Goal: Information Seeking & Learning: Learn about a topic

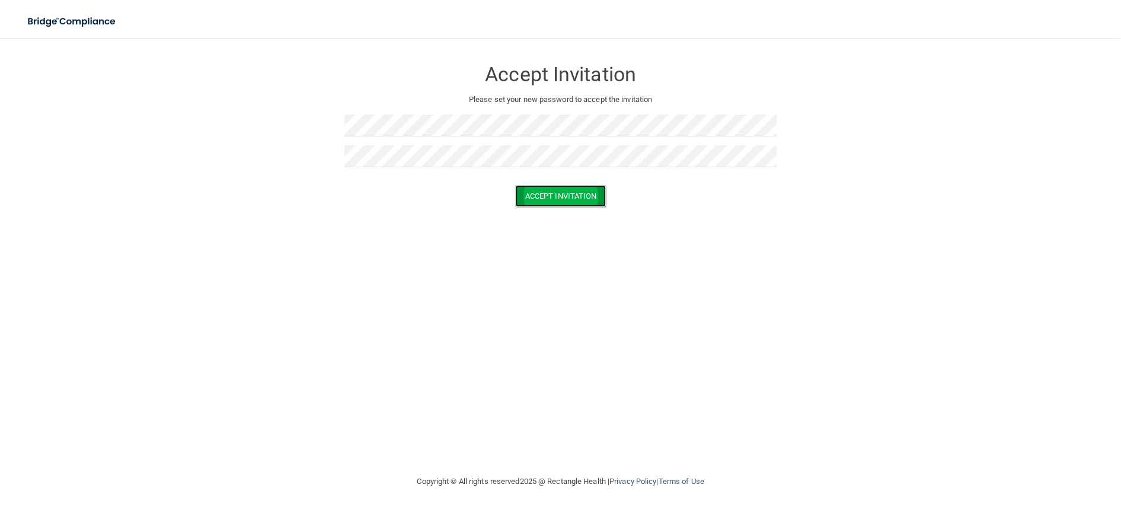
click at [574, 201] on button "Accept Invitation" at bounding box center [560, 196] width 91 height 22
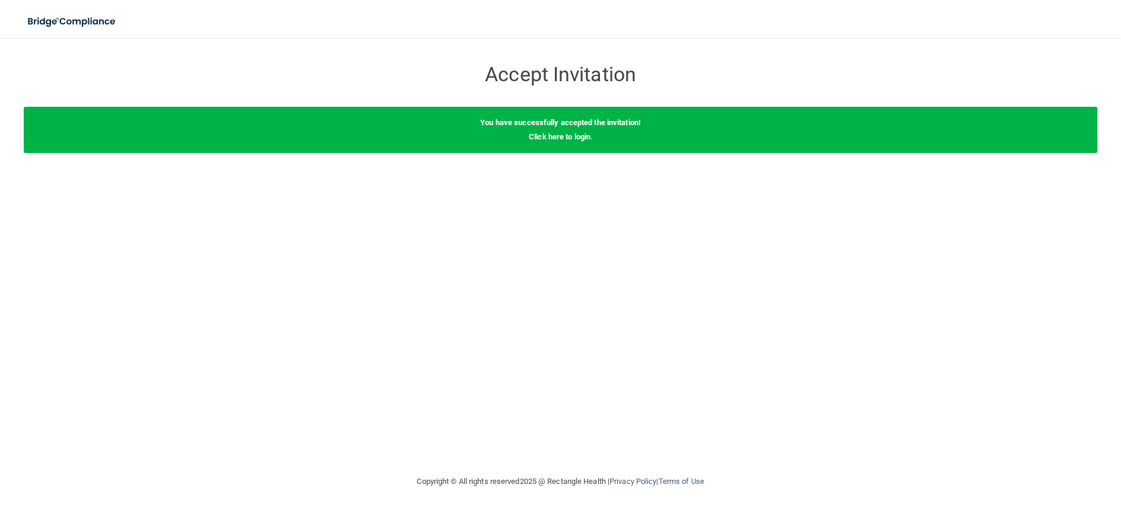
click at [567, 142] on div "You have successfully accepted the invitation! Click here to login ." at bounding box center [560, 130] width 1073 height 46
click at [568, 139] on link "Click here to login" at bounding box center [560, 136] width 62 height 9
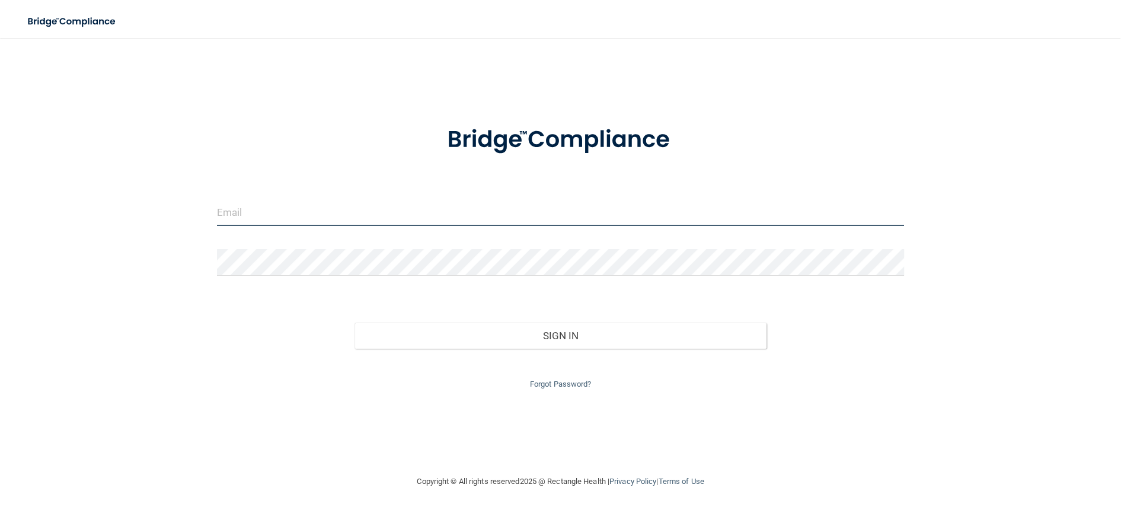
click at [266, 207] on input "email" at bounding box center [560, 212] width 687 height 27
type input "[EMAIL_ADDRESS][DOMAIN_NAME]"
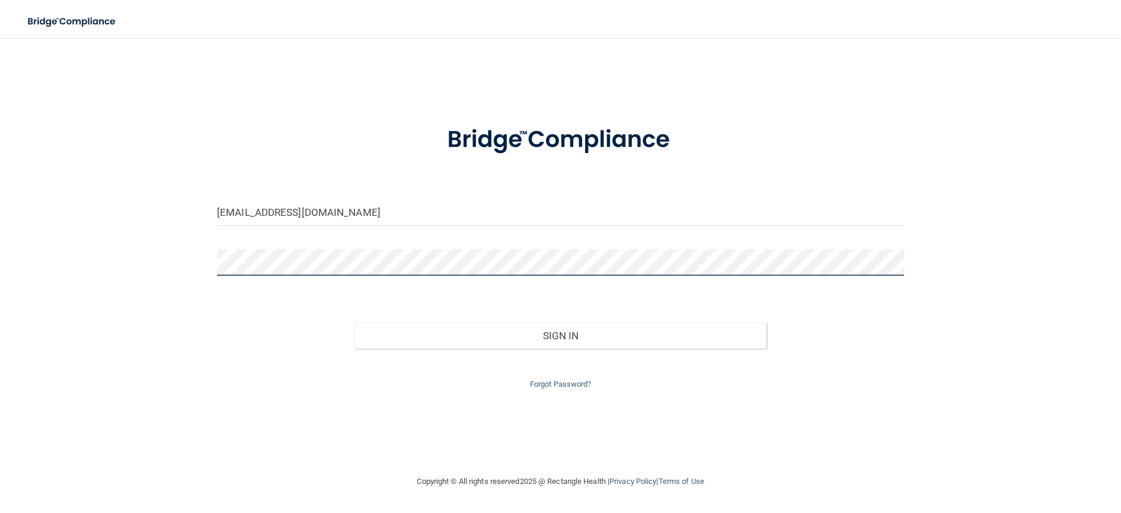
click at [354, 322] on button "Sign In" at bounding box center [560, 335] width 412 height 26
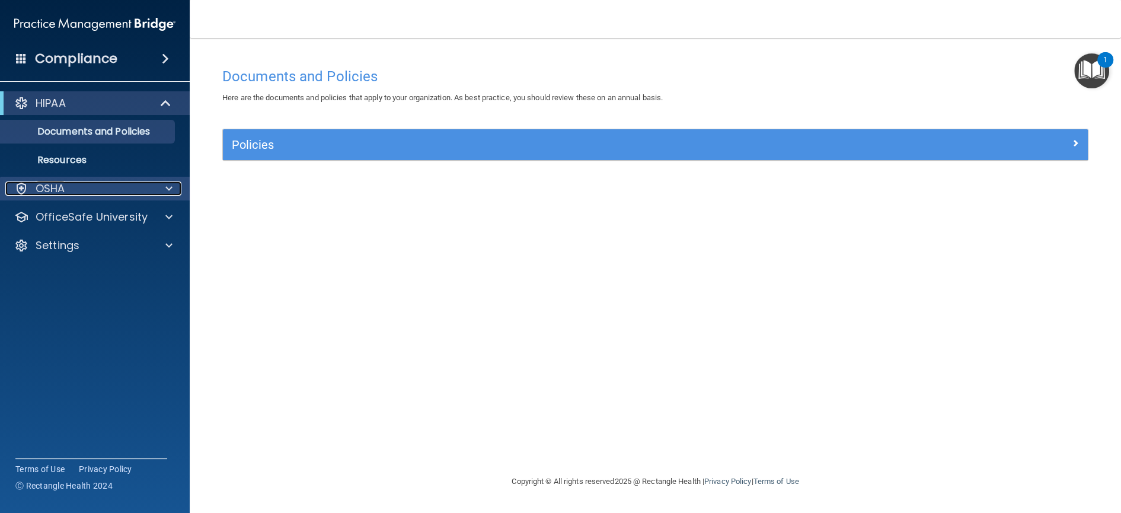
click at [81, 187] on div "OSHA" at bounding box center [78, 188] width 147 height 14
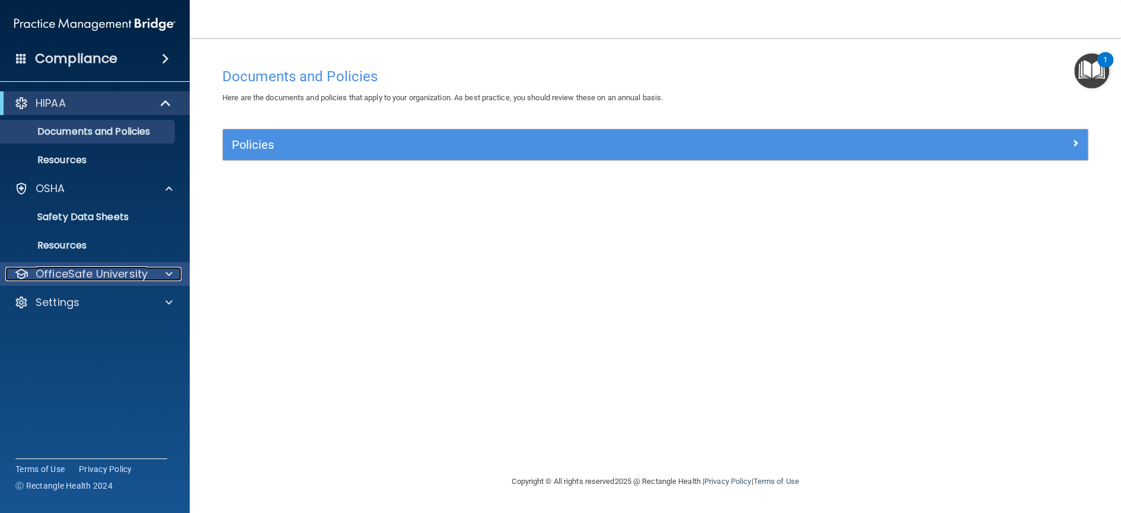
click at [122, 273] on p "OfficeSafe University" at bounding box center [92, 274] width 112 height 14
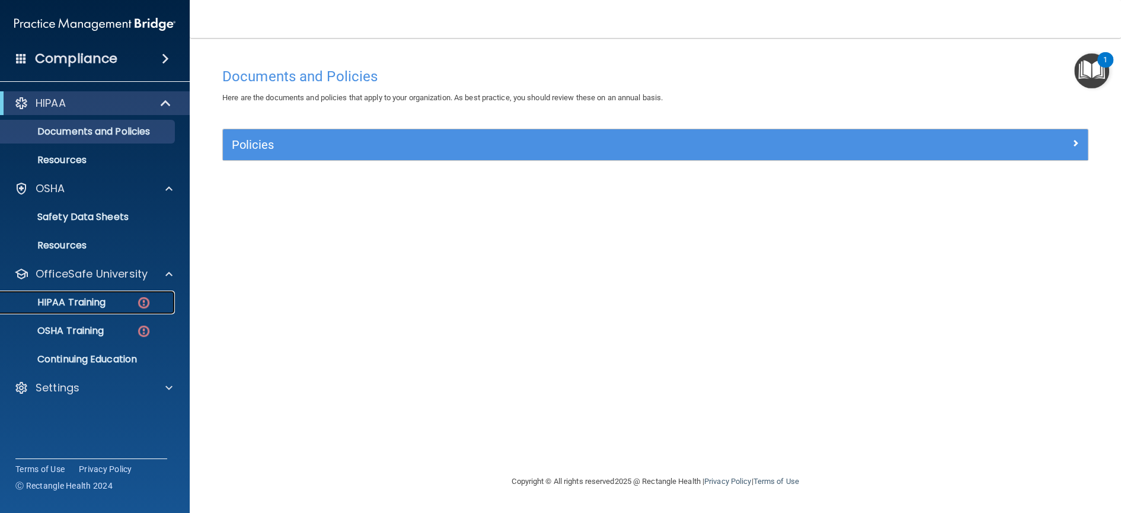
click at [91, 296] on p "HIPAA Training" at bounding box center [57, 302] width 98 height 12
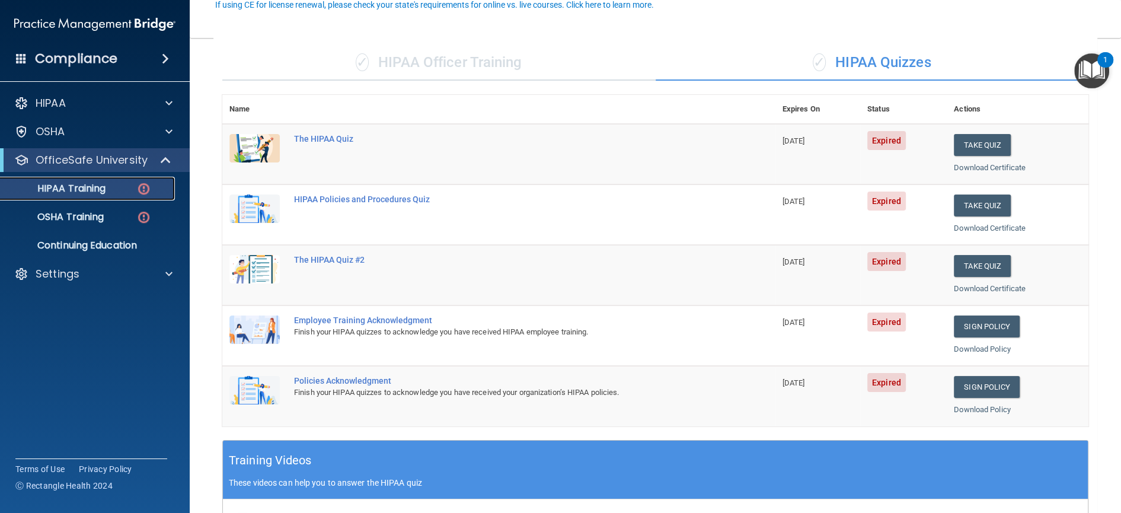
scroll to position [123, 0]
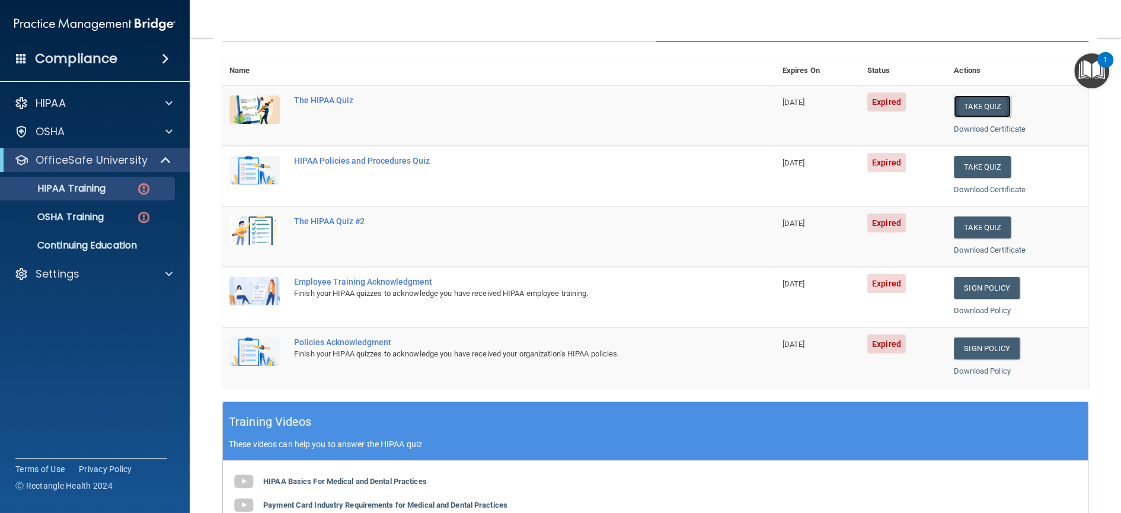
click at [976, 102] on button "Take Quiz" at bounding box center [982, 106] width 57 height 22
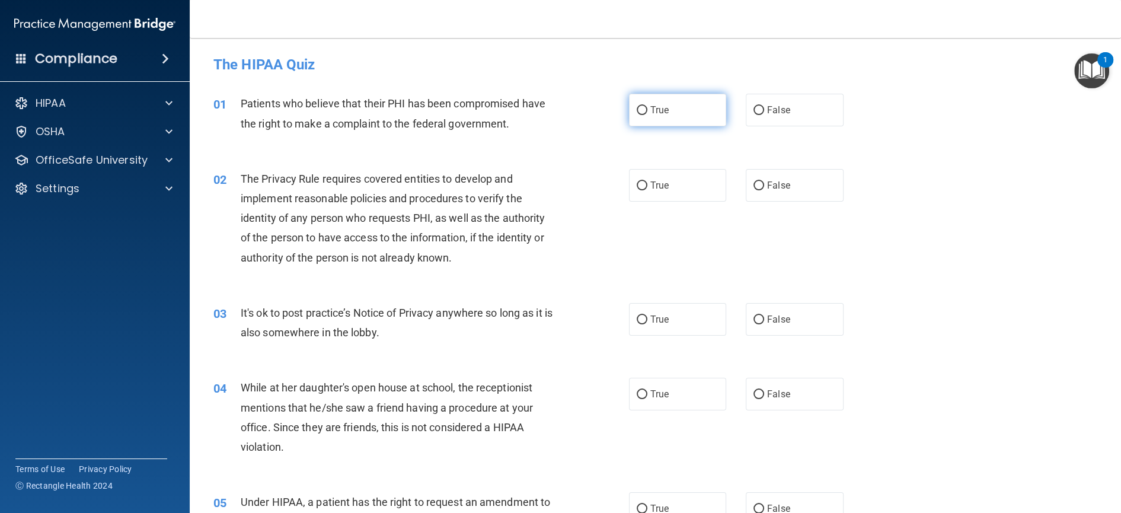
click at [638, 110] on input "True" at bounding box center [642, 110] width 11 height 9
radio input "true"
click at [637, 186] on input "True" at bounding box center [642, 185] width 11 height 9
radio input "true"
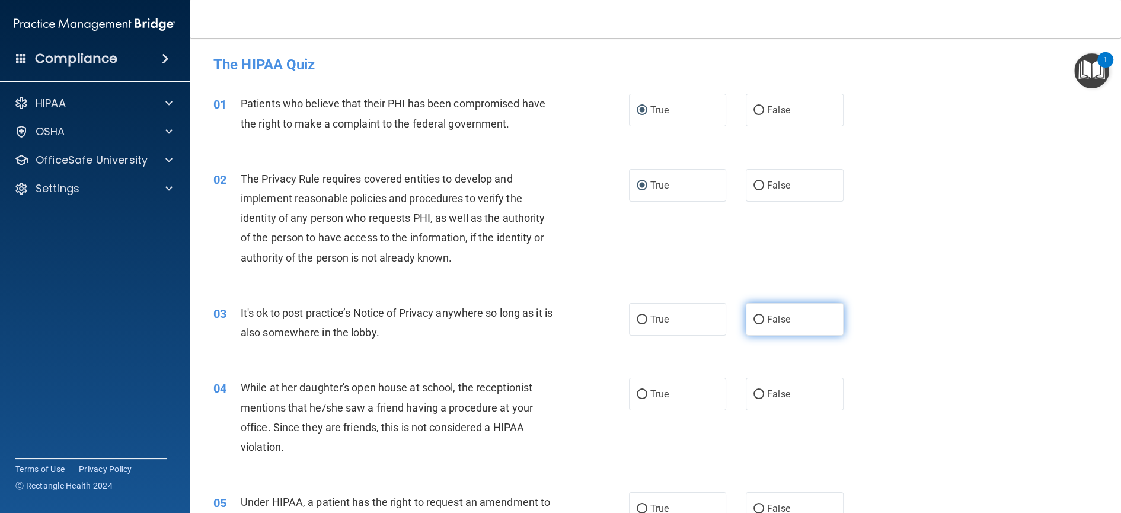
click at [753, 320] on input "False" at bounding box center [758, 319] width 11 height 9
radio input "true"
click at [753, 395] on input "False" at bounding box center [758, 394] width 11 height 9
radio input "true"
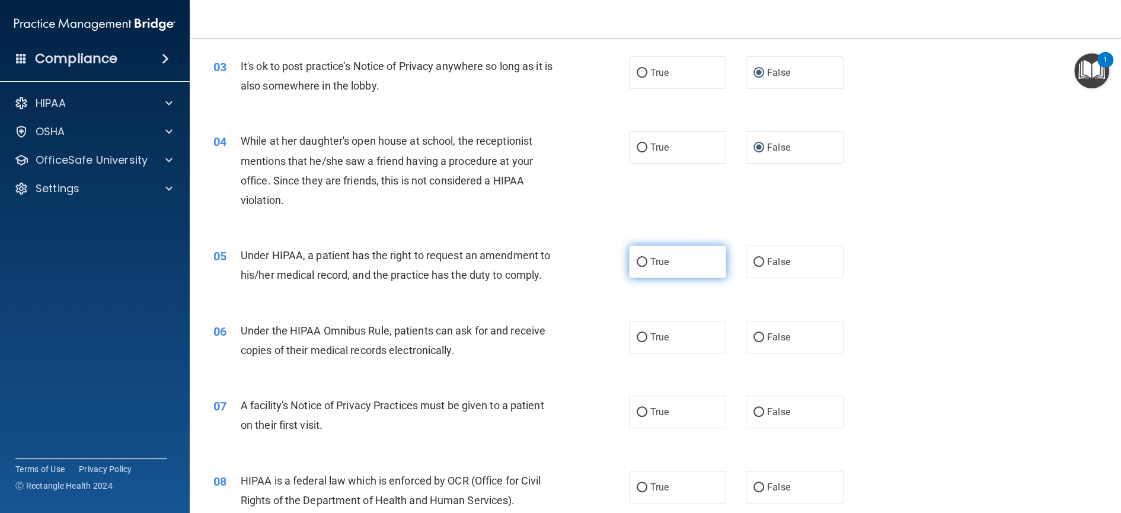
click at [637, 260] on input "True" at bounding box center [642, 262] width 11 height 9
radio input "true"
click at [639, 336] on input "True" at bounding box center [642, 337] width 11 height 9
radio input "true"
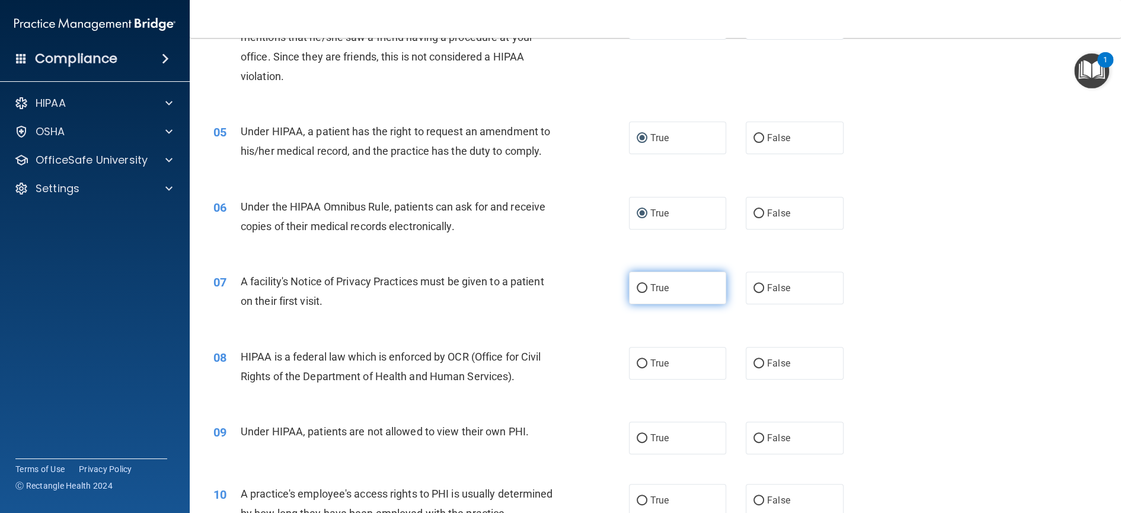
click at [637, 288] on input "True" at bounding box center [642, 288] width 11 height 9
radio input "true"
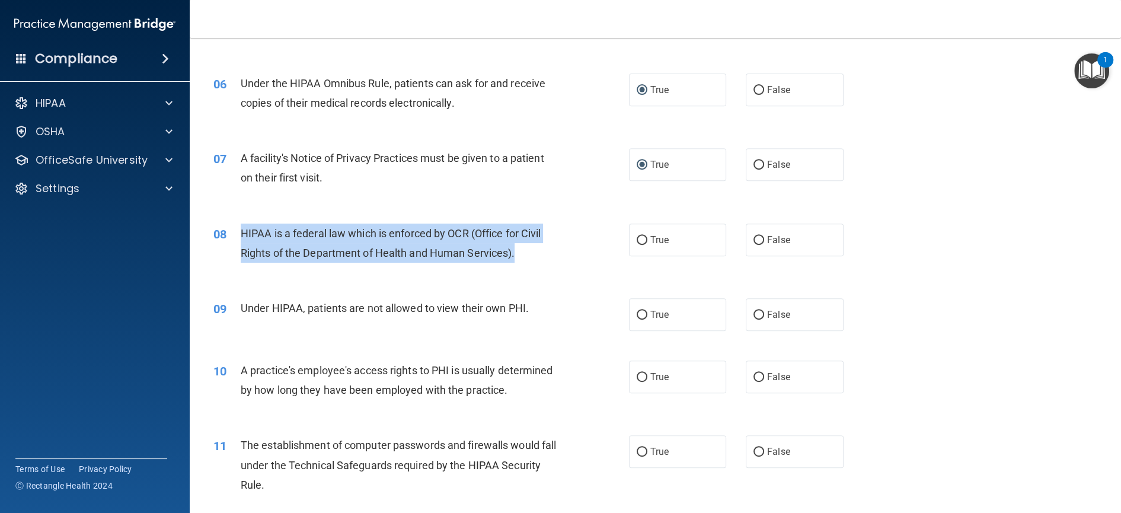
drag, startPoint x: 523, startPoint y: 256, endPoint x: 239, endPoint y: 233, distance: 284.8
click at [239, 233] on div "08 HIPAA is a federal law which is enforced by OCR (Office for Civil Rights of …" at bounding box center [421, 245] width 451 height 45
copy div "HIPAA is a federal law which is enforced by OCR (Office for Civil Rights of the…"
click at [637, 238] on input "True" at bounding box center [642, 240] width 11 height 9
radio input "true"
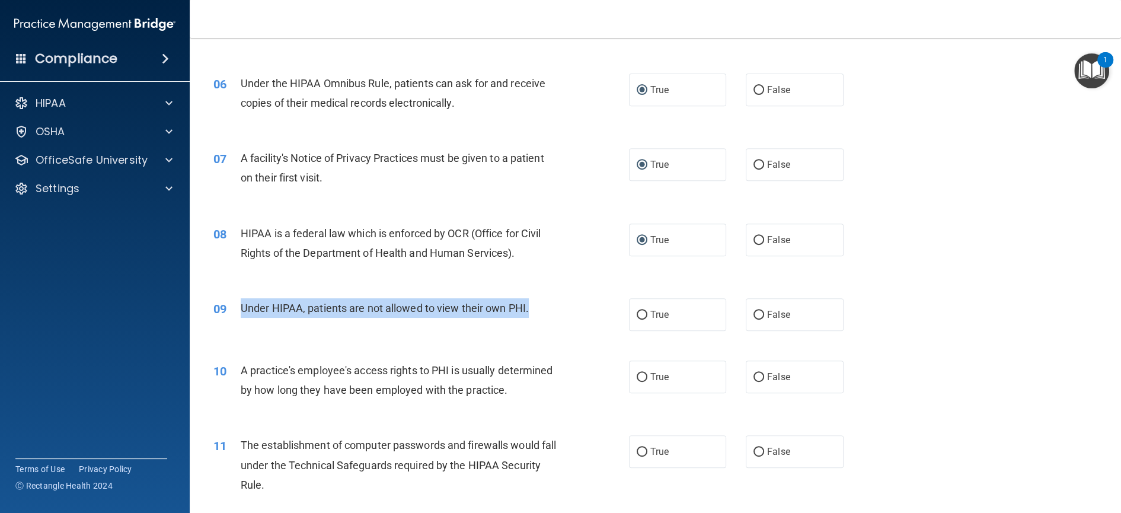
drag, startPoint x: 535, startPoint y: 306, endPoint x: 241, endPoint y: 318, distance: 293.6
click at [241, 318] on div "09 Under HIPAA, patients are not allowed to view their own PHI." at bounding box center [421, 310] width 451 height 25
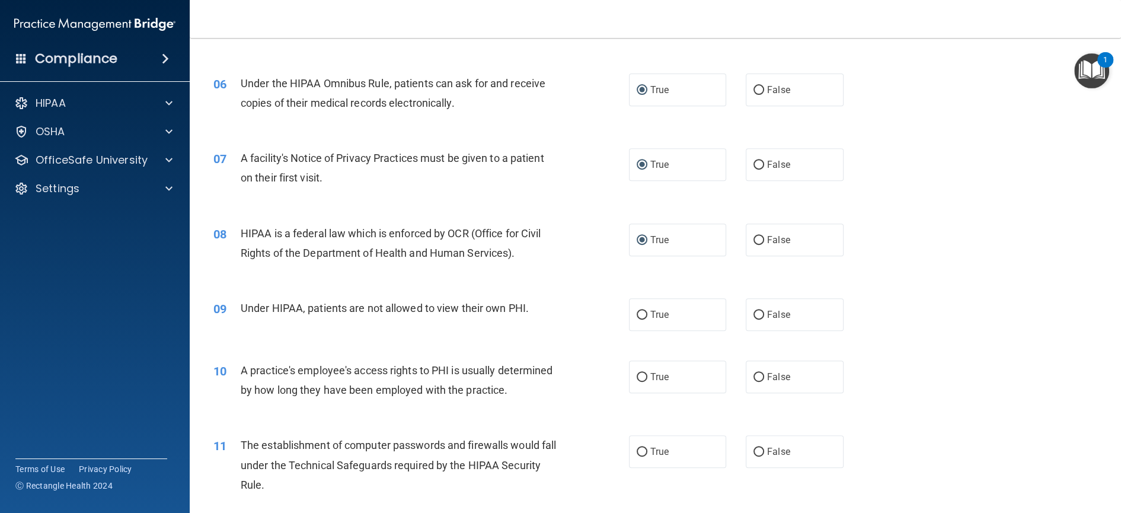
click at [556, 283] on div "09 Under HIPAA, patients are not allowed to view their own PHI. True False" at bounding box center [654, 314] width 901 height 62
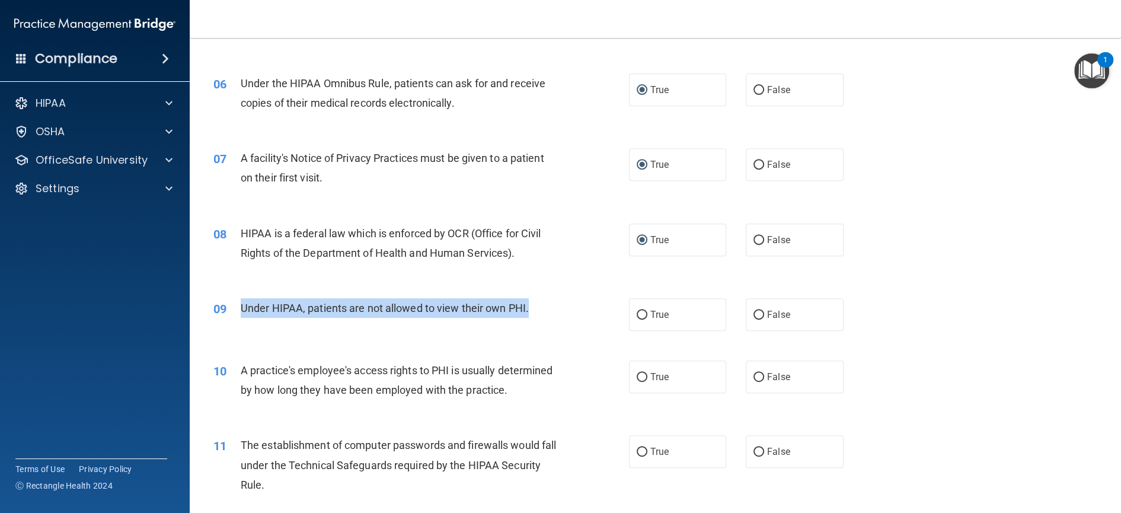
drag, startPoint x: 536, startPoint y: 305, endPoint x: 241, endPoint y: 304, distance: 295.2
click at [241, 304] on div "Under HIPAA, patients are not allowed to view their own PHI." at bounding box center [403, 308] width 325 height 20
copy span "Under HIPAA, patients are not allowed to view their own PHI."
click at [753, 315] on input "False" at bounding box center [758, 315] width 11 height 9
radio input "true"
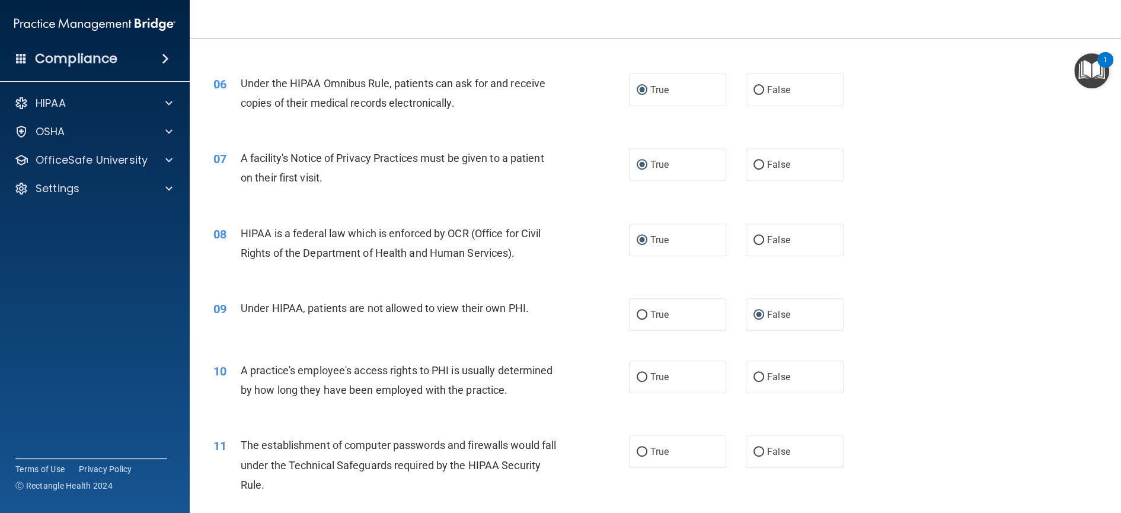
click at [236, 364] on div "10" at bounding box center [222, 371] width 36 height 22
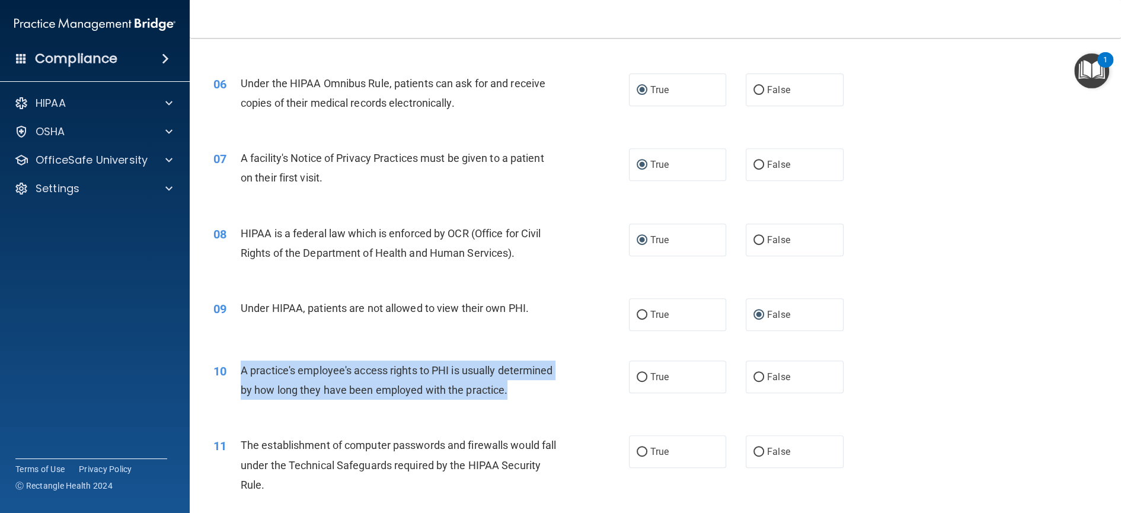
drag, startPoint x: 238, startPoint y: 365, endPoint x: 516, endPoint y: 403, distance: 280.0
click at [516, 403] on div "10 A practice's employee's access rights to PHI is usually determined by how lo…" at bounding box center [421, 382] width 451 height 45
copy div "A practice's employee's access rights to PHI is usually determined by how long …"
click at [754, 377] on input "False" at bounding box center [758, 377] width 11 height 9
radio input "true"
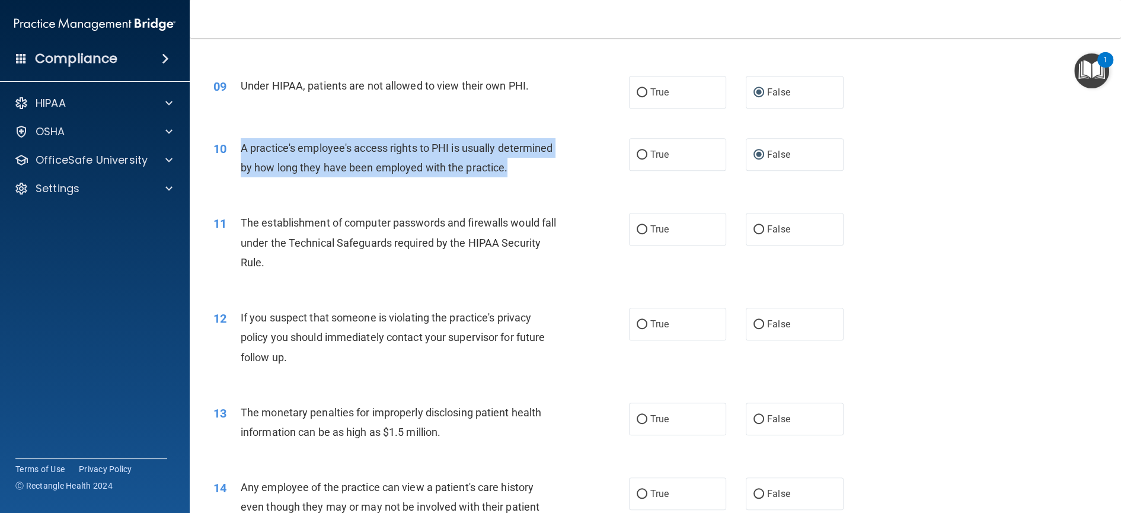
scroll to position [741, 0]
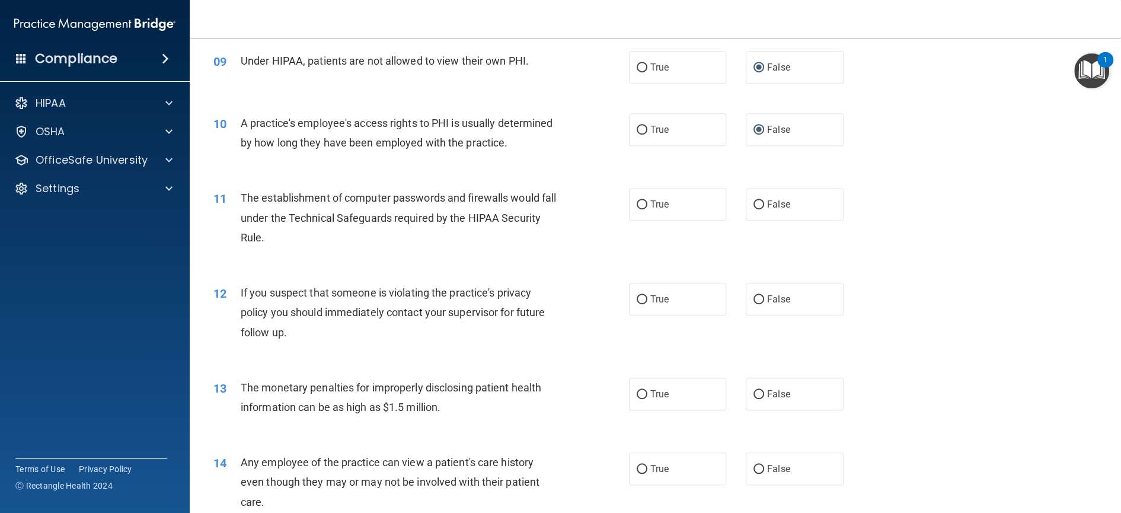
click at [259, 232] on span "The establishment of computer passwords and firewalls would fall under the Tech…" at bounding box center [398, 217] width 315 height 52
click at [637, 209] on input "True" at bounding box center [642, 204] width 11 height 9
radio input "true"
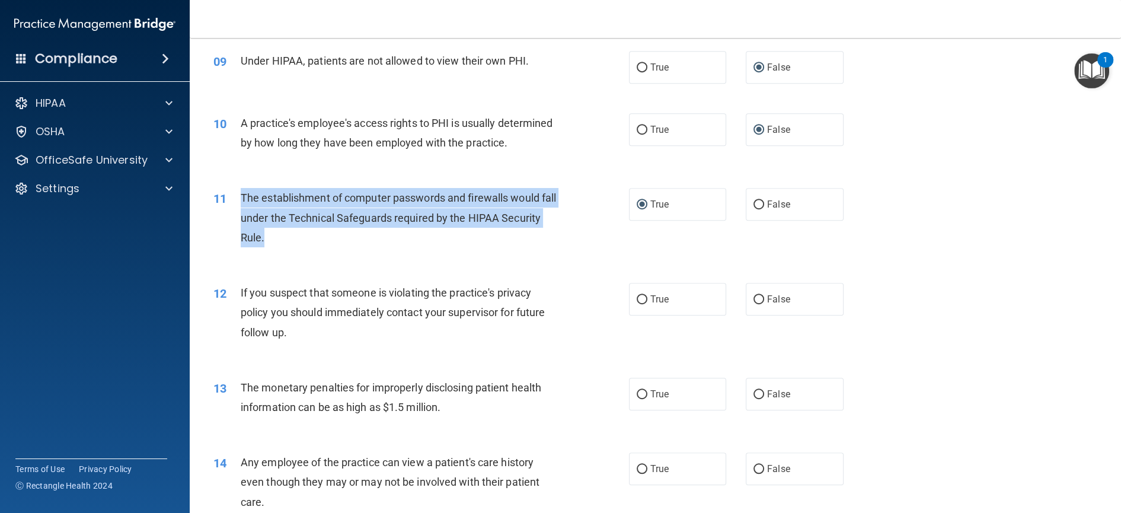
drag, startPoint x: 238, startPoint y: 216, endPoint x: 316, endPoint y: 251, distance: 85.4
click at [316, 251] on div "11 The establishment of computer passwords and firewalls would fall under the T…" at bounding box center [421, 220] width 451 height 65
copy div "The establishment of computer passwords and firewalls would fall under the Tech…"
click at [637, 304] on input "True" at bounding box center [642, 299] width 11 height 9
radio input "true"
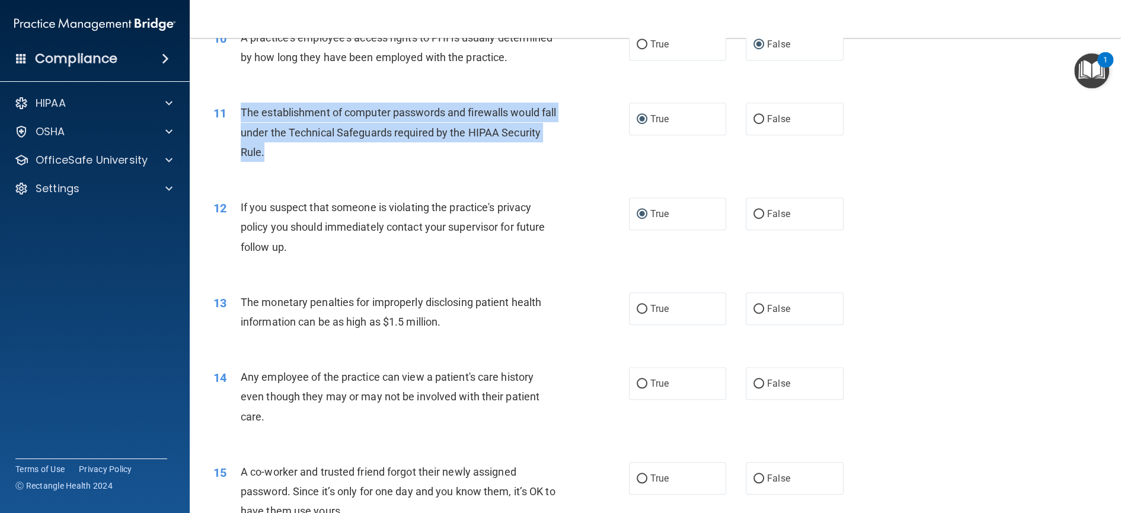
scroll to position [864, 0]
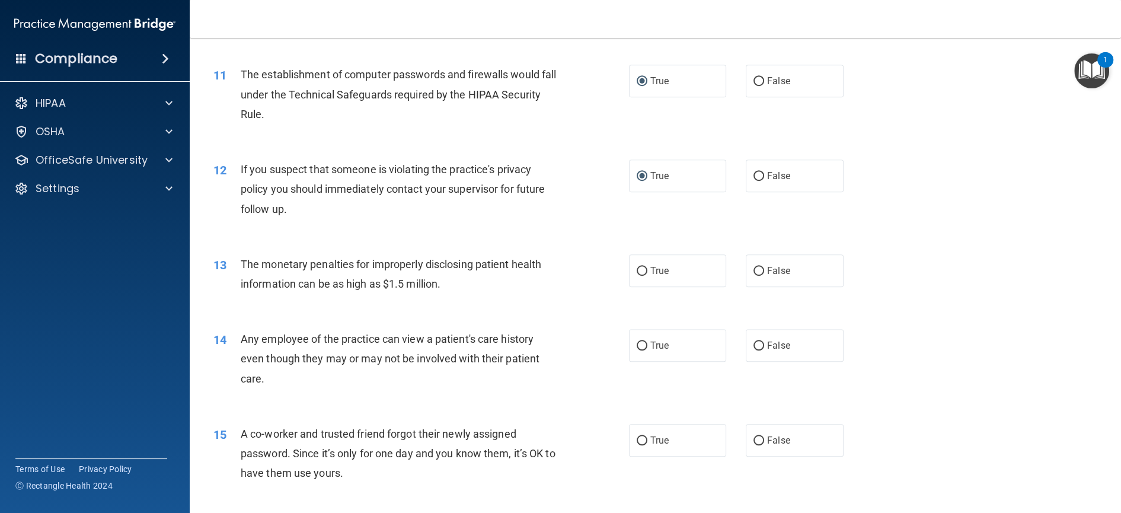
click at [526, 299] on div "13 The monetary penalties for improperly disclosing patient health information …" at bounding box center [421, 276] width 451 height 45
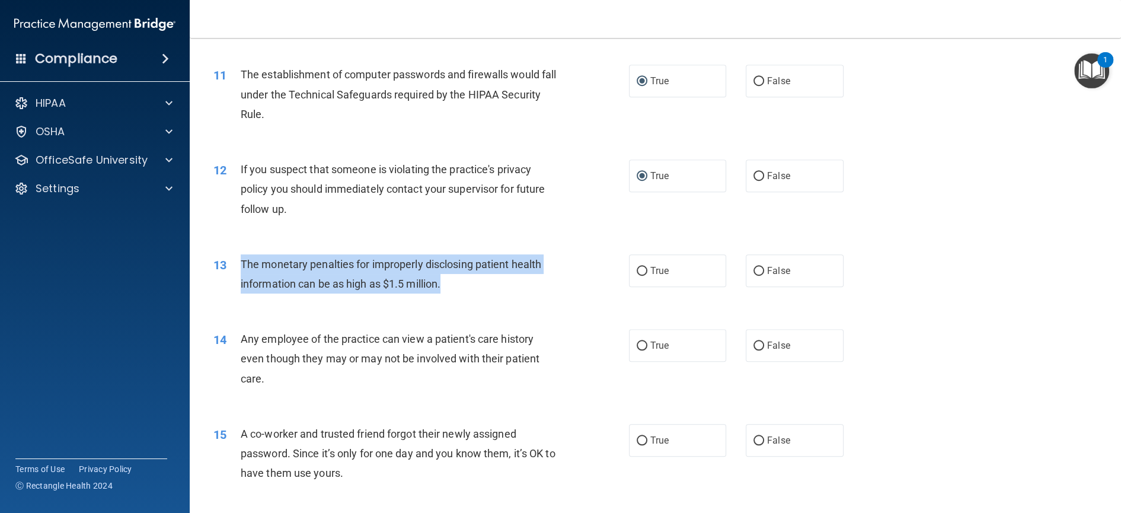
drag, startPoint x: 240, startPoint y: 281, endPoint x: 452, endPoint y: 296, distance: 212.7
click at [452, 293] on div "The monetary penalties for improperly disclosing patient health information can…" at bounding box center [403, 273] width 325 height 39
copy span "The monetary penalties for improperly disclosing patient health information can…"
click at [638, 276] on input "True" at bounding box center [642, 271] width 11 height 9
radio input "true"
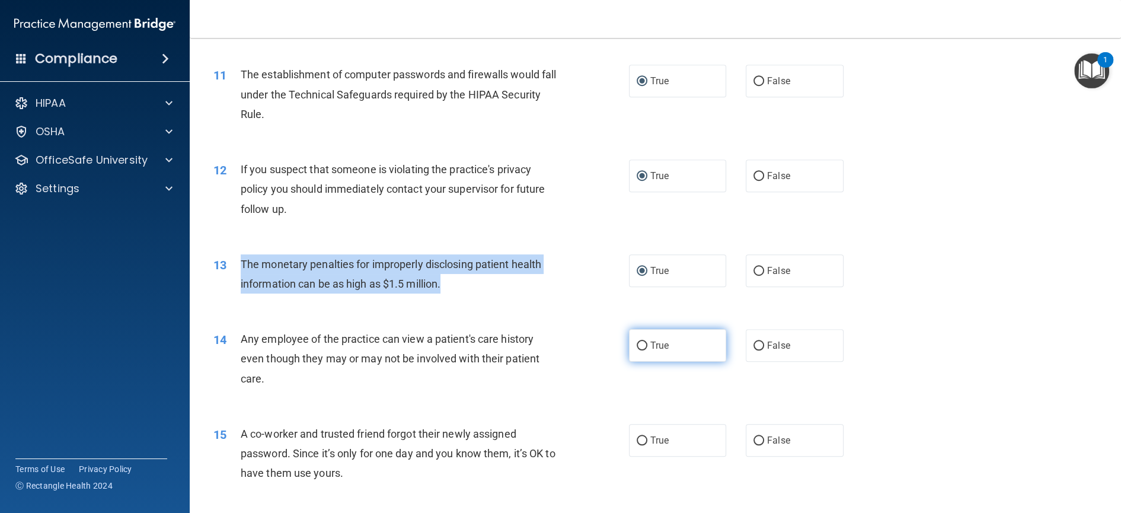
click at [637, 350] on input "True" at bounding box center [642, 345] width 11 height 9
radio input "true"
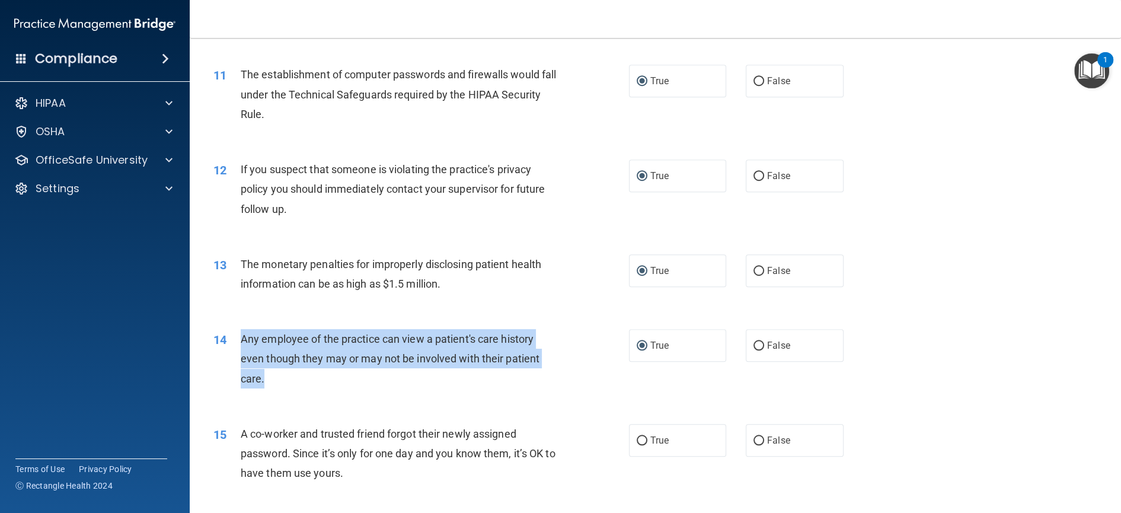
drag, startPoint x: 241, startPoint y: 357, endPoint x: 313, endPoint y: 389, distance: 78.5
click at [313, 388] on div "Any employee of the practice can view a patient's care history even though they…" at bounding box center [403, 358] width 325 height 59
copy span "Any employee of the practice can view a patient's care history even though they…"
click at [638, 350] on input "True" at bounding box center [642, 345] width 11 height 9
click at [753, 350] on input "False" at bounding box center [758, 345] width 11 height 9
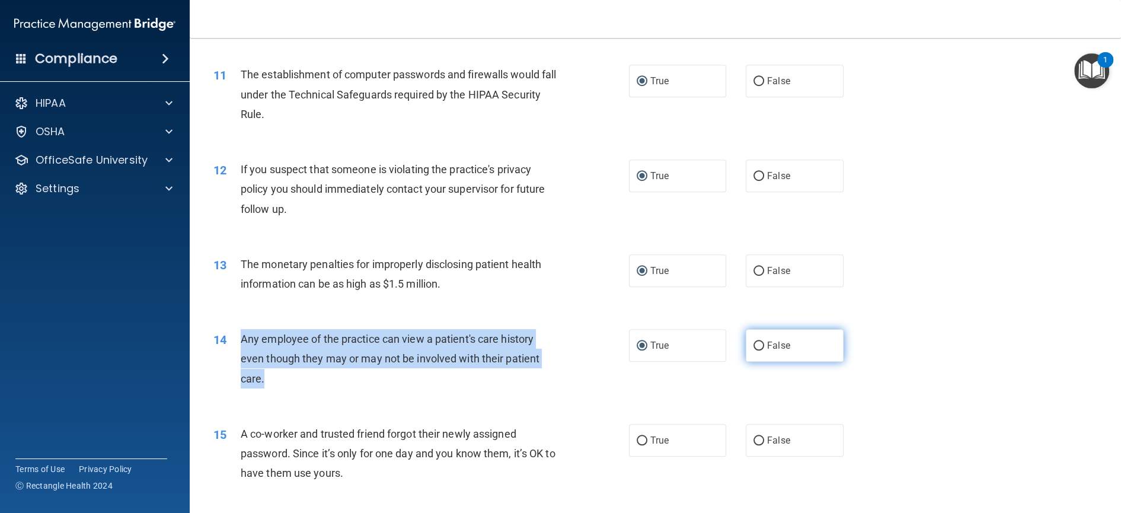
radio input "true"
radio input "false"
click at [583, 353] on div "14 Any employee of the practice can view a patient's care history even though t…" at bounding box center [421, 361] width 451 height 65
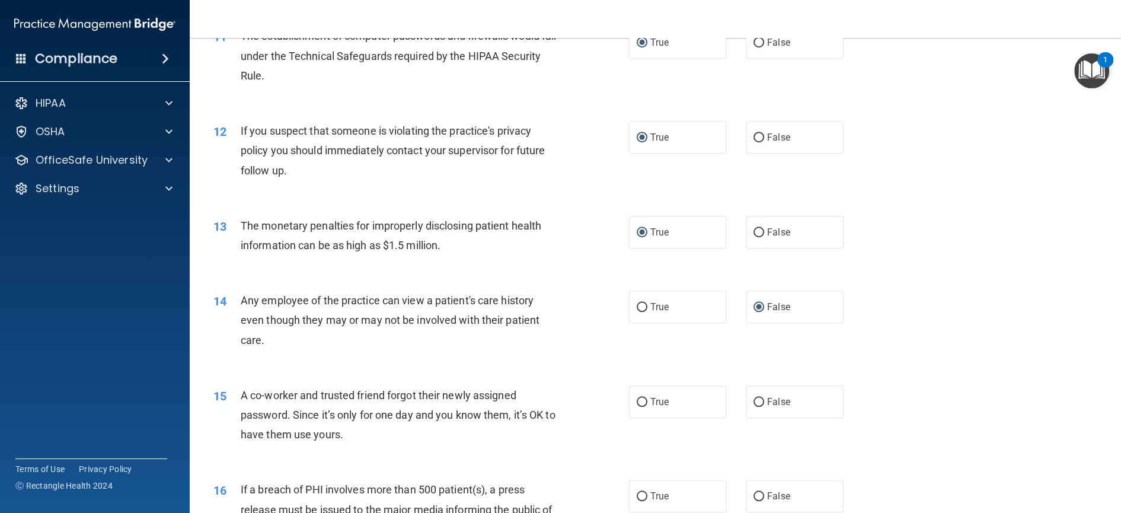
scroll to position [987, 0]
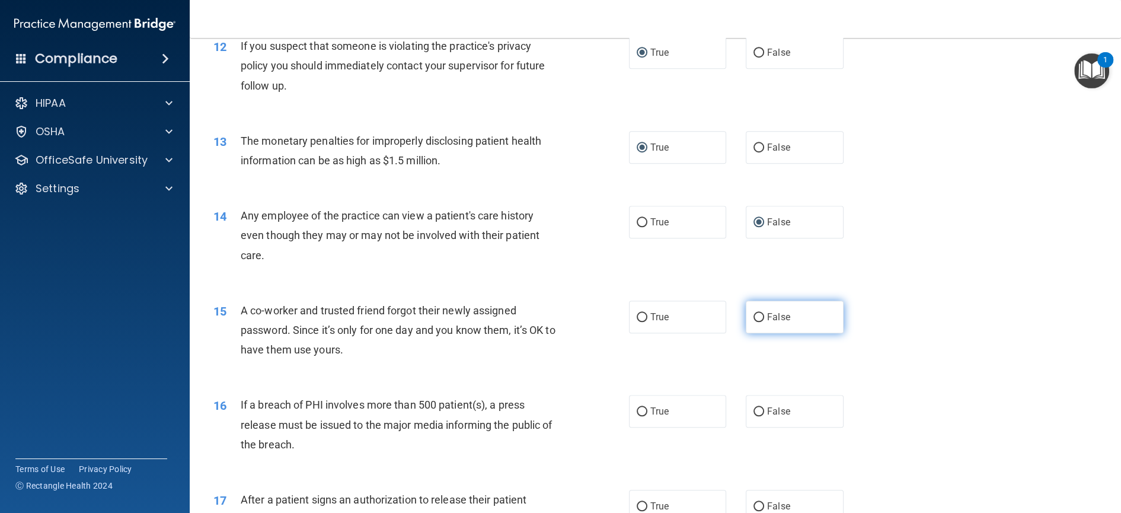
click at [753, 322] on input "False" at bounding box center [758, 317] width 11 height 9
radio input "true"
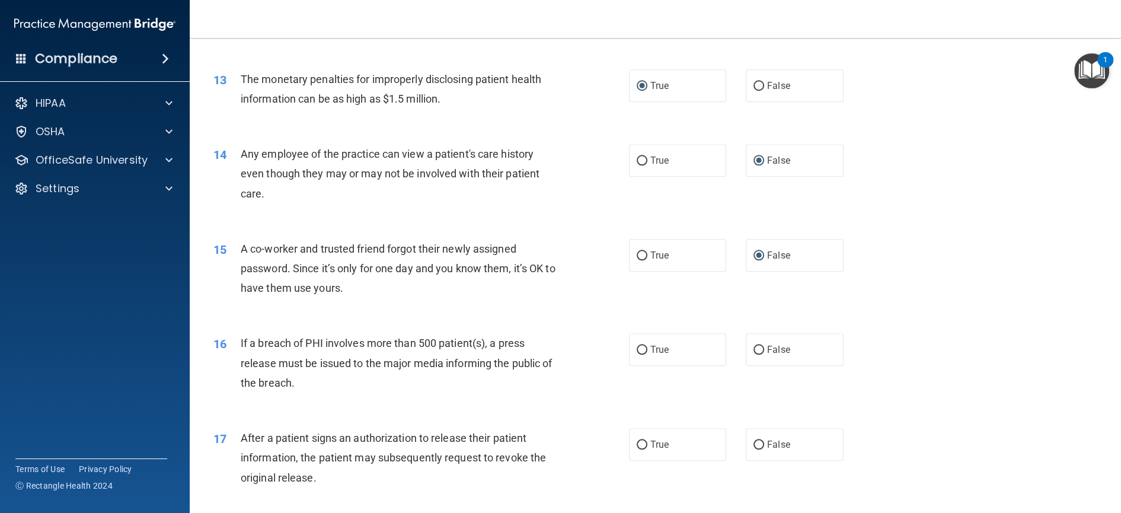
scroll to position [1111, 0]
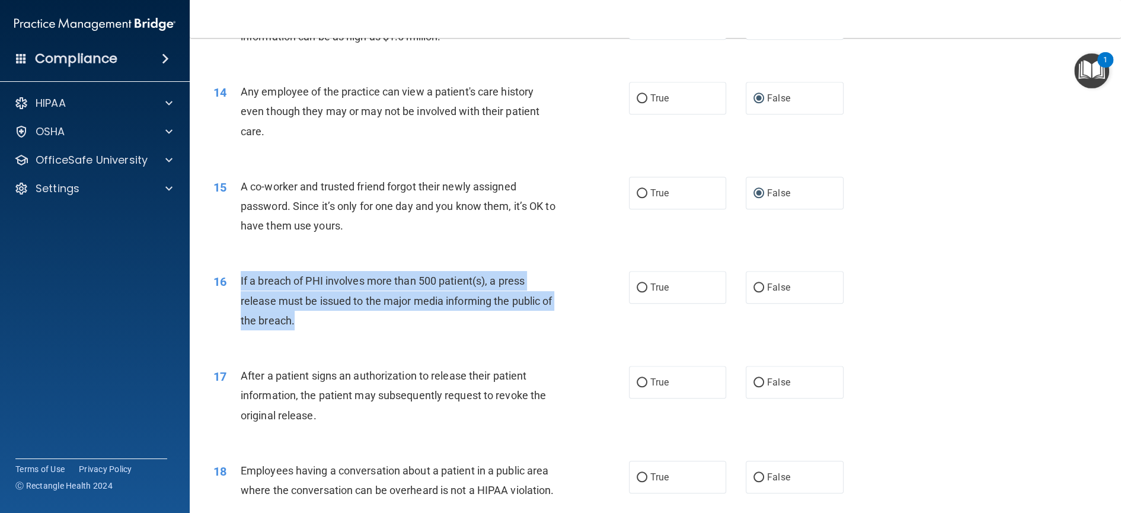
drag, startPoint x: 309, startPoint y: 340, endPoint x: 240, endPoint y: 295, distance: 81.9
click at [241, 295] on div "If a breach of PHI involves more than 500 patient(s), a press release must be i…" at bounding box center [403, 300] width 325 height 59
copy span "If a breach of PHI involves more than 500 patient(s), a press release must be i…"
click at [637, 292] on input "True" at bounding box center [642, 287] width 11 height 9
radio input "true"
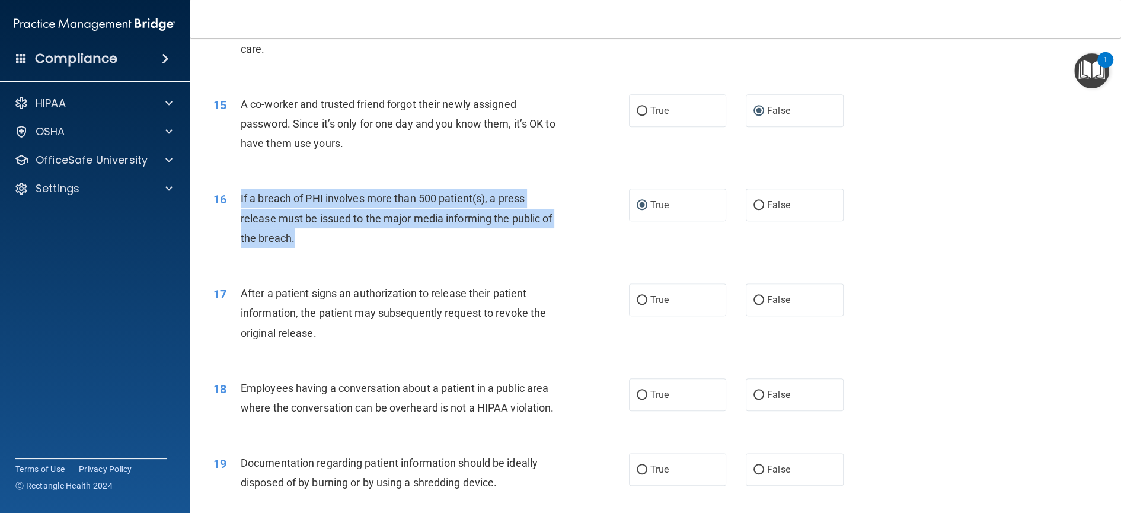
scroll to position [1235, 0]
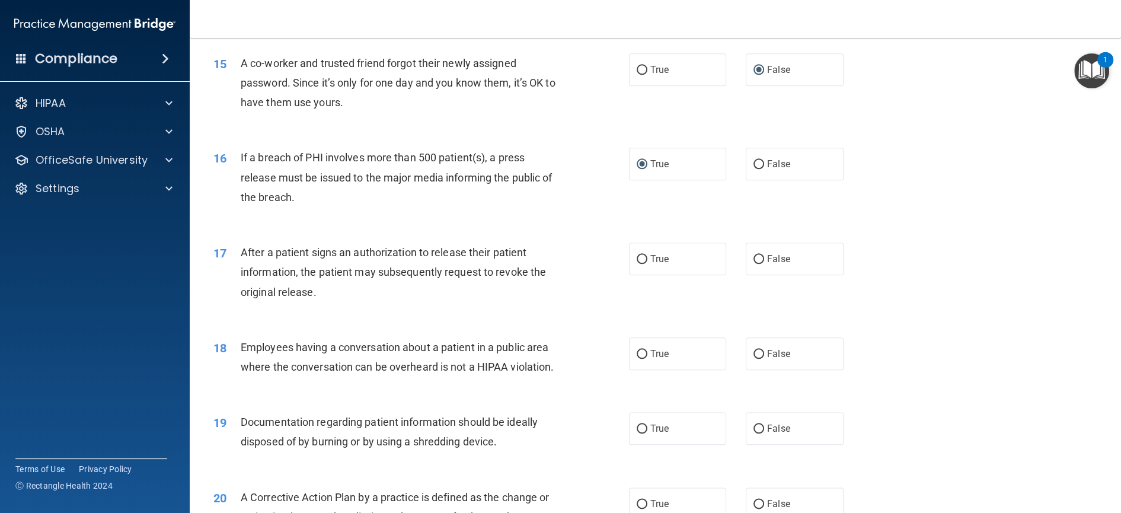
click at [418, 302] on div "After a patient signs an authorization to release their patient information, th…" at bounding box center [403, 271] width 325 height 59
click at [639, 264] on input "True" at bounding box center [642, 259] width 11 height 9
radio input "true"
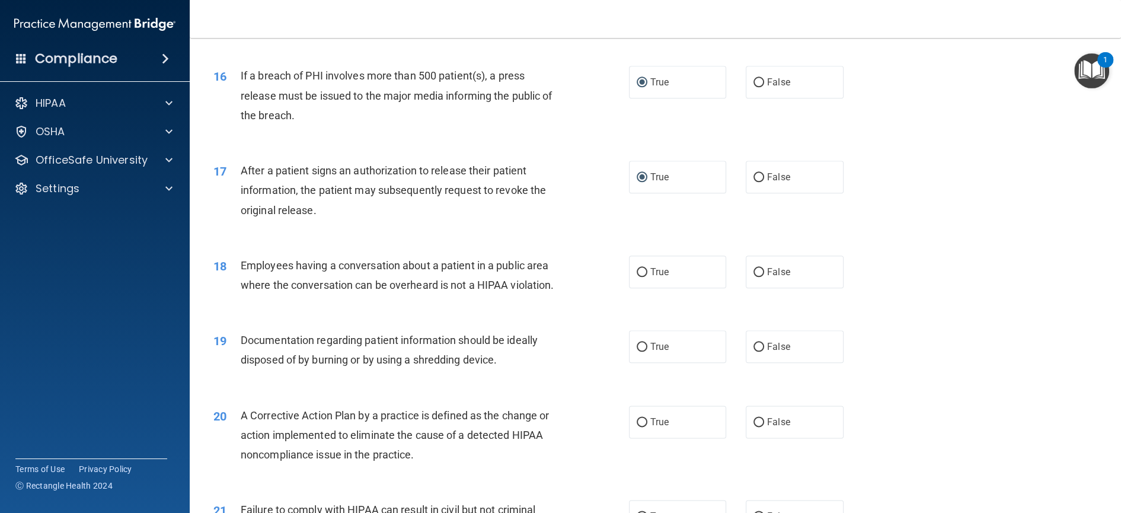
scroll to position [1358, 0]
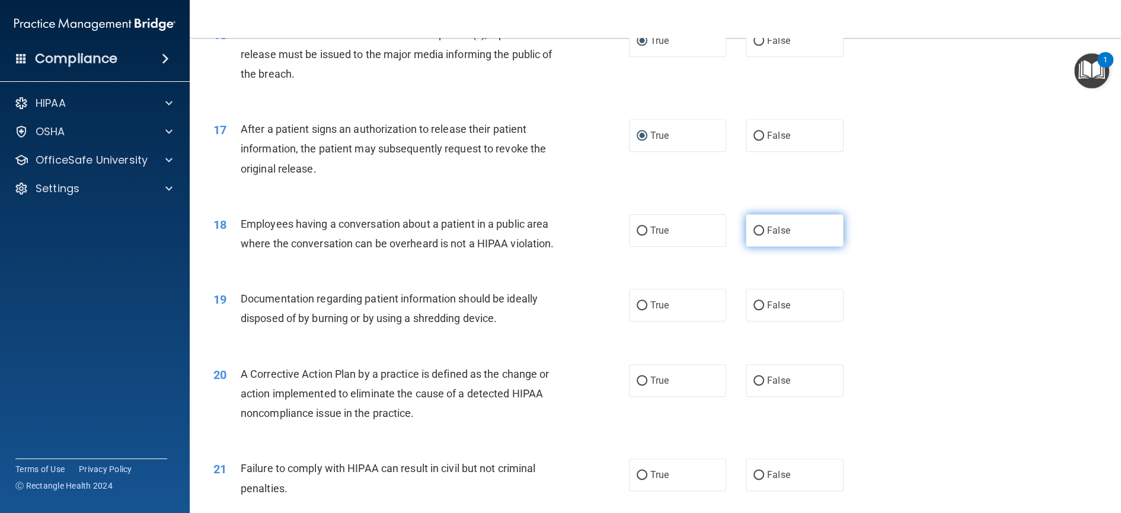
click at [753, 235] on input "False" at bounding box center [758, 230] width 11 height 9
radio input "true"
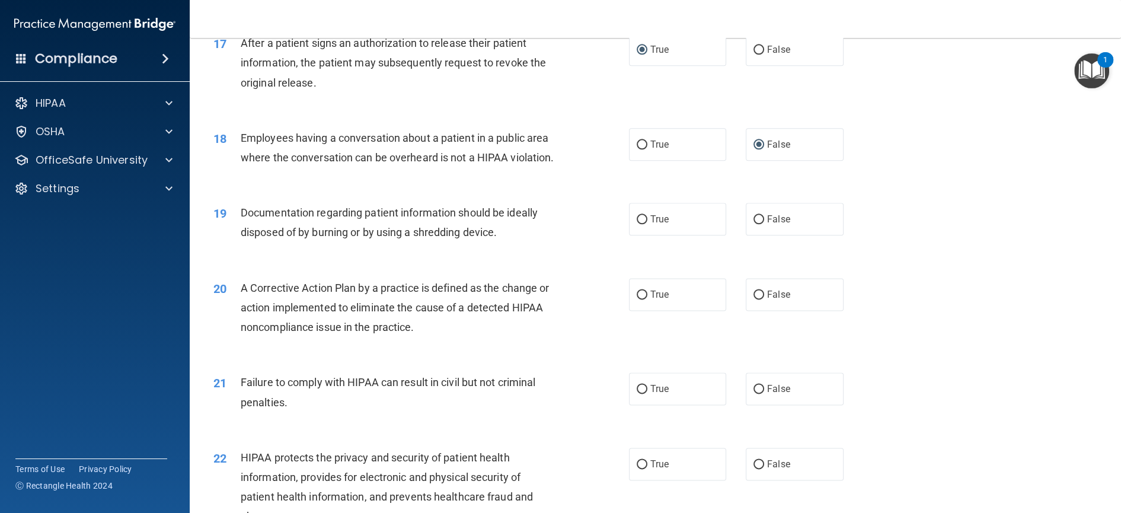
scroll to position [1482, 0]
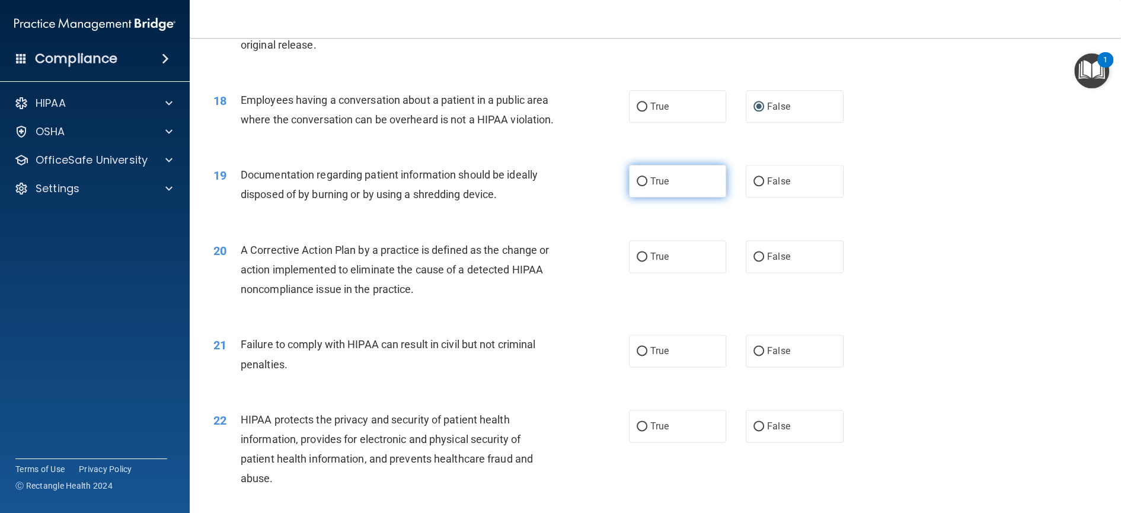
click at [637, 186] on input "True" at bounding box center [642, 181] width 11 height 9
radio input "true"
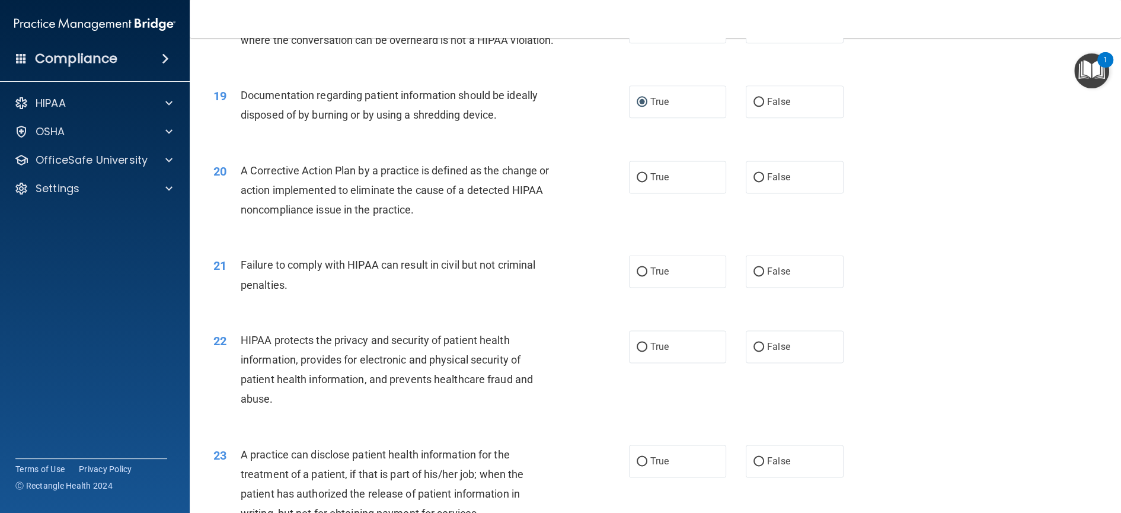
scroll to position [1605, 0]
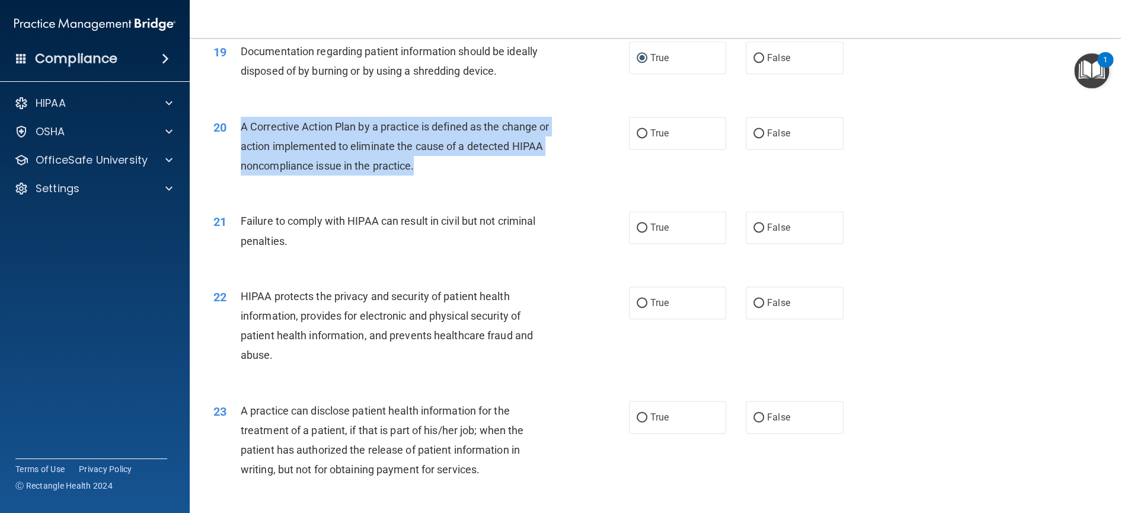
drag, startPoint x: 449, startPoint y: 207, endPoint x: 232, endPoint y: 156, distance: 222.8
click at [232, 156] on div "20 A Corrective Action Plan by a practice is defined as the change or action im…" at bounding box center [421, 149] width 451 height 65
copy div "A Corrective Action Plan by a practice is defined as the change or action imple…"
click at [637, 138] on input "True" at bounding box center [642, 133] width 11 height 9
radio input "true"
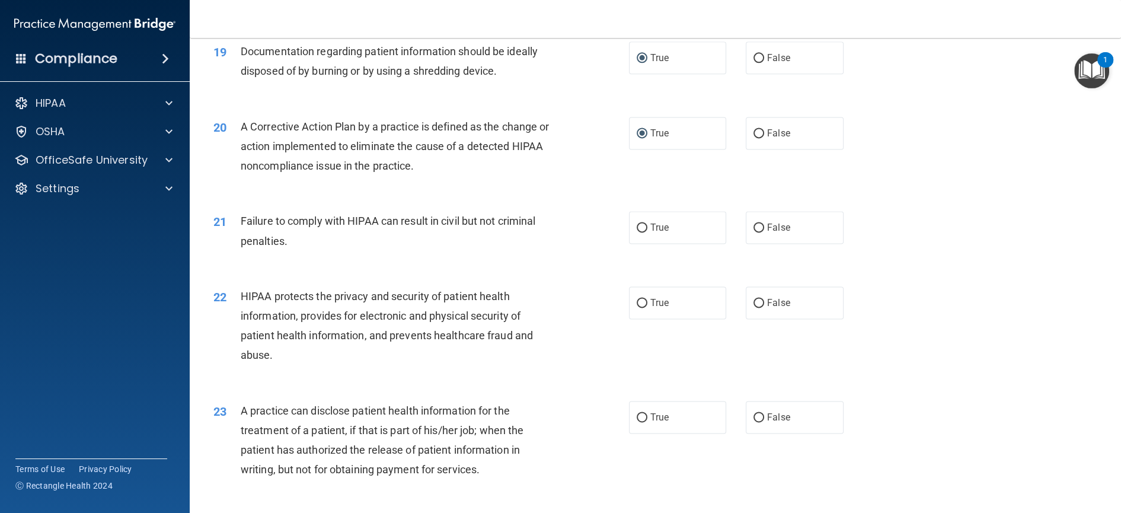
click at [308, 250] on div "Failure to comply with HIPAA can result in civil but not criminal penalties." at bounding box center [403, 230] width 325 height 39
drag, startPoint x: 291, startPoint y: 280, endPoint x: 241, endPoint y: 250, distance: 58.4
click at [241, 250] on div "Failure to comply with HIPAA can result in civil but not criminal penalties." at bounding box center [403, 230] width 325 height 39
copy span "Failure to comply with HIPAA can result in civil but not criminal penalties."
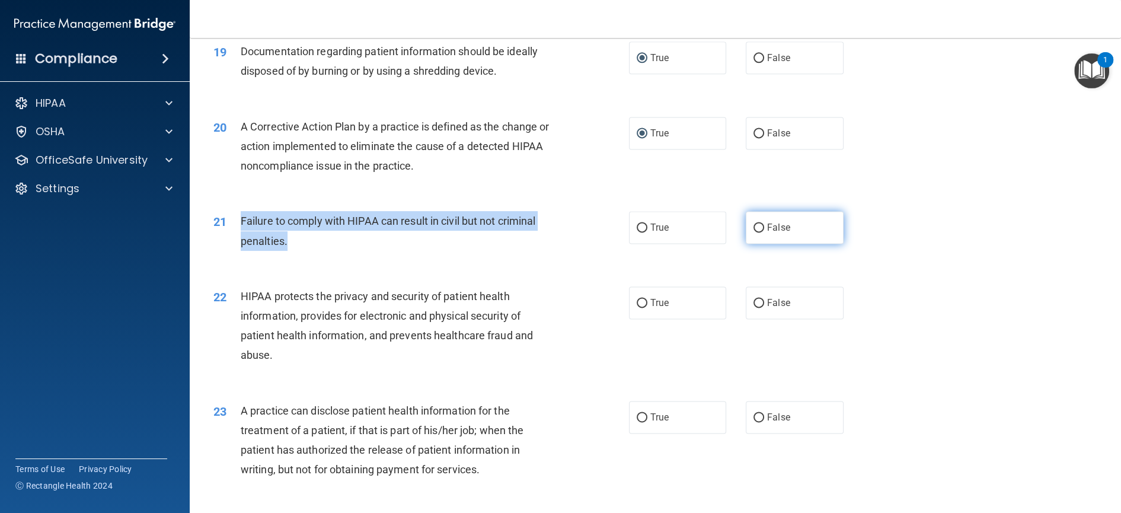
click at [753, 232] on input "False" at bounding box center [758, 227] width 11 height 9
radio input "true"
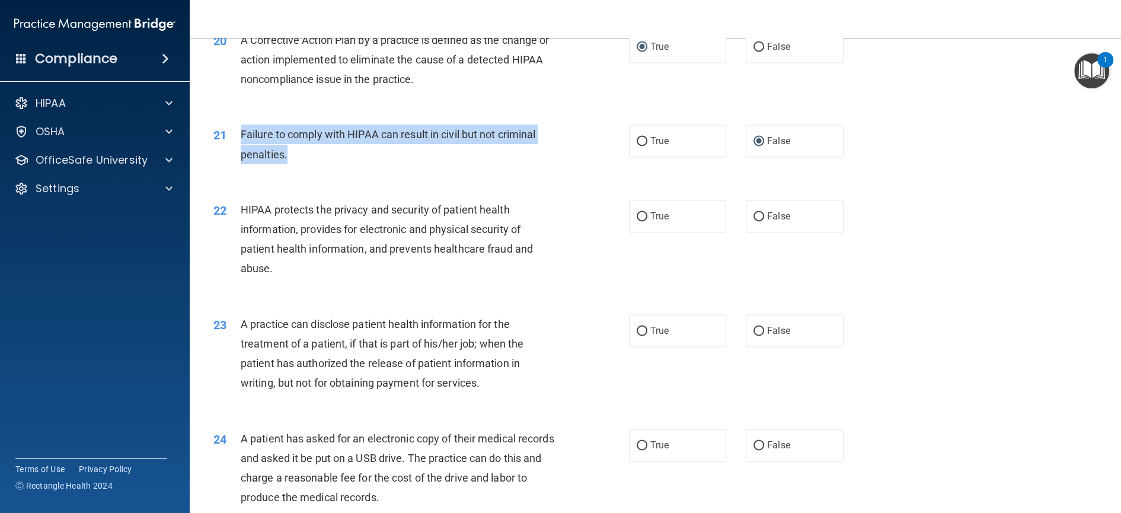
scroll to position [1728, 0]
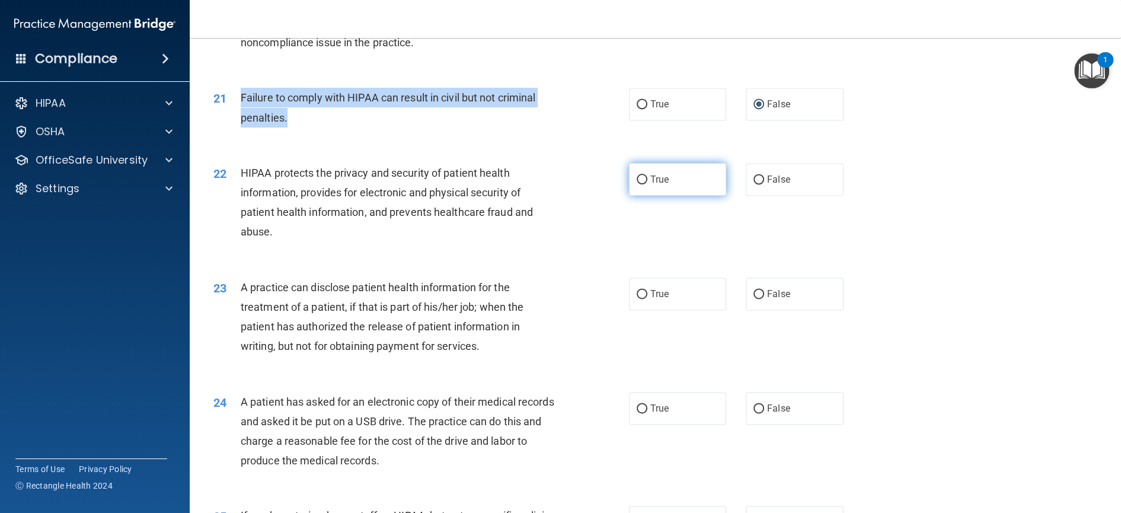
click at [637, 184] on input "True" at bounding box center [642, 179] width 11 height 9
radio input "true"
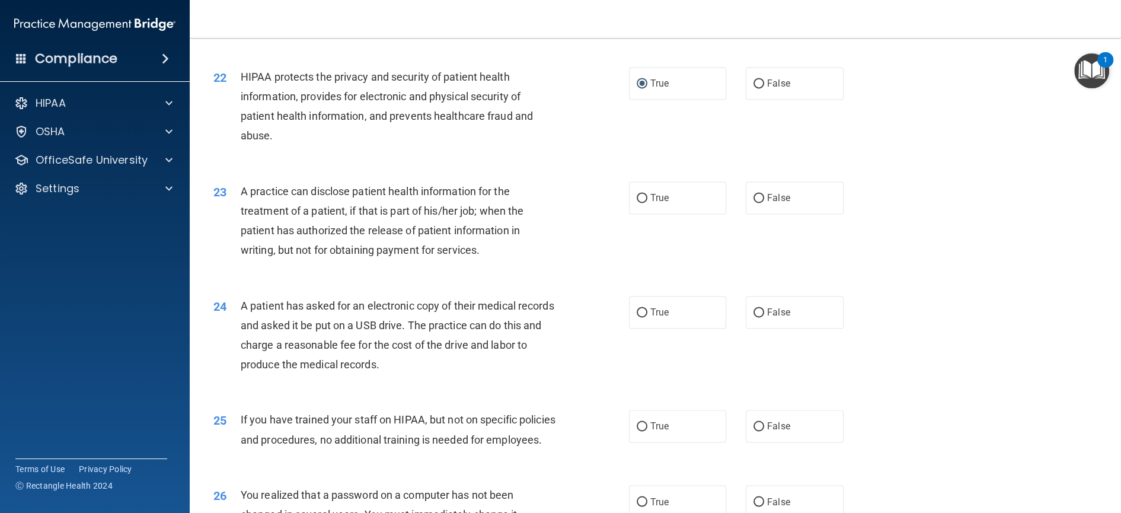
scroll to position [1852, 0]
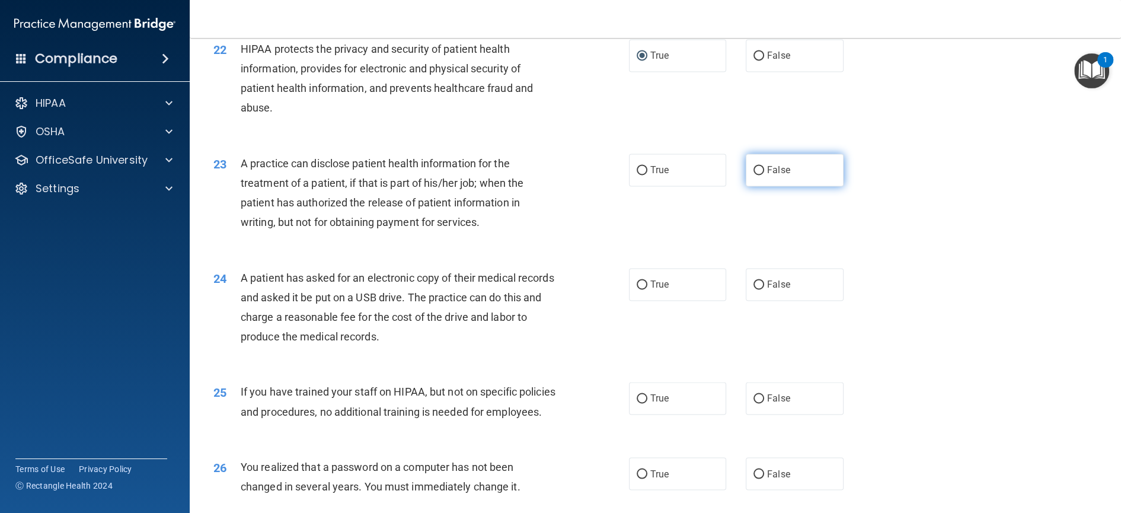
click at [753, 175] on input "False" at bounding box center [758, 170] width 11 height 9
radio input "true"
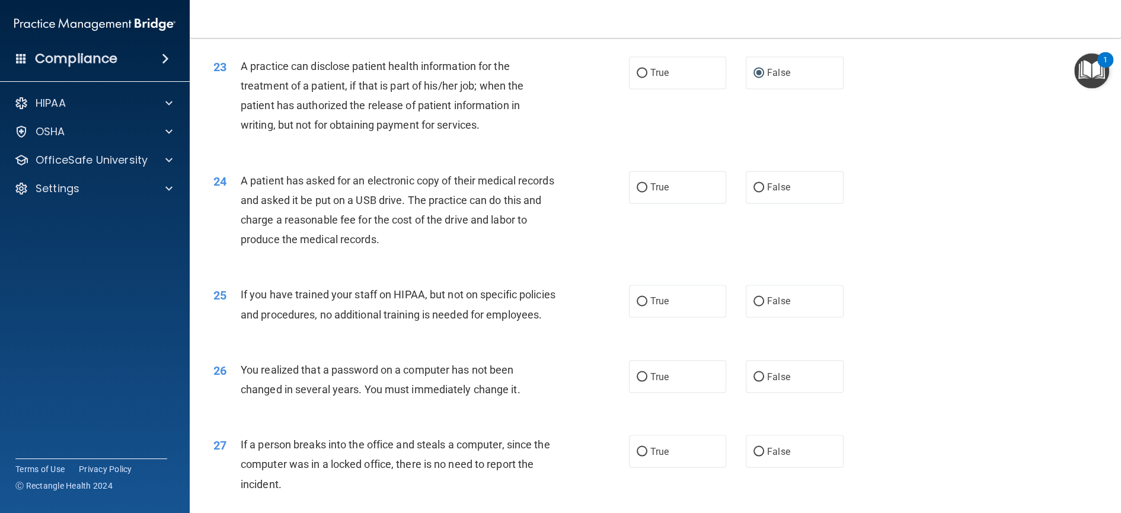
scroll to position [1975, 0]
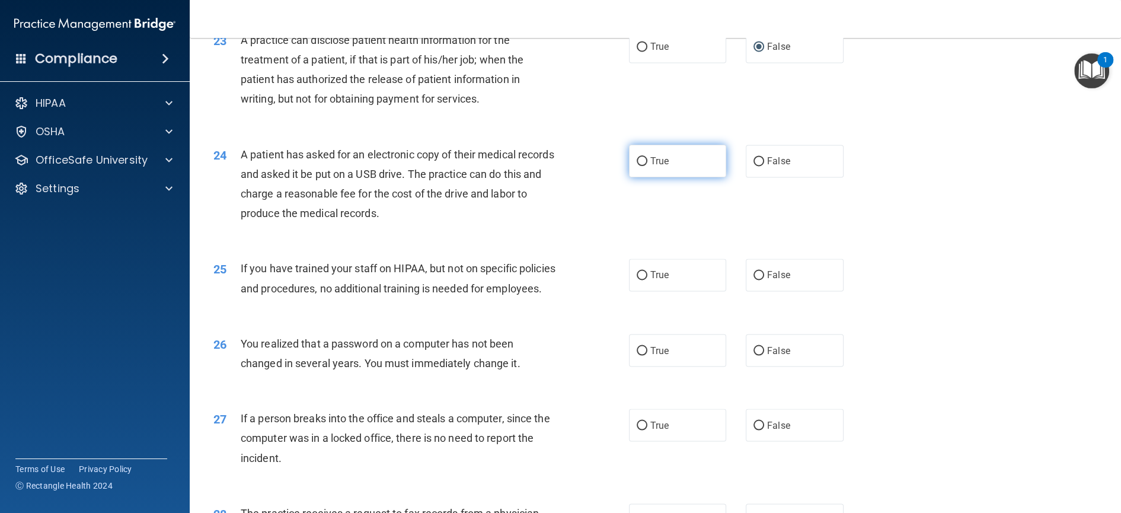
click at [638, 166] on input "True" at bounding box center [642, 161] width 11 height 9
radio input "true"
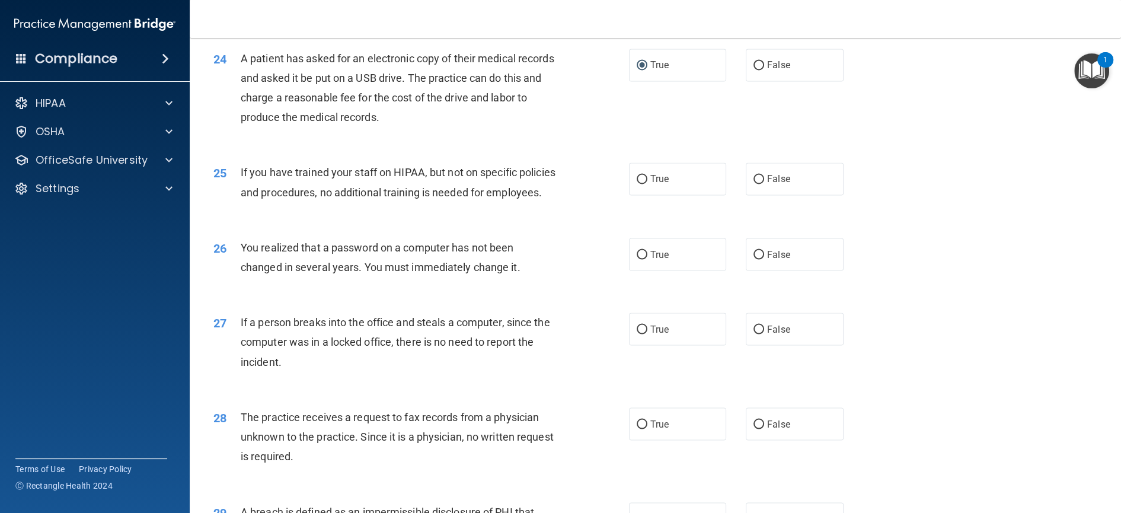
scroll to position [2099, 0]
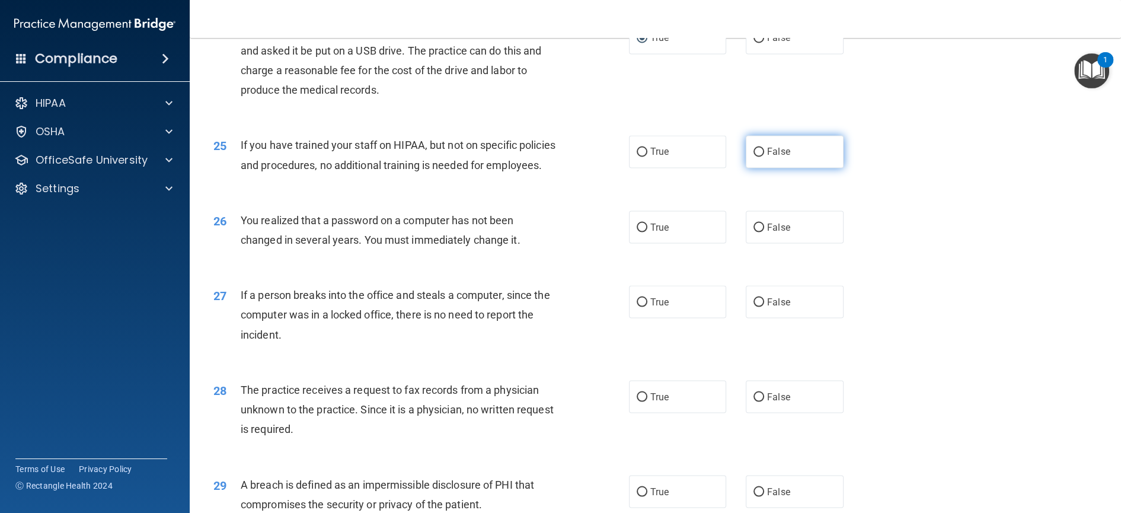
click at [753, 156] on input "False" at bounding box center [758, 152] width 11 height 9
radio input "true"
click at [637, 232] on input "True" at bounding box center [642, 227] width 11 height 9
radio input "true"
click at [753, 306] on input "False" at bounding box center [758, 302] width 11 height 9
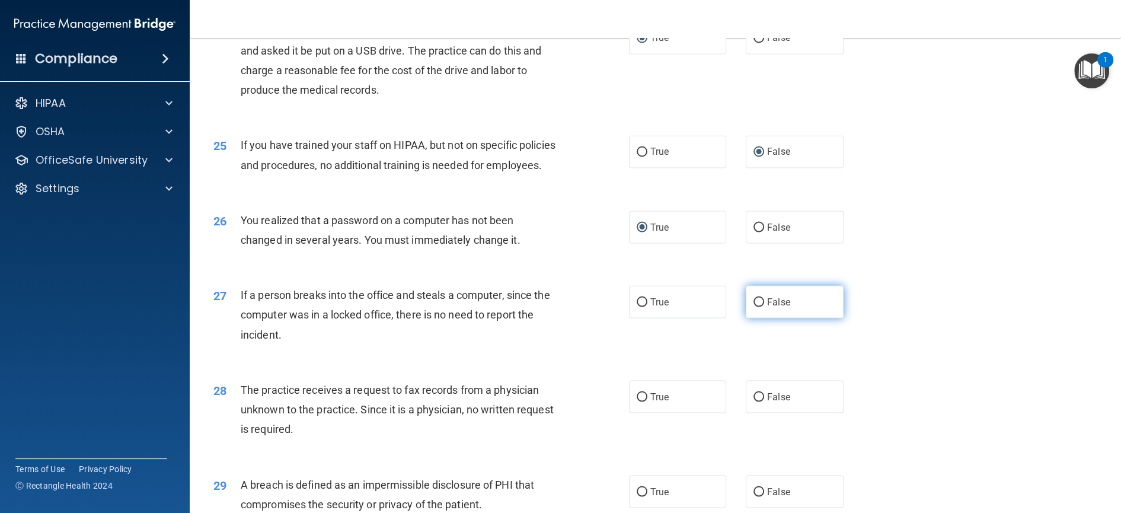
radio input "true"
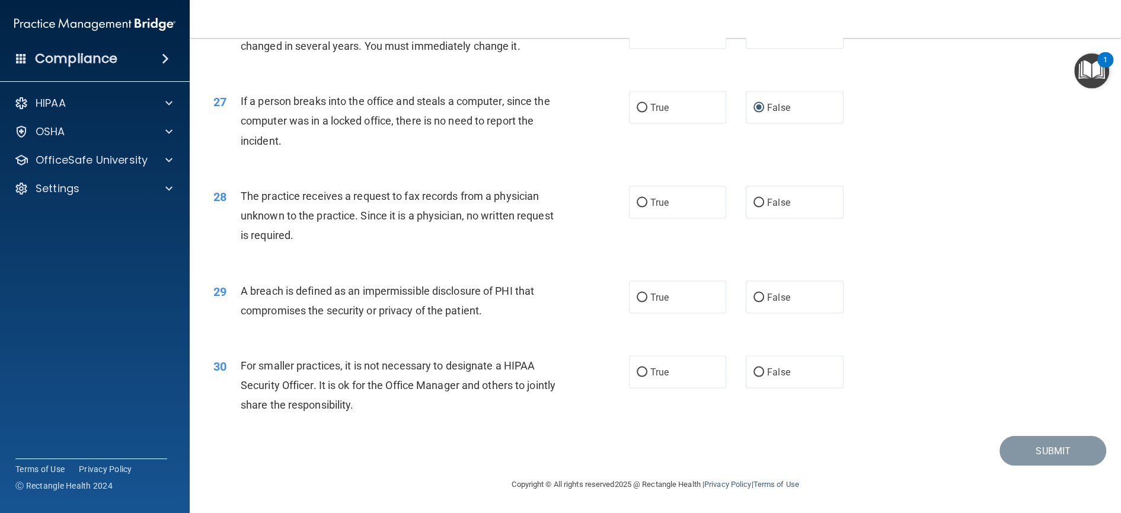
scroll to position [2346, 0]
click at [753, 207] on input "False" at bounding box center [758, 203] width 11 height 9
radio input "true"
click at [755, 296] on label "False" at bounding box center [795, 297] width 98 height 33
click at [755, 296] on input "False" at bounding box center [758, 297] width 11 height 9
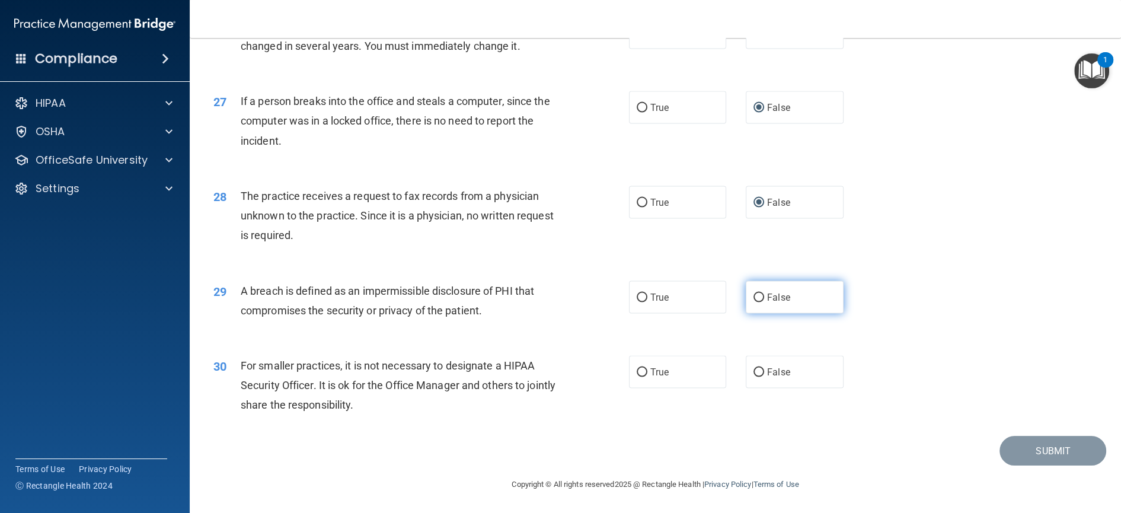
radio input "true"
click at [753, 377] on input "False" at bounding box center [758, 372] width 11 height 9
radio input "true"
click at [1029, 451] on button "Submit" at bounding box center [1052, 451] width 107 height 30
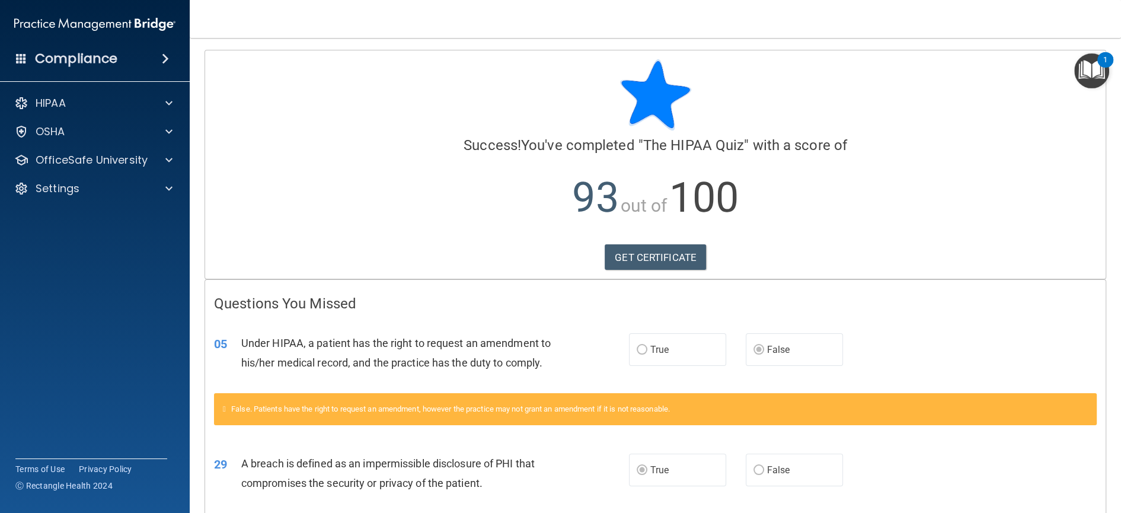
scroll to position [103, 0]
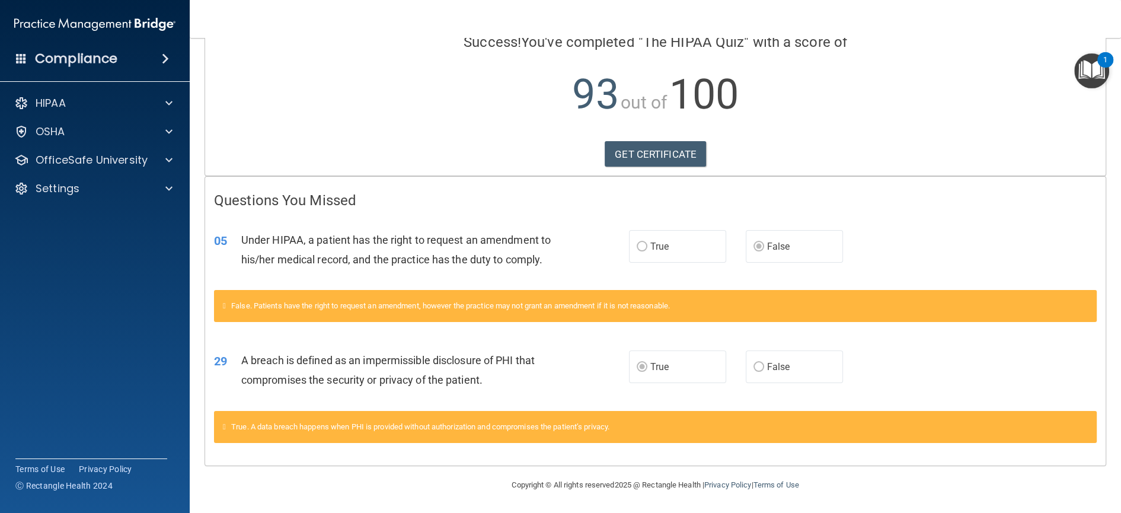
click at [550, 262] on div "Under HIPAA, a patient has the right to request an amendment to his/her medical…" at bounding box center [403, 249] width 324 height 39
click at [406, 308] on span "False. Patients have the right to request an amendment, however the practice ma…" at bounding box center [450, 305] width 439 height 9
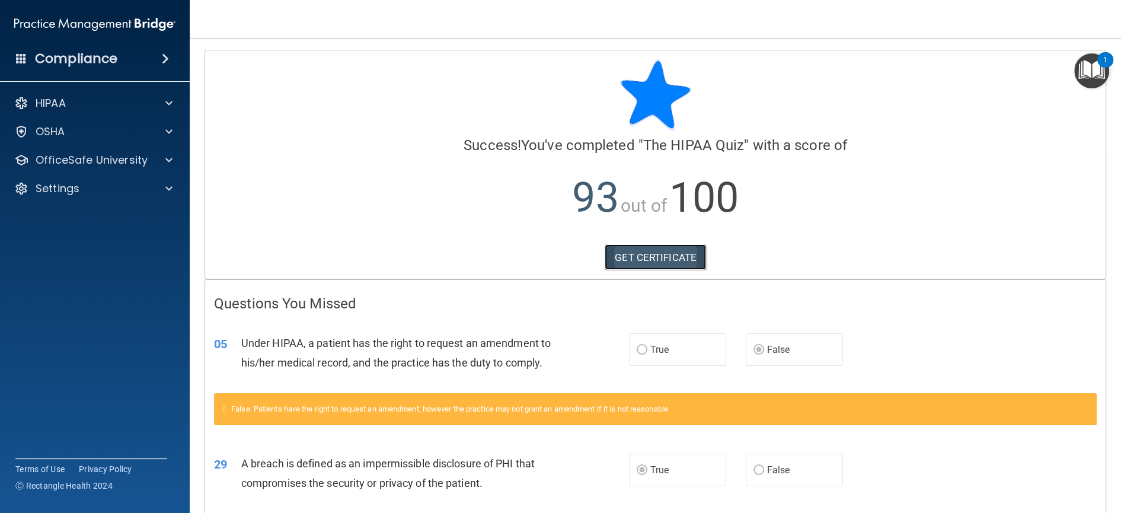
click at [656, 254] on link "GET CERTIFICATE" at bounding box center [655, 257] width 101 height 26
click at [128, 101] on div "HIPAA" at bounding box center [78, 103] width 147 height 14
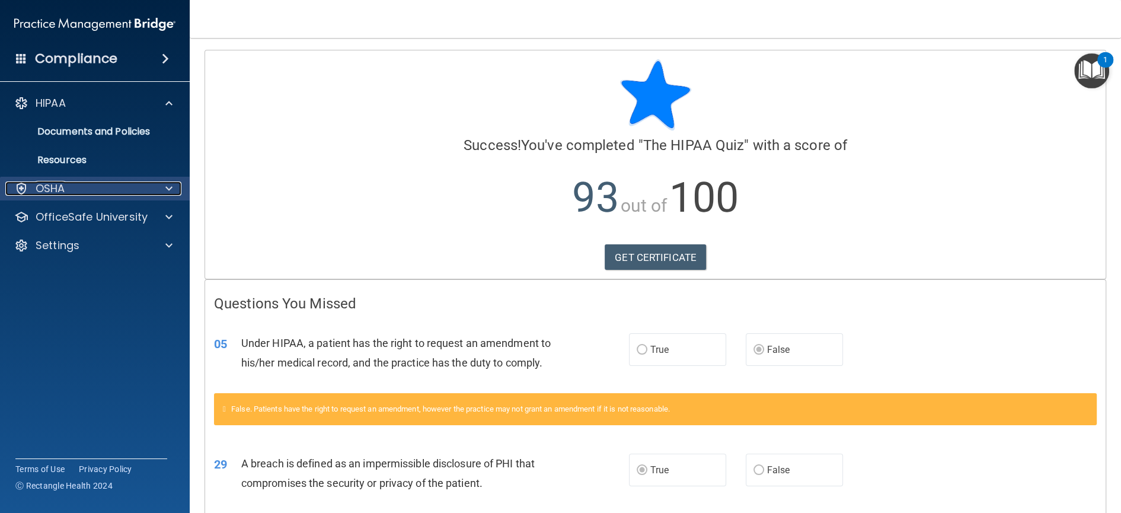
click at [138, 189] on div "OSHA" at bounding box center [78, 188] width 147 height 14
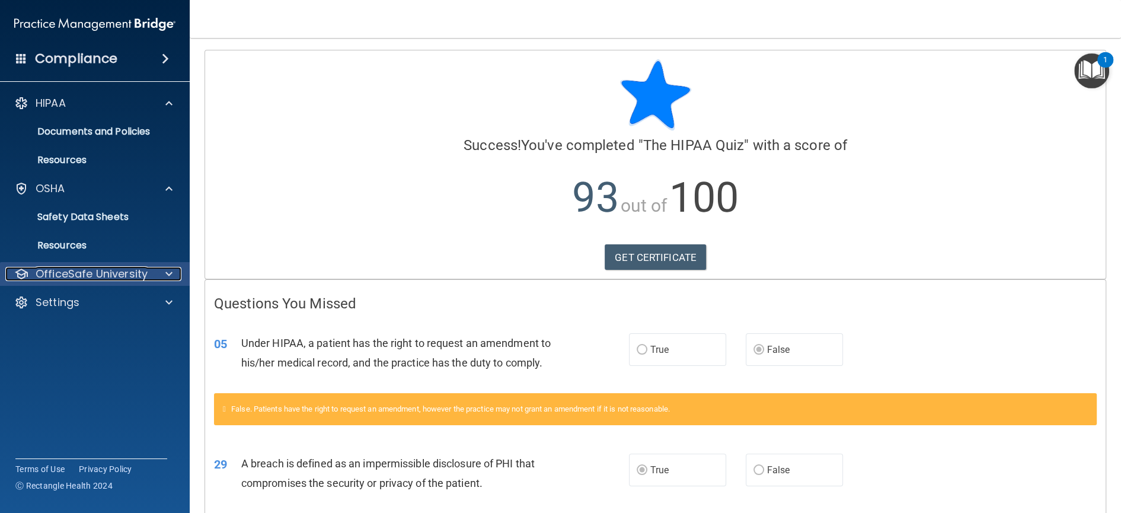
click at [162, 272] on div at bounding box center [167, 274] width 30 height 14
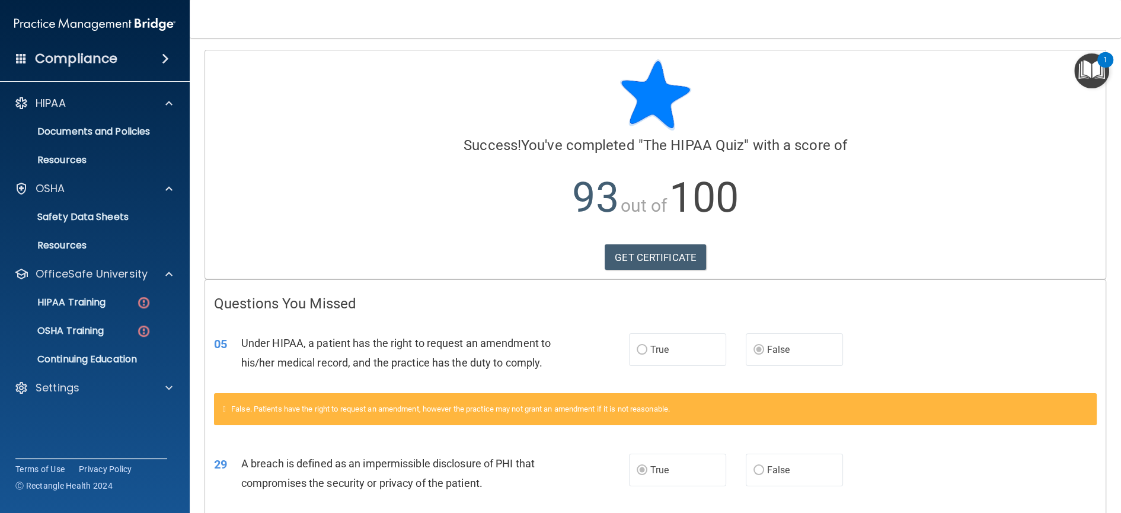
click at [917, 75] on div at bounding box center [655, 94] width 882 height 71
click at [76, 298] on p "HIPAA Training" at bounding box center [57, 302] width 98 height 12
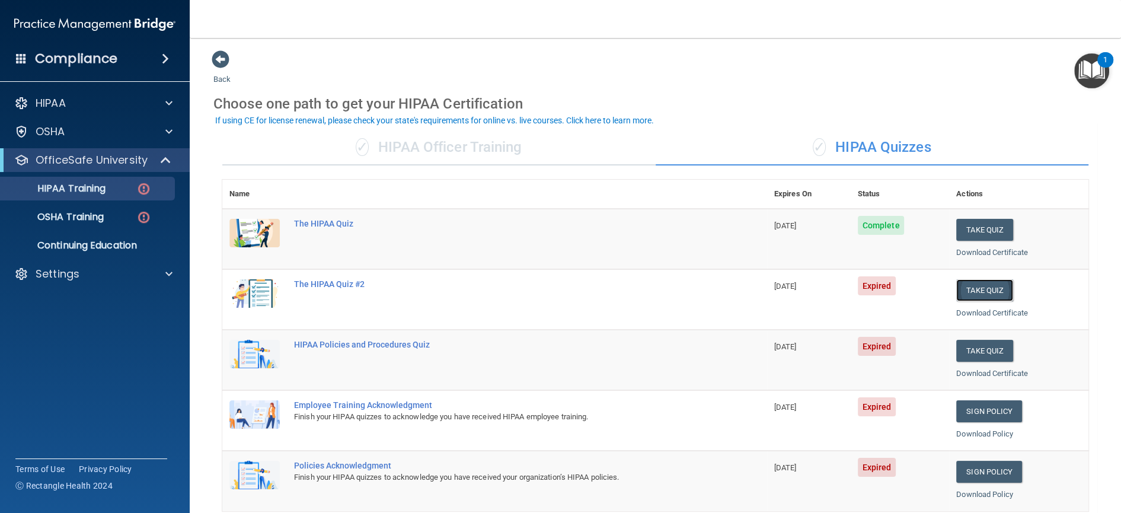
click at [971, 292] on button "Take Quiz" at bounding box center [984, 290] width 57 height 22
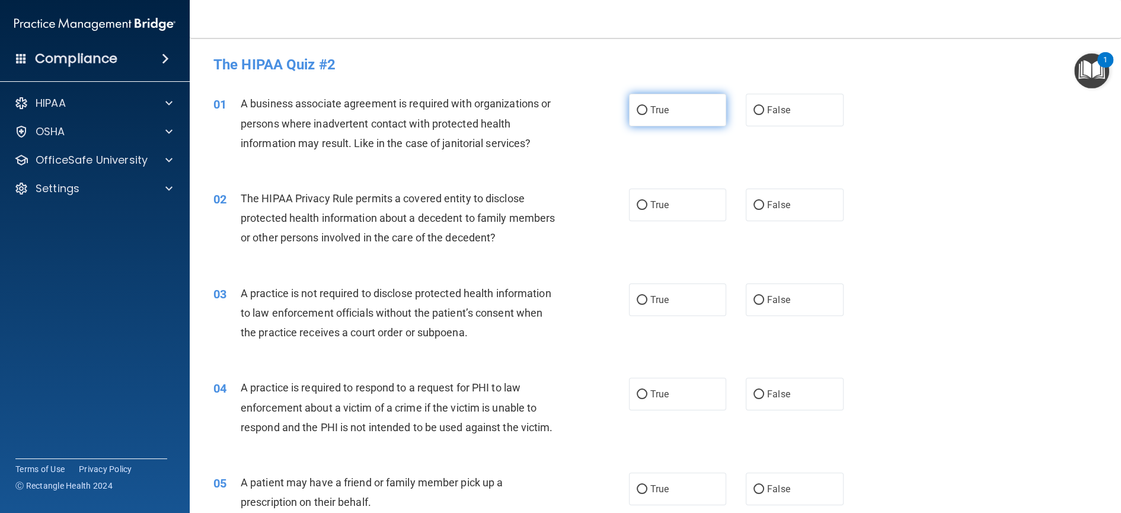
drag, startPoint x: 635, startPoint y: 111, endPoint x: 624, endPoint y: 104, distance: 12.8
click at [637, 111] on input "True" at bounding box center [642, 110] width 11 height 9
radio input "true"
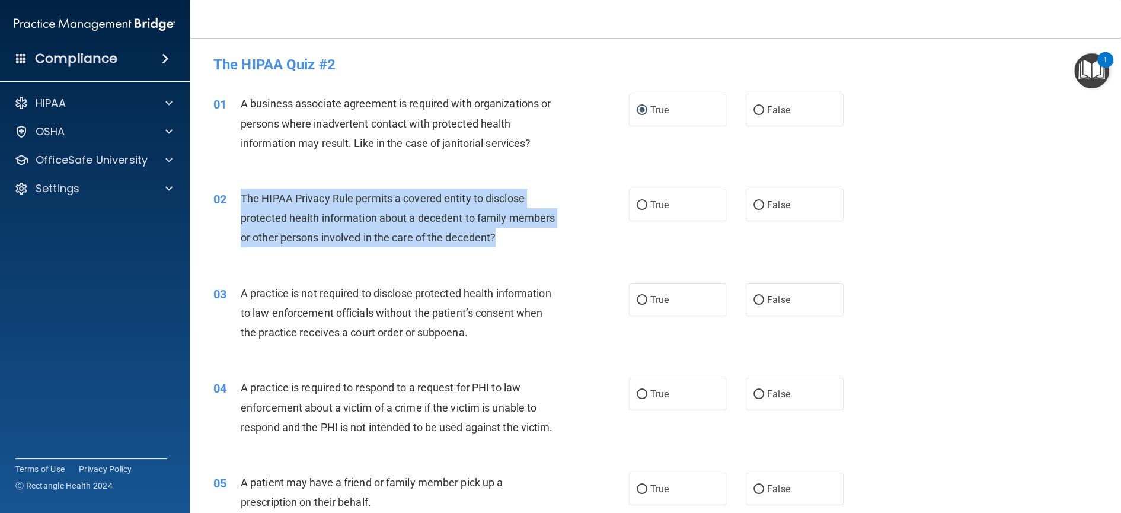
drag, startPoint x: 558, startPoint y: 238, endPoint x: 238, endPoint y: 191, distance: 322.9
click at [238, 191] on div "02 The HIPAA Privacy Rule permits a covered entity to disclose protected health…" at bounding box center [421, 220] width 451 height 65
copy div "The HIPAA Privacy Rule permits a covered entity to disclose protected health in…"
click at [637, 204] on input "True" at bounding box center [642, 205] width 11 height 9
radio input "true"
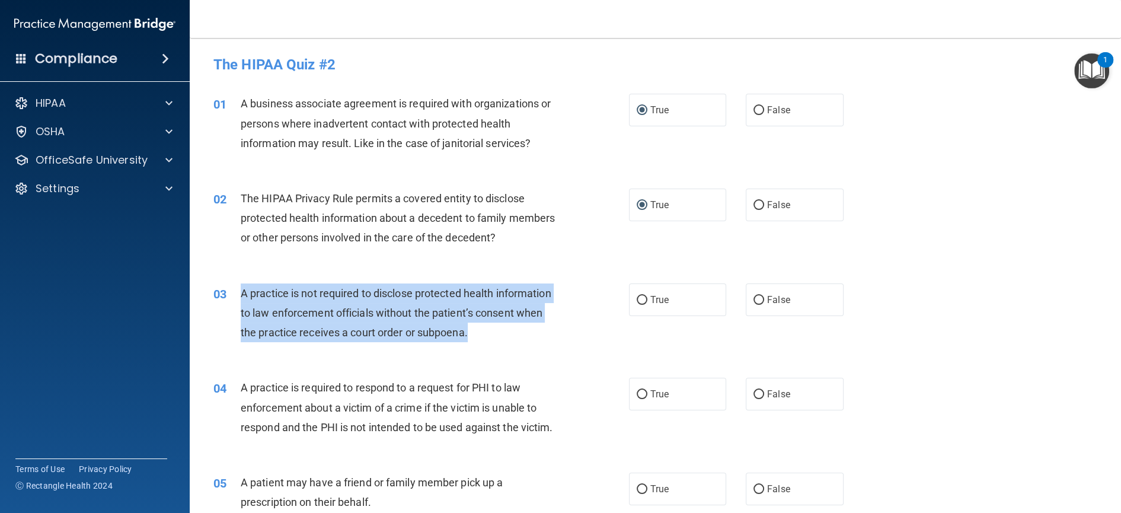
drag, startPoint x: 543, startPoint y: 331, endPoint x: 224, endPoint y: 284, distance: 322.8
click at [224, 284] on div "03 A practice is not required to disclose protected health information to law e…" at bounding box center [421, 315] width 451 height 65
click at [637, 298] on input "True" at bounding box center [642, 300] width 11 height 9
radio input "true"
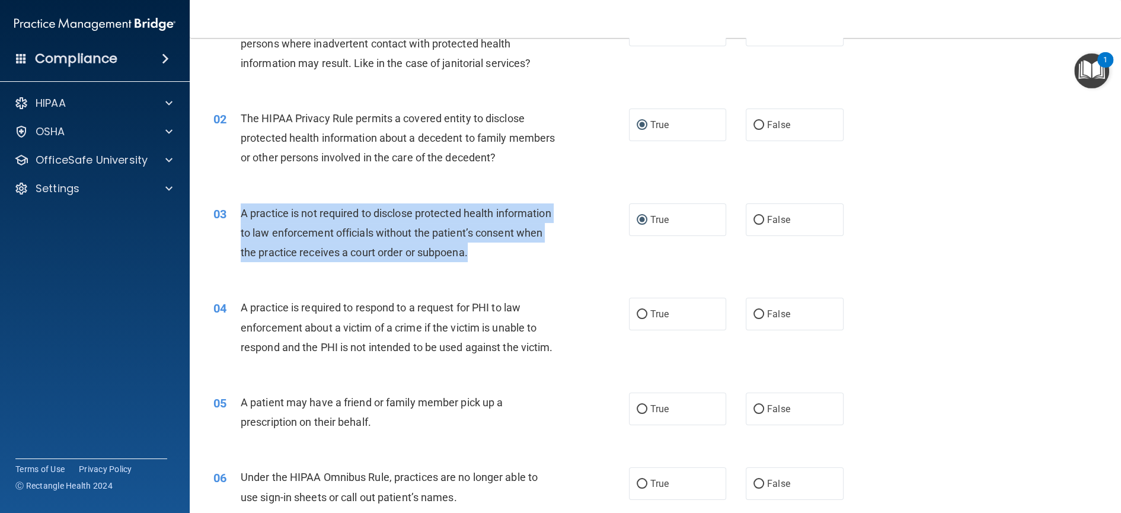
scroll to position [123, 0]
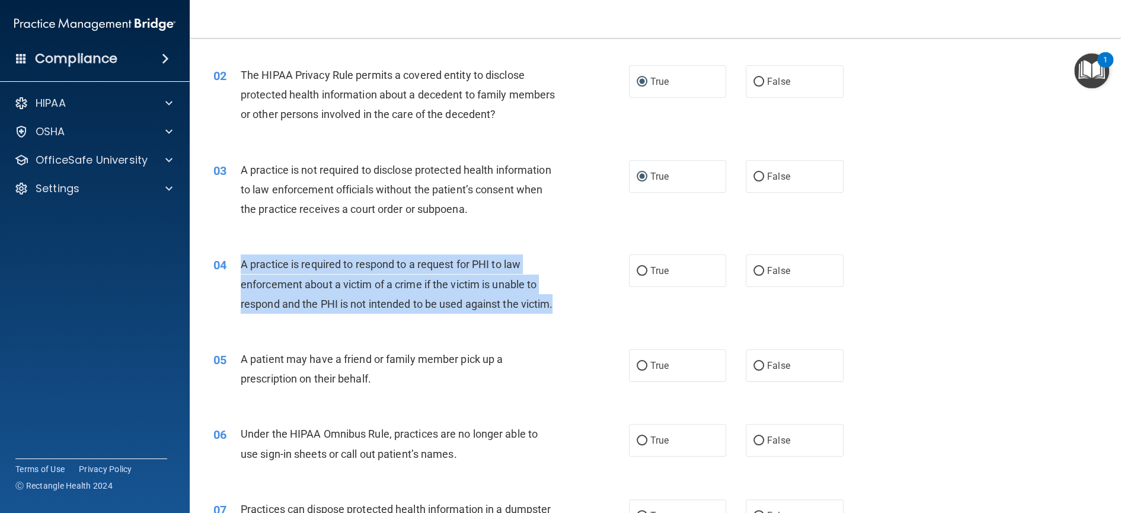
drag, startPoint x: 275, startPoint y: 322, endPoint x: 242, endPoint y: 266, distance: 65.1
click at [242, 266] on div "A practice is required to respond to a request for PHI to law enforcement about…" at bounding box center [403, 283] width 325 height 59
click at [638, 267] on input "True" at bounding box center [642, 271] width 11 height 9
radio input "true"
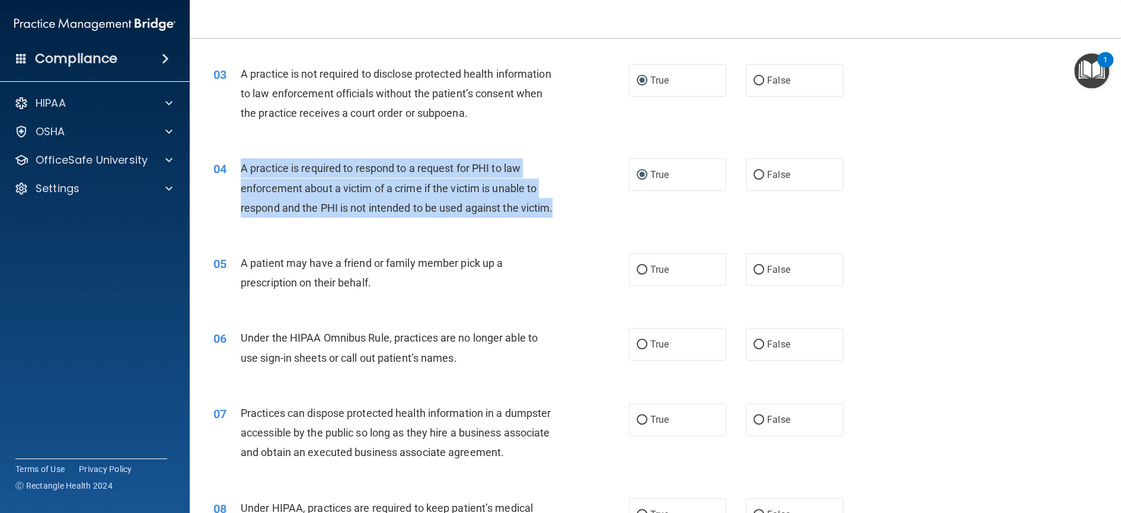
scroll to position [247, 0]
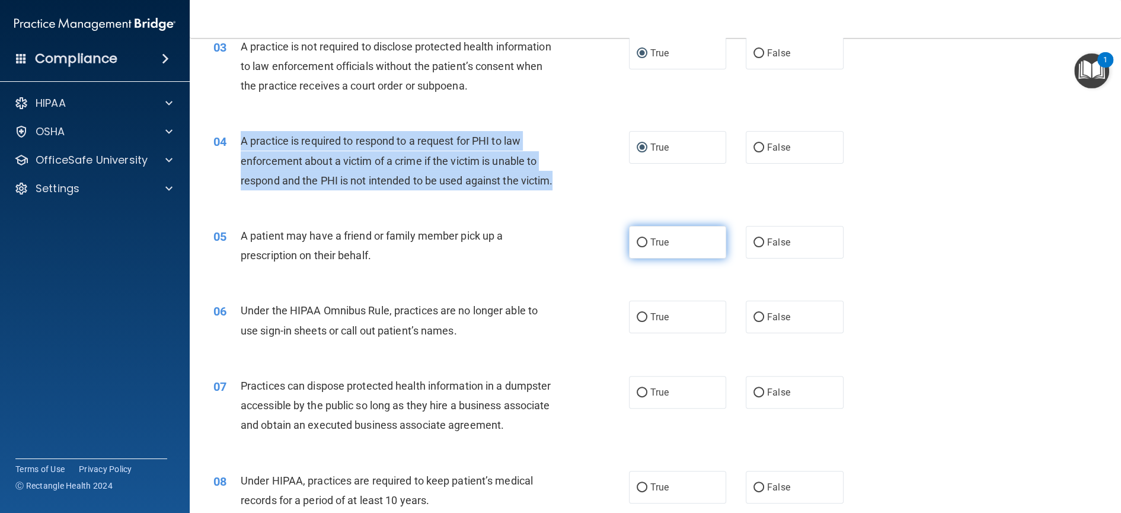
click at [637, 247] on input "True" at bounding box center [642, 242] width 11 height 9
radio input "true"
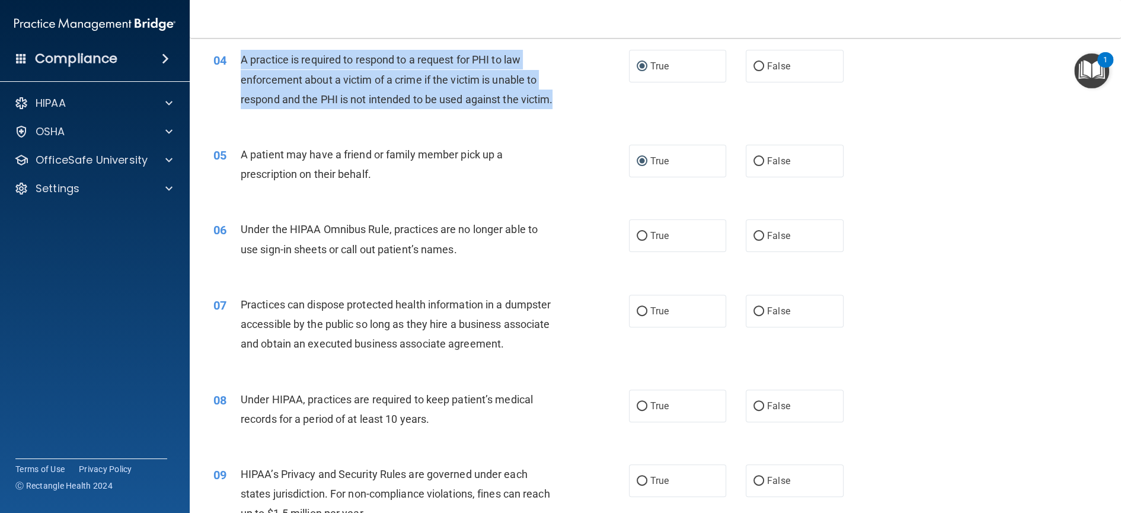
scroll to position [370, 0]
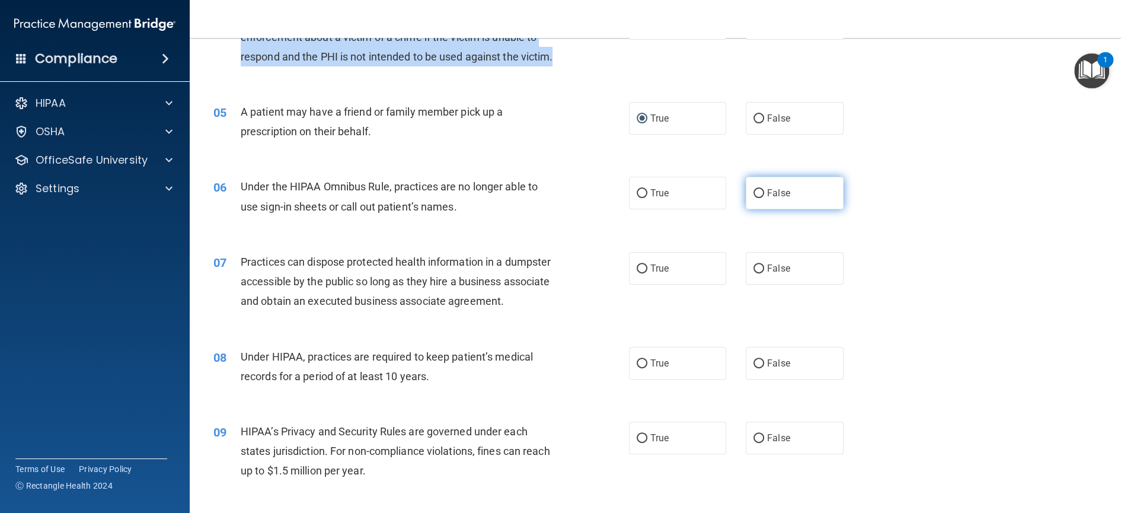
click at [754, 198] on input "False" at bounding box center [758, 193] width 11 height 9
radio input "true"
click at [753, 273] on input "False" at bounding box center [758, 268] width 11 height 9
radio input "true"
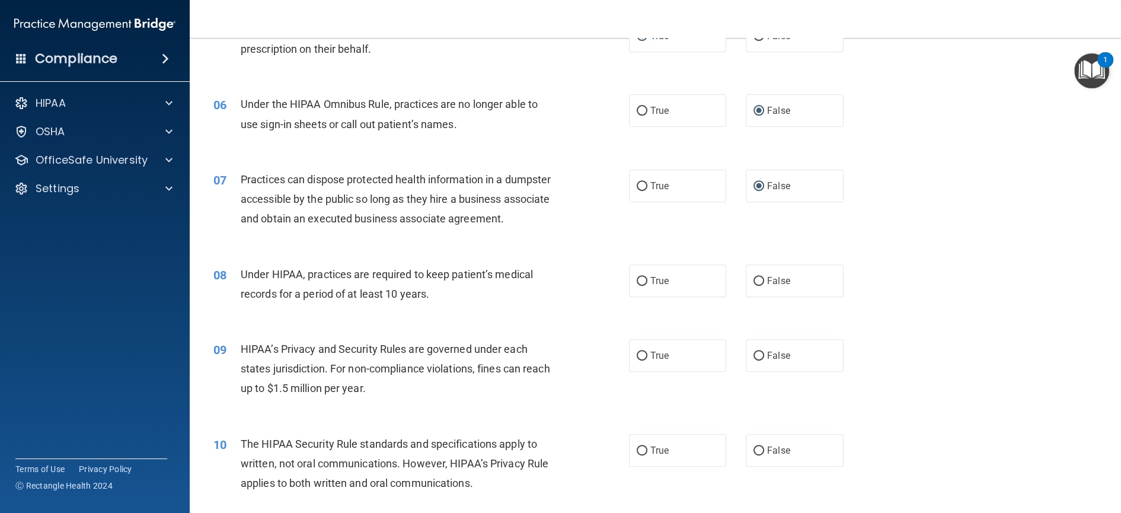
scroll to position [494, 0]
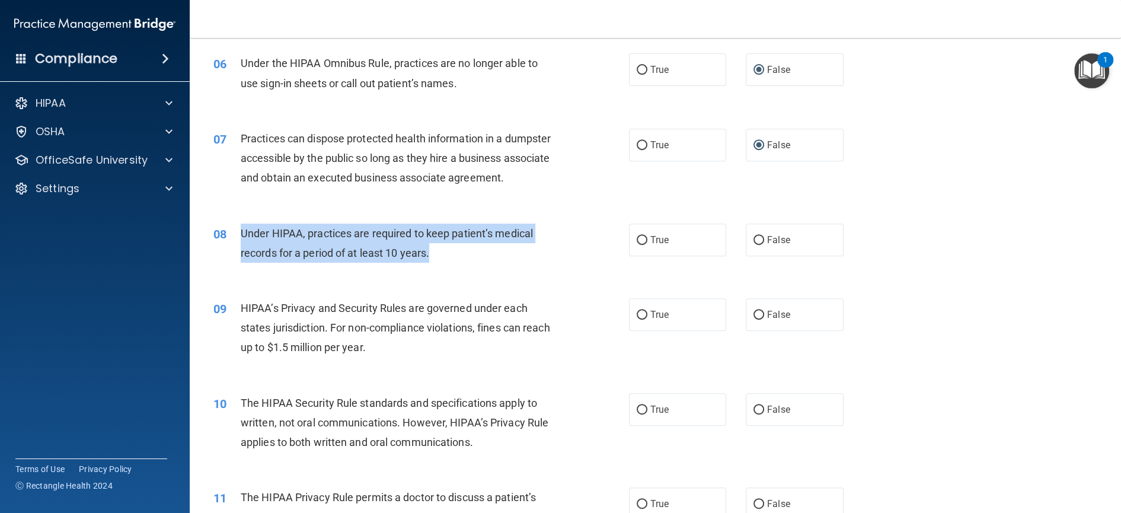
drag, startPoint x: 435, startPoint y: 292, endPoint x: 235, endPoint y: 267, distance: 201.8
click at [235, 267] on div "08 Under HIPAA, practices are required to keep patient’s medical records for a …" at bounding box center [421, 245] width 451 height 45
click at [637, 245] on input "True" at bounding box center [642, 240] width 11 height 9
radio input "true"
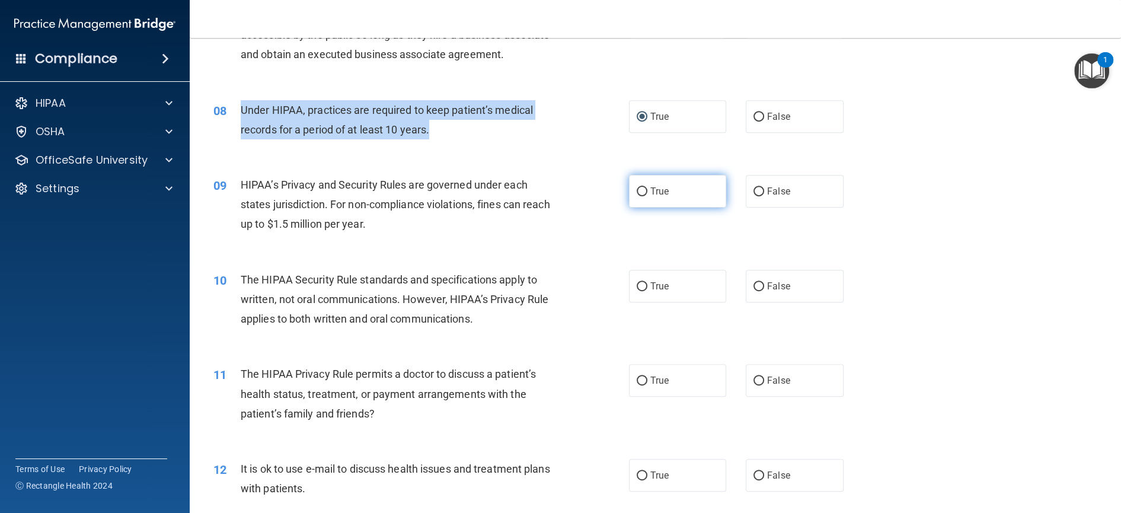
click at [638, 196] on input "True" at bounding box center [642, 191] width 11 height 9
radio input "true"
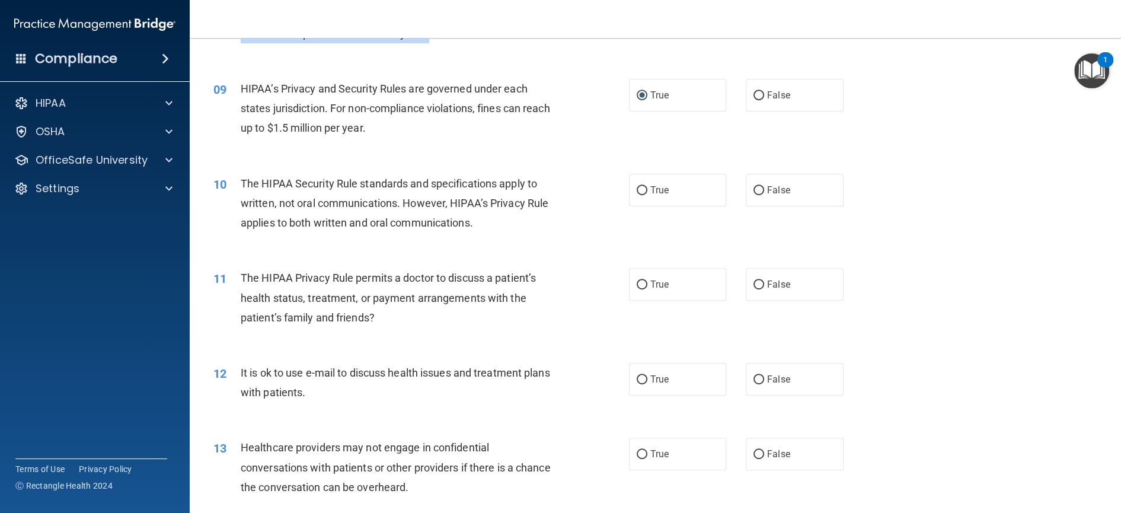
scroll to position [741, 0]
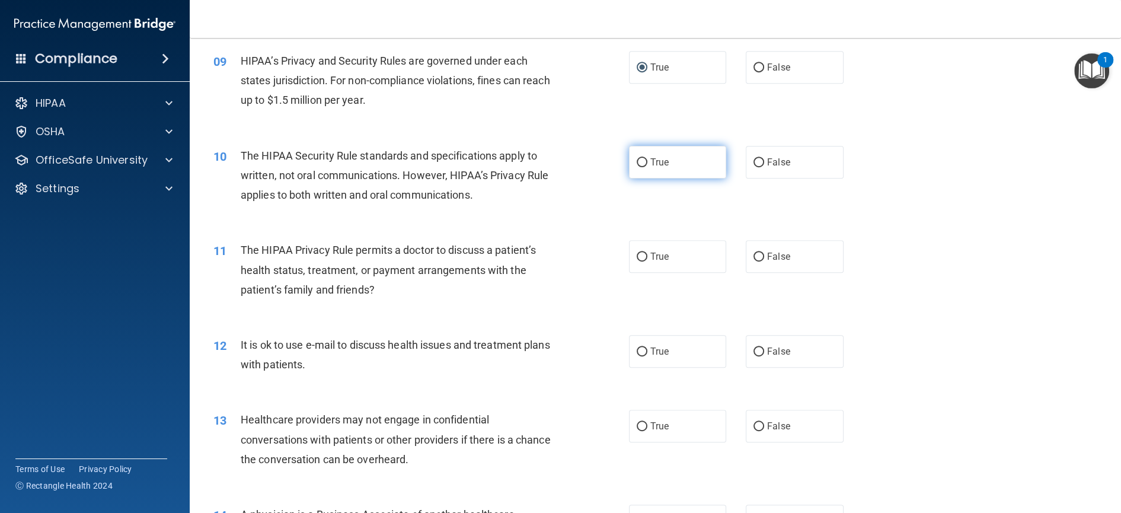
click at [637, 167] on input "True" at bounding box center [642, 162] width 11 height 9
radio input "true"
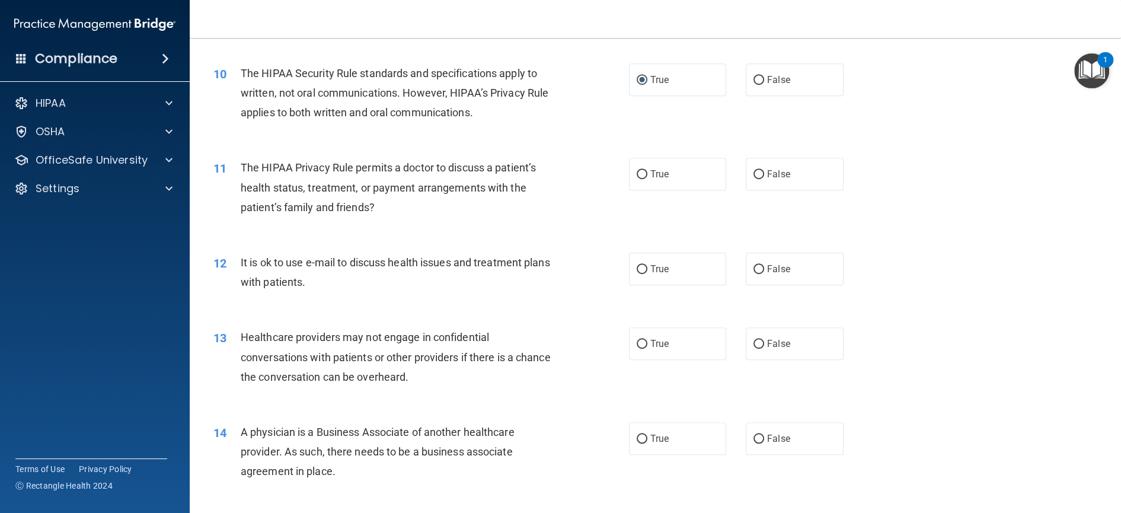
scroll to position [864, 0]
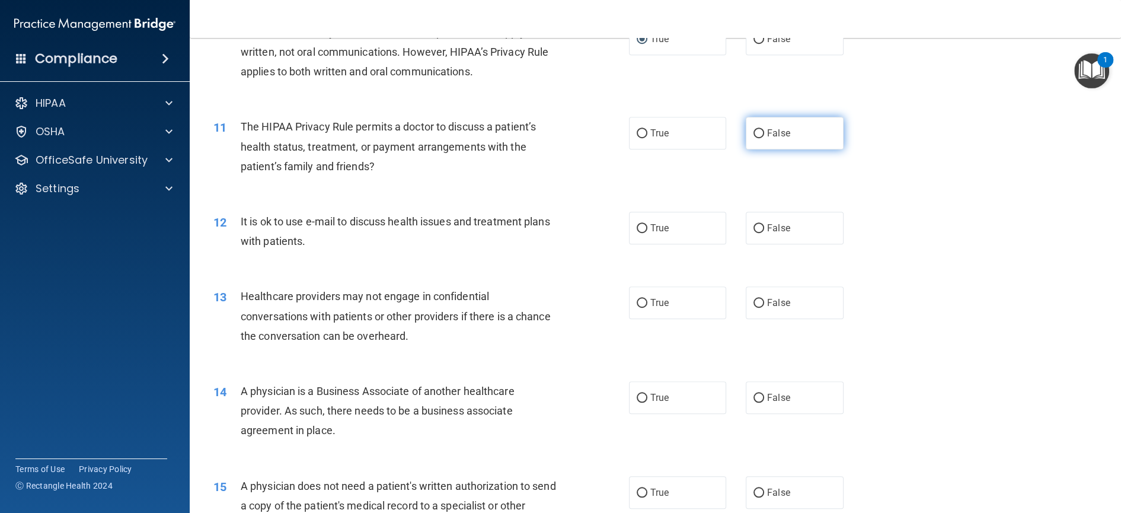
click at [756, 138] on input "False" at bounding box center [758, 133] width 11 height 9
radio input "true"
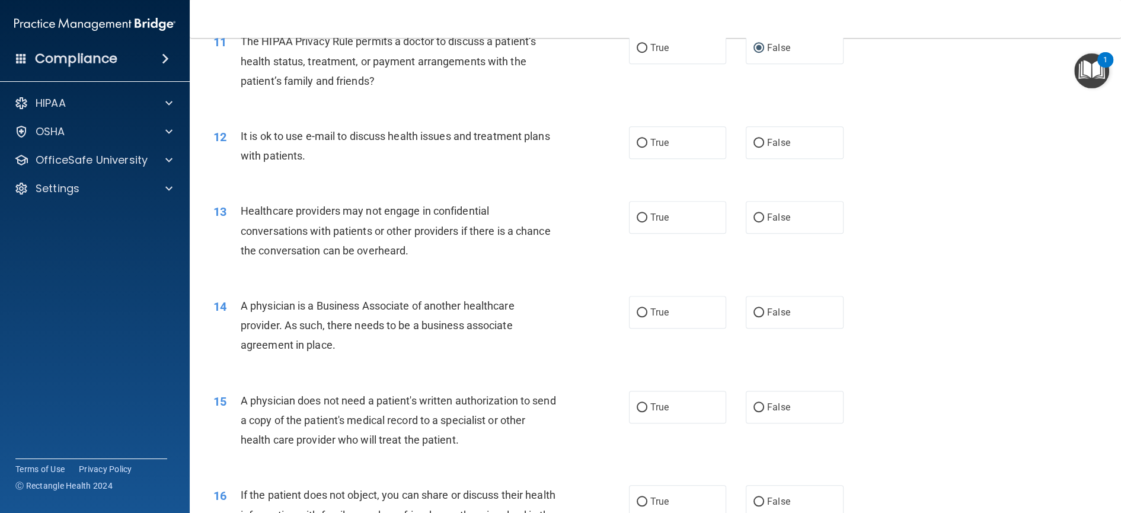
scroll to position [987, 0]
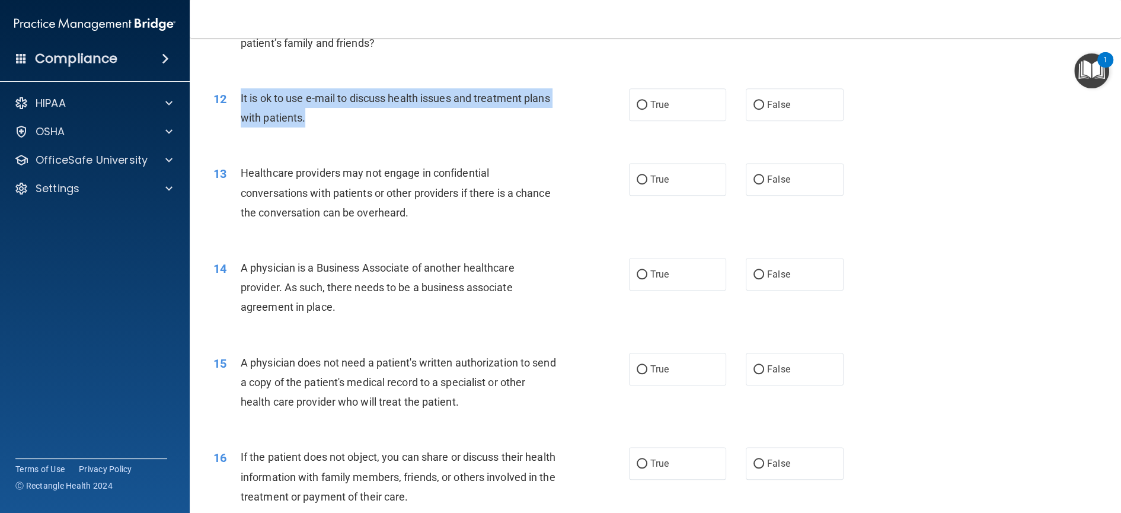
drag, startPoint x: 338, startPoint y: 160, endPoint x: 239, endPoint y: 136, distance: 102.4
click at [239, 133] on div "12 It is ok to use e-mail to discuss health issues and treatment plans with pat…" at bounding box center [421, 110] width 451 height 45
click at [637, 110] on input "True" at bounding box center [642, 105] width 11 height 9
radio input "true"
click at [753, 184] on input "False" at bounding box center [758, 179] width 11 height 9
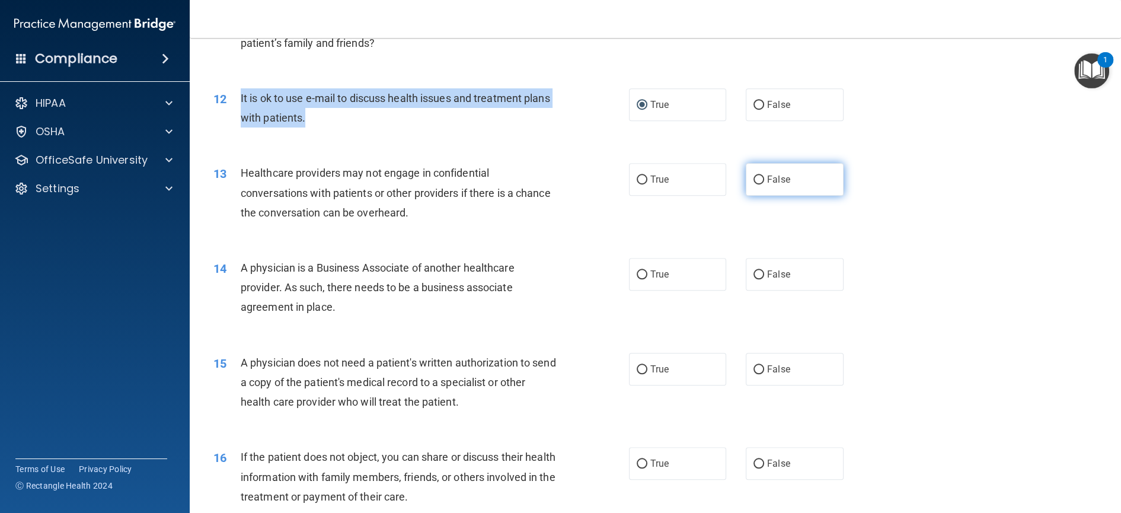
radio input "true"
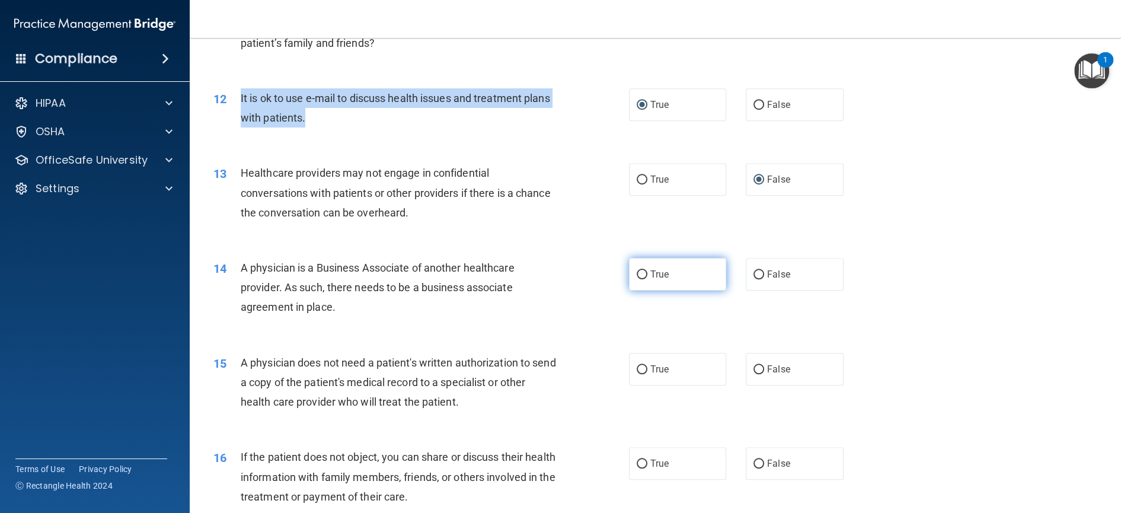
click at [637, 279] on input "True" at bounding box center [642, 274] width 11 height 9
radio input "true"
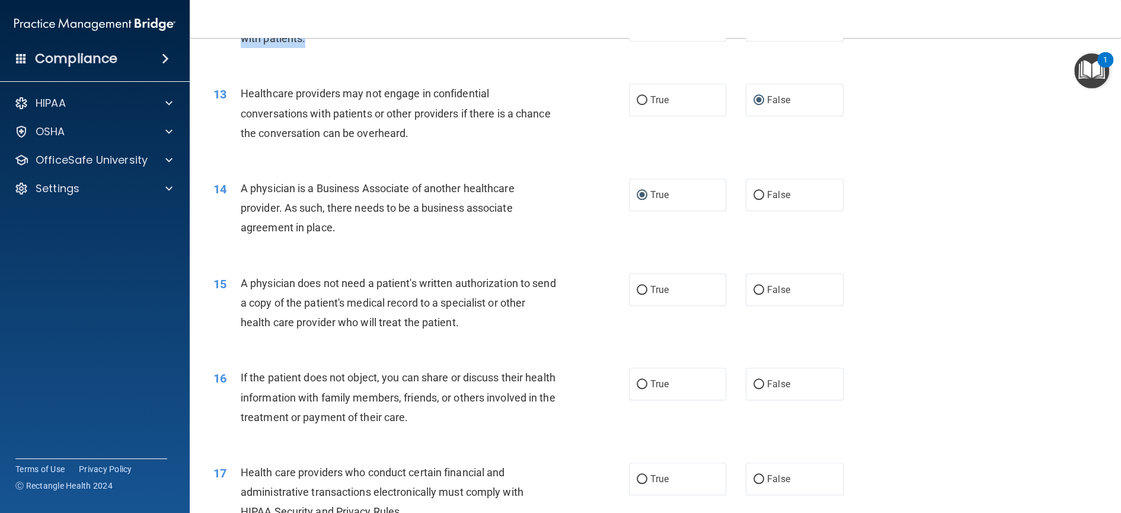
scroll to position [1111, 0]
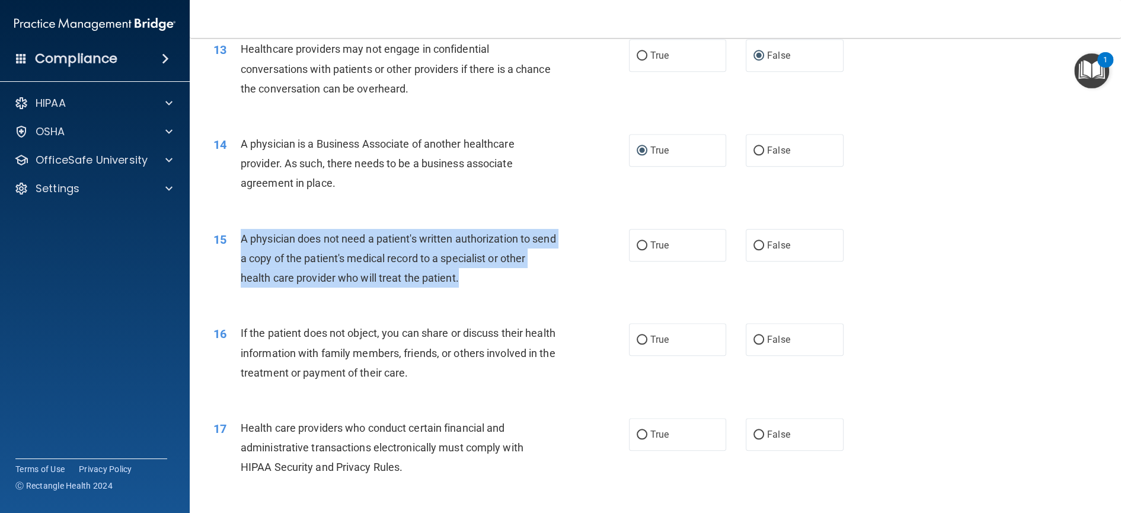
drag, startPoint x: 494, startPoint y: 313, endPoint x: 241, endPoint y: 273, distance: 255.7
click at [241, 273] on div "A physician does not need a patient's written authorization to send a copy of t…" at bounding box center [403, 258] width 325 height 59
click at [637, 250] on input "True" at bounding box center [642, 245] width 11 height 9
radio input "true"
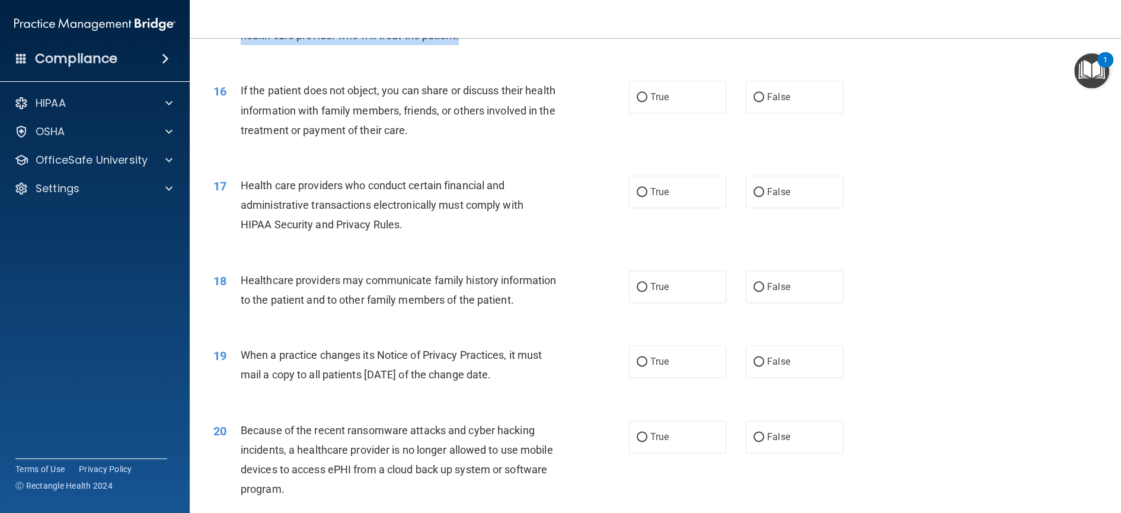
scroll to position [1358, 0]
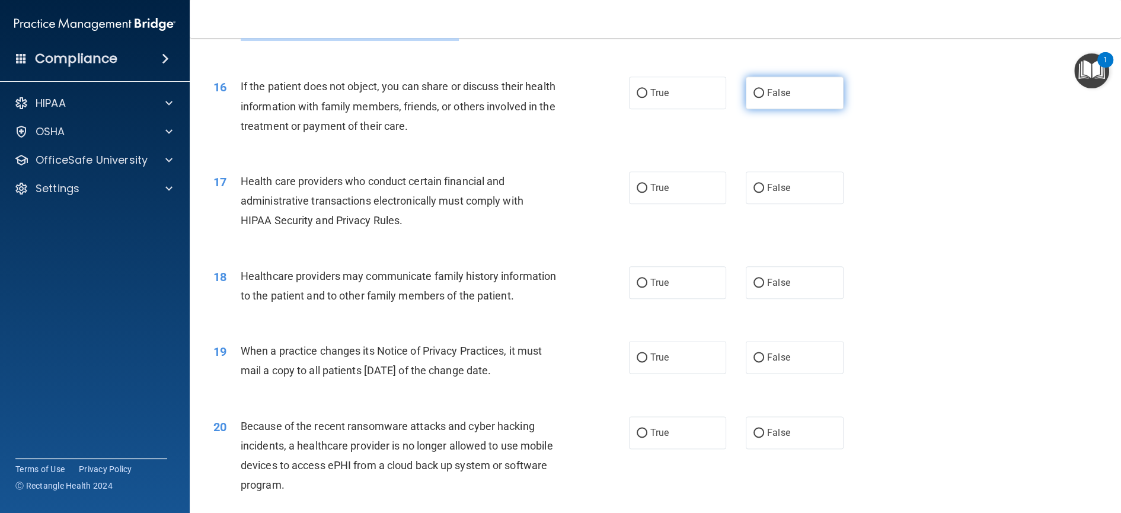
click at [753, 98] on input "False" at bounding box center [758, 93] width 11 height 9
radio input "true"
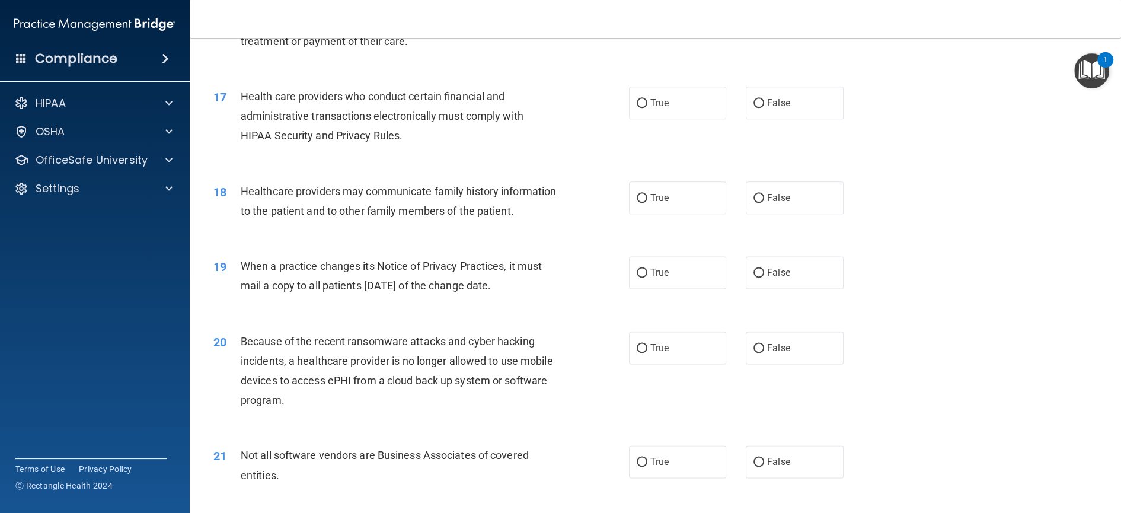
scroll to position [1482, 0]
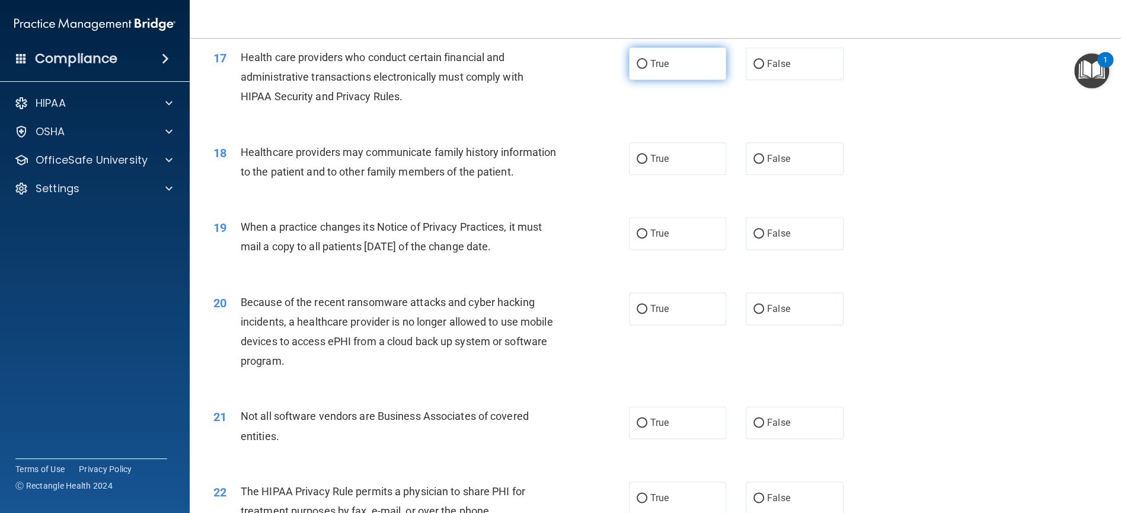
click at [637, 69] on input "True" at bounding box center [642, 64] width 11 height 9
radio input "true"
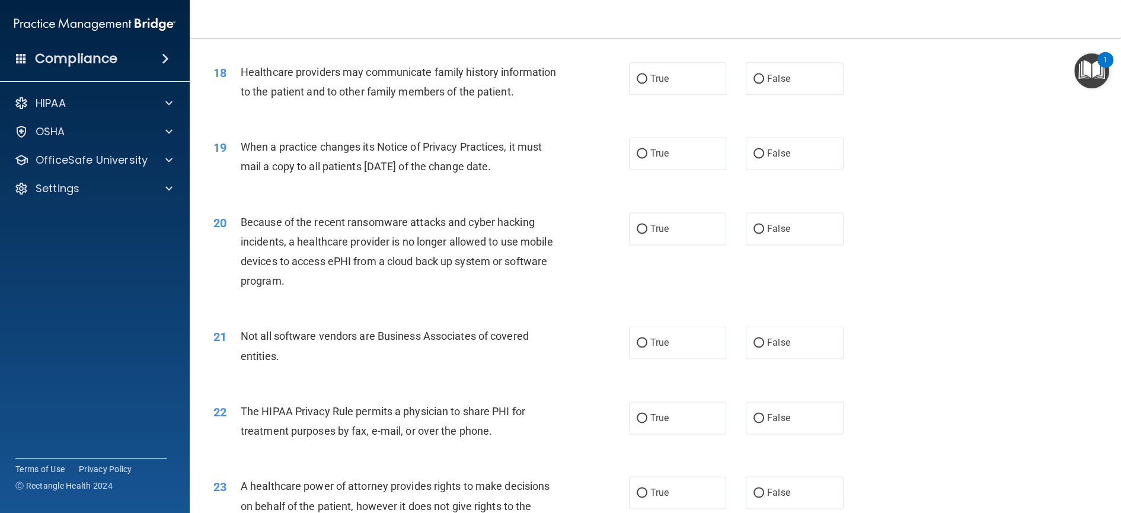
scroll to position [1605, 0]
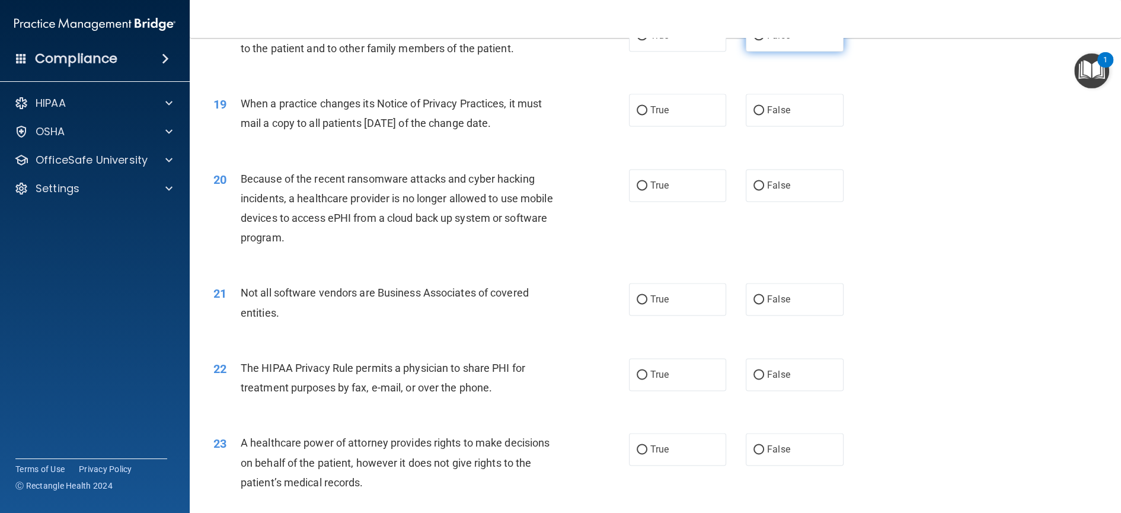
click at [753, 40] on input "False" at bounding box center [758, 35] width 11 height 9
radio input "true"
click at [637, 115] on input "True" at bounding box center [642, 110] width 11 height 9
radio input "true"
click at [754, 190] on input "False" at bounding box center [758, 185] width 11 height 9
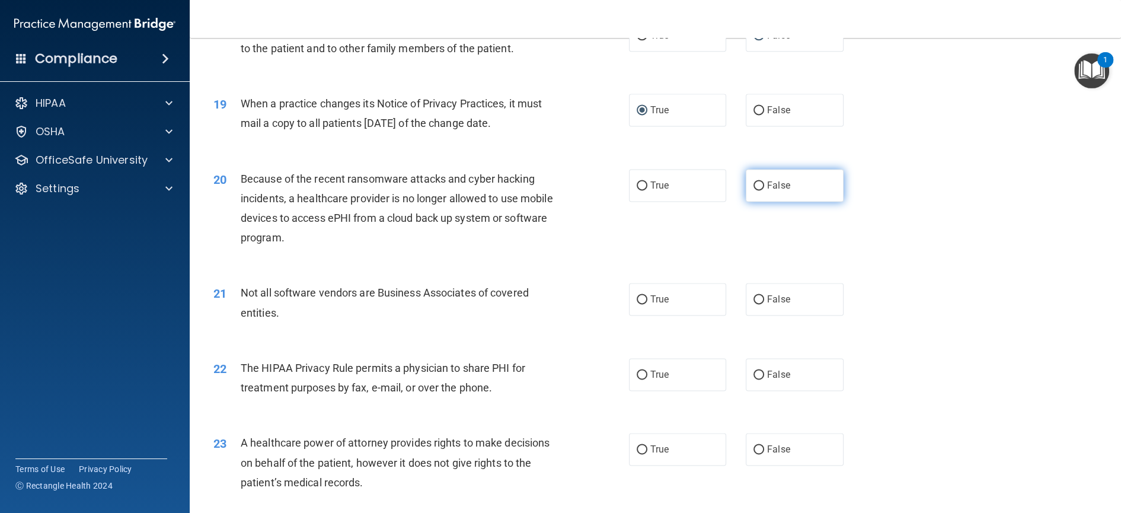
radio input "true"
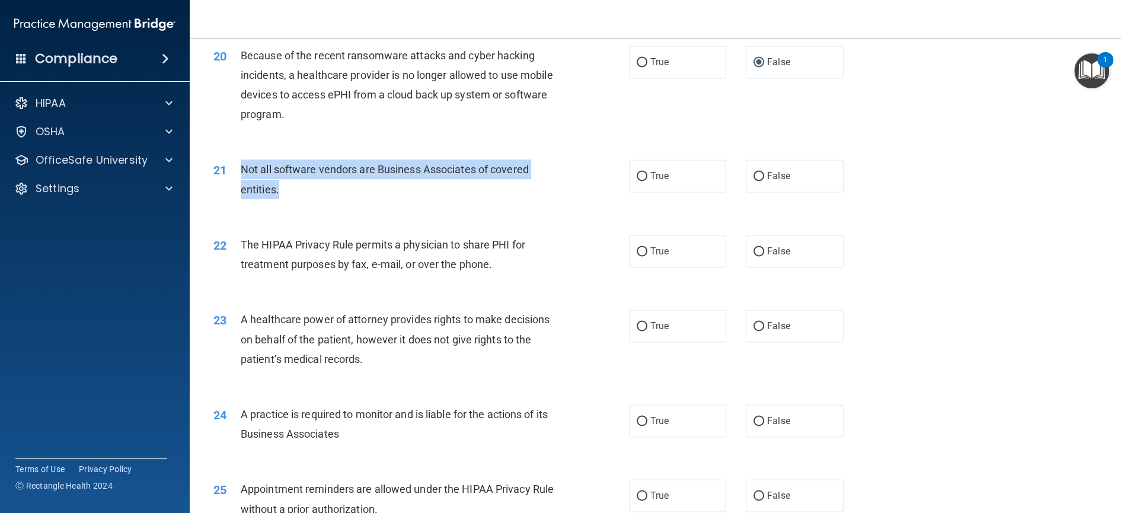
drag, startPoint x: 280, startPoint y: 249, endPoint x: 240, endPoint y: 226, distance: 45.7
click at [241, 199] on div "Not all software vendors are Business Associates of covered entities." at bounding box center [403, 178] width 325 height 39
click at [753, 181] on input "False" at bounding box center [758, 176] width 11 height 9
radio input "true"
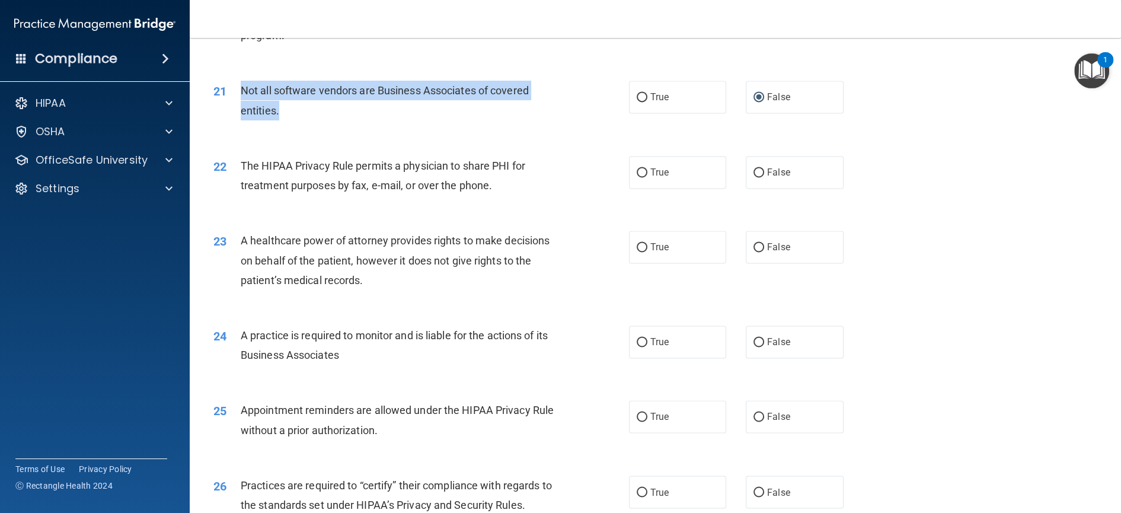
scroll to position [1852, 0]
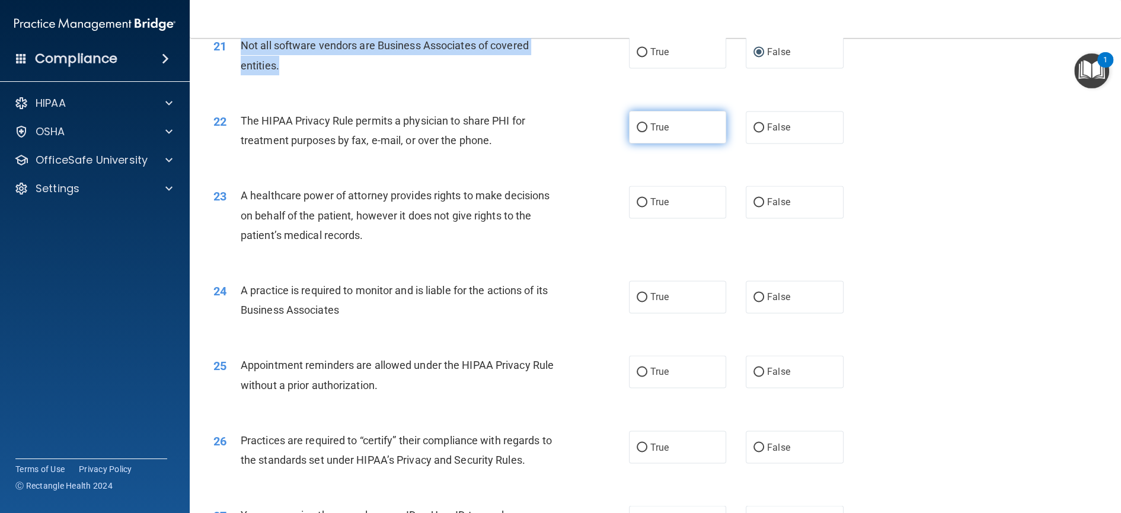
drag, startPoint x: 638, startPoint y: 184, endPoint x: 758, endPoint y: 199, distance: 120.6
click at [640, 132] on input "True" at bounding box center [642, 127] width 11 height 9
radio input "true"
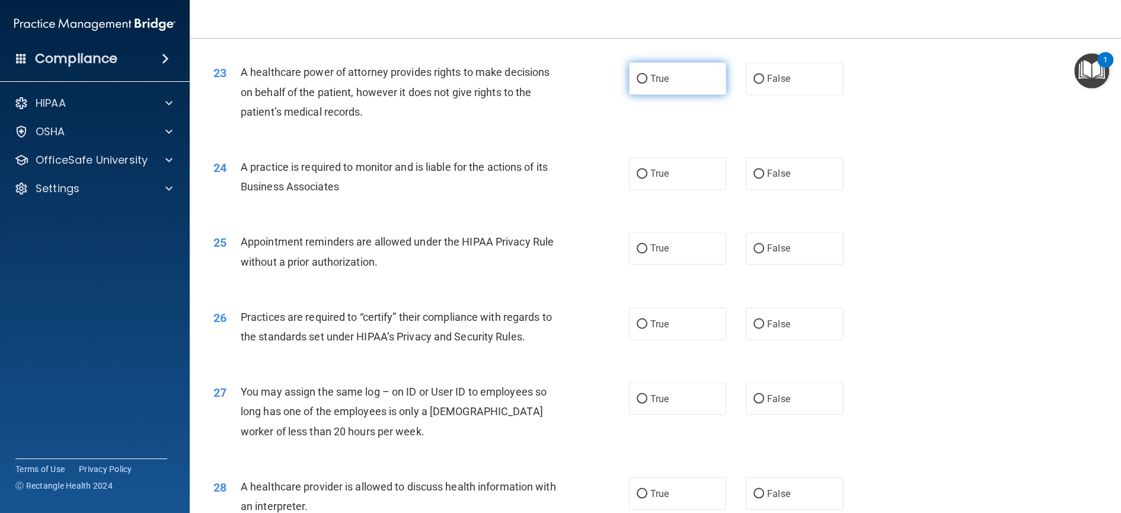
click at [637, 84] on input "True" at bounding box center [642, 79] width 11 height 9
radio input "true"
click at [637, 178] on input "True" at bounding box center [642, 174] width 11 height 9
radio input "true"
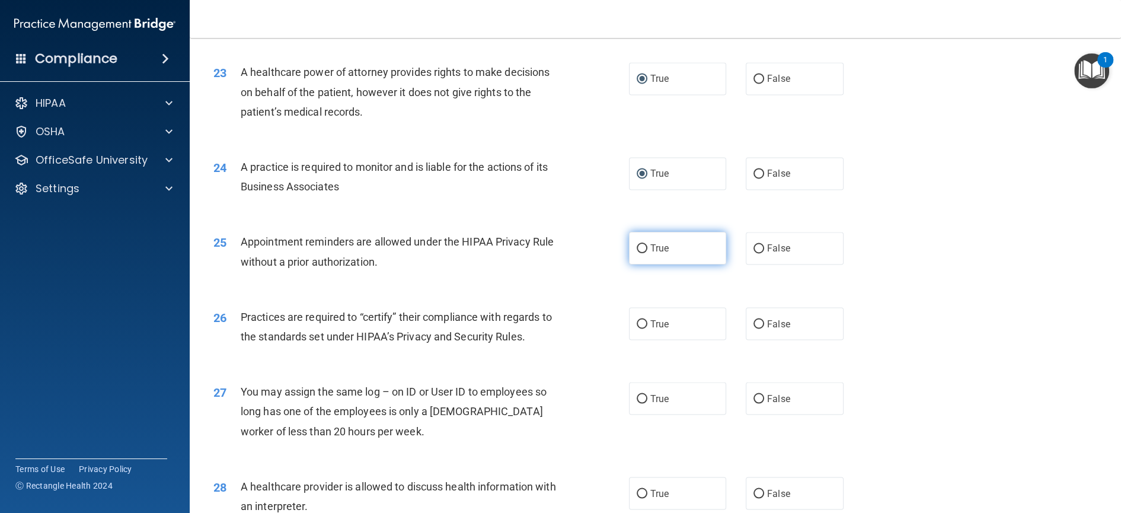
click at [637, 253] on input "True" at bounding box center [642, 248] width 11 height 9
radio input "true"
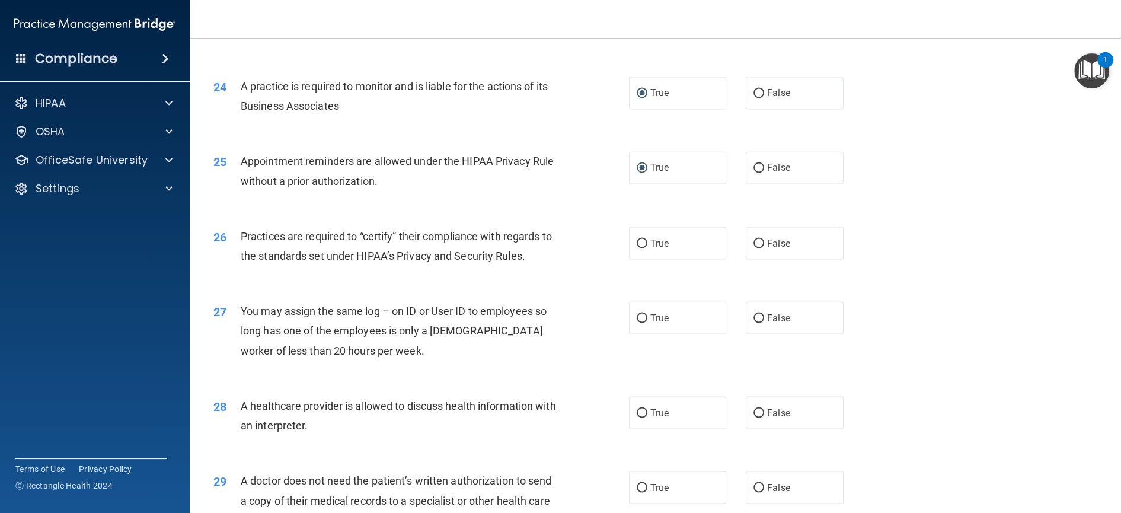
scroll to position [2099, 0]
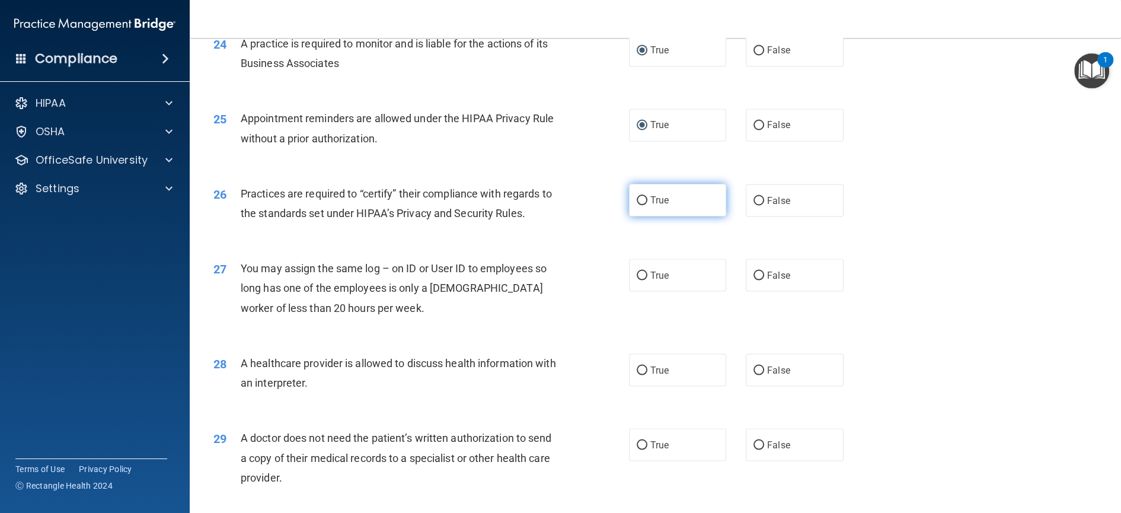
click at [637, 205] on input "True" at bounding box center [642, 200] width 11 height 9
radio input "true"
click at [753, 280] on input "False" at bounding box center [758, 275] width 11 height 9
radio input "true"
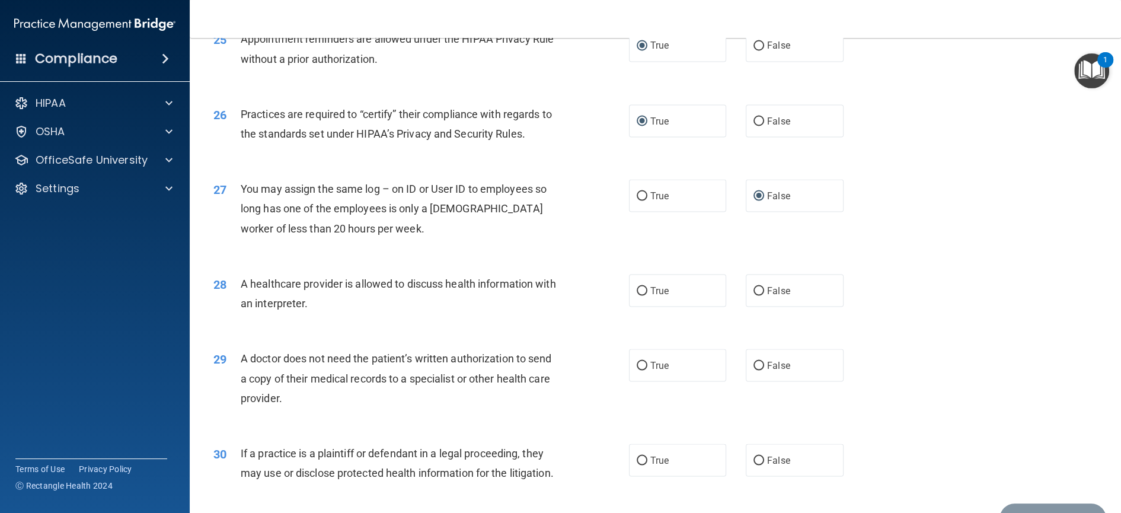
scroll to position [2223, 0]
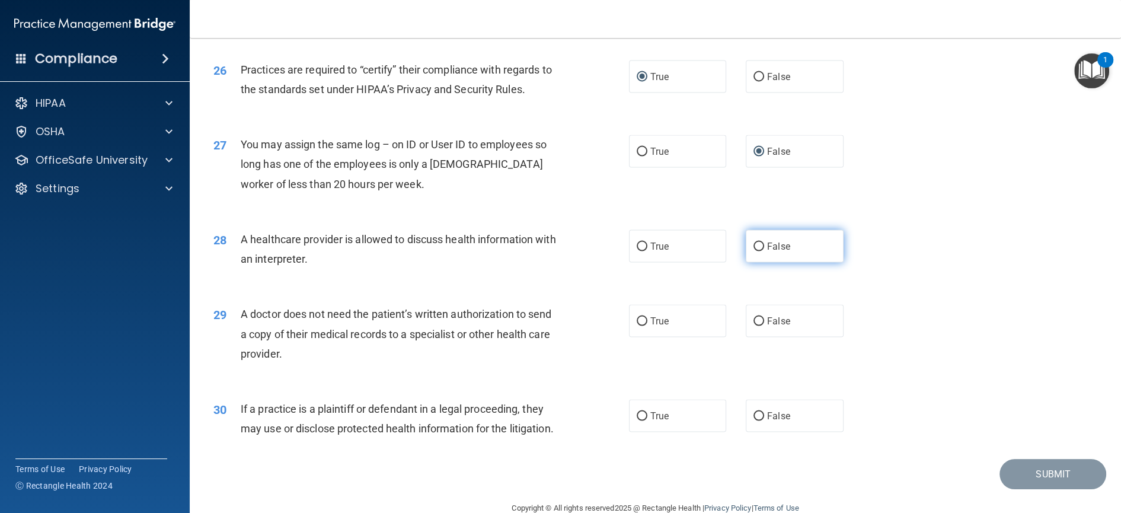
click at [753, 251] on input "False" at bounding box center [758, 246] width 11 height 9
radio input "true"
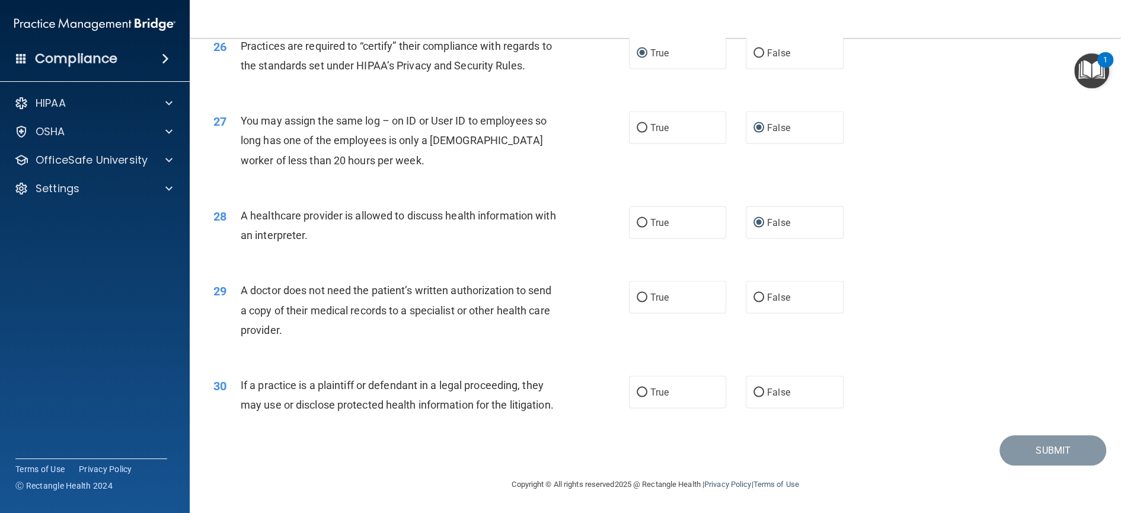
scroll to position [2323, 0]
click at [637, 293] on input "True" at bounding box center [642, 297] width 11 height 9
radio input "true"
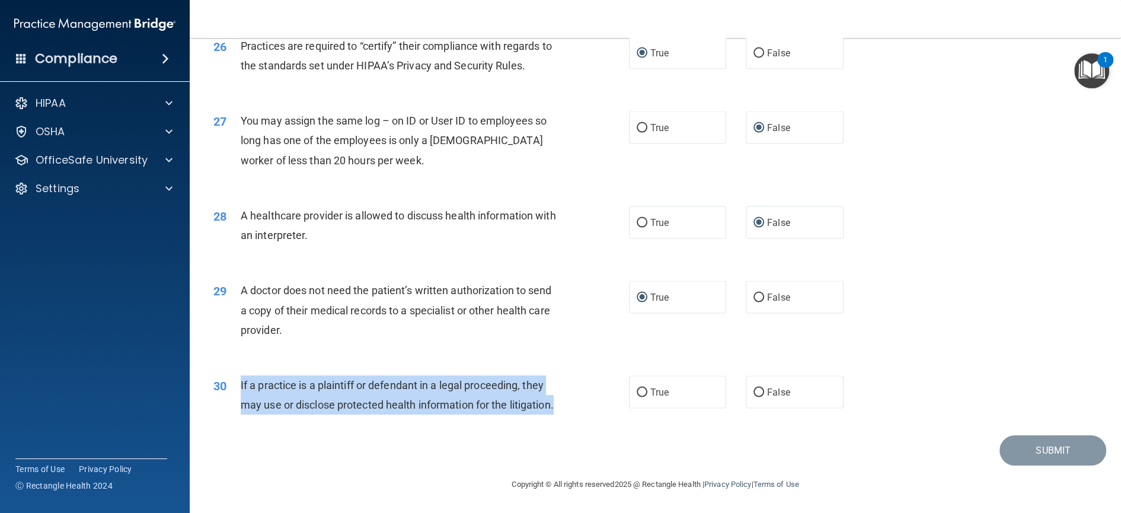
drag, startPoint x: 284, startPoint y: 406, endPoint x: 241, endPoint y: 361, distance: 62.9
click at [241, 375] on div "If a practice is a plaintiff or defendant in a legal proceeding, they may use o…" at bounding box center [403, 394] width 325 height 39
click at [638, 388] on input "True" at bounding box center [642, 392] width 11 height 9
radio input "true"
click at [1024, 445] on button "Submit" at bounding box center [1052, 450] width 107 height 30
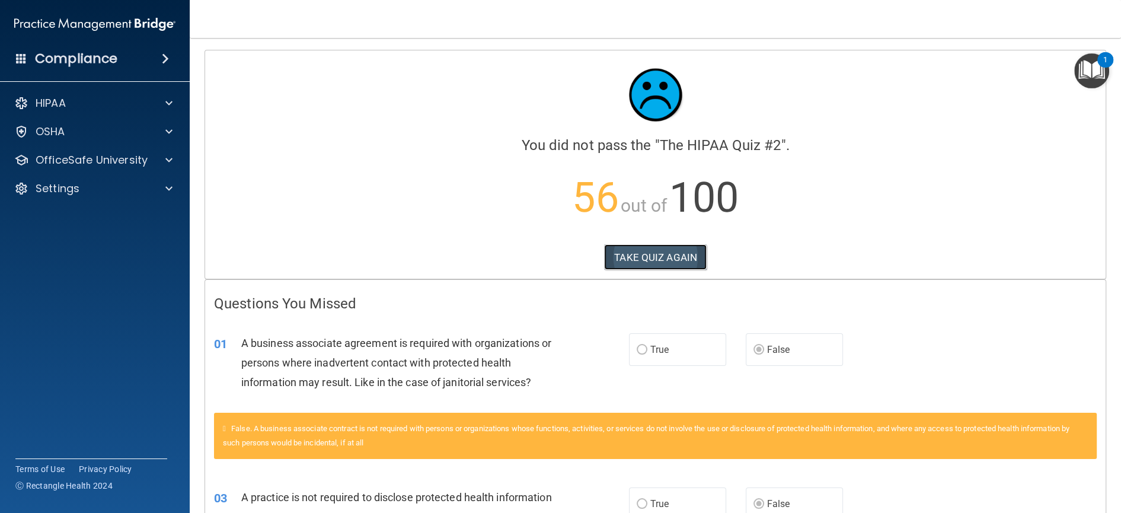
click at [667, 257] on button "TAKE QUIZ AGAIN" at bounding box center [655, 257] width 103 height 26
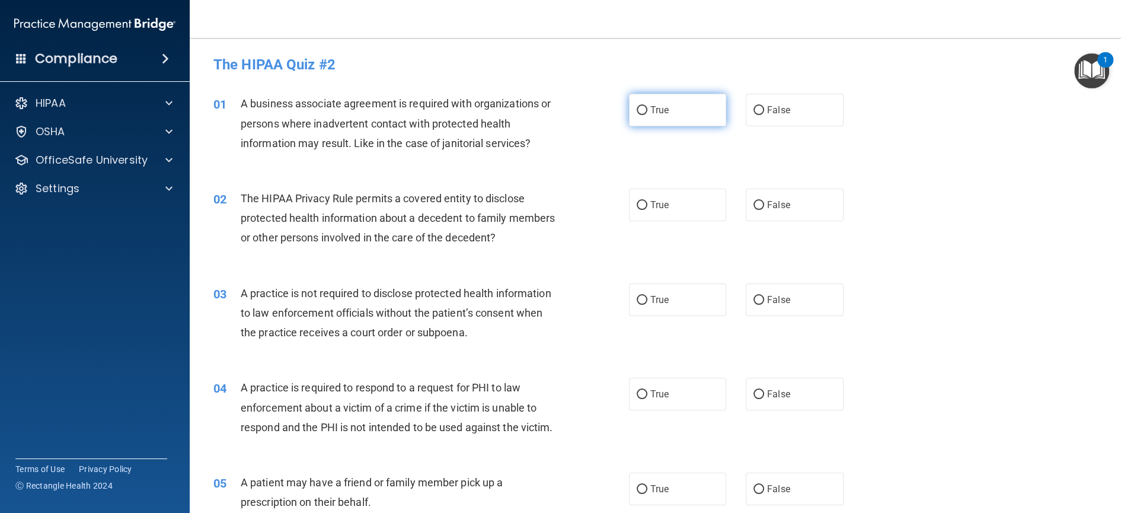
click at [639, 104] on label "True" at bounding box center [678, 110] width 98 height 33
click at [639, 106] on input "True" at bounding box center [642, 110] width 11 height 9
radio input "true"
click at [755, 110] on input "False" at bounding box center [758, 110] width 11 height 9
radio input "true"
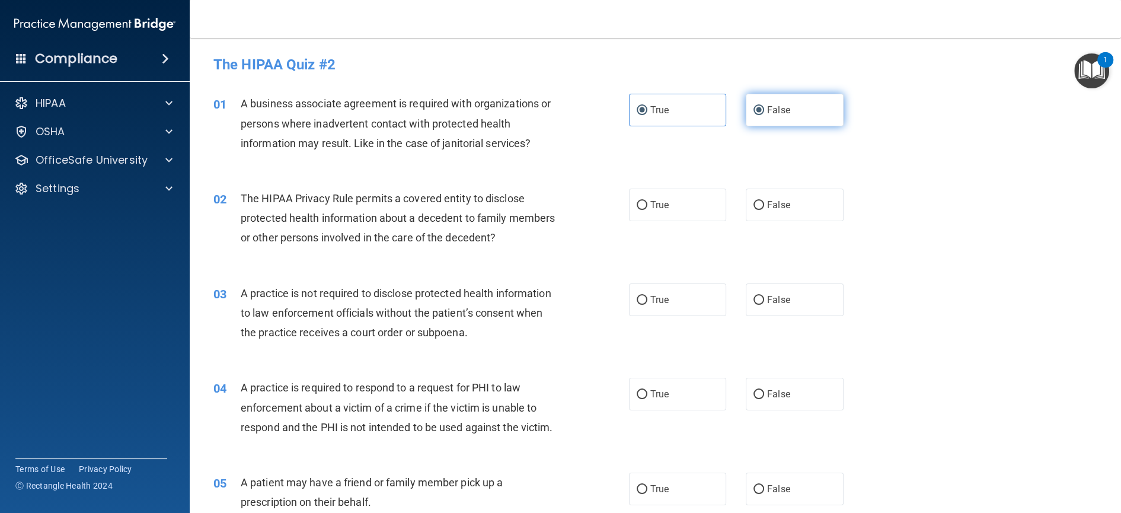
radio input "false"
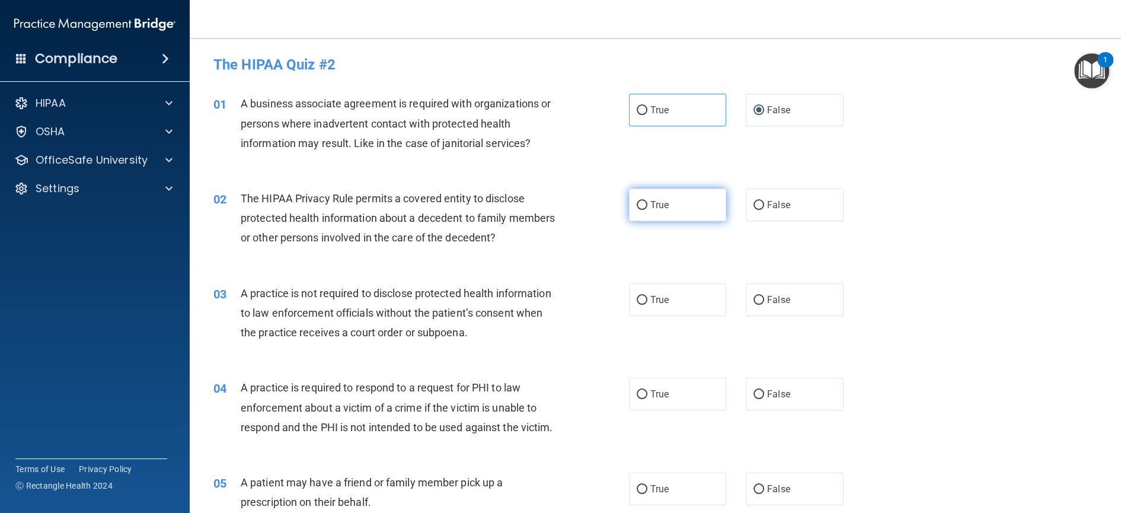
click at [637, 207] on input "True" at bounding box center [642, 205] width 11 height 9
radio input "true"
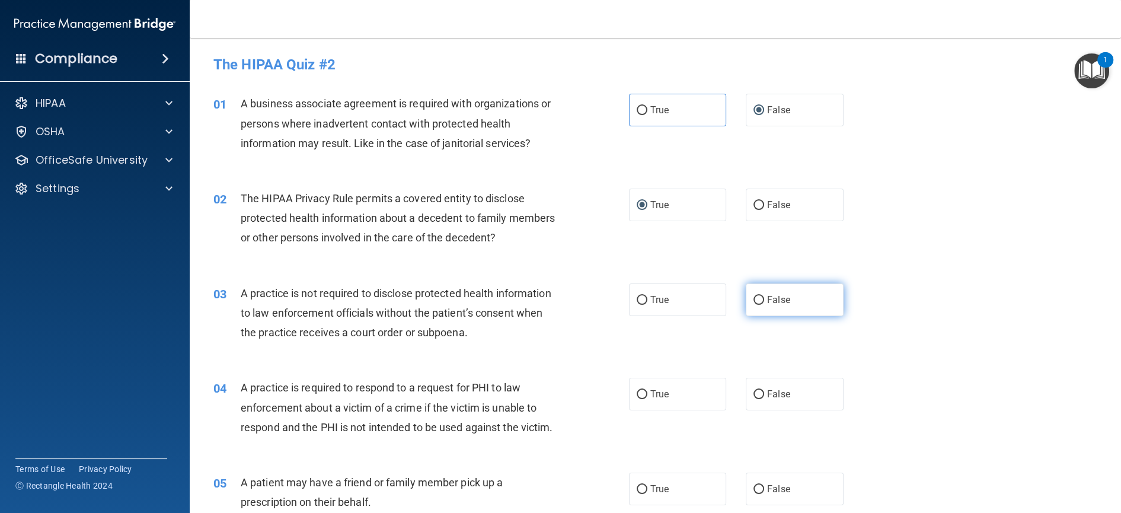
click at [753, 299] on input "False" at bounding box center [758, 300] width 11 height 9
radio input "true"
click at [637, 392] on input "True" at bounding box center [642, 394] width 11 height 9
radio input "true"
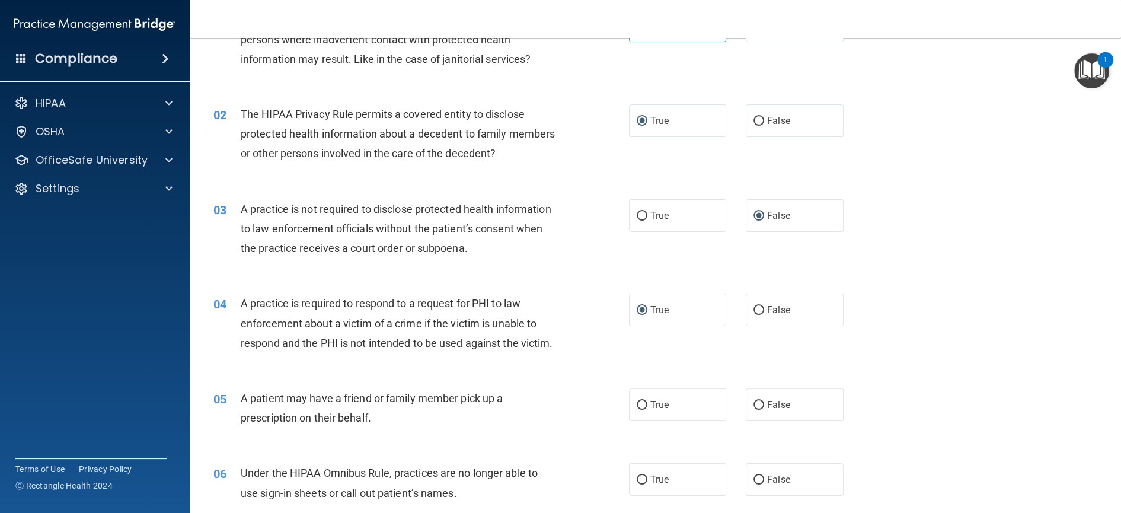
scroll to position [123, 0]
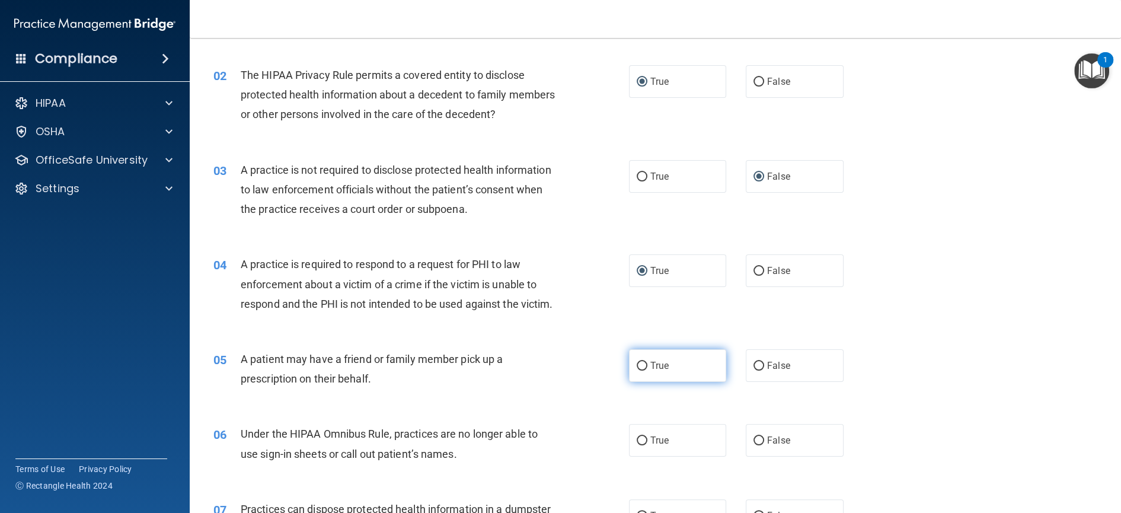
click at [640, 370] on input "True" at bounding box center [642, 366] width 11 height 9
radio input "true"
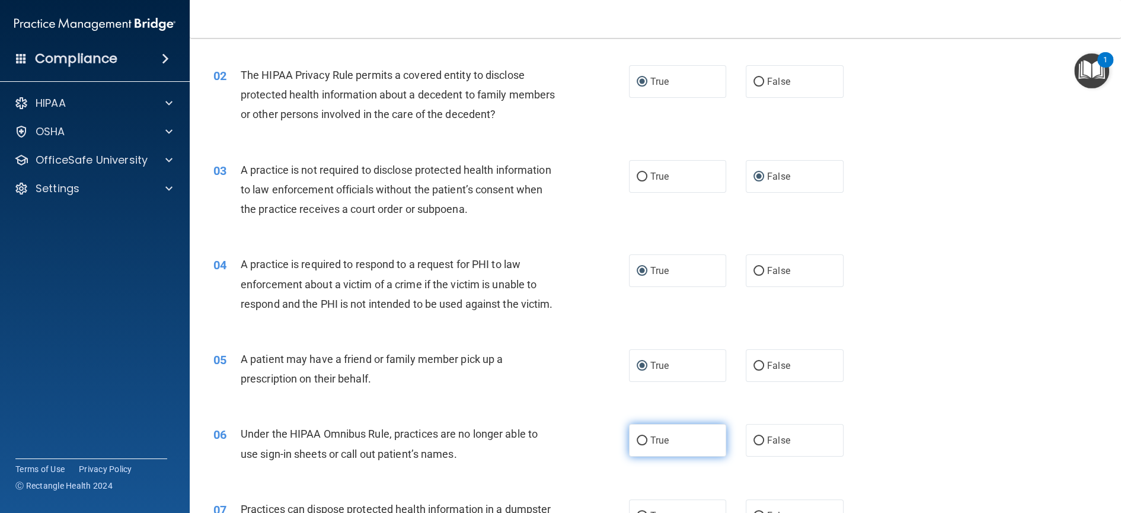
click at [637, 445] on input "True" at bounding box center [642, 440] width 11 height 9
radio input "true"
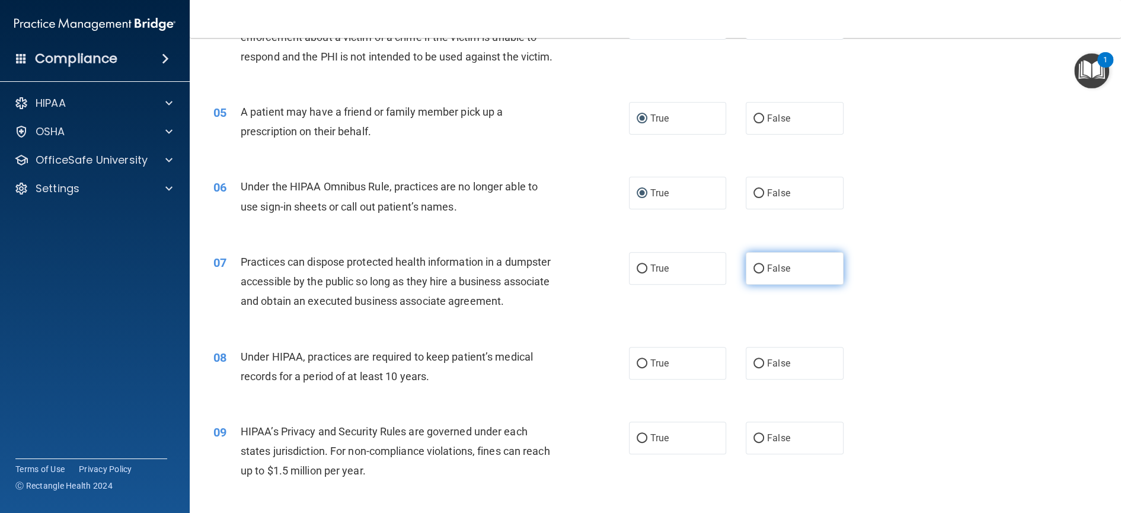
click at [753, 273] on input "False" at bounding box center [758, 268] width 11 height 9
radio input "true"
click at [753, 368] on input "False" at bounding box center [758, 363] width 11 height 9
radio input "true"
click at [755, 443] on input "False" at bounding box center [758, 438] width 11 height 9
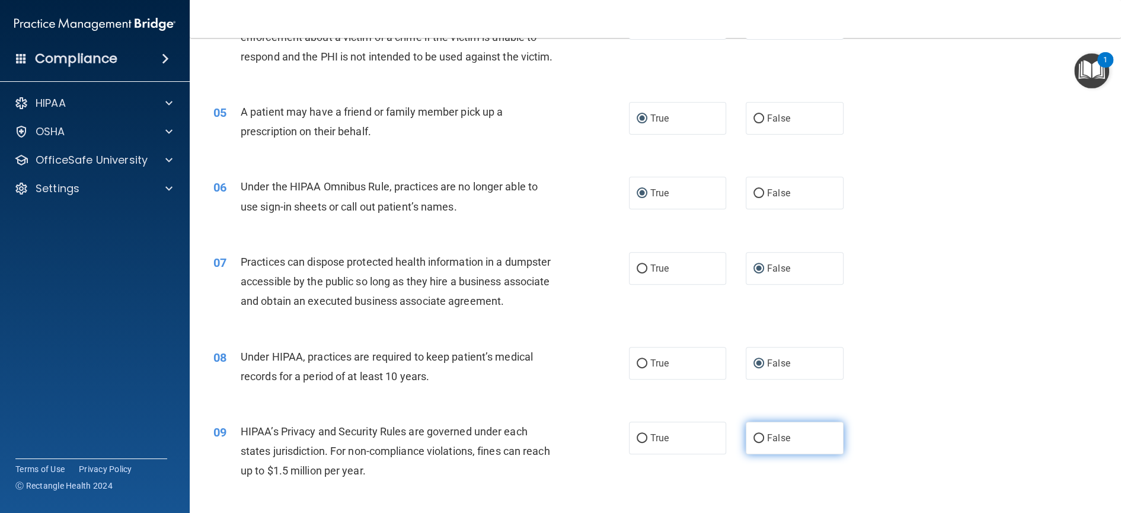
radio input "true"
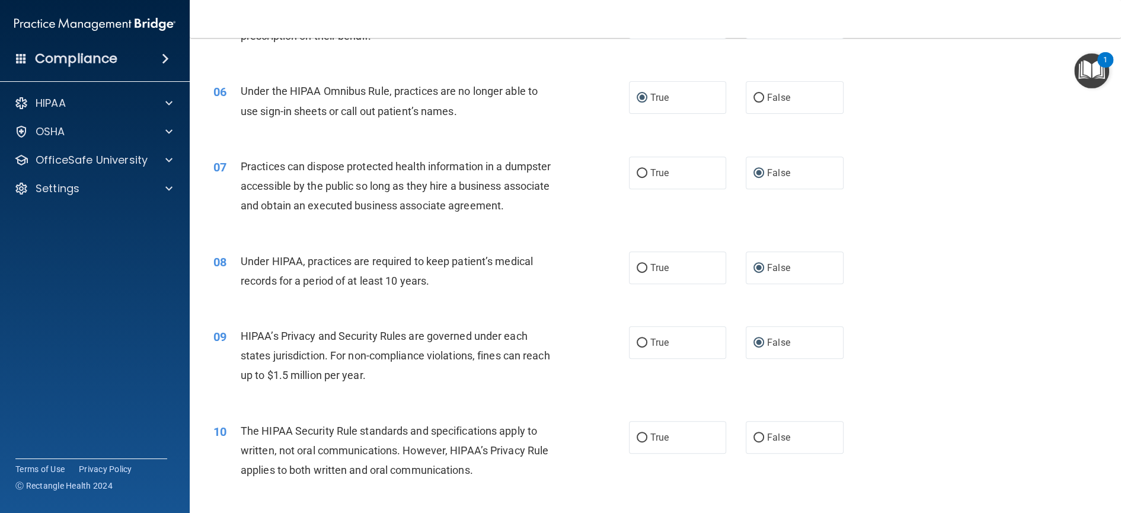
scroll to position [494, 0]
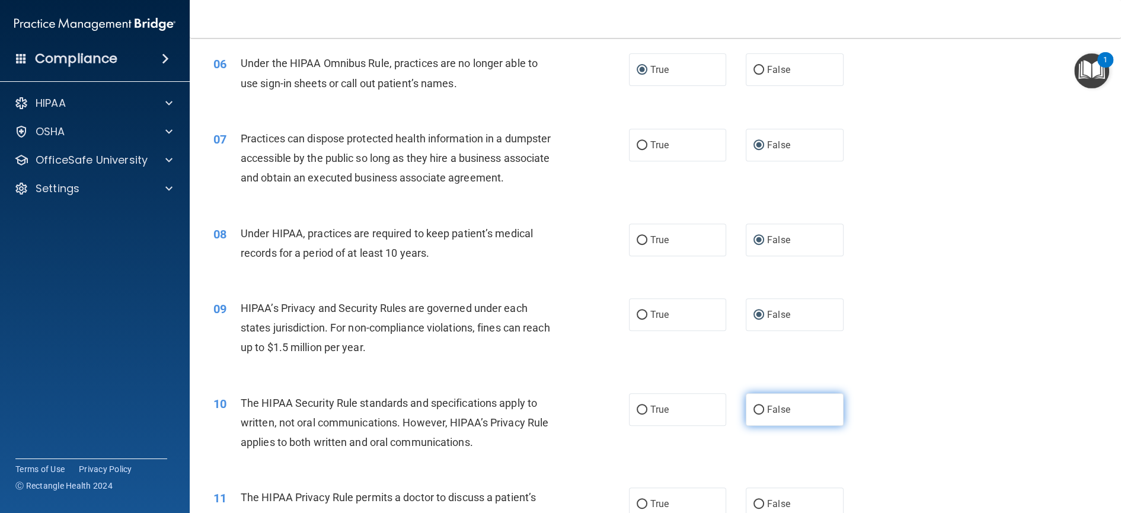
click at [754, 414] on input "False" at bounding box center [758, 409] width 11 height 9
radio input "true"
click at [637, 414] on input "True" at bounding box center [642, 409] width 11 height 9
radio input "true"
radio input "false"
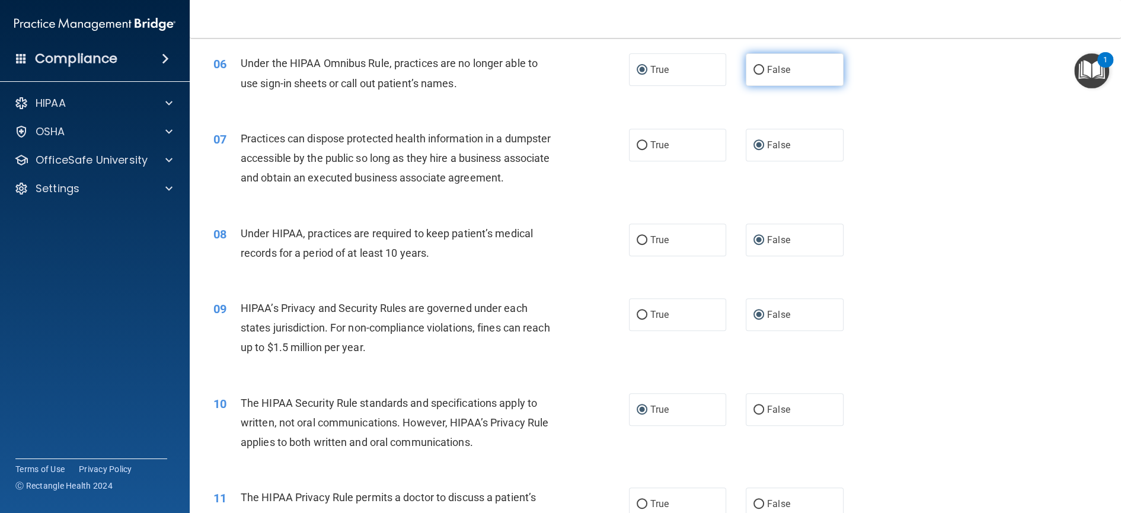
click at [754, 75] on input "False" at bounding box center [758, 70] width 11 height 9
radio input "true"
radio input "false"
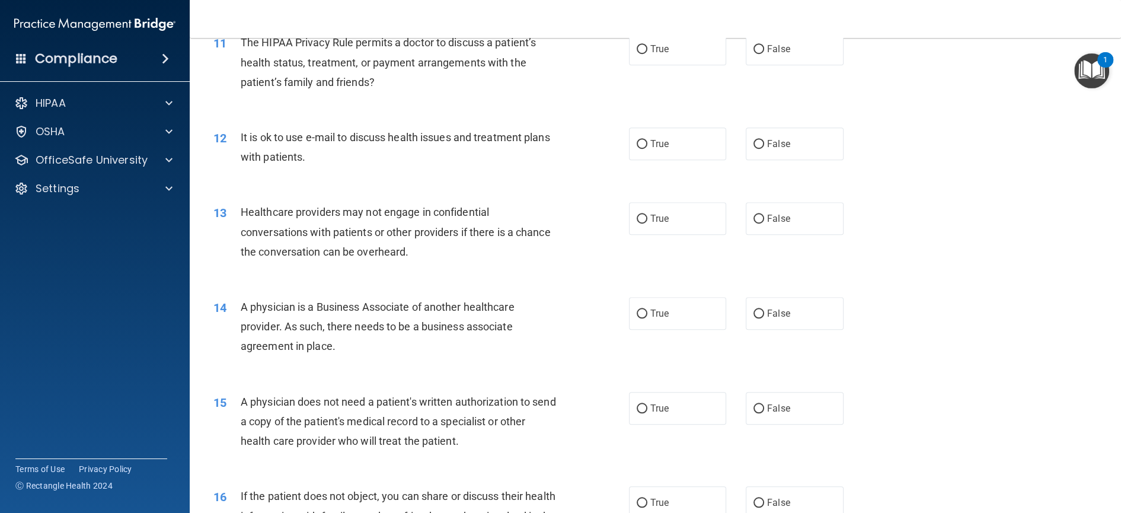
scroll to position [987, 0]
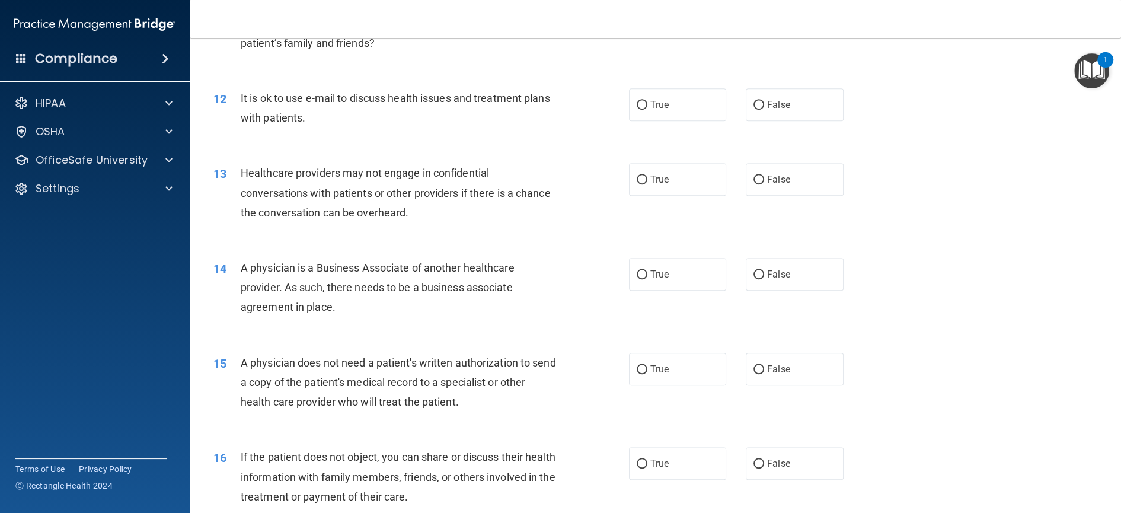
click at [638, 15] on input "True" at bounding box center [642, 10] width 11 height 9
radio input "true"
click at [637, 110] on input "True" at bounding box center [642, 105] width 11 height 9
radio input "true"
click at [753, 184] on input "False" at bounding box center [758, 179] width 11 height 9
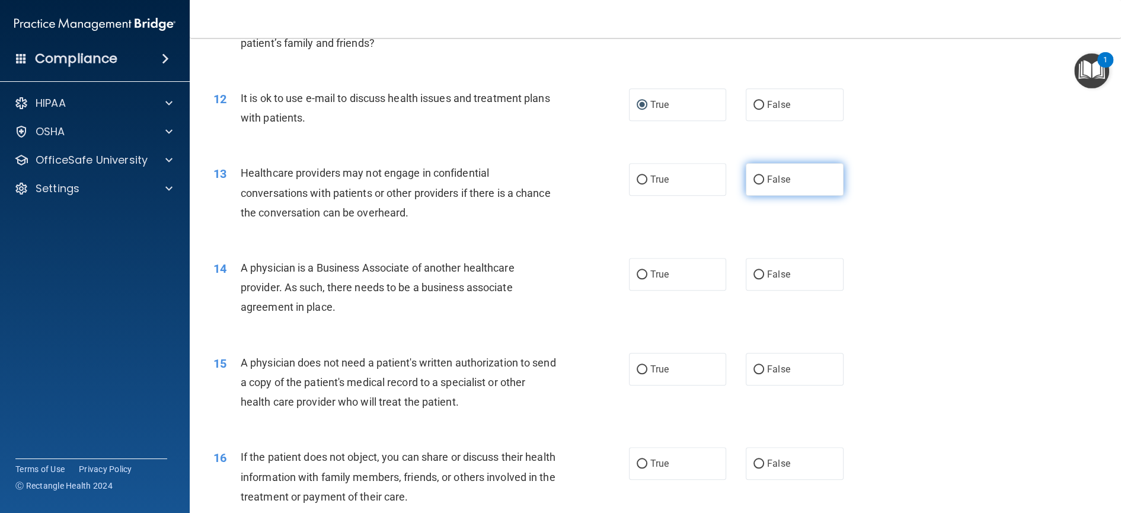
radio input "true"
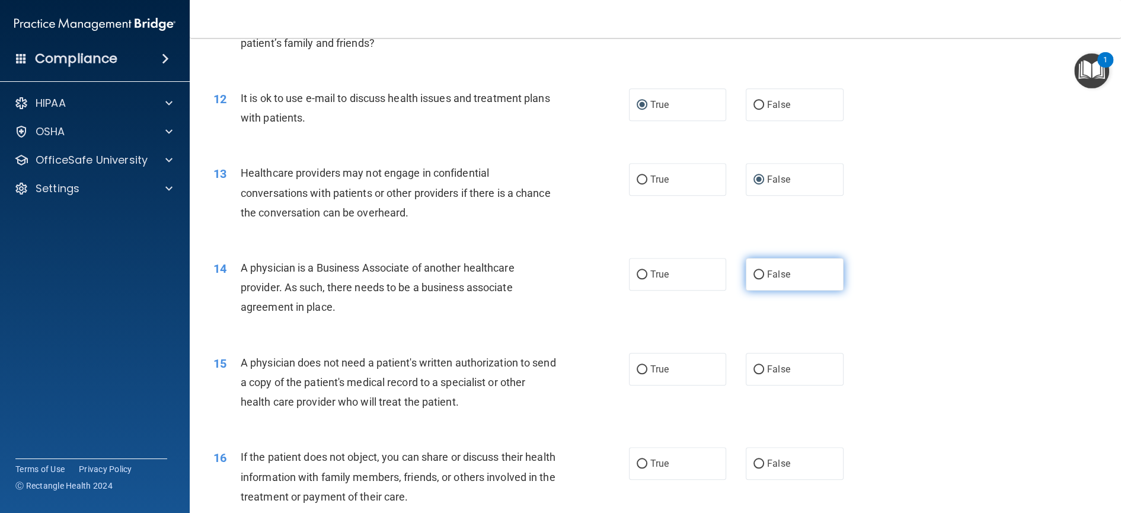
click at [753, 279] on input "False" at bounding box center [758, 274] width 11 height 9
radio input "true"
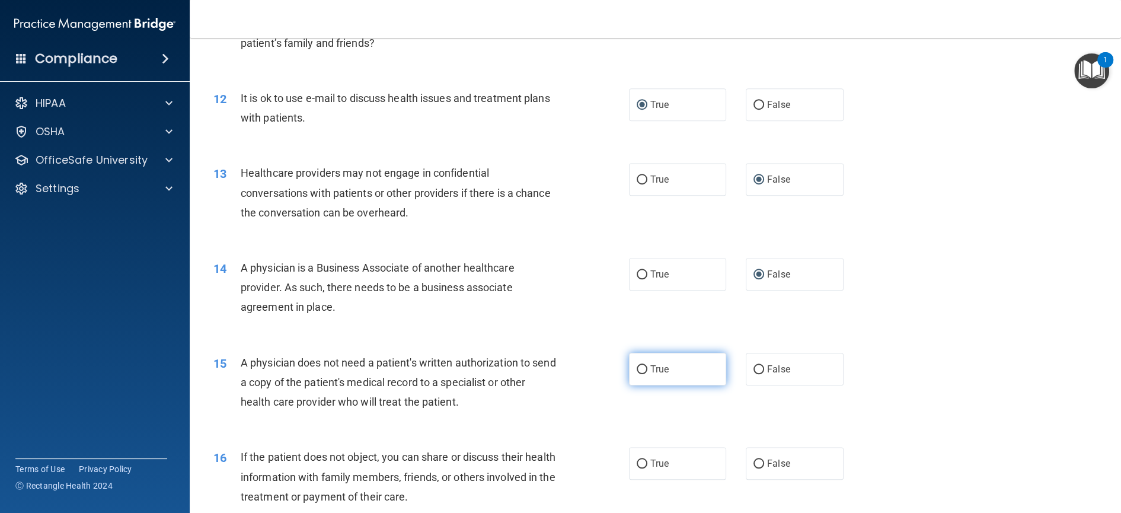
click at [637, 374] on input "True" at bounding box center [642, 369] width 11 height 9
radio input "true"
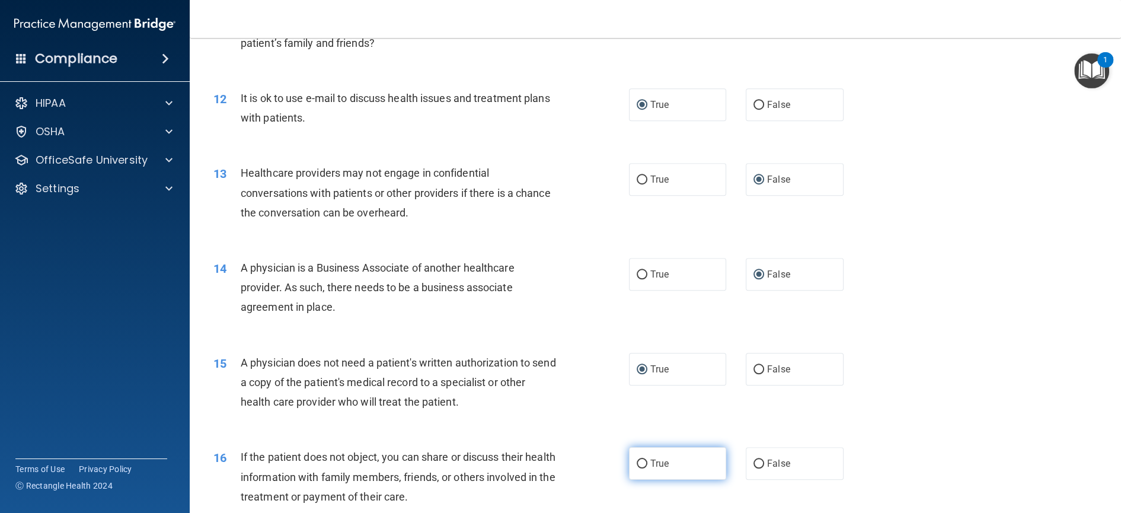
click at [637, 468] on input "True" at bounding box center [642, 463] width 11 height 9
radio input "true"
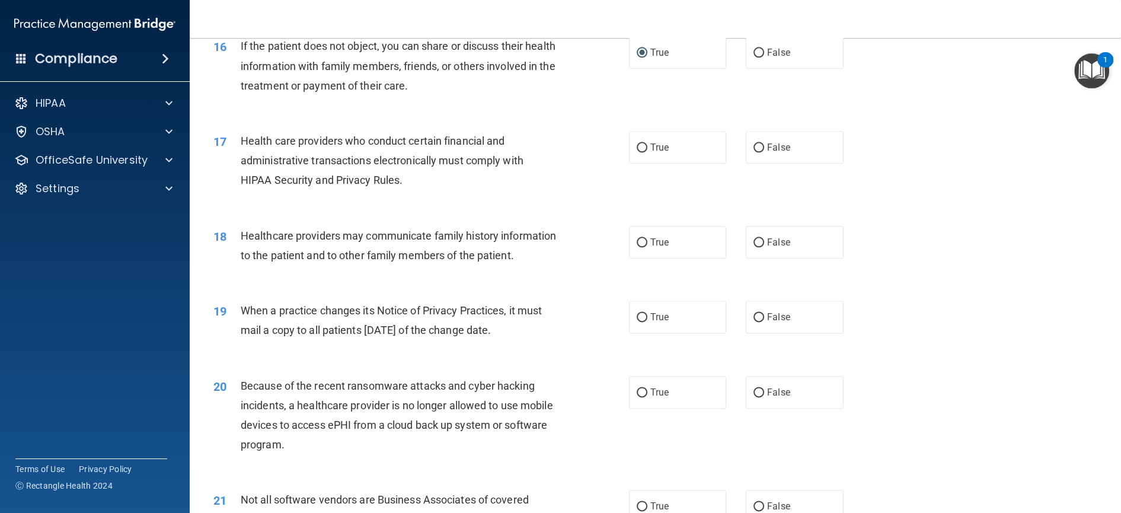
scroll to position [1358, 0]
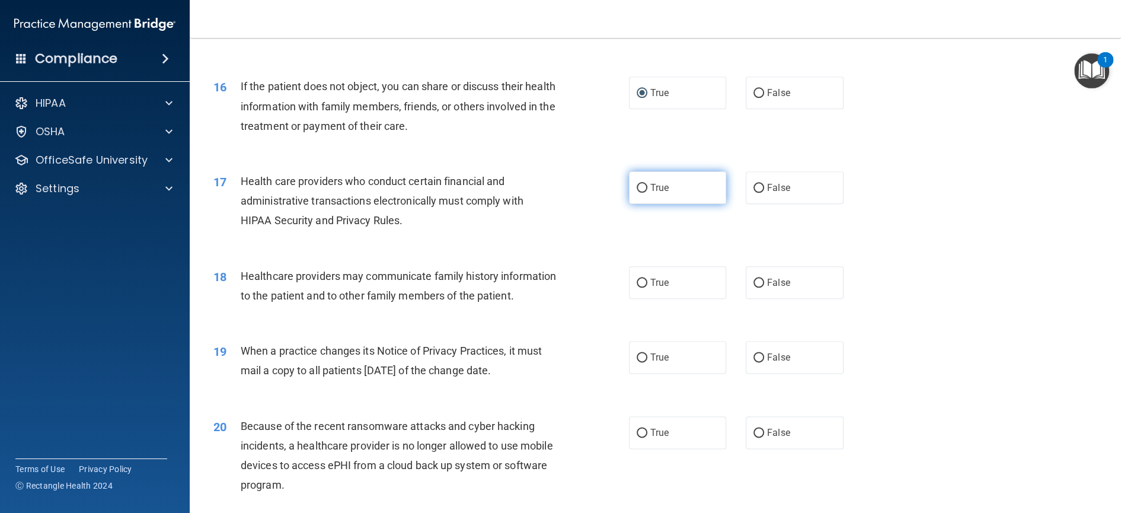
click at [637, 193] on input "True" at bounding box center [642, 188] width 11 height 9
radio input "true"
click at [753, 287] on input "False" at bounding box center [758, 283] width 11 height 9
radio input "true"
click at [754, 362] on input "False" at bounding box center [758, 357] width 11 height 9
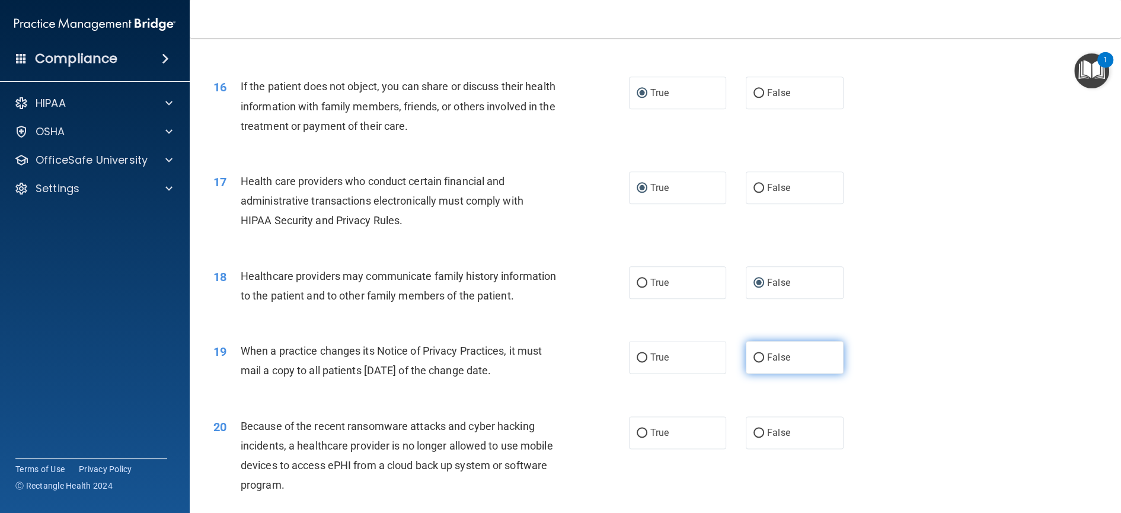
radio input "true"
click at [753, 437] on input "False" at bounding box center [758, 433] width 11 height 9
radio input "true"
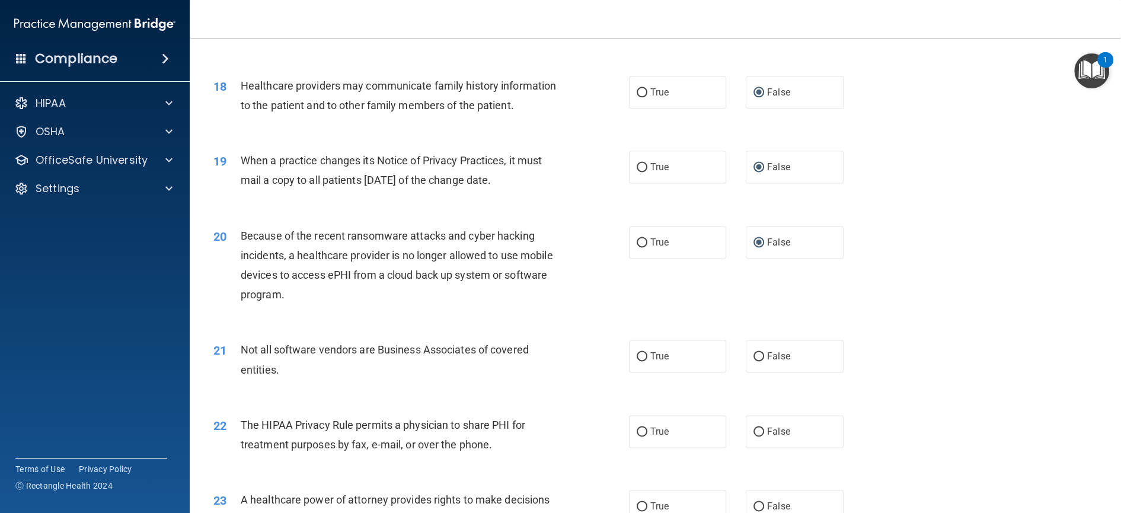
scroll to position [1605, 0]
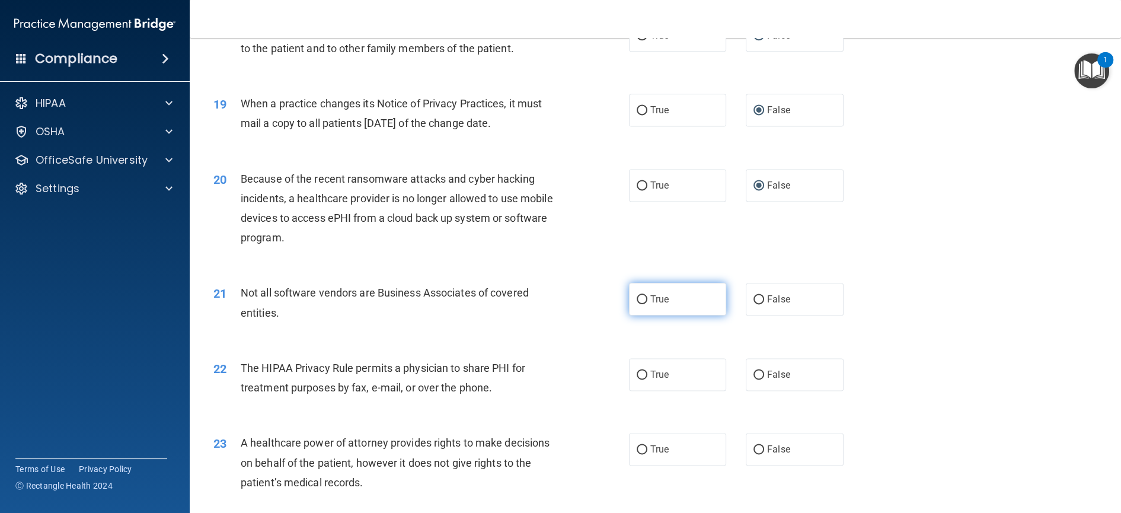
click at [639, 304] on input "True" at bounding box center [642, 299] width 11 height 9
radio input "true"
click at [637, 379] on input "True" at bounding box center [642, 374] width 11 height 9
radio input "true"
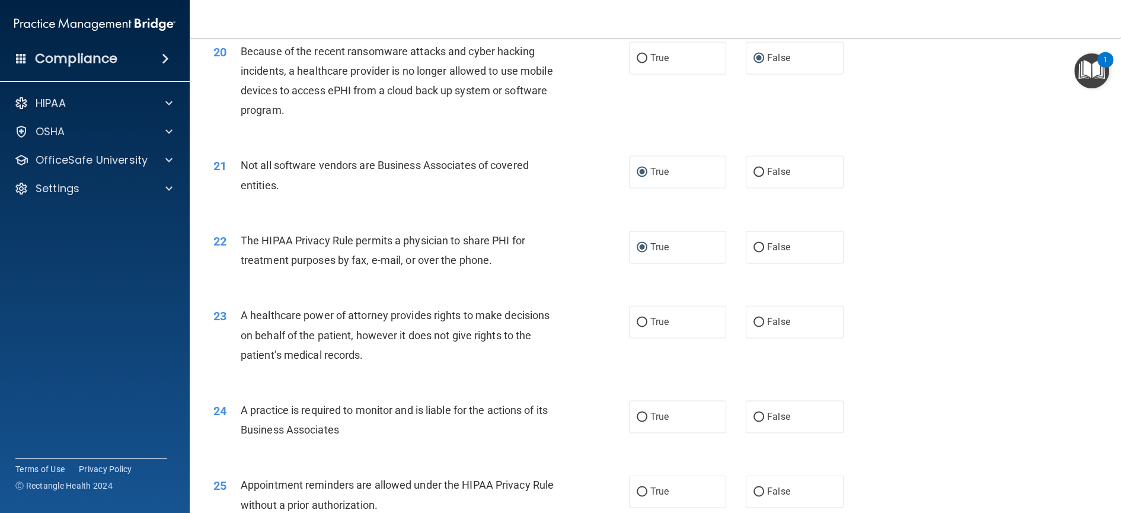
scroll to position [1852, 0]
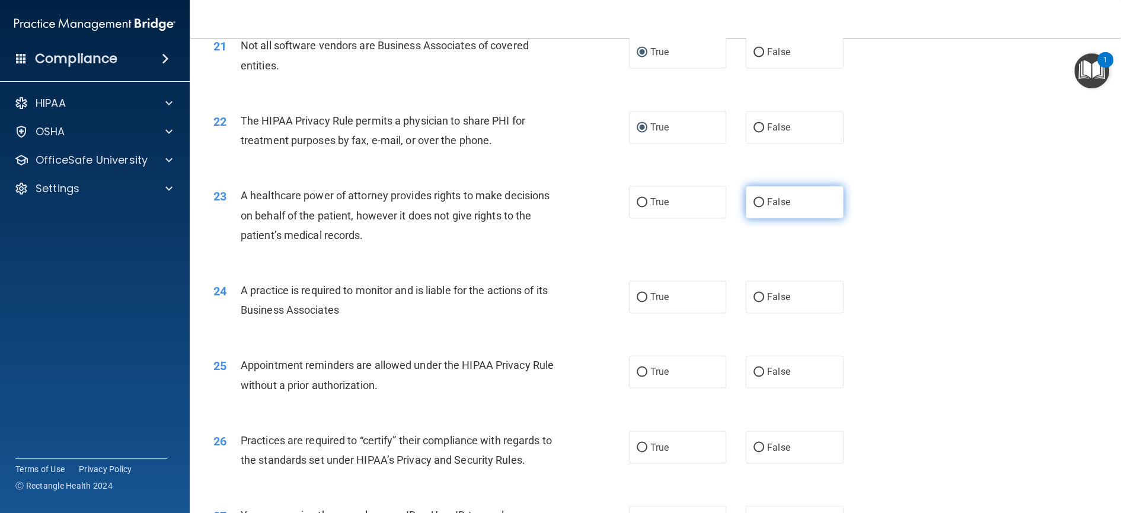
click at [753, 207] on input "False" at bounding box center [758, 202] width 11 height 9
radio input "true"
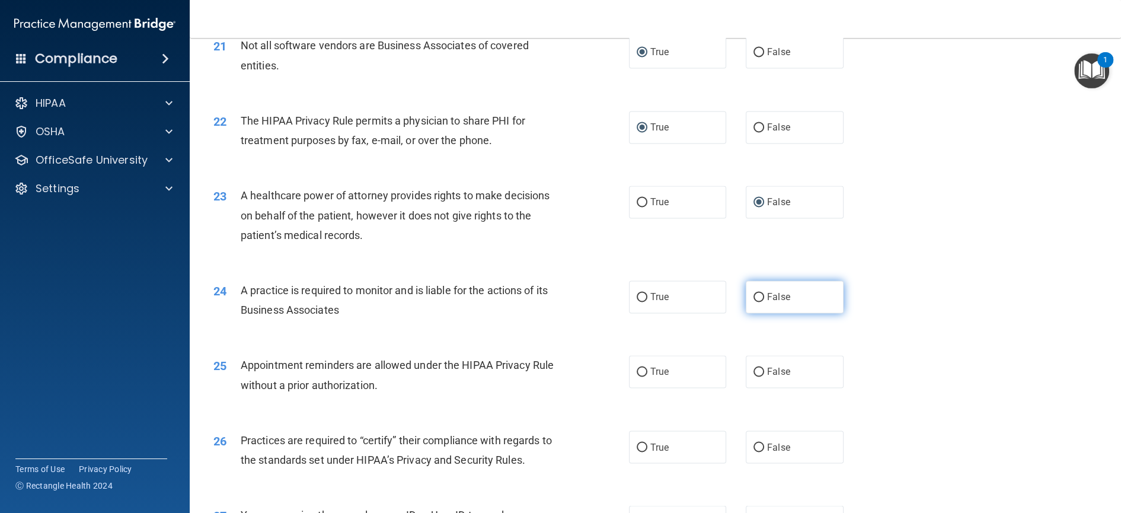
click at [754, 302] on input "False" at bounding box center [758, 297] width 11 height 9
radio input "true"
click at [639, 376] on input "True" at bounding box center [642, 371] width 11 height 9
radio input "true"
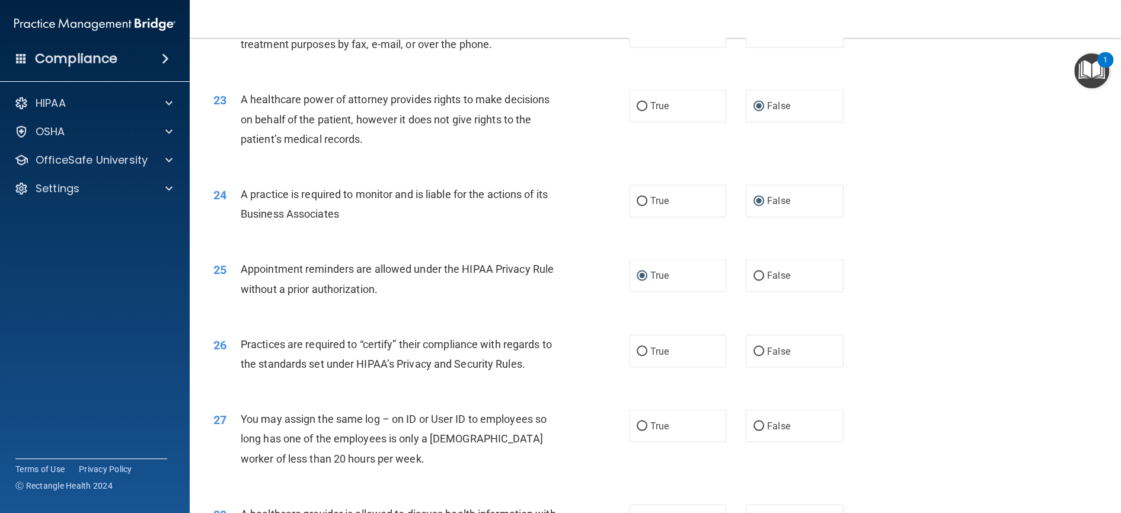
scroll to position [1975, 0]
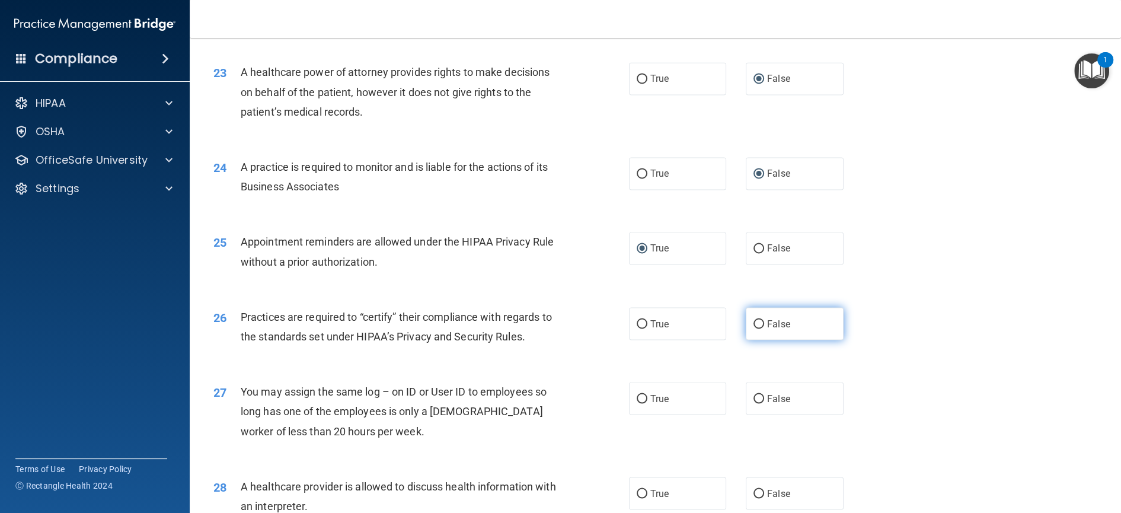
click at [753, 328] on input "False" at bounding box center [758, 323] width 11 height 9
radio input "true"
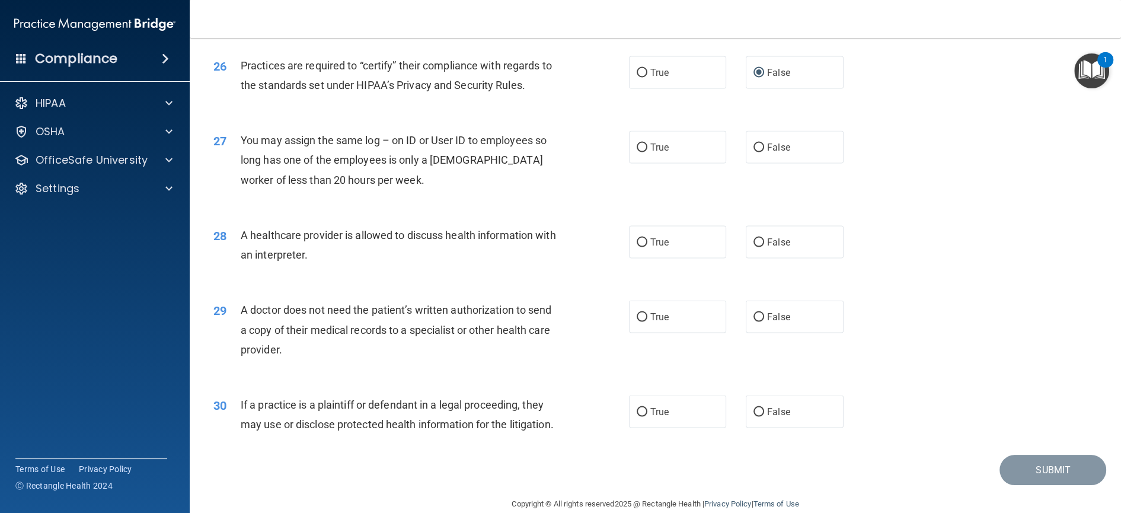
scroll to position [2199, 0]
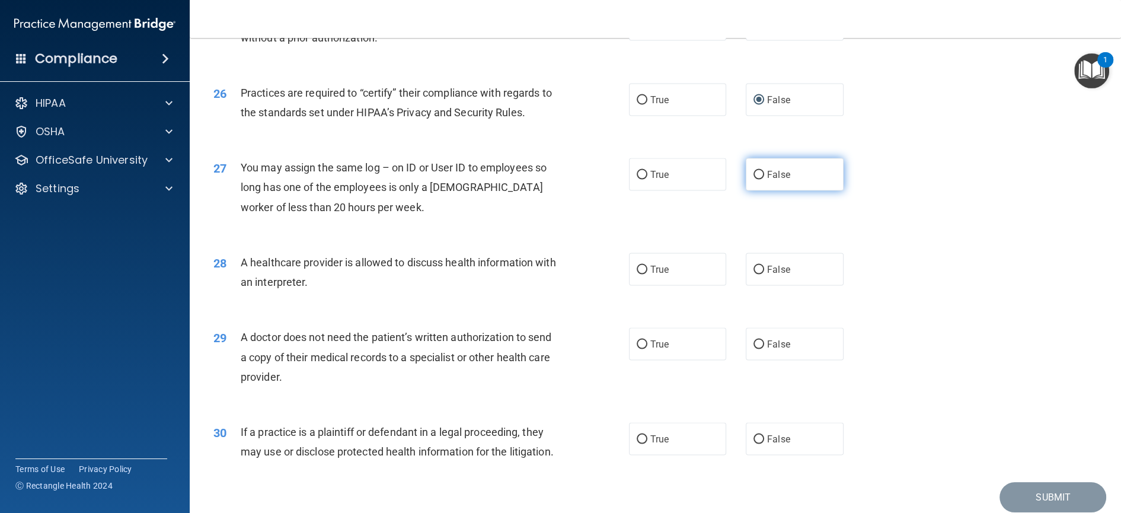
click at [754, 179] on input "False" at bounding box center [758, 174] width 11 height 9
radio input "true"
click at [639, 274] on input "True" at bounding box center [642, 269] width 11 height 9
radio input "true"
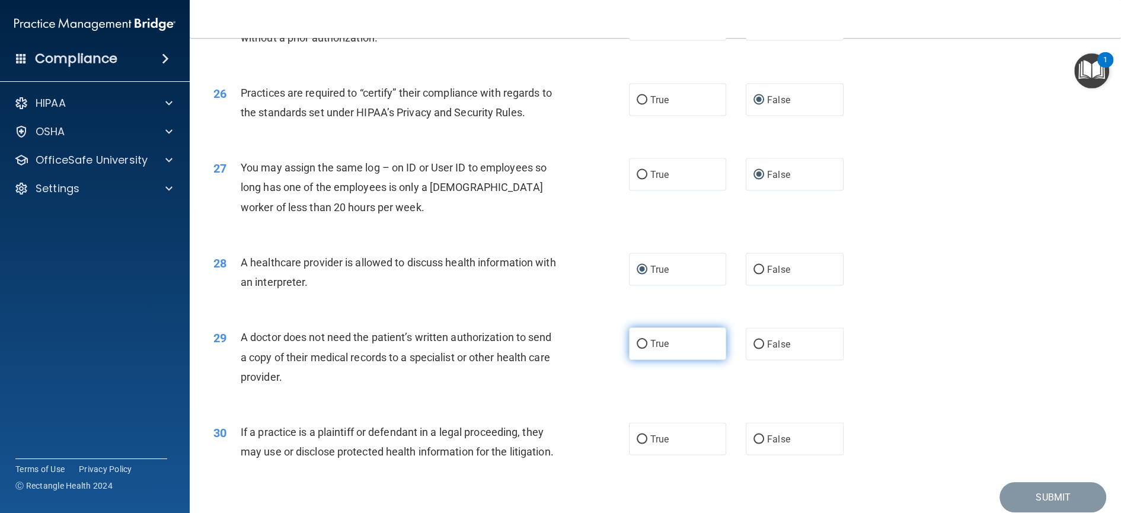
click at [637, 348] on input "True" at bounding box center [642, 344] width 11 height 9
radio input "true"
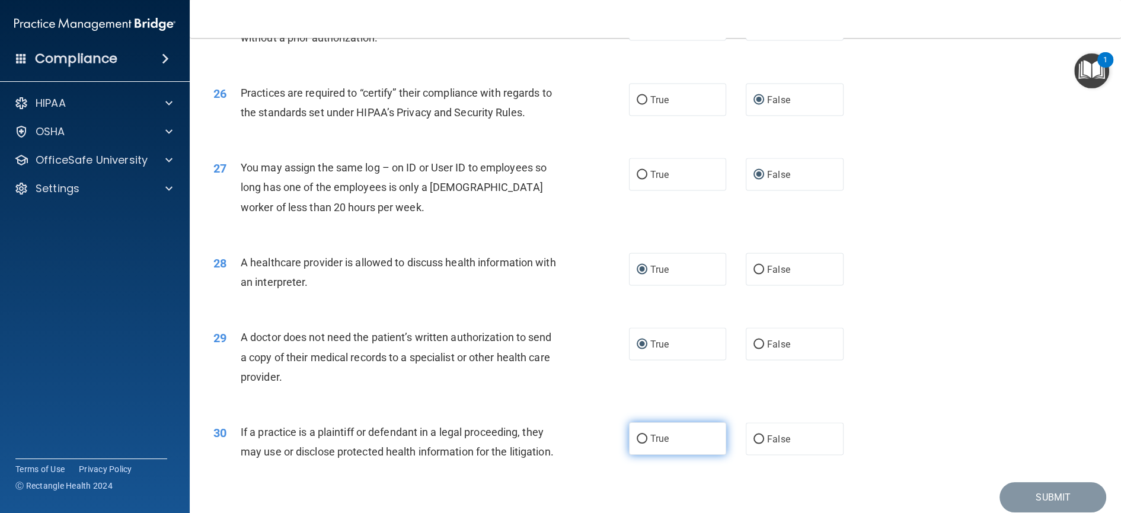
click at [638, 443] on input "True" at bounding box center [642, 438] width 11 height 9
radio input "true"
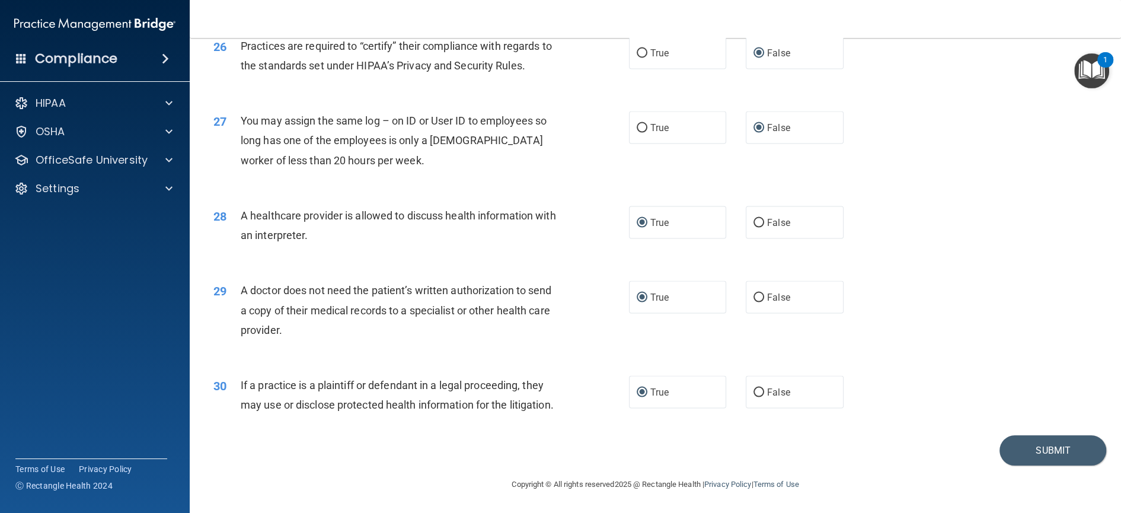
scroll to position [2323, 0]
click at [1035, 453] on button "Submit" at bounding box center [1052, 450] width 107 height 30
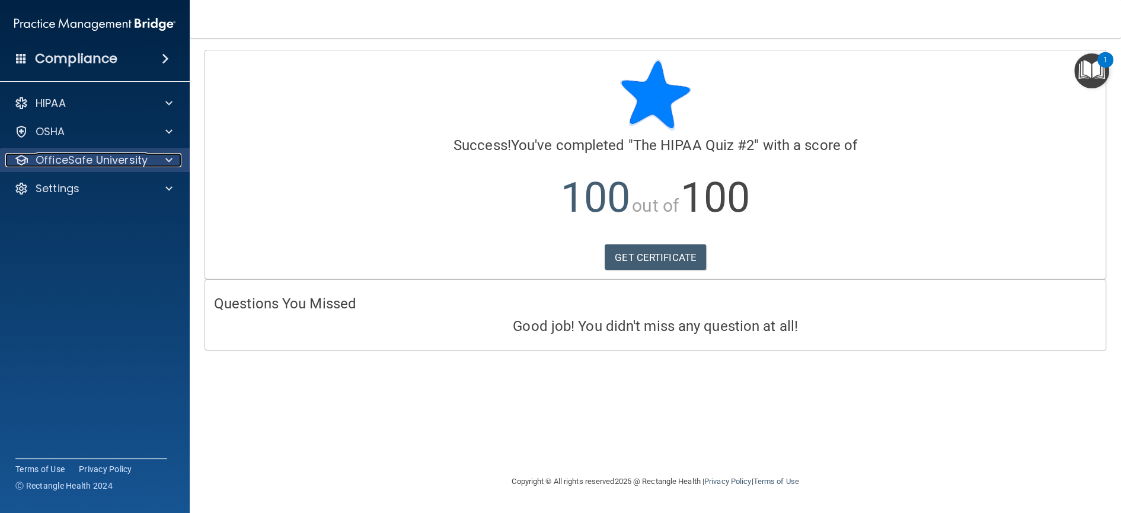
click at [121, 158] on p "OfficeSafe University" at bounding box center [92, 160] width 112 height 14
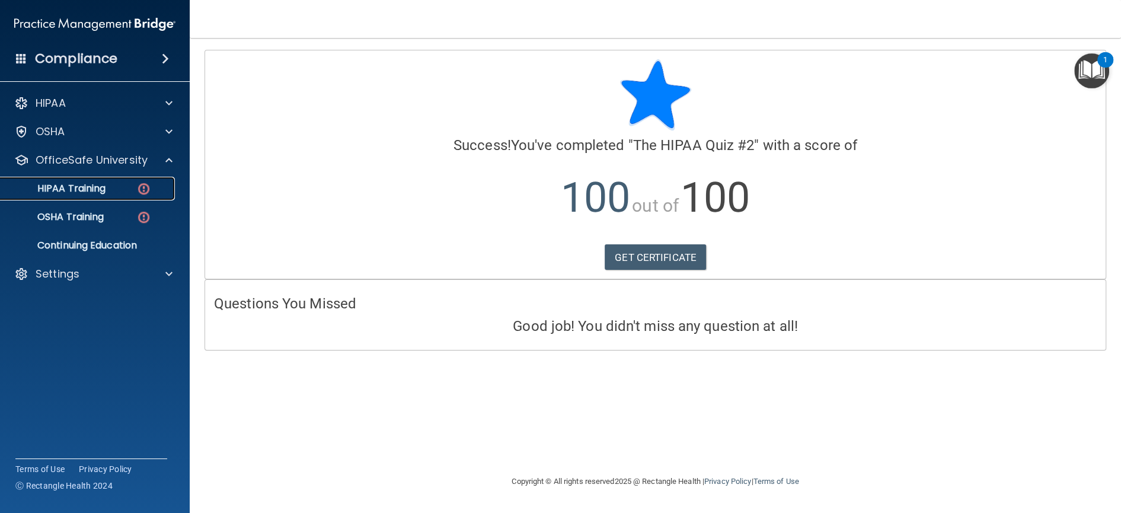
click at [104, 196] on link "HIPAA Training" at bounding box center [81, 189] width 187 height 24
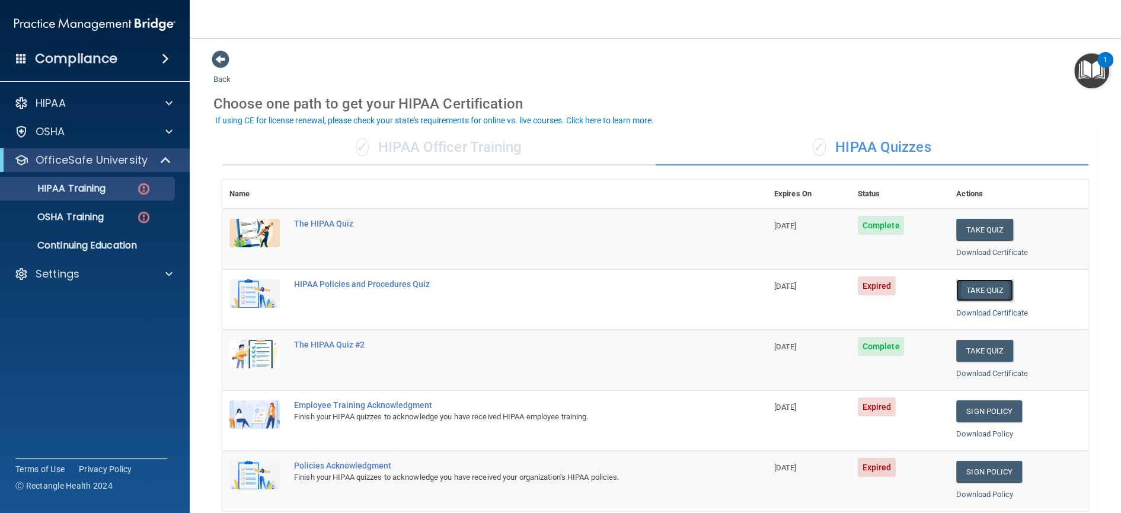
click at [971, 286] on button "Take Quiz" at bounding box center [984, 290] width 57 height 22
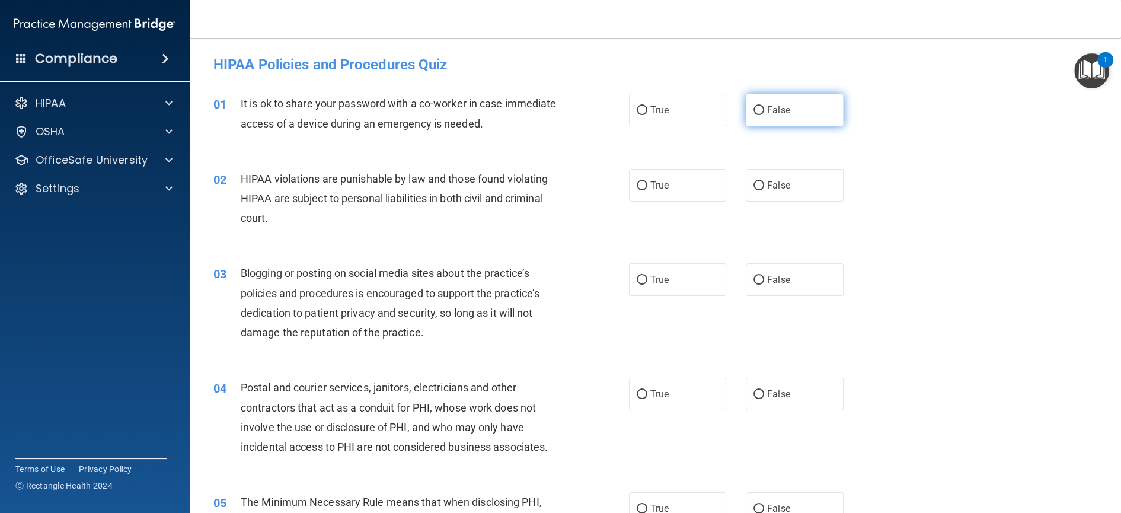
click at [753, 110] on input "False" at bounding box center [758, 110] width 11 height 9
radio input "true"
click at [637, 184] on input "True" at bounding box center [642, 185] width 11 height 9
radio input "true"
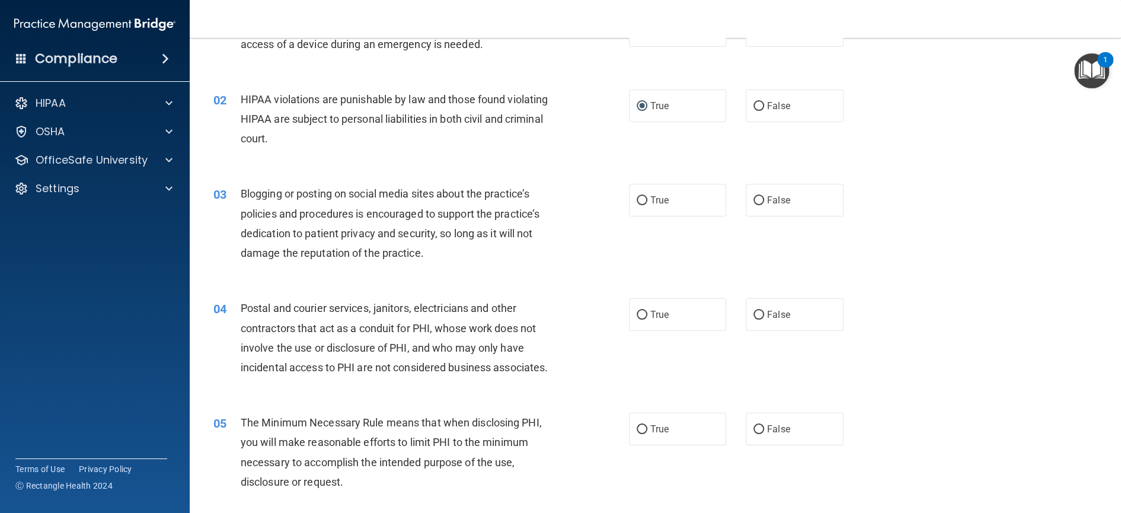
scroll to position [123, 0]
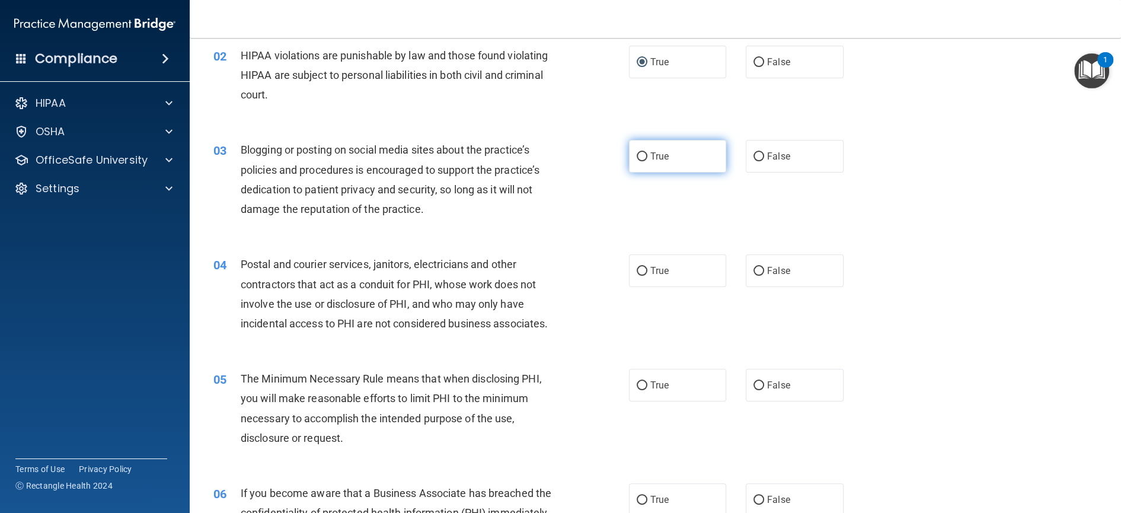
click at [637, 154] on input "True" at bounding box center [642, 156] width 11 height 9
radio input "true"
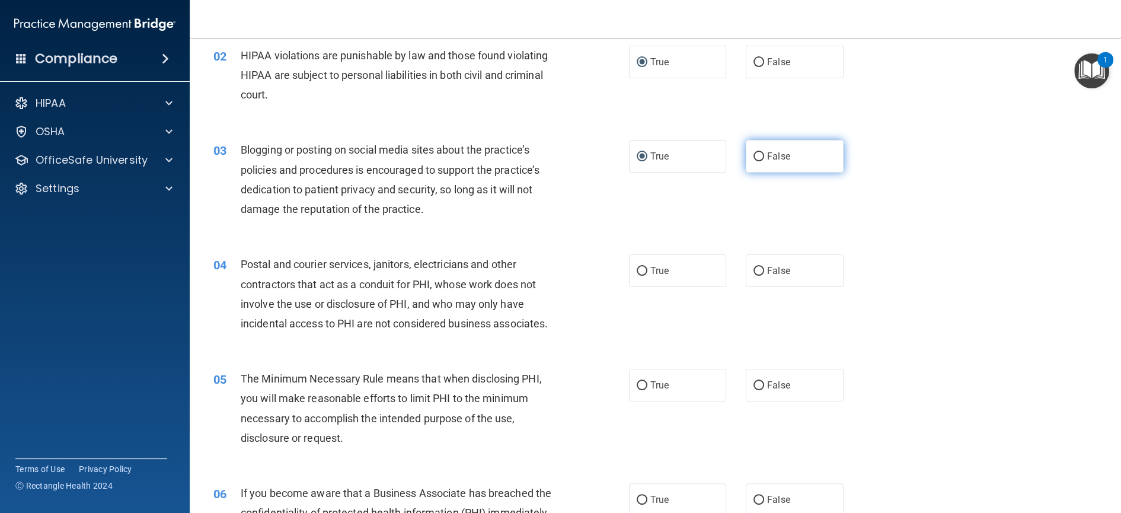
click at [753, 158] on input "False" at bounding box center [758, 156] width 11 height 9
radio input "true"
radio input "false"
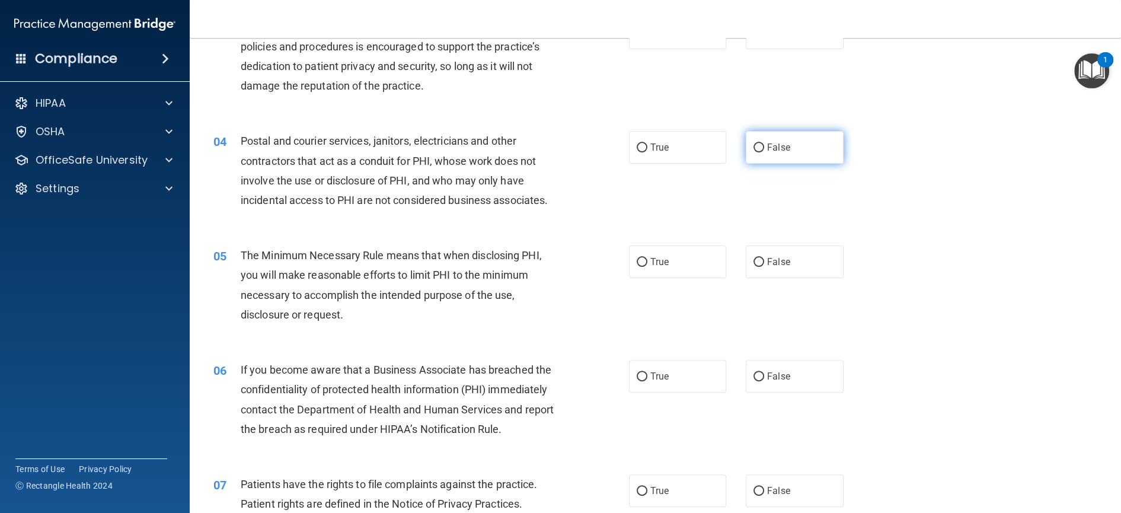
click at [753, 145] on input "False" at bounding box center [758, 147] width 11 height 9
radio input "true"
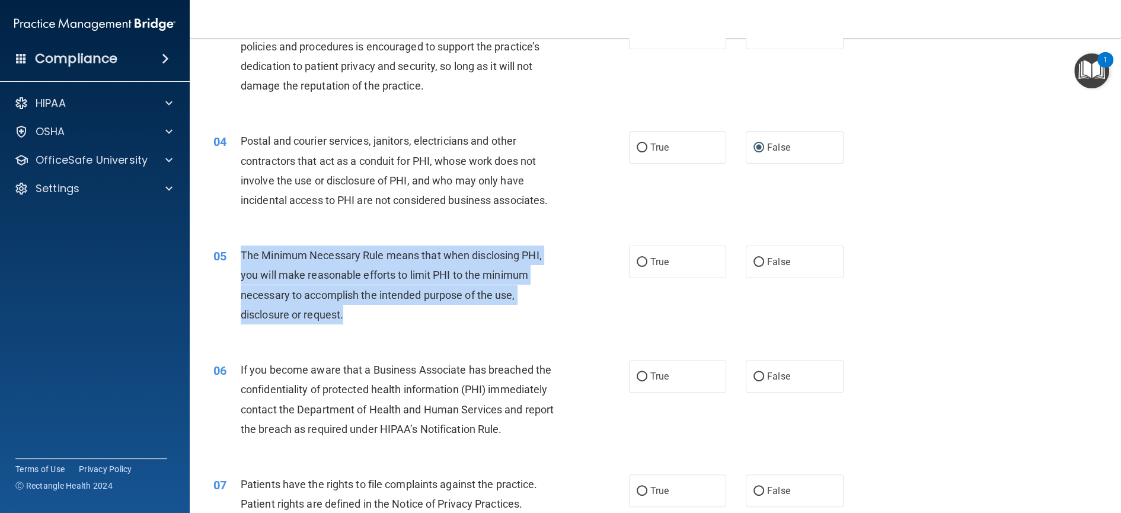
drag, startPoint x: 357, startPoint y: 321, endPoint x: 236, endPoint y: 255, distance: 137.4
click at [236, 255] on div "05 The Minimum Necessary Rule means that when disclosing PHI, you will make rea…" at bounding box center [421, 287] width 451 height 85
click at [637, 261] on input "True" at bounding box center [642, 262] width 11 height 9
radio input "true"
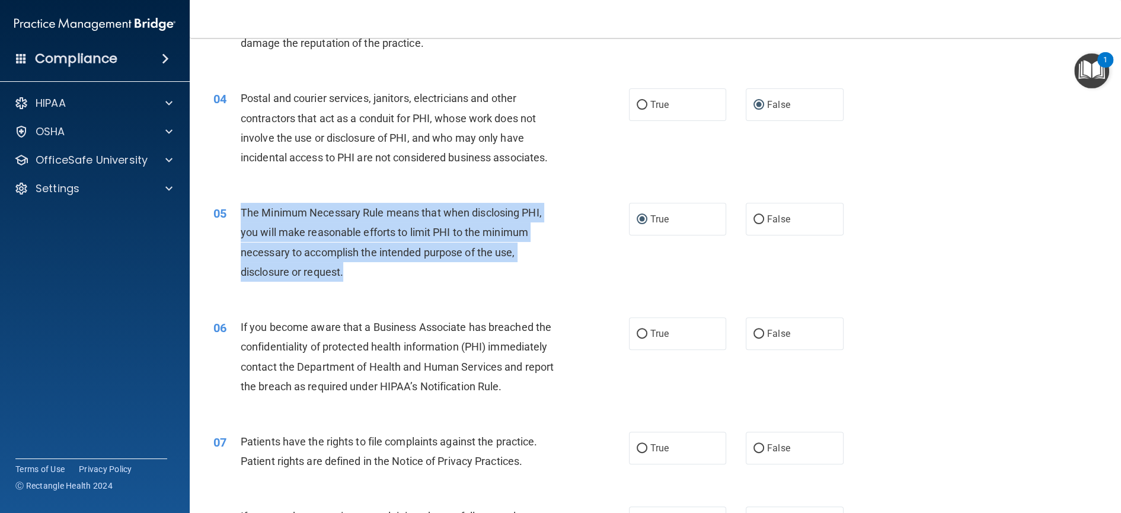
scroll to position [370, 0]
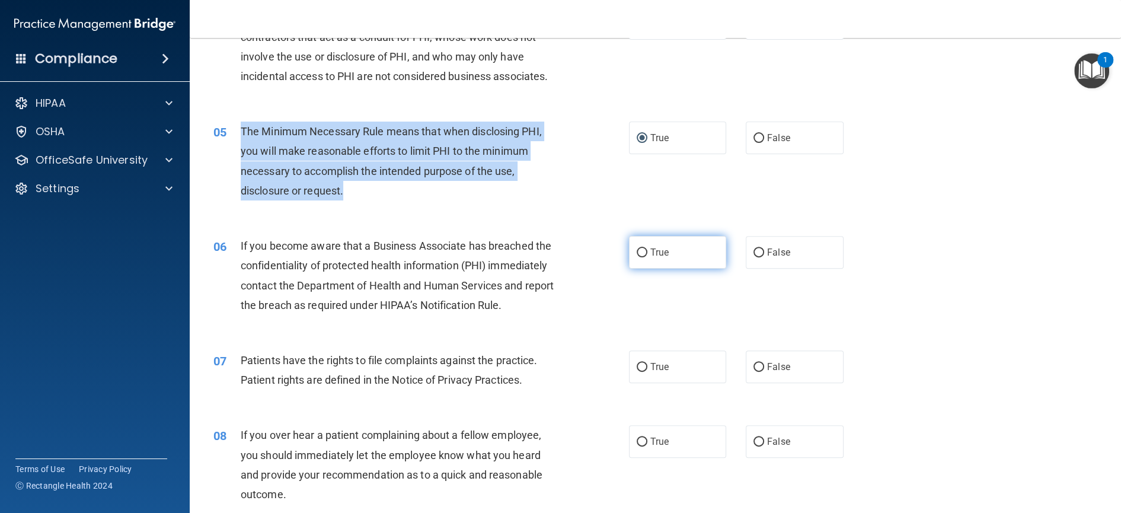
click at [637, 251] on input "True" at bounding box center [642, 252] width 11 height 9
radio input "true"
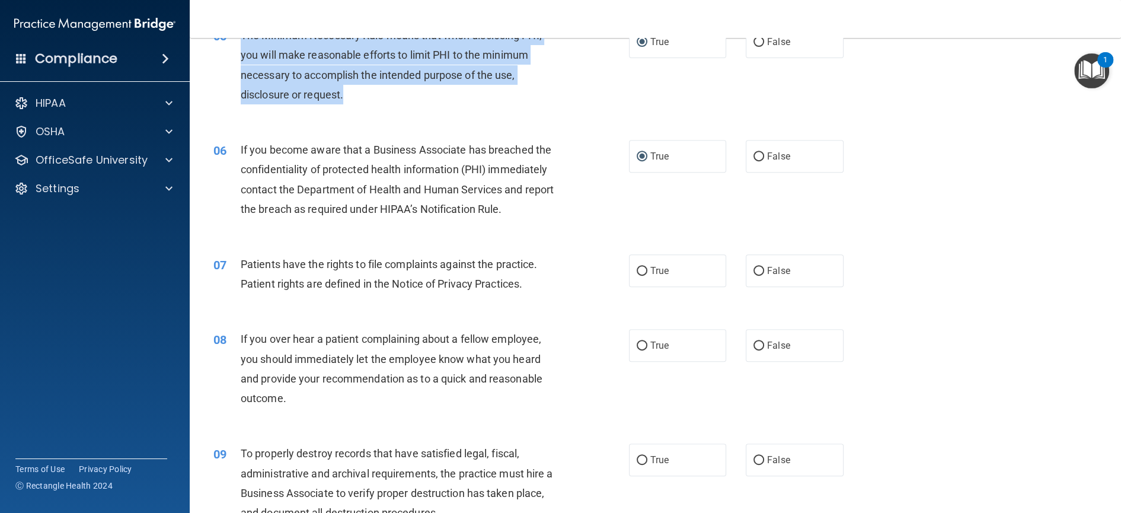
scroll to position [494, 0]
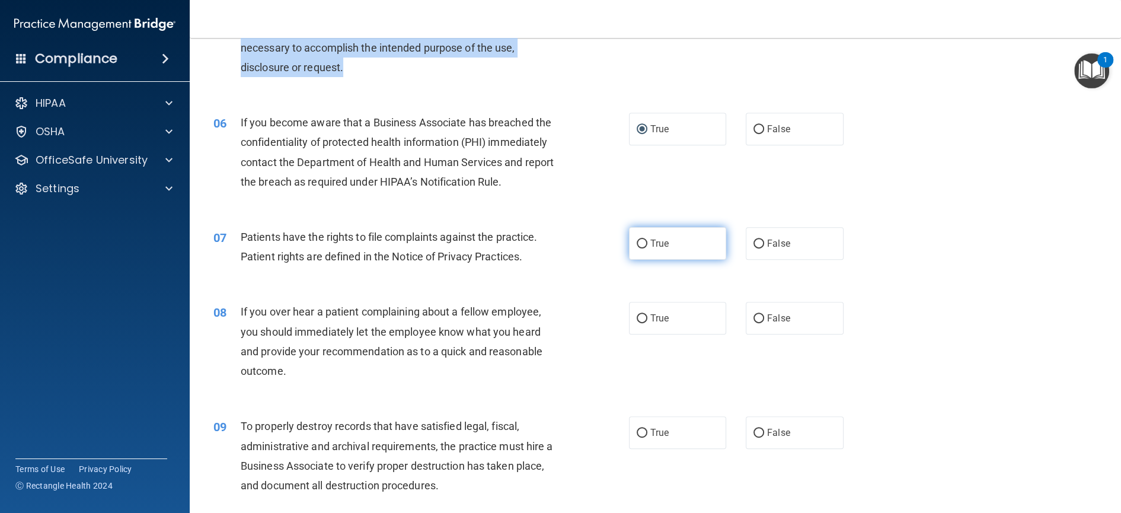
click at [637, 248] on input "True" at bounding box center [642, 243] width 11 height 9
radio input "true"
click at [637, 323] on input "True" at bounding box center [642, 318] width 11 height 9
radio input "true"
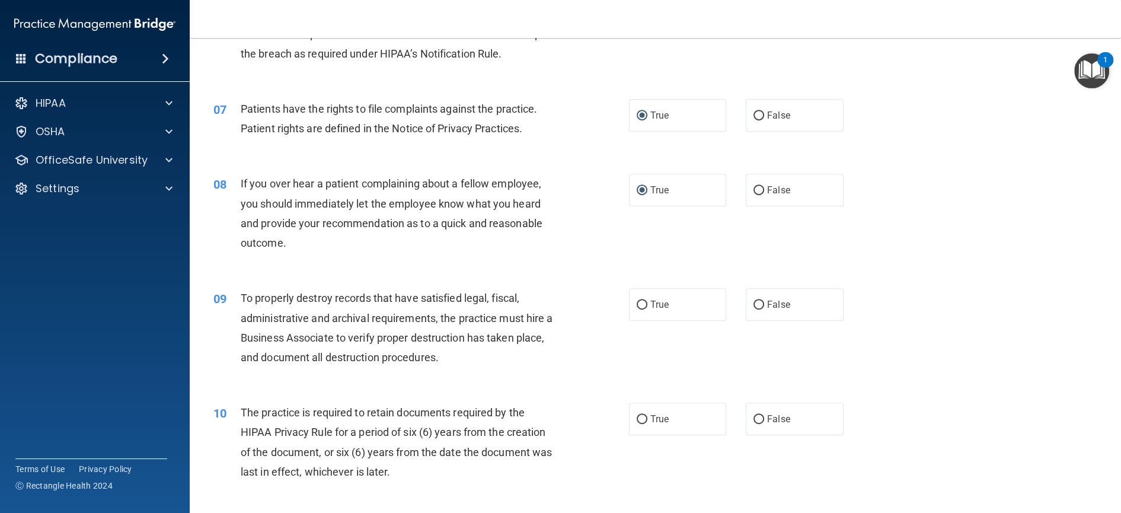
scroll to position [741, 0]
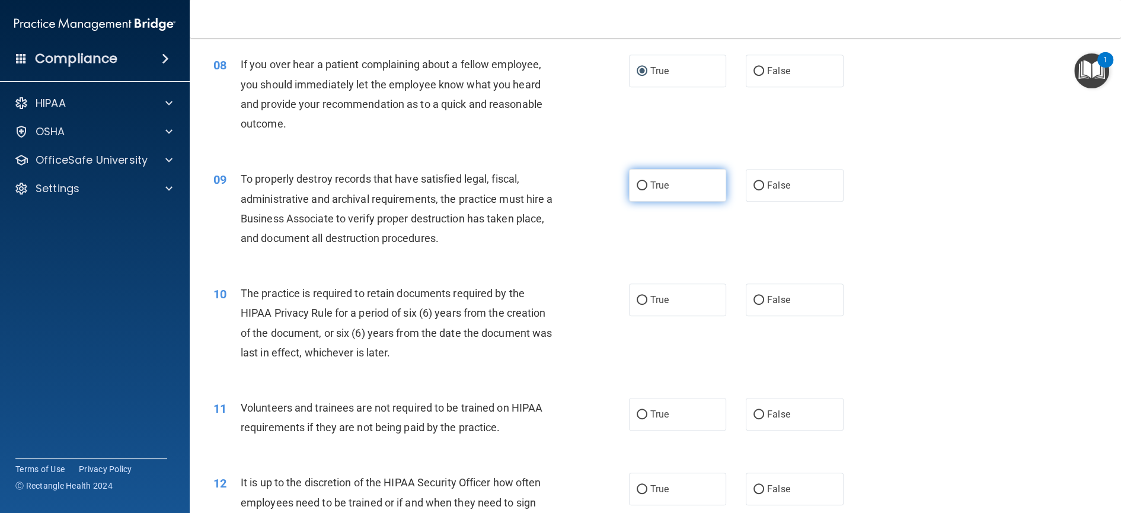
click at [637, 190] on input "True" at bounding box center [642, 185] width 11 height 9
radio input "true"
click at [753, 305] on input "False" at bounding box center [758, 300] width 11 height 9
radio input "true"
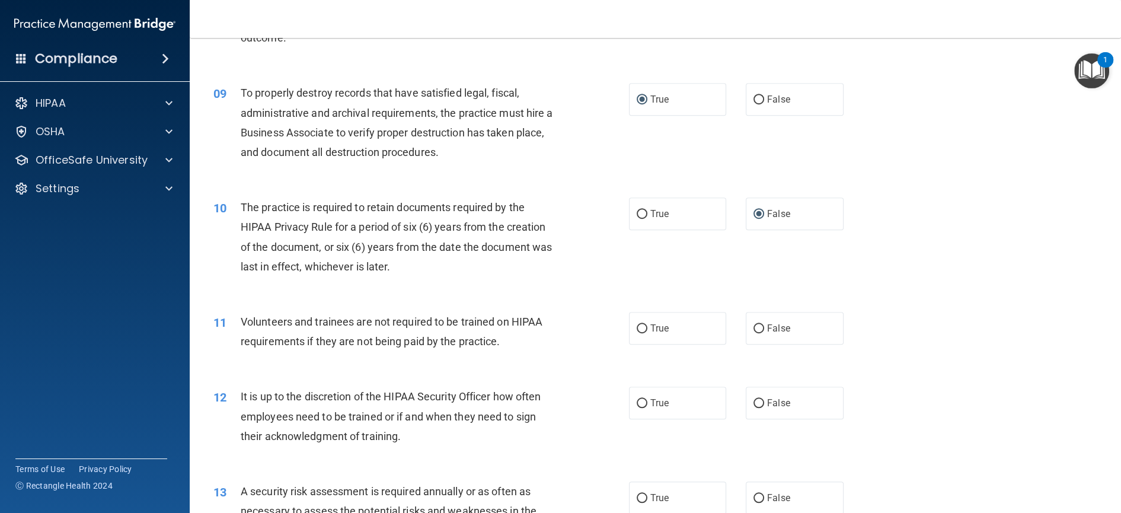
scroll to position [864, 0]
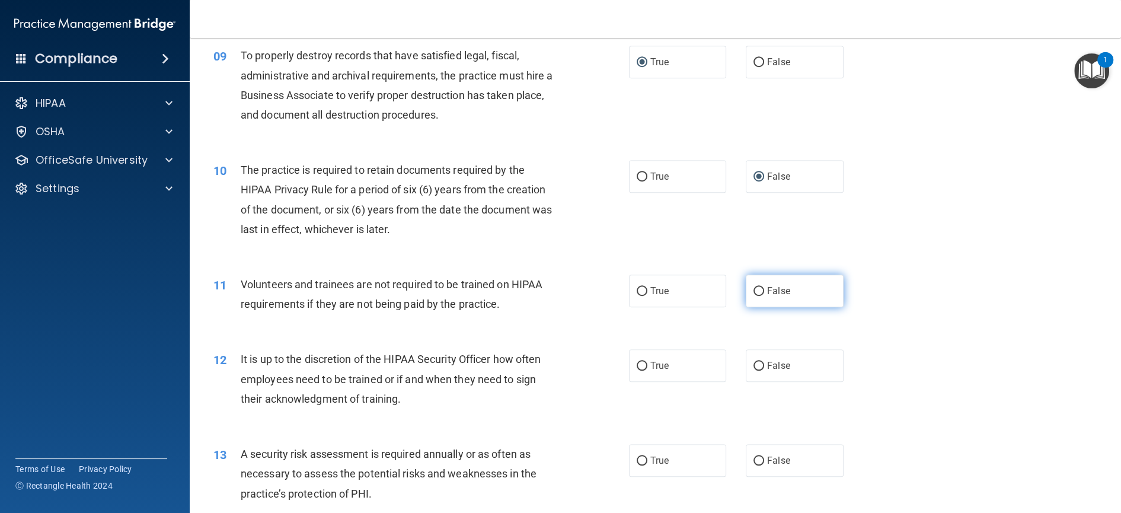
click at [753, 296] on input "False" at bounding box center [758, 291] width 11 height 9
radio input "true"
click at [753, 370] on input "False" at bounding box center [758, 366] width 11 height 9
radio input "true"
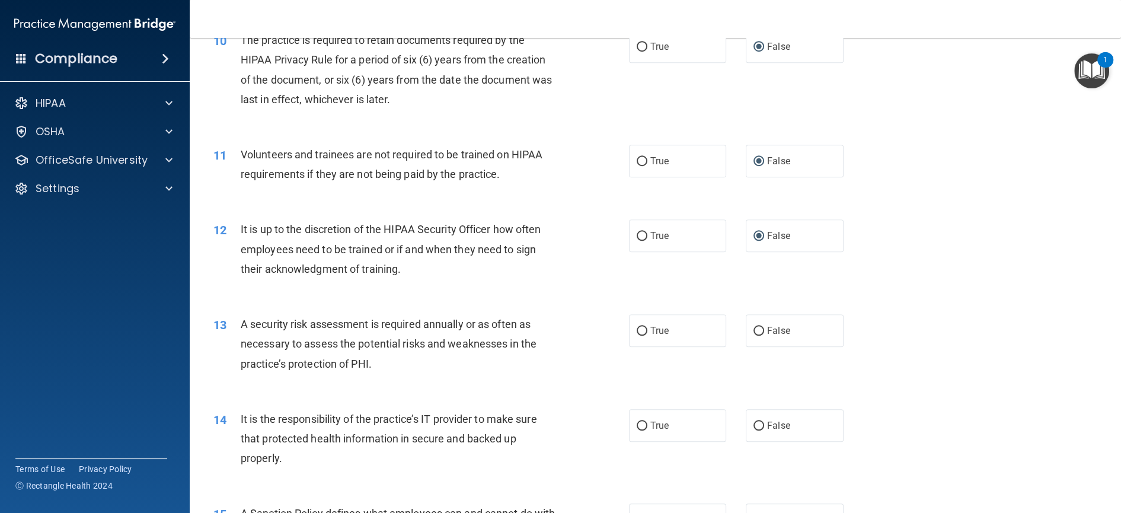
scroll to position [1111, 0]
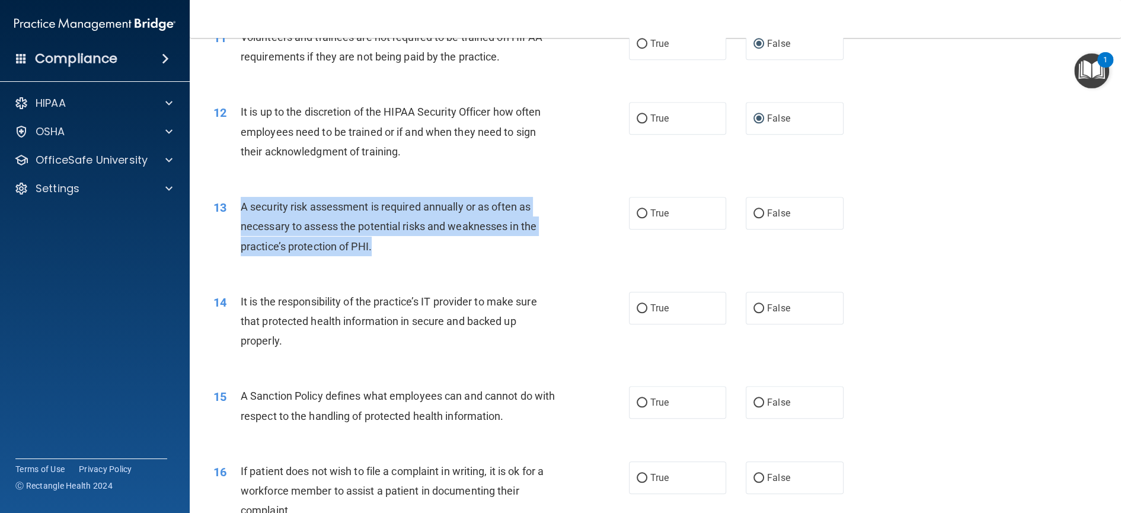
drag, startPoint x: 372, startPoint y: 267, endPoint x: 237, endPoint y: 224, distance: 141.7
click at [237, 224] on div "13 A security risk assessment is required annually or as often as necessary to …" at bounding box center [421, 229] width 451 height 65
click at [637, 218] on input "True" at bounding box center [642, 213] width 11 height 9
radio input "true"
click at [638, 313] on input "True" at bounding box center [642, 308] width 11 height 9
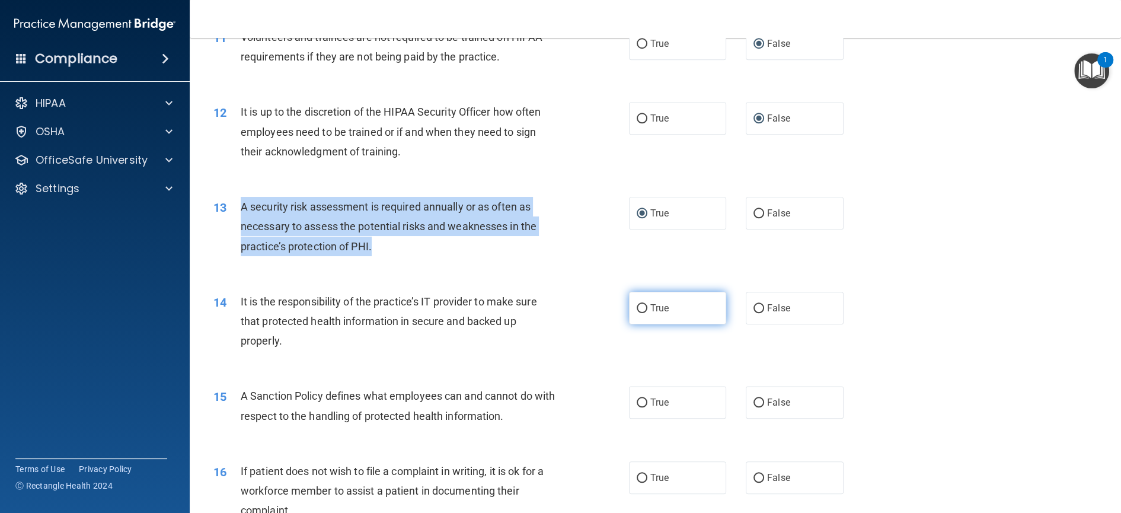
radio input "true"
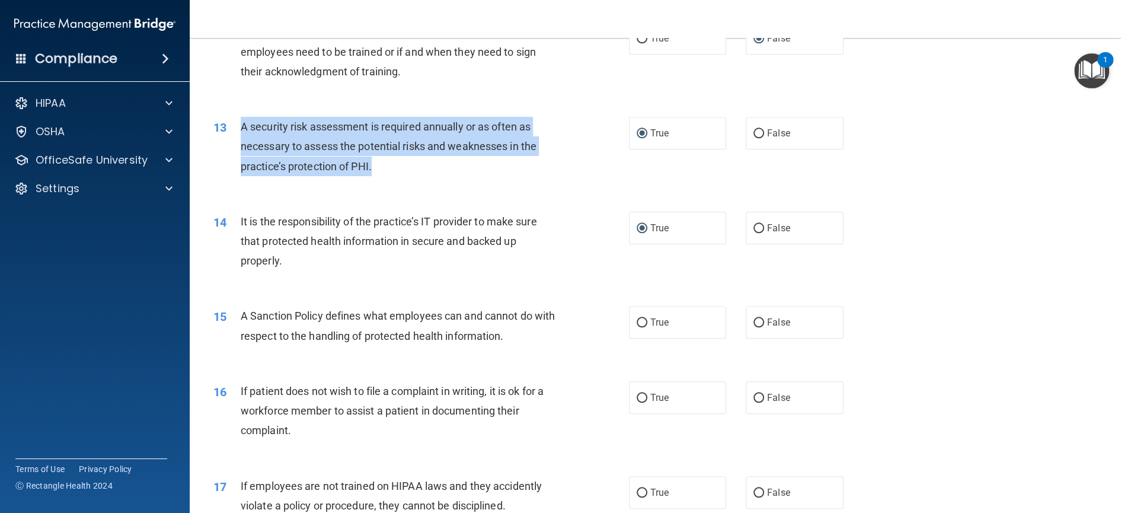
scroll to position [1235, 0]
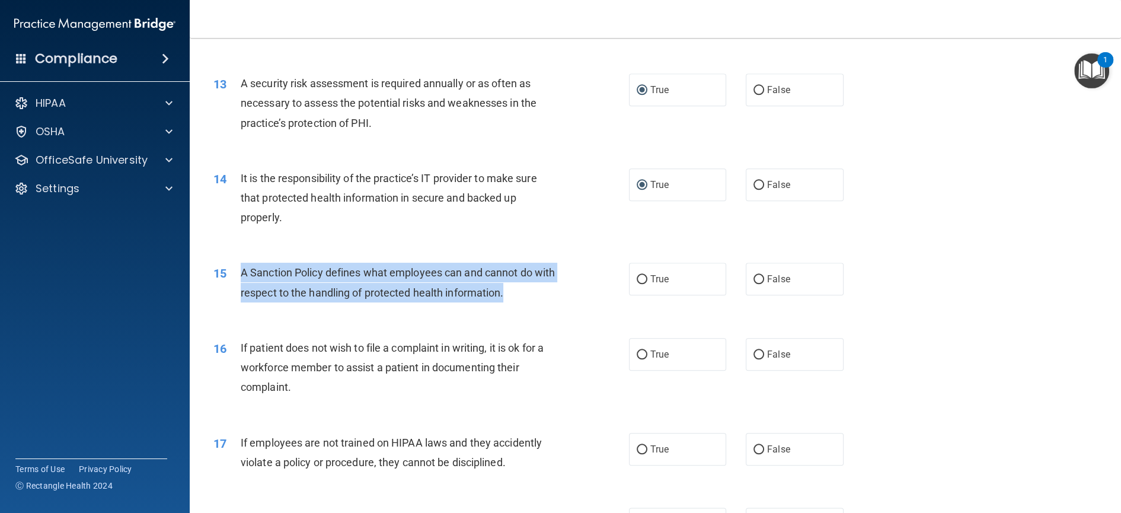
drag, startPoint x: 532, startPoint y: 314, endPoint x: 238, endPoint y: 292, distance: 294.8
click at [238, 292] on div "15 A Sanction Policy defines what employees can and cannot do with respect to t…" at bounding box center [421, 285] width 451 height 45
click at [638, 284] on input "True" at bounding box center [642, 279] width 11 height 9
radio input "true"
click at [753, 359] on input "False" at bounding box center [758, 354] width 11 height 9
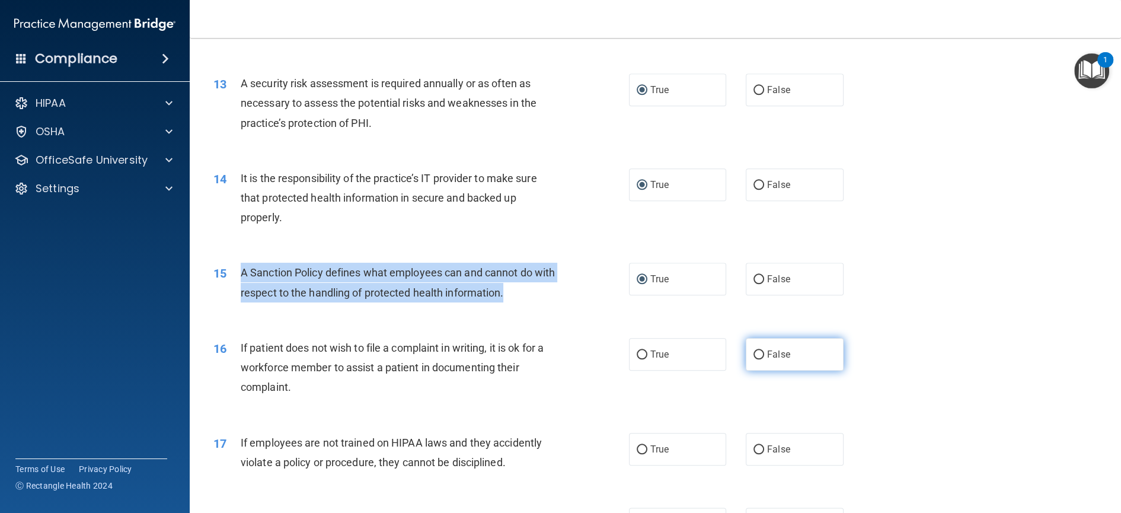
radio input "true"
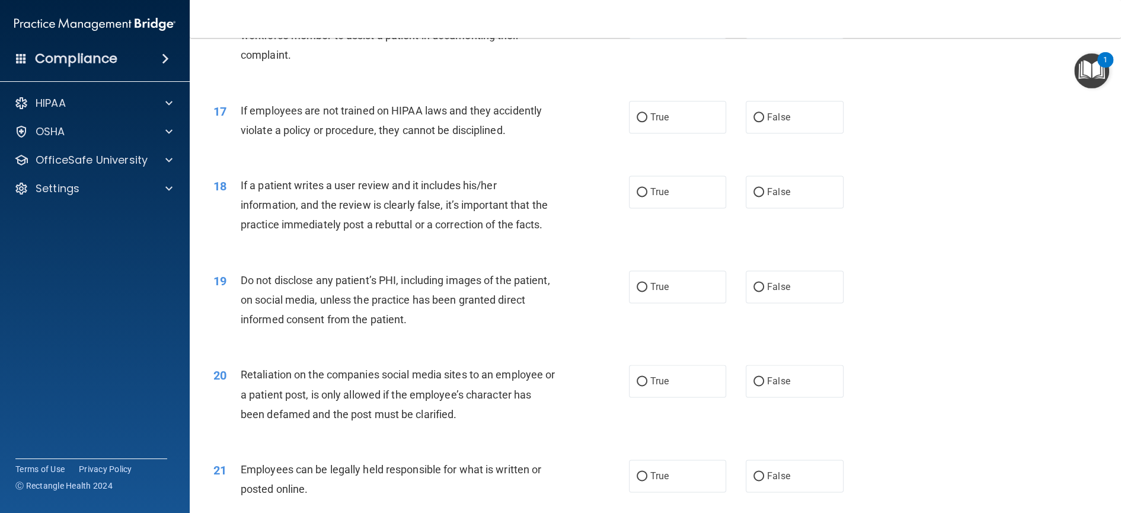
scroll to position [1605, 0]
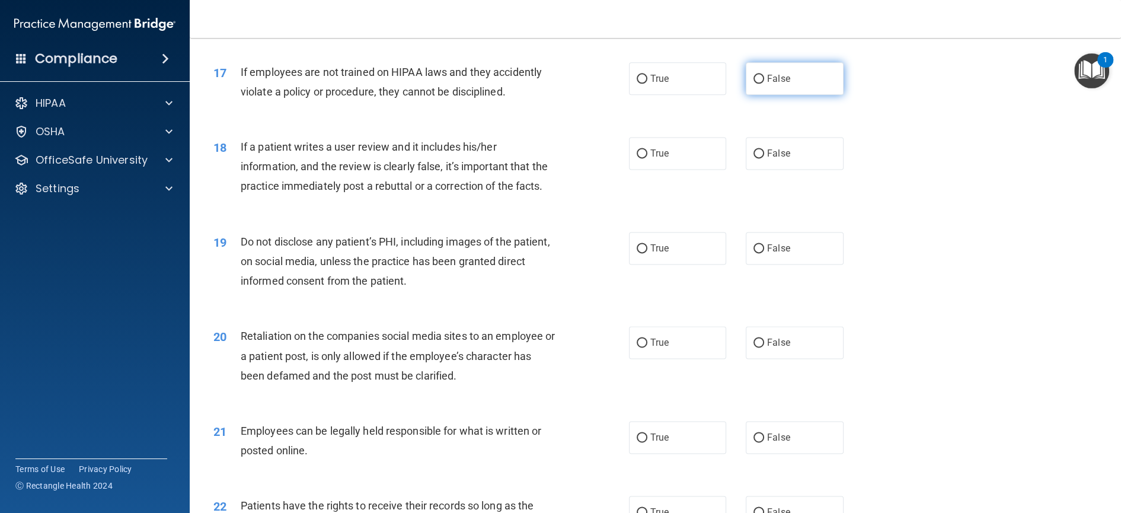
click at [753, 84] on input "False" at bounding box center [758, 79] width 11 height 9
radio input "true"
click at [753, 158] on input "False" at bounding box center [758, 153] width 11 height 9
radio input "true"
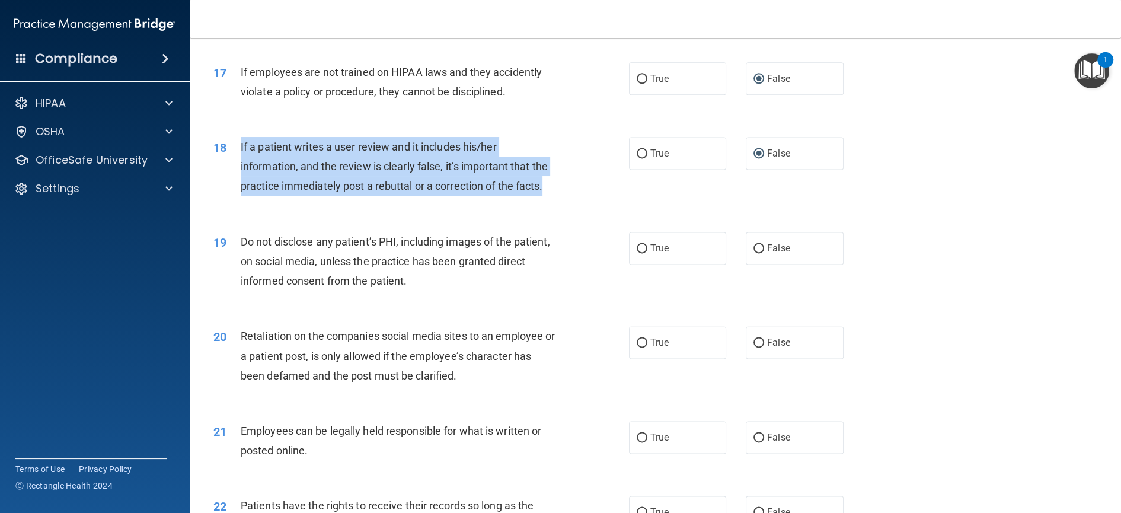
drag, startPoint x: 553, startPoint y: 205, endPoint x: 226, endPoint y: 170, distance: 328.4
click at [226, 170] on div "18 If a patient writes a user review and it includes his/her information, and t…" at bounding box center [421, 169] width 451 height 65
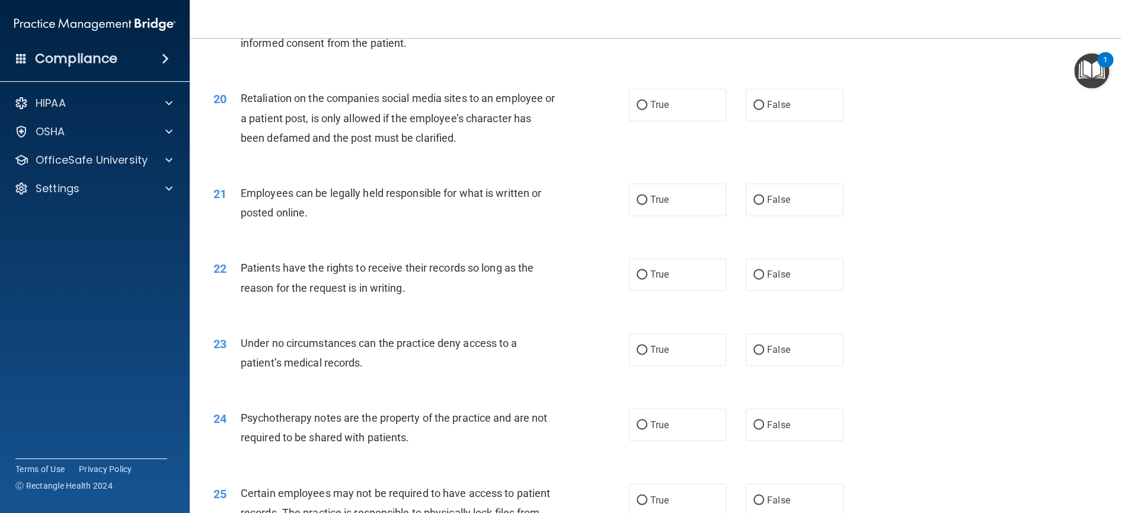
scroll to position [1728, 0]
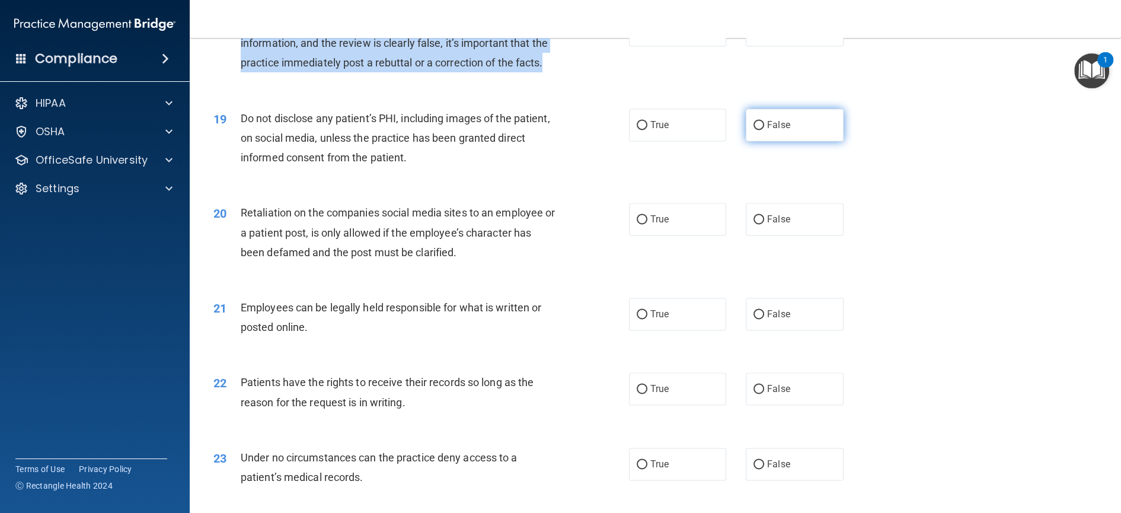
click at [753, 130] on input "False" at bounding box center [758, 125] width 11 height 9
radio input "true"
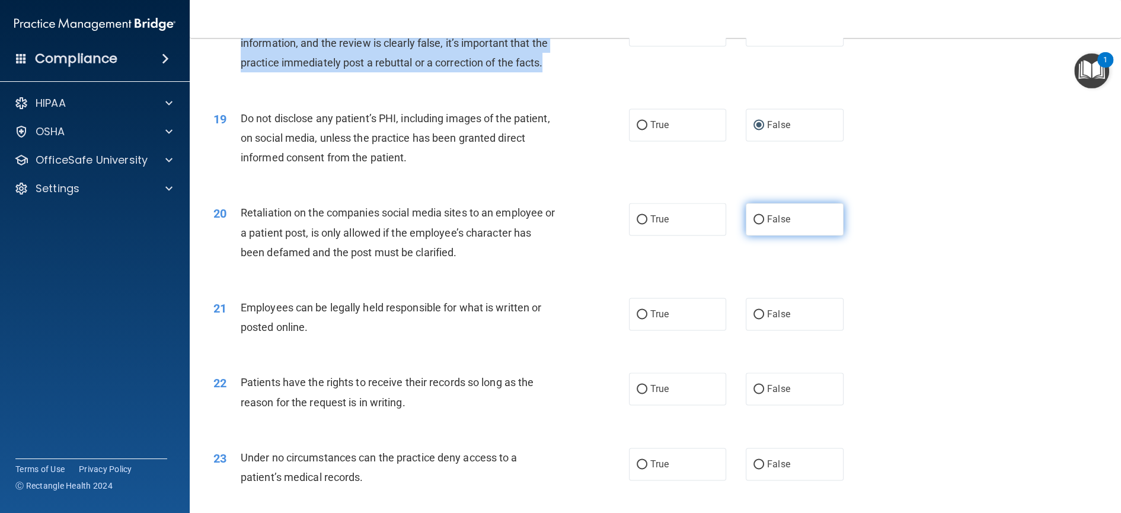
click at [753, 224] on input "False" at bounding box center [758, 219] width 11 height 9
radio input "true"
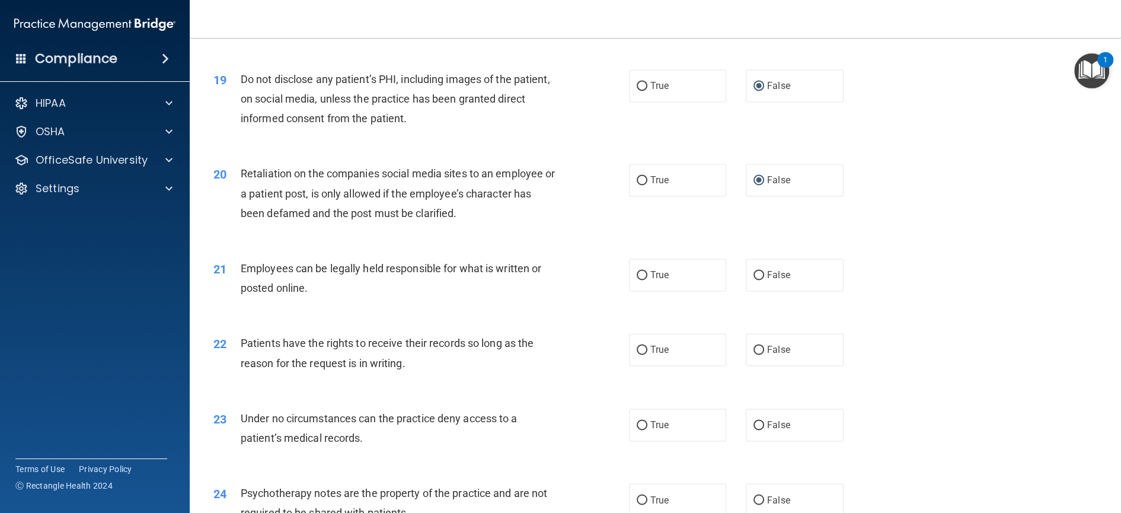
scroll to position [1852, 0]
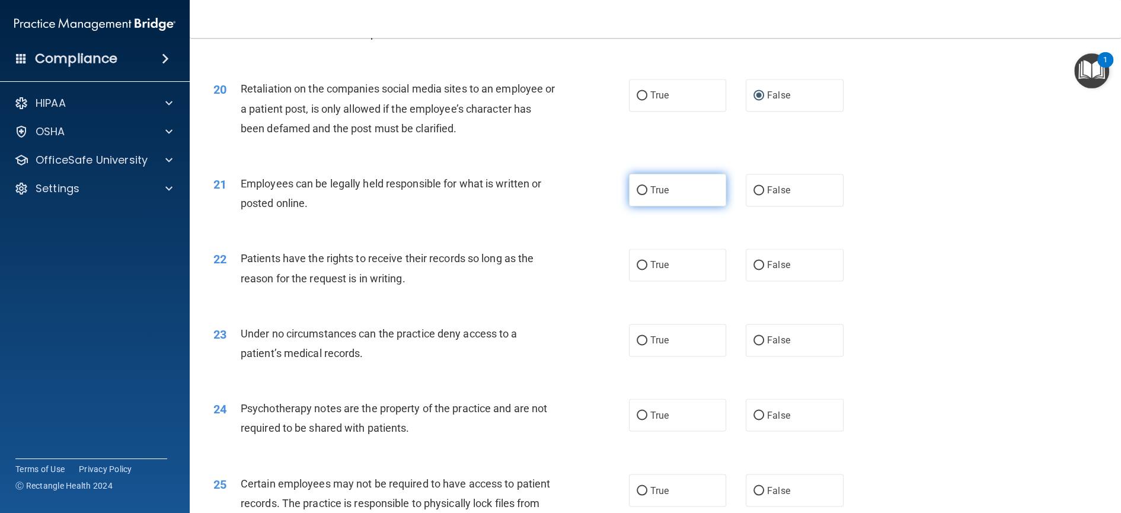
click at [637, 195] on input "True" at bounding box center [642, 190] width 11 height 9
radio input "true"
click at [638, 270] on input "True" at bounding box center [642, 265] width 11 height 9
radio input "true"
click at [637, 345] on input "True" at bounding box center [642, 340] width 11 height 9
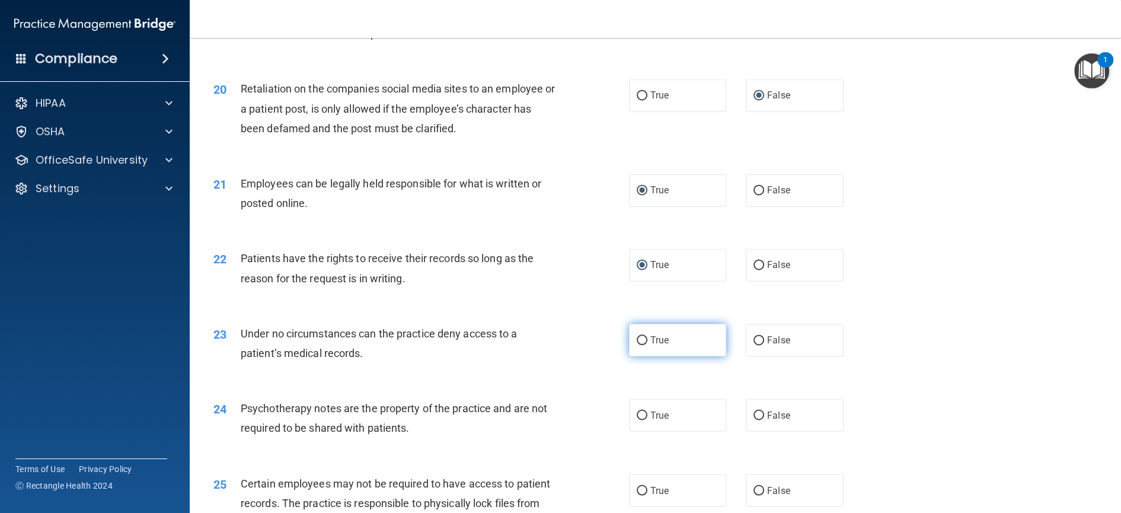
radio input "true"
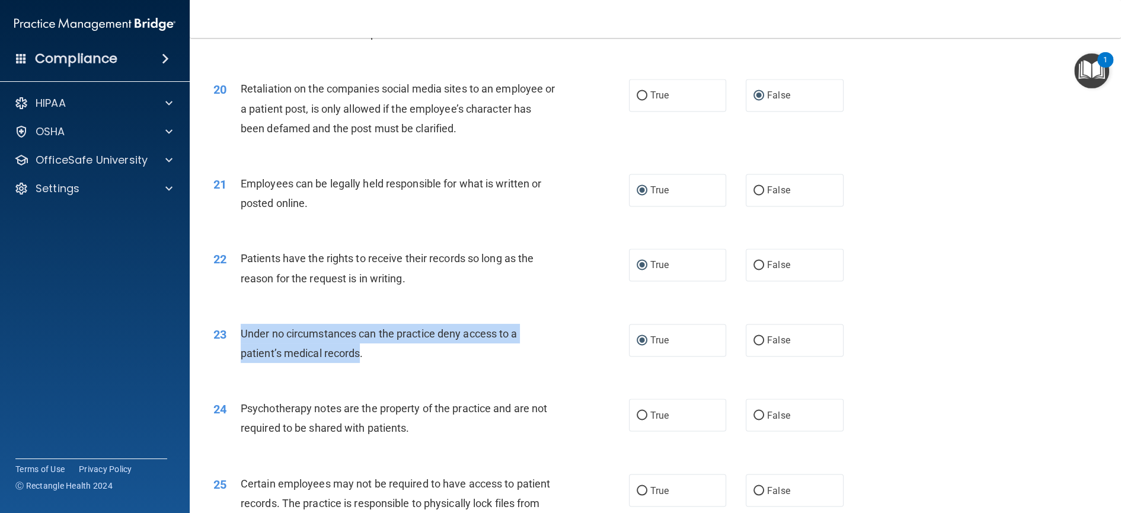
drag, startPoint x: 362, startPoint y: 373, endPoint x: 241, endPoint y: 344, distance: 124.2
click at [241, 344] on div "Under no circumstances can the practice deny access to a patient’s medical reco…" at bounding box center [403, 343] width 325 height 39
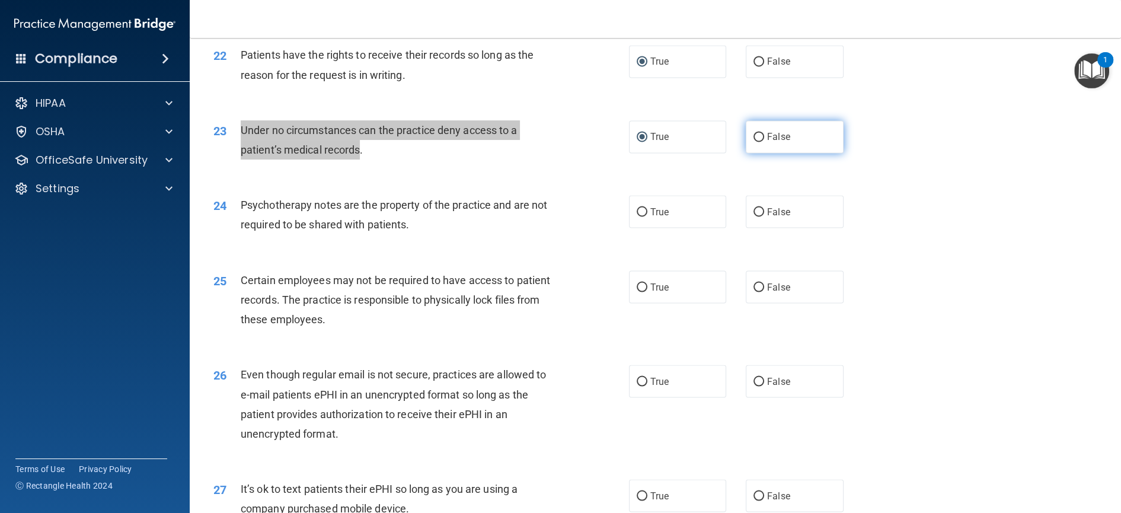
scroll to position [2099, 0]
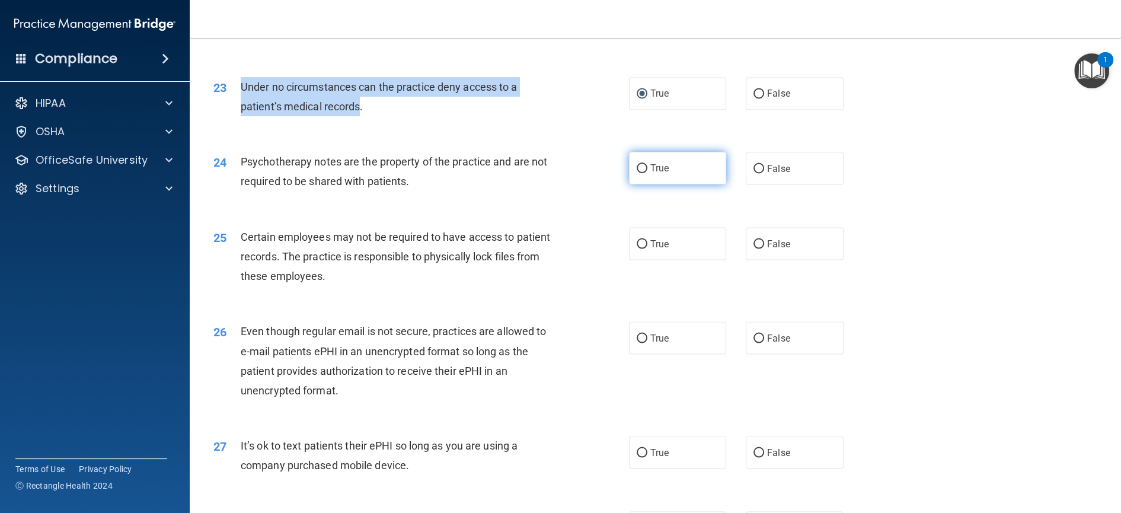
click at [637, 173] on input "True" at bounding box center [642, 168] width 11 height 9
radio input "true"
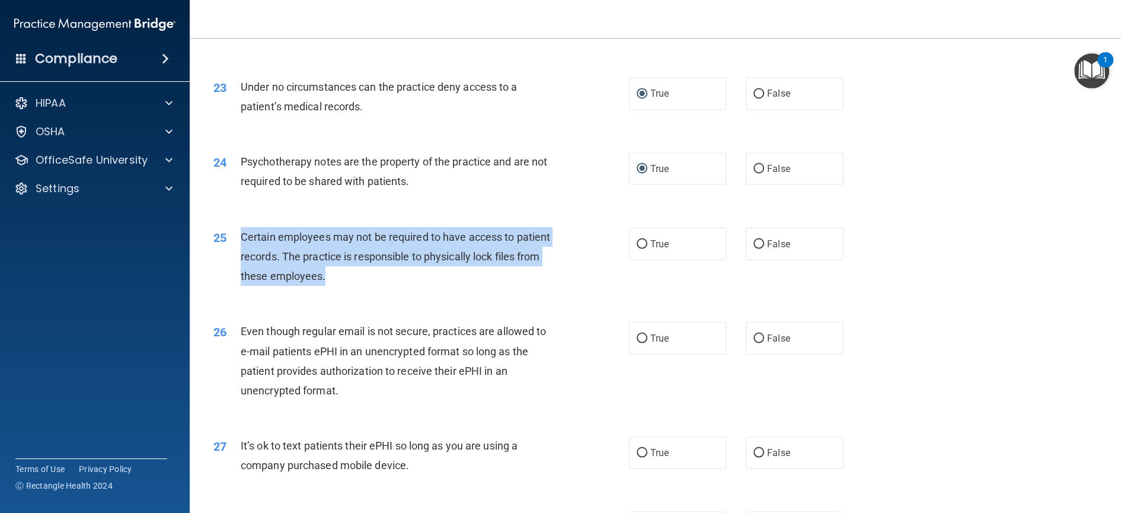
drag, startPoint x: 335, startPoint y: 298, endPoint x: 241, endPoint y: 258, distance: 103.0
click at [241, 258] on div "Certain employees may not be required to have access to patient records. The pr…" at bounding box center [403, 256] width 325 height 59
click at [637, 248] on input "True" at bounding box center [642, 243] width 11 height 9
radio input "true"
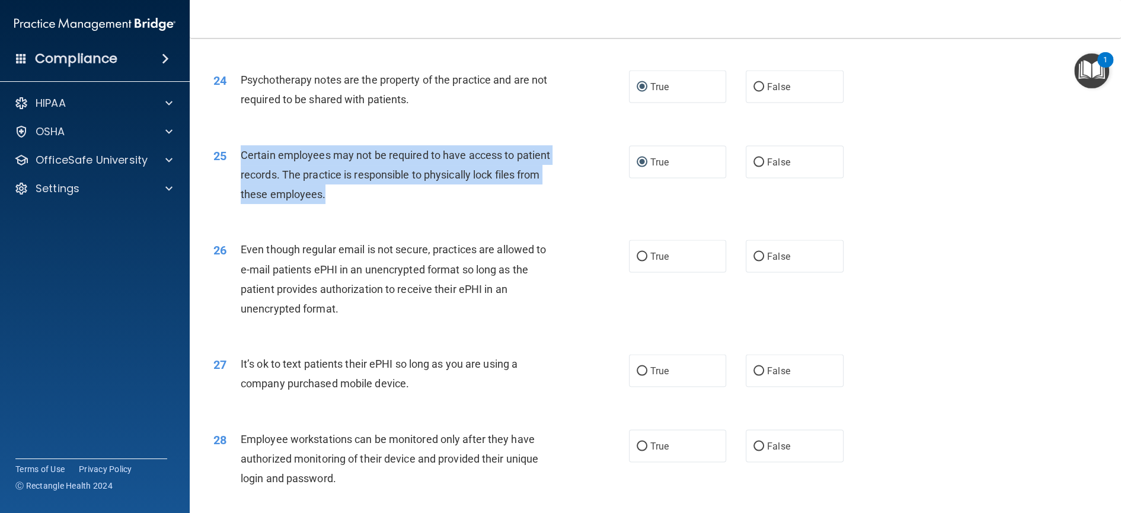
scroll to position [2223, 0]
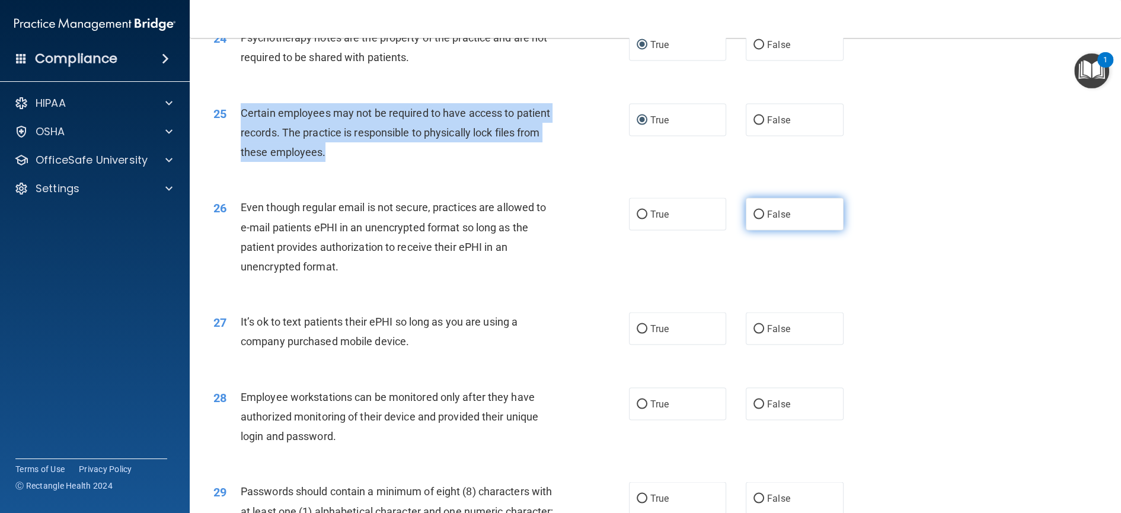
click at [753, 219] on input "False" at bounding box center [758, 214] width 11 height 9
radio input "true"
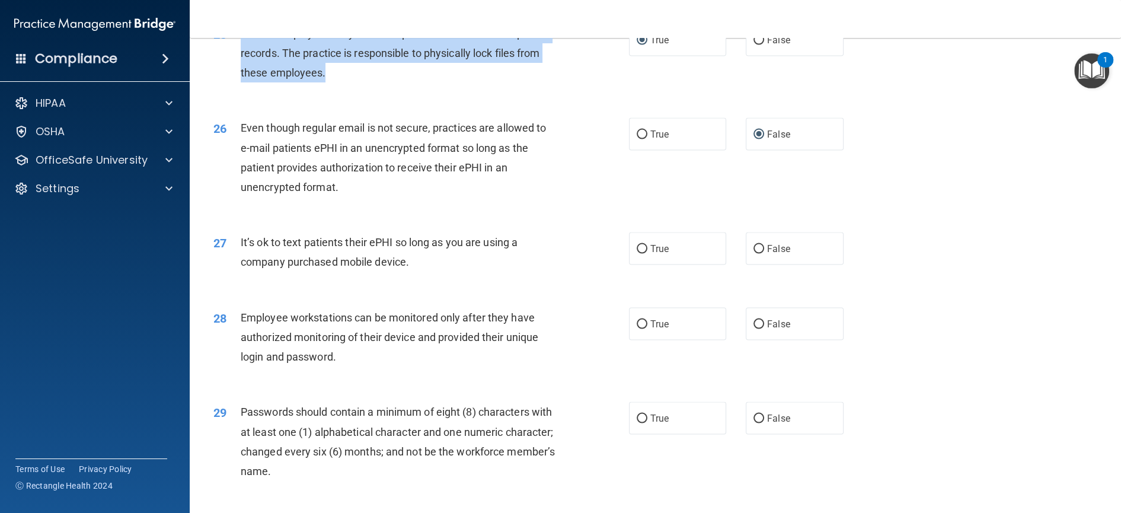
scroll to position [2346, 0]
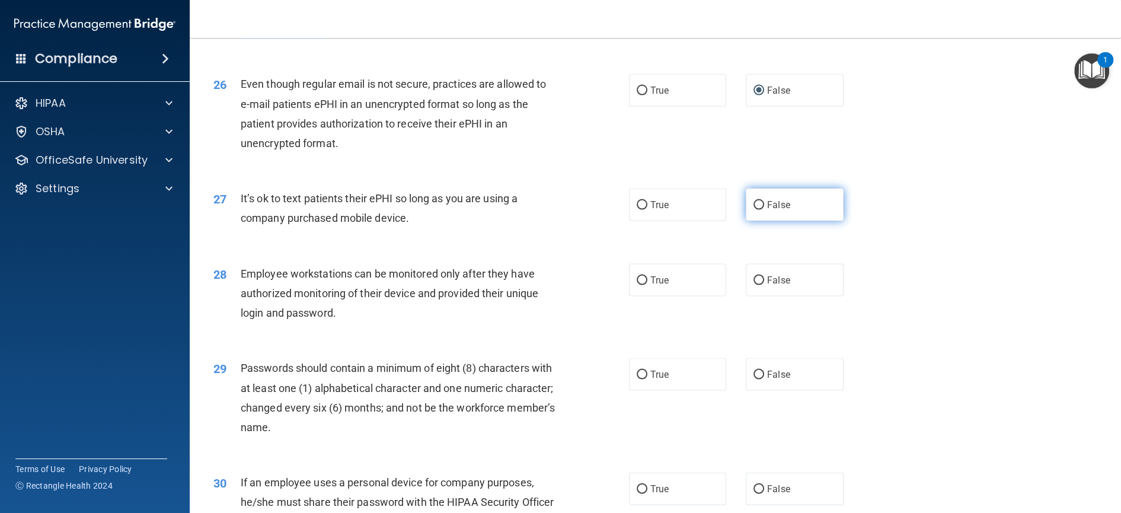
click at [753, 210] on input "False" at bounding box center [758, 205] width 11 height 9
radio input "true"
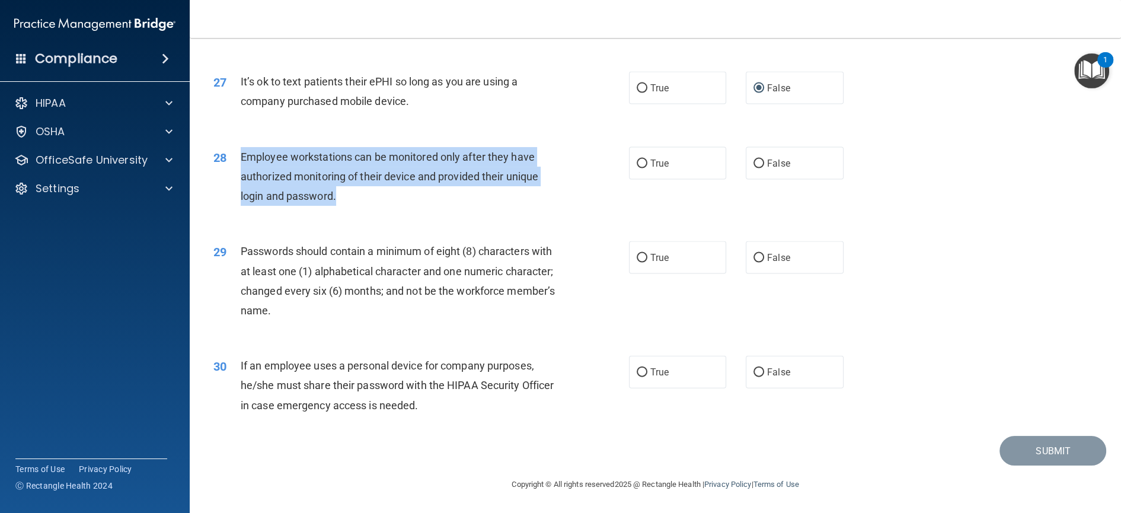
drag, startPoint x: 340, startPoint y: 202, endPoint x: 241, endPoint y: 174, distance: 103.0
click at [241, 174] on div "Employee workstations can be monitored only after they have authorized monitori…" at bounding box center [403, 176] width 325 height 59
click at [753, 168] on input "False" at bounding box center [758, 163] width 11 height 9
radio input "true"
click at [637, 263] on input "True" at bounding box center [642, 258] width 11 height 9
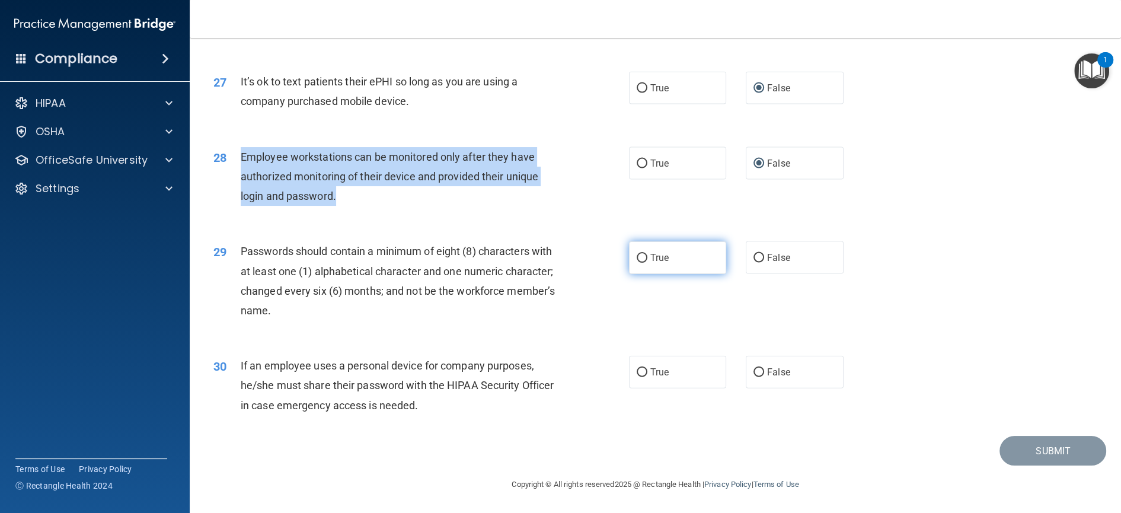
radio input "true"
click at [637, 377] on input "True" at bounding box center [642, 372] width 11 height 9
radio input "true"
click at [1033, 466] on button "Submit" at bounding box center [1052, 451] width 107 height 30
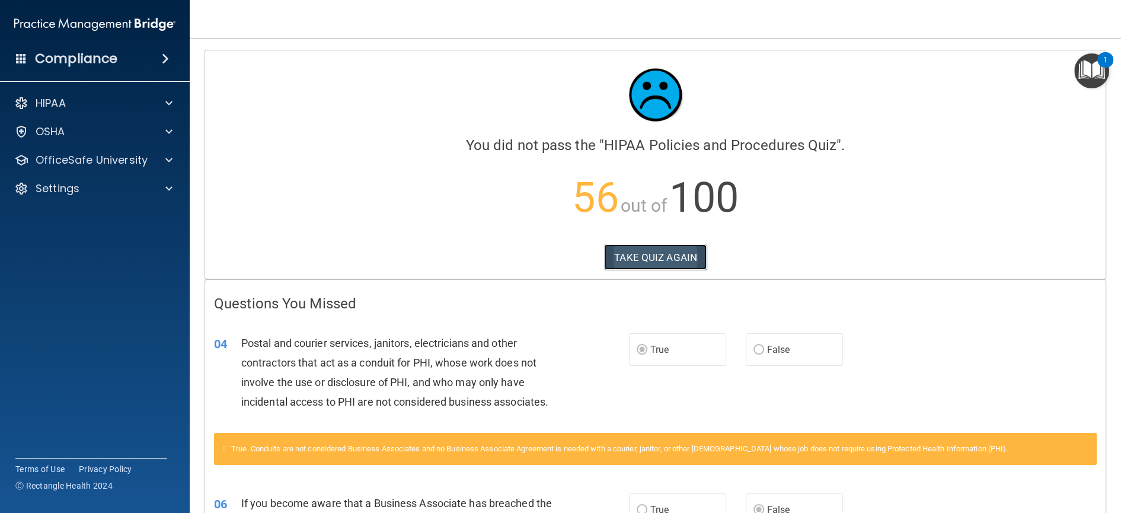
click at [635, 259] on button "TAKE QUIZ AGAIN" at bounding box center [655, 257] width 103 height 26
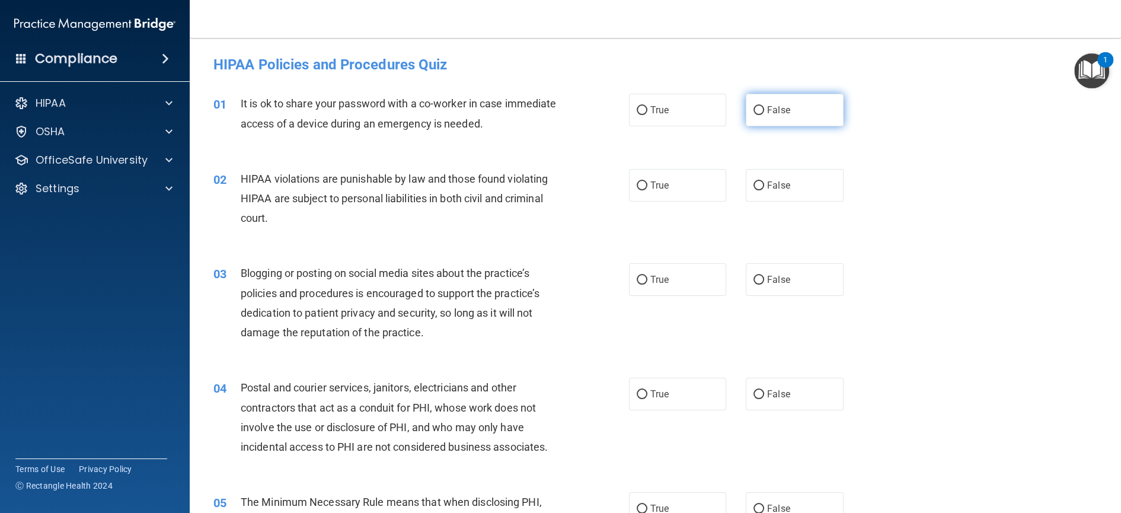
click at [753, 111] on input "False" at bounding box center [758, 110] width 11 height 9
radio input "true"
click at [637, 185] on input "True" at bounding box center [642, 185] width 11 height 9
radio input "true"
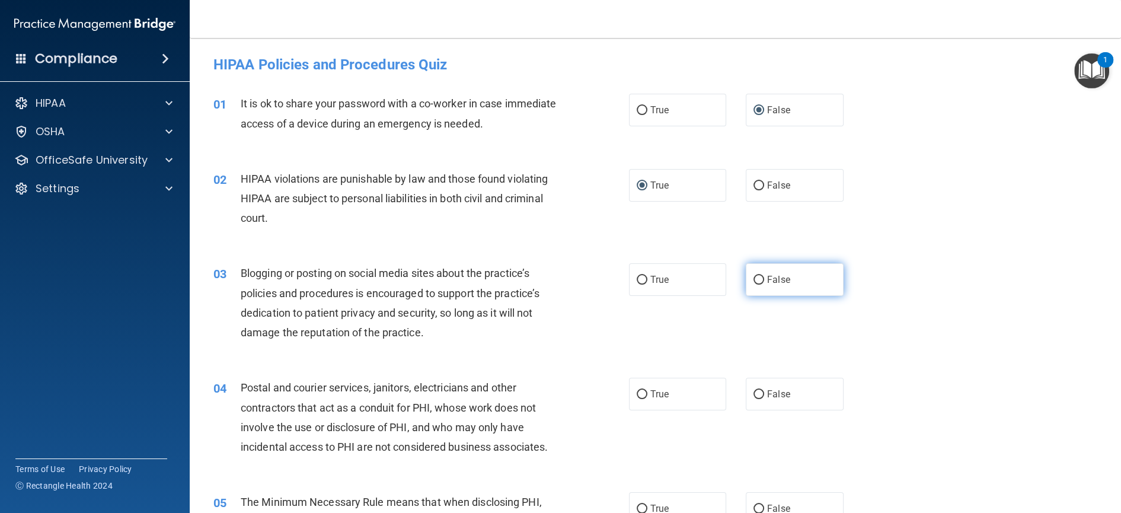
click at [753, 280] on input "False" at bounding box center [758, 280] width 11 height 9
radio input "true"
click at [637, 394] on input "True" at bounding box center [642, 394] width 11 height 9
radio input "true"
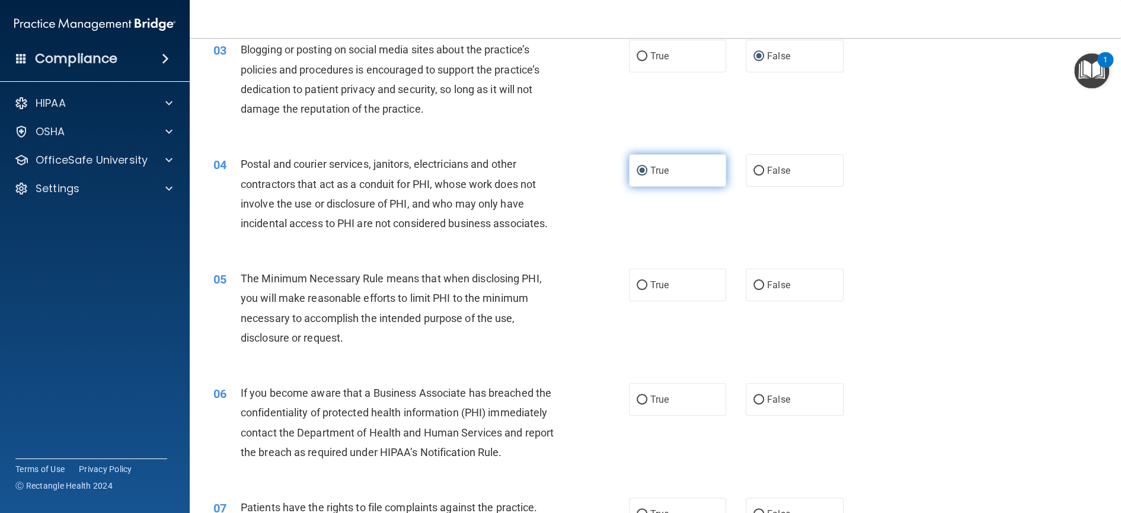
scroll to position [247, 0]
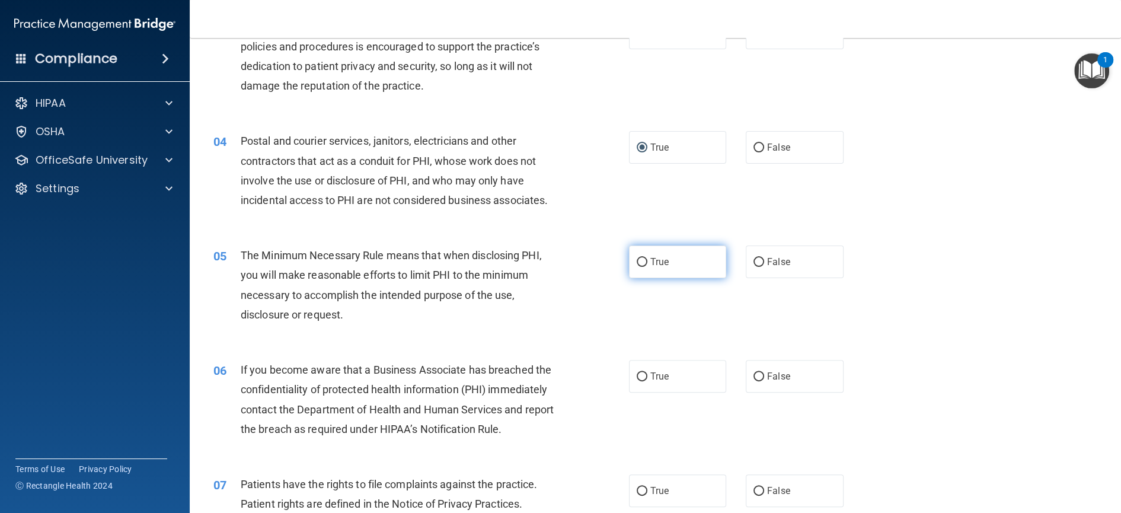
click at [638, 260] on input "True" at bounding box center [642, 262] width 11 height 9
radio input "true"
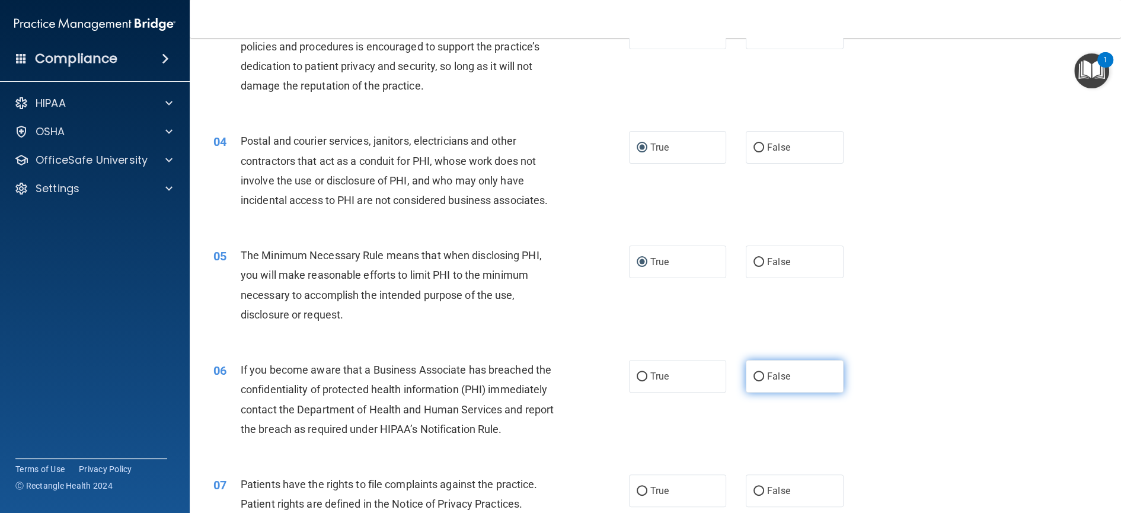
click at [753, 375] on input "False" at bounding box center [758, 376] width 11 height 9
radio input "true"
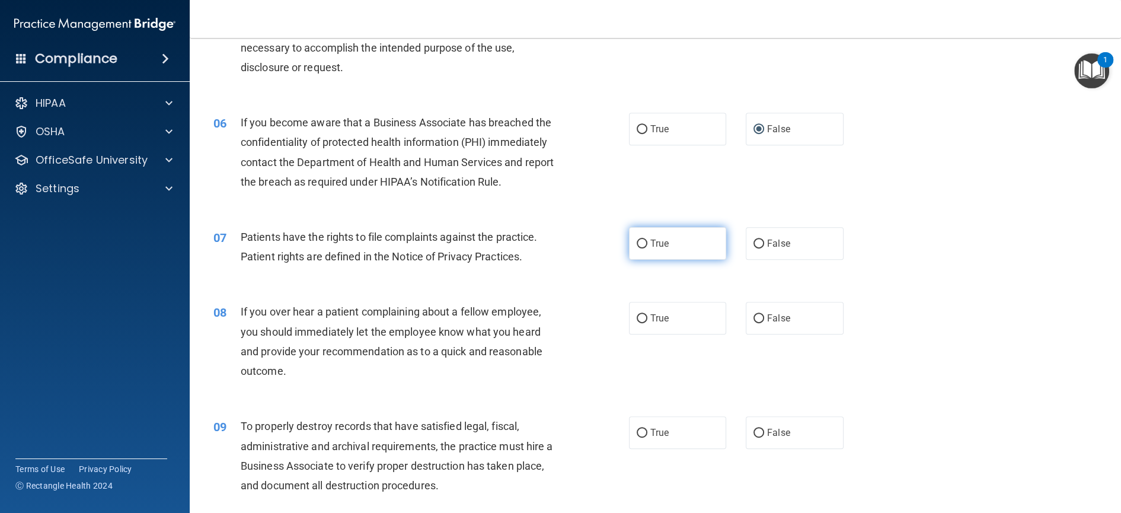
click at [638, 248] on input "True" at bounding box center [642, 243] width 11 height 9
radio input "true"
click at [753, 323] on input "False" at bounding box center [758, 318] width 11 height 9
radio input "true"
click at [756, 437] on input "False" at bounding box center [758, 433] width 11 height 9
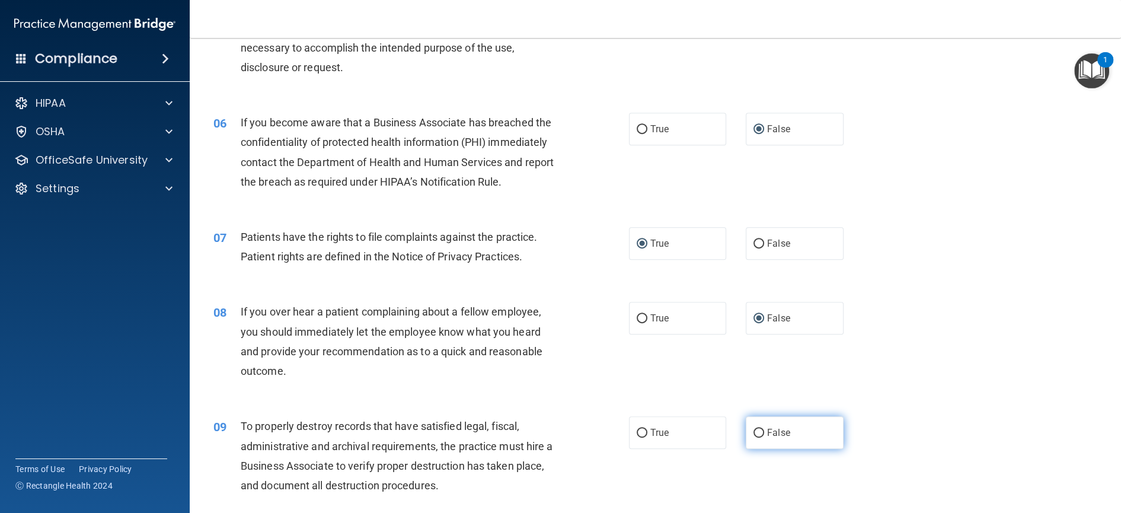
radio input "true"
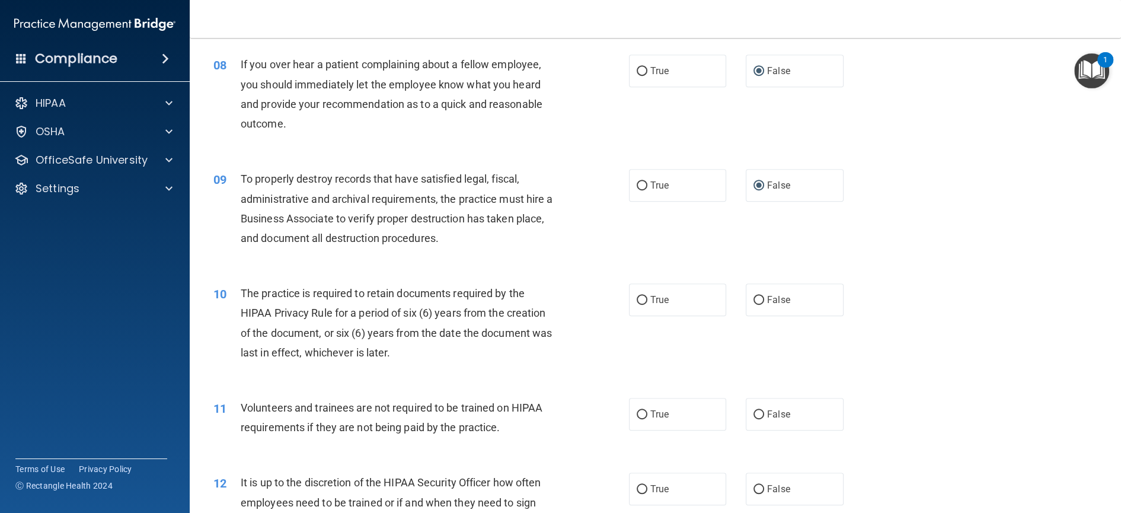
scroll to position [864, 0]
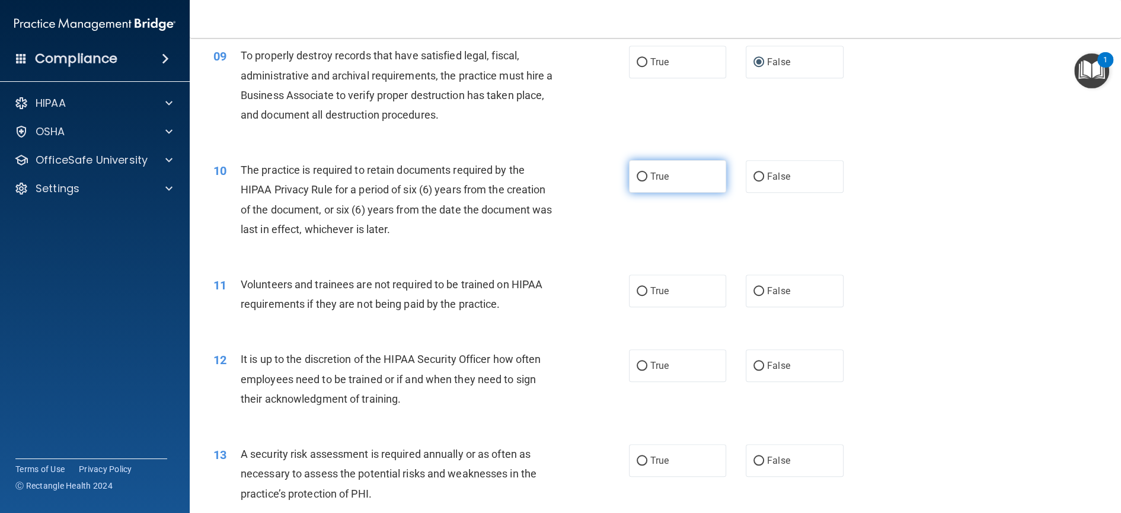
click at [639, 181] on input "True" at bounding box center [642, 176] width 11 height 9
radio input "true"
click at [753, 296] on input "False" at bounding box center [758, 291] width 11 height 9
radio input "true"
click at [754, 370] on input "False" at bounding box center [758, 366] width 11 height 9
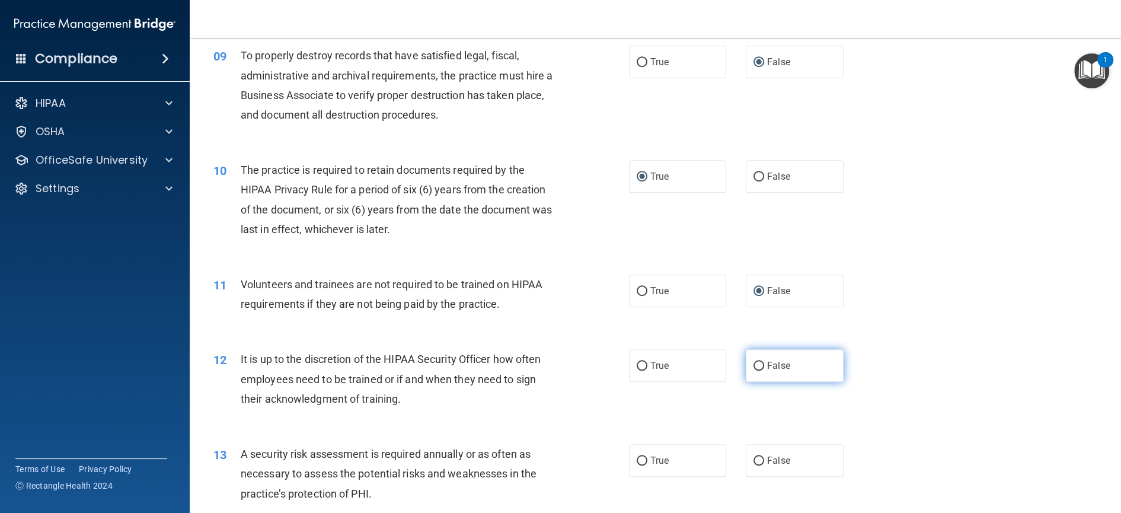
radio input "true"
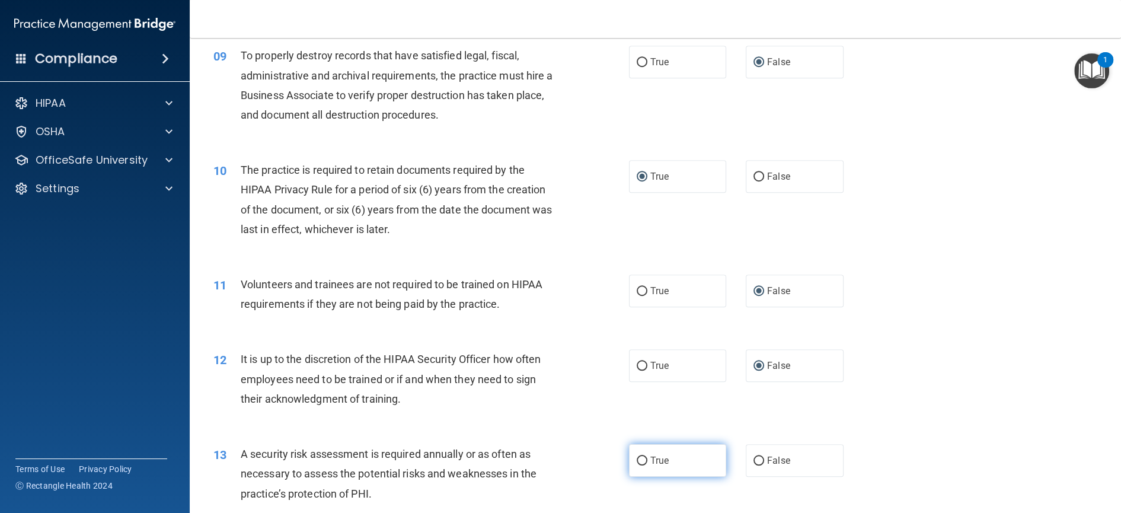
click at [638, 465] on input "True" at bounding box center [642, 460] width 11 height 9
radio input "true"
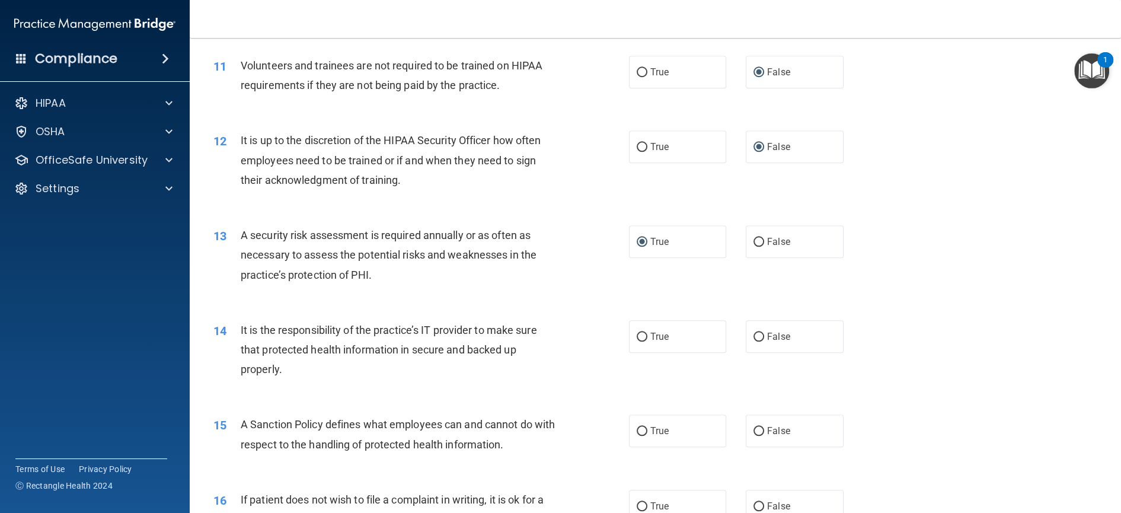
scroll to position [1111, 0]
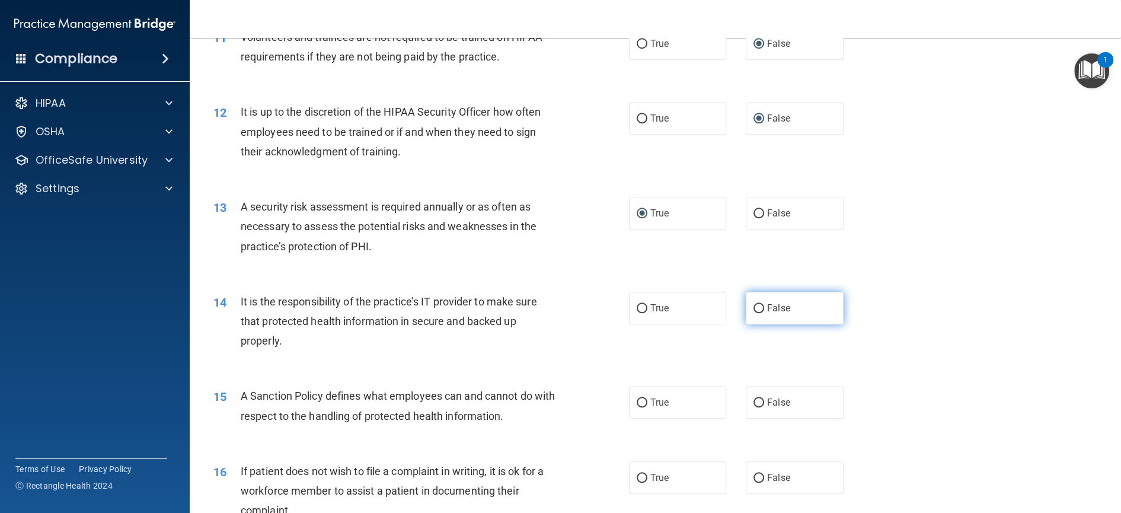
click at [755, 324] on label "False" at bounding box center [795, 308] width 98 height 33
click at [755, 313] on input "False" at bounding box center [758, 308] width 11 height 9
radio input "true"
click at [753, 407] on input "False" at bounding box center [758, 402] width 11 height 9
radio input "true"
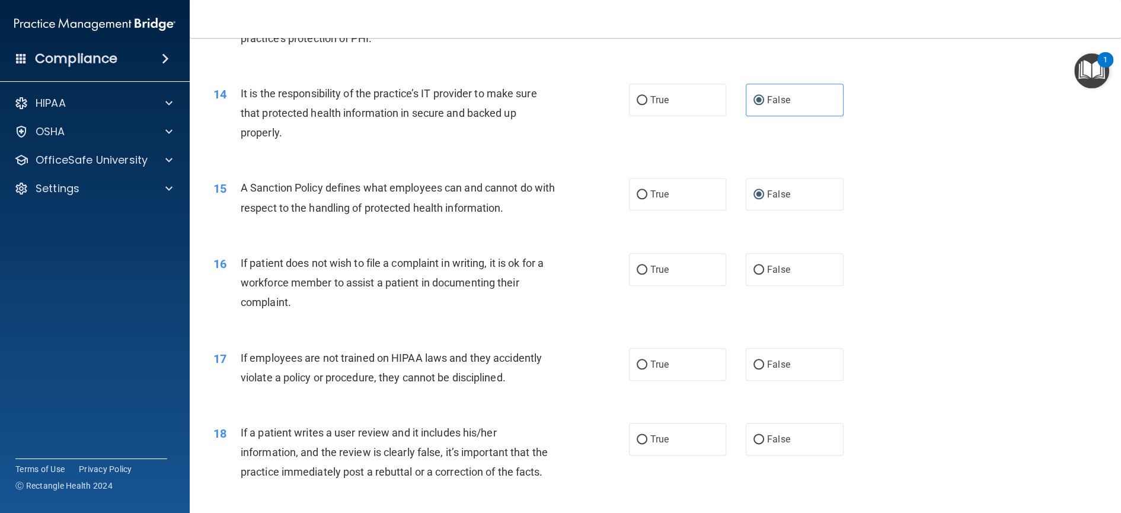
scroll to position [1358, 0]
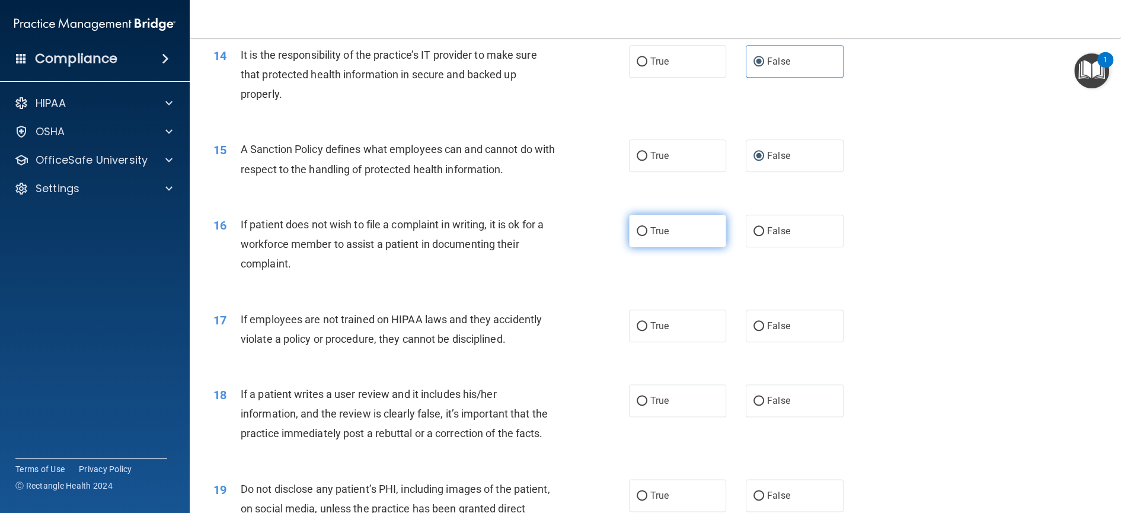
click at [637, 236] on input "True" at bounding box center [642, 231] width 11 height 9
radio input "true"
click at [746, 342] on label "False" at bounding box center [795, 325] width 98 height 33
click at [753, 331] on input "False" at bounding box center [758, 326] width 11 height 9
radio input "true"
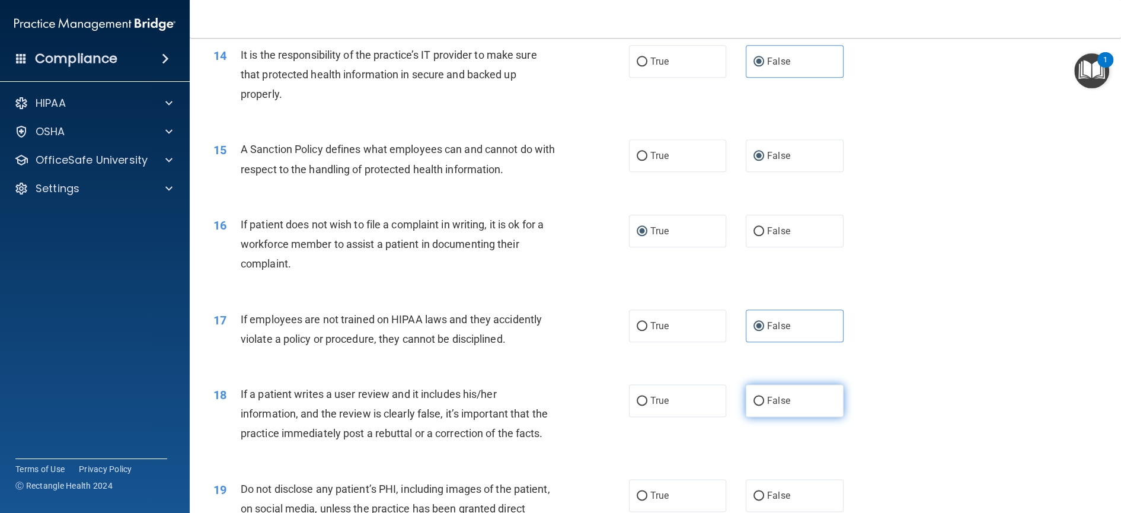
click at [753, 405] on input "False" at bounding box center [758, 400] width 11 height 9
radio input "true"
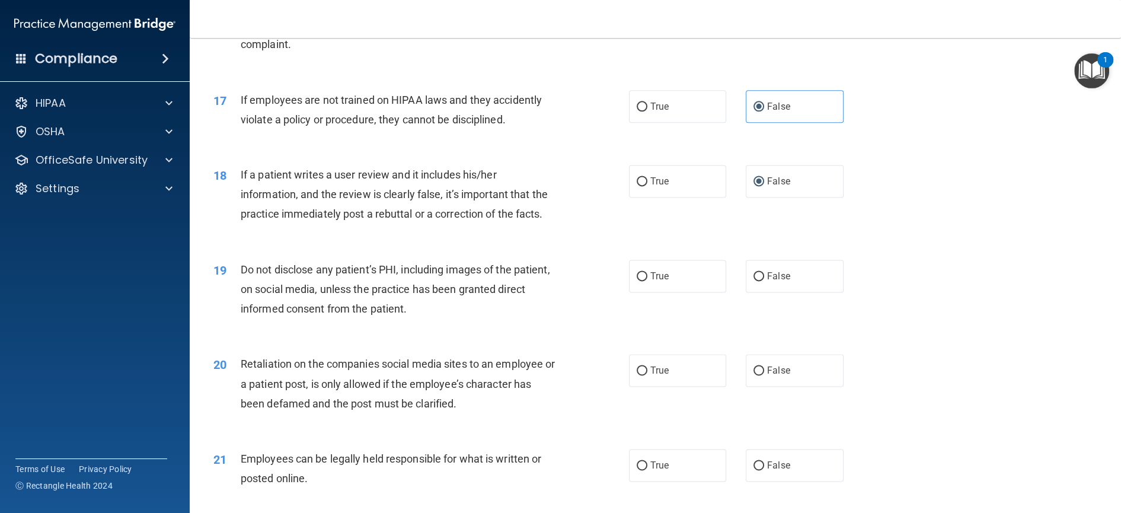
scroll to position [1605, 0]
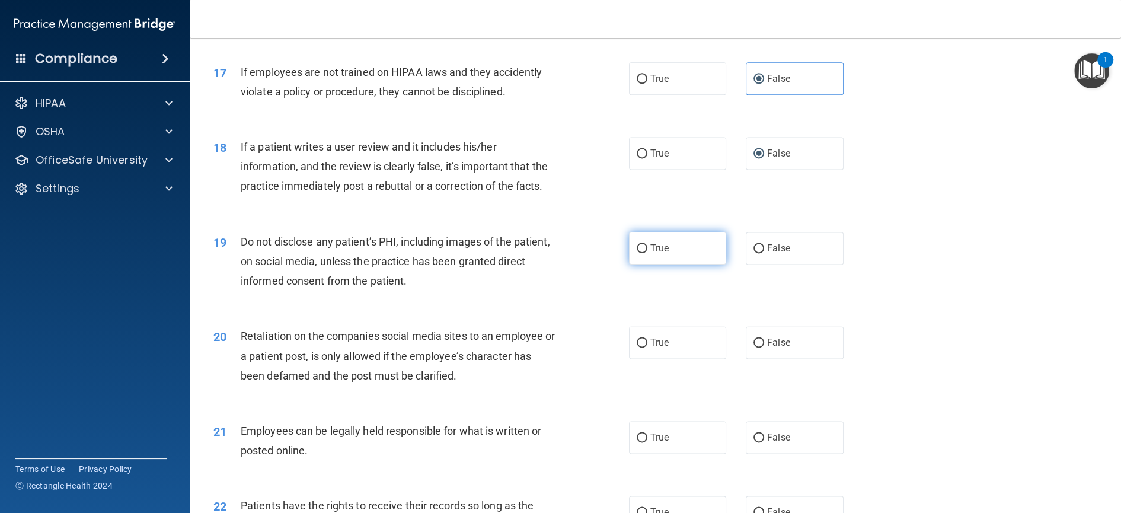
click at [637, 253] on input "True" at bounding box center [642, 248] width 11 height 9
radio input "true"
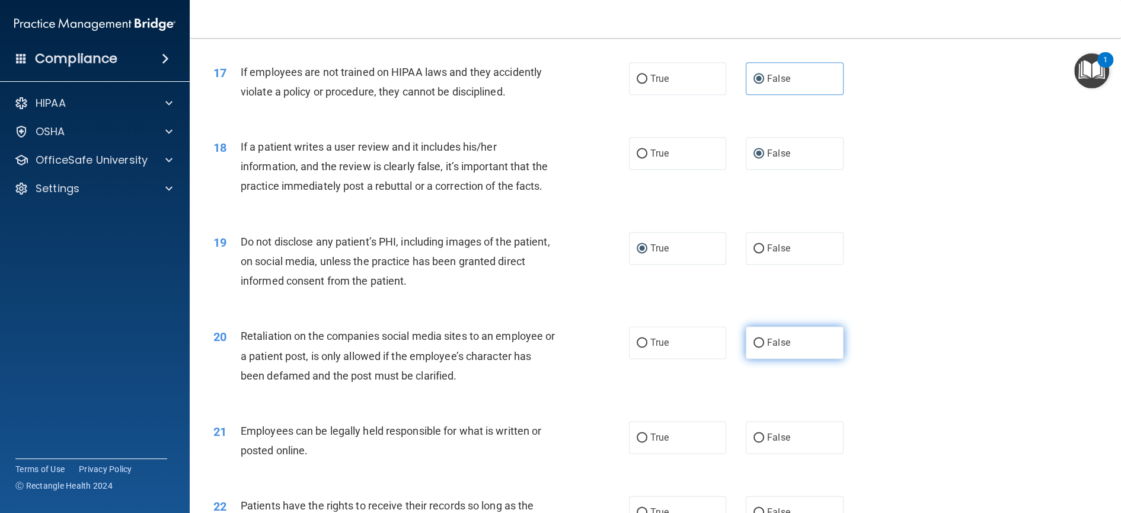
click at [756, 354] on label "False" at bounding box center [795, 342] width 98 height 33
click at [756, 347] on input "False" at bounding box center [758, 342] width 11 height 9
radio input "true"
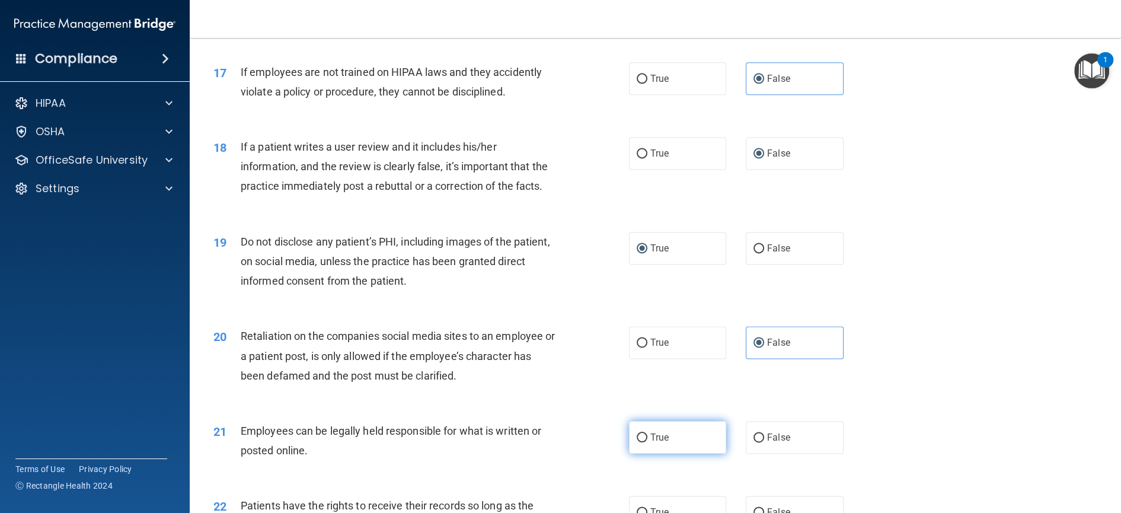
click at [637, 442] on input "True" at bounding box center [642, 437] width 11 height 9
radio input "true"
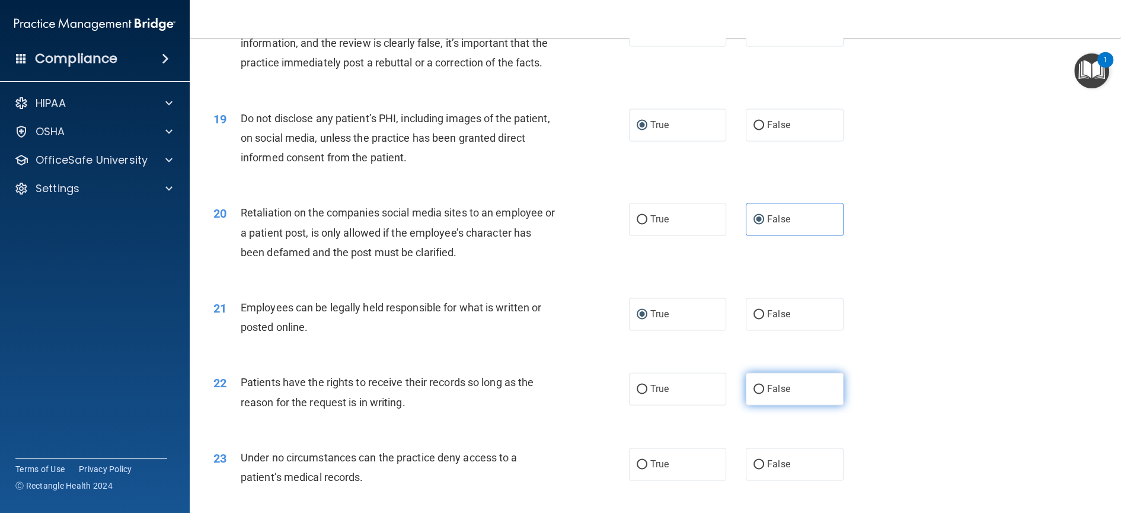
scroll to position [1852, 0]
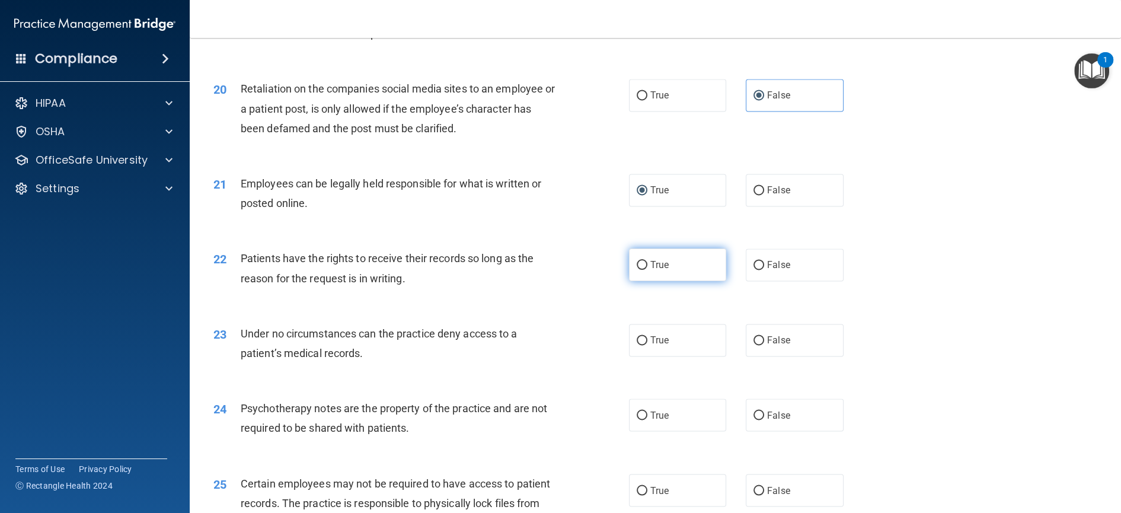
click at [638, 270] on input "True" at bounding box center [642, 265] width 11 height 9
radio input "true"
click at [753, 345] on input "False" at bounding box center [758, 340] width 11 height 9
radio input "true"
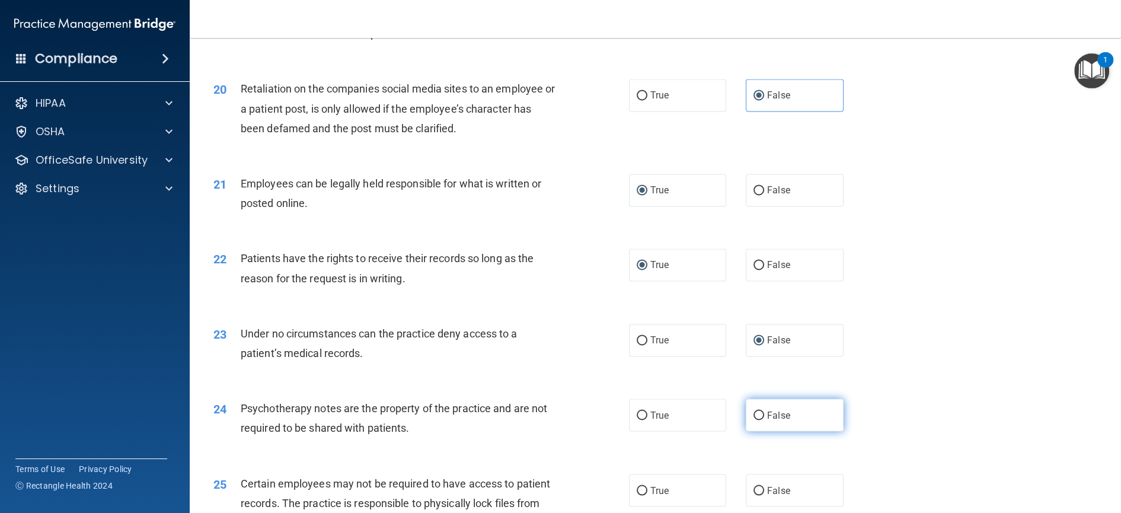
click at [753, 420] on input "False" at bounding box center [758, 415] width 11 height 9
radio input "true"
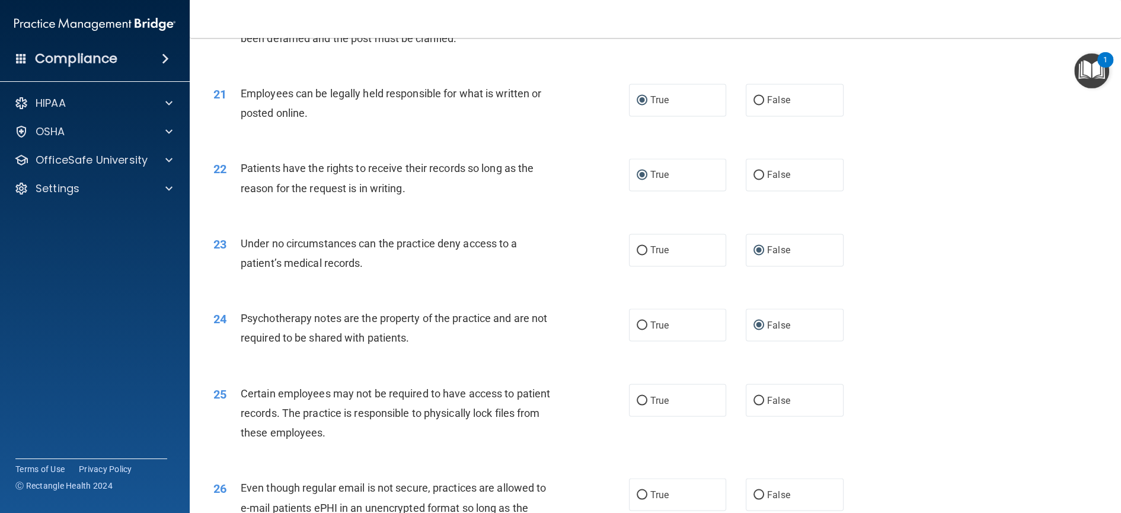
scroll to position [2099, 0]
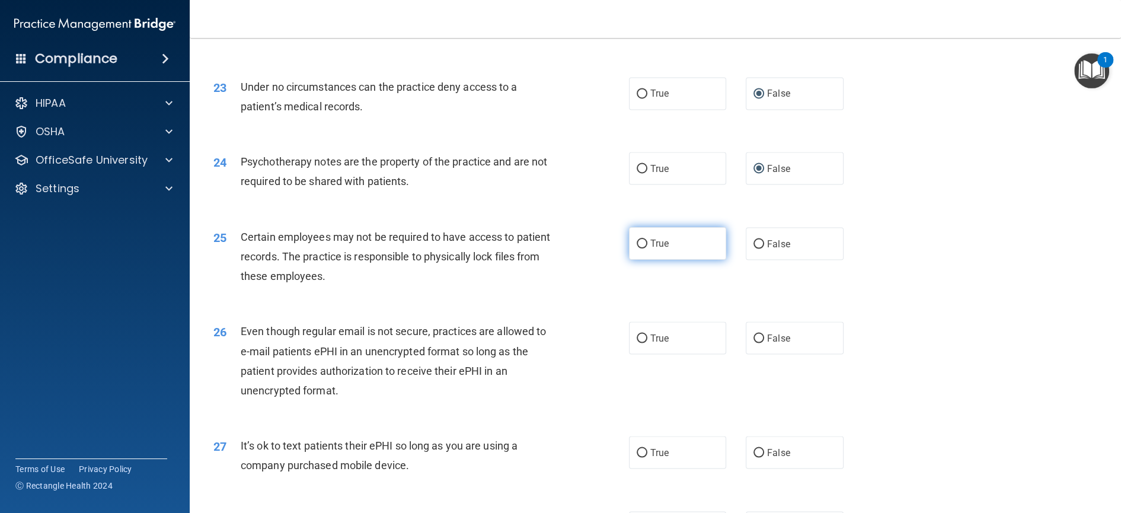
click at [638, 248] on input "True" at bounding box center [642, 243] width 11 height 9
radio input "true"
click at [639, 343] on input "True" at bounding box center [642, 338] width 11 height 9
radio input "true"
click at [639, 457] on input "True" at bounding box center [642, 452] width 11 height 9
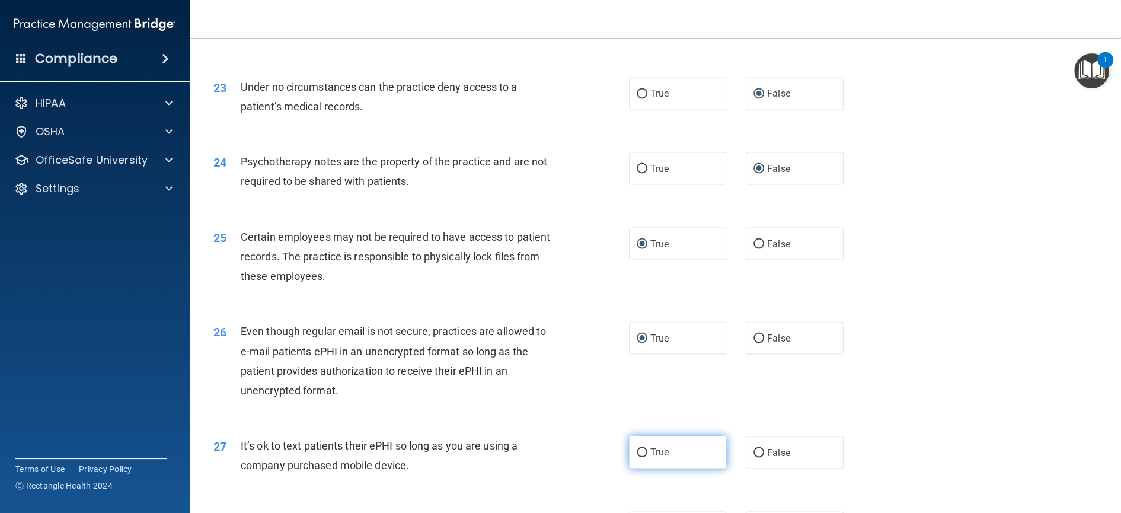
radio input "true"
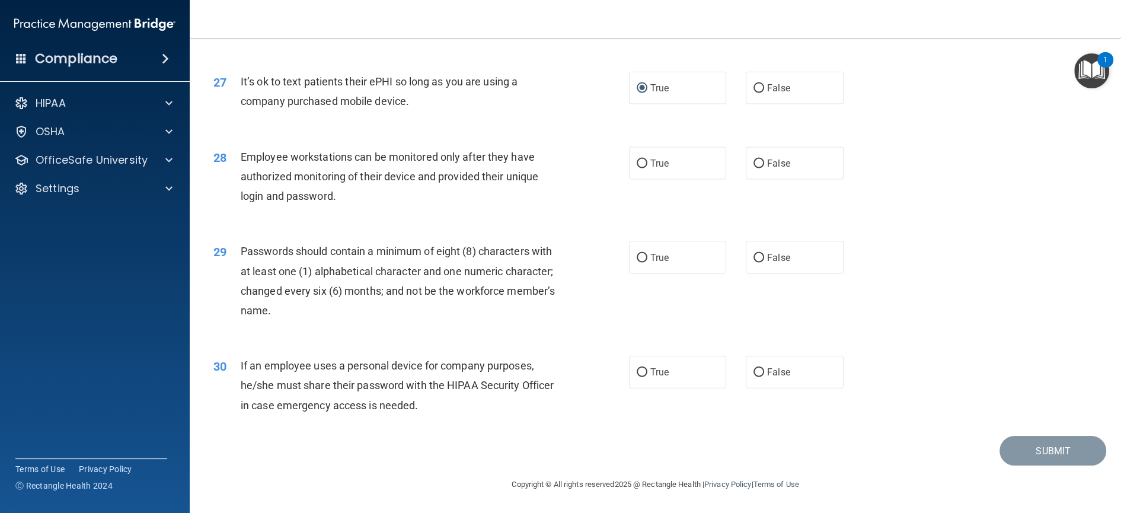
scroll to position [2481, 0]
click at [753, 372] on input "False" at bounding box center [758, 372] width 11 height 9
radio input "true"
click at [637, 259] on input "True" at bounding box center [642, 258] width 11 height 9
radio input "true"
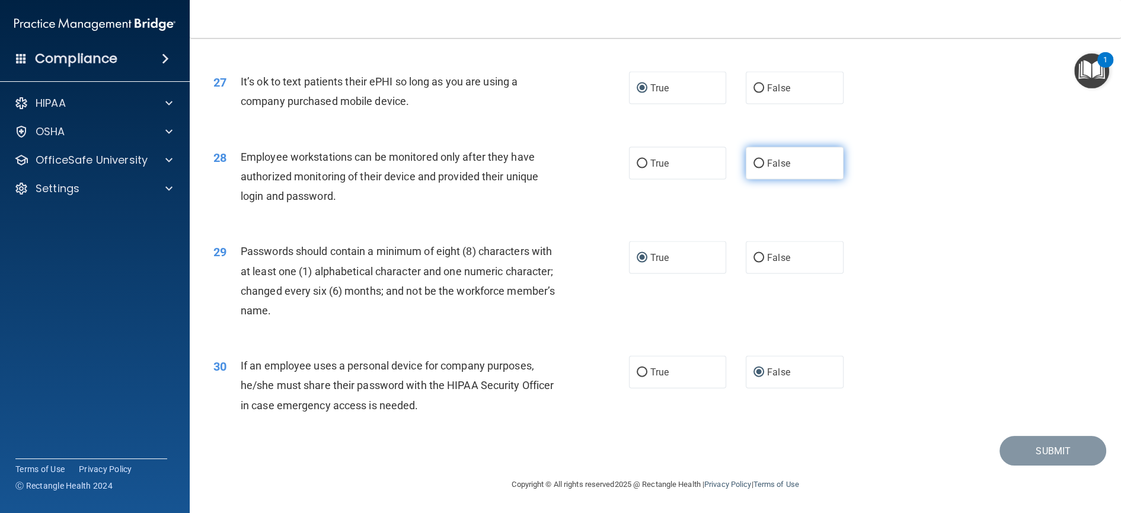
click at [753, 166] on input "False" at bounding box center [758, 163] width 11 height 9
radio input "true"
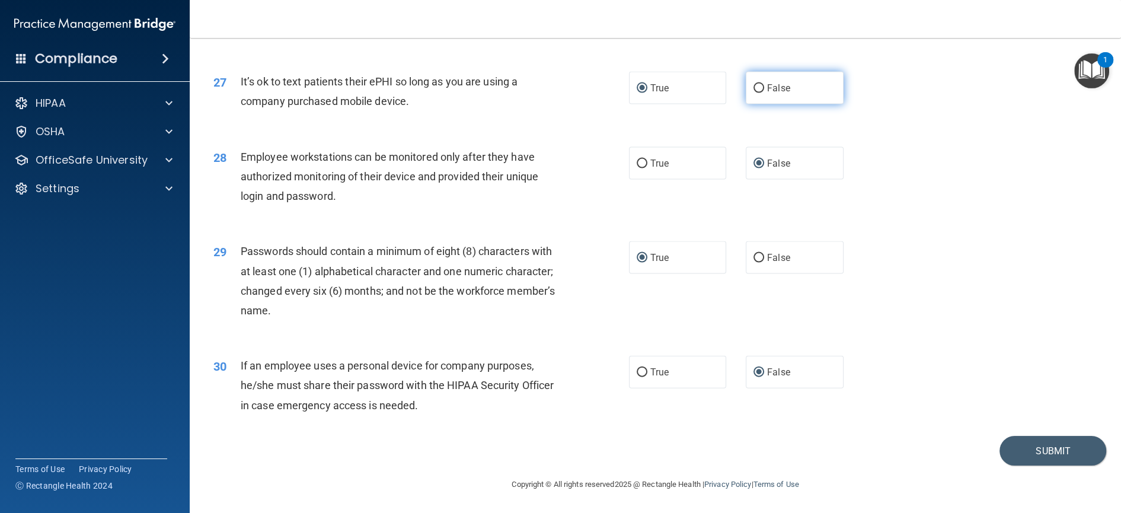
click at [753, 86] on input "False" at bounding box center [758, 88] width 11 height 9
radio input "true"
radio input "false"
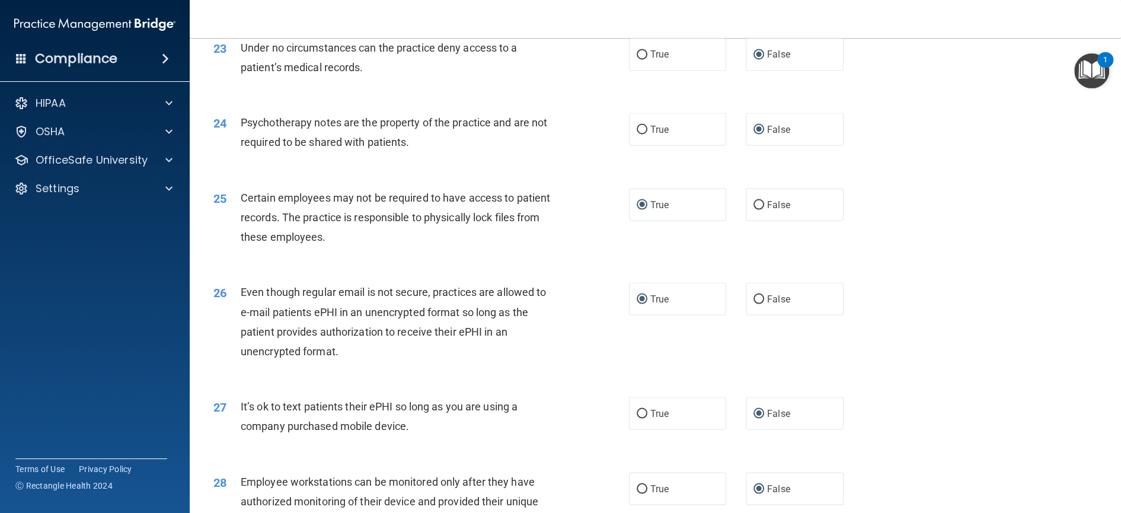
scroll to position [2111, 0]
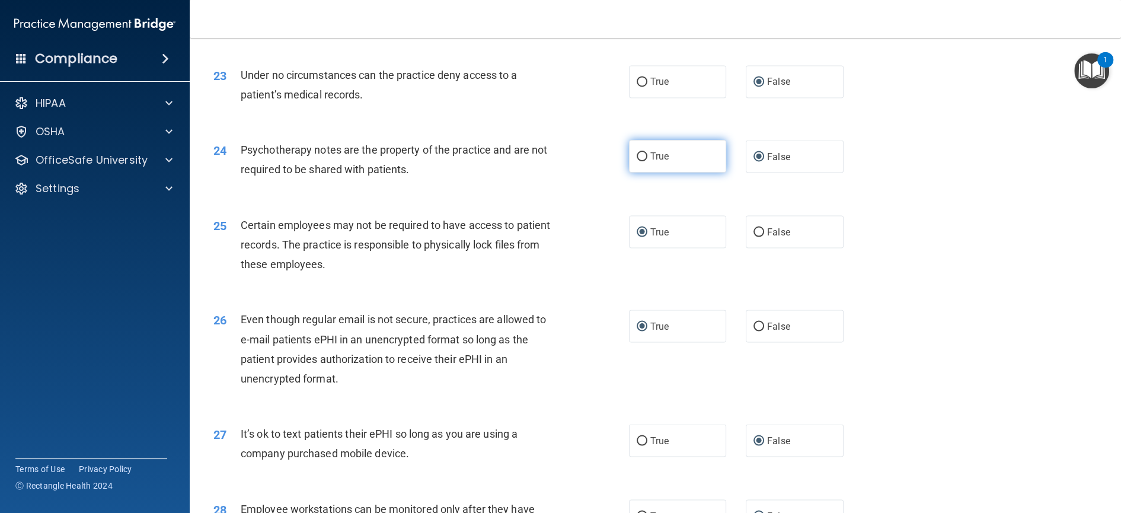
click at [637, 161] on input "True" at bounding box center [642, 156] width 11 height 9
radio input "true"
radio input "false"
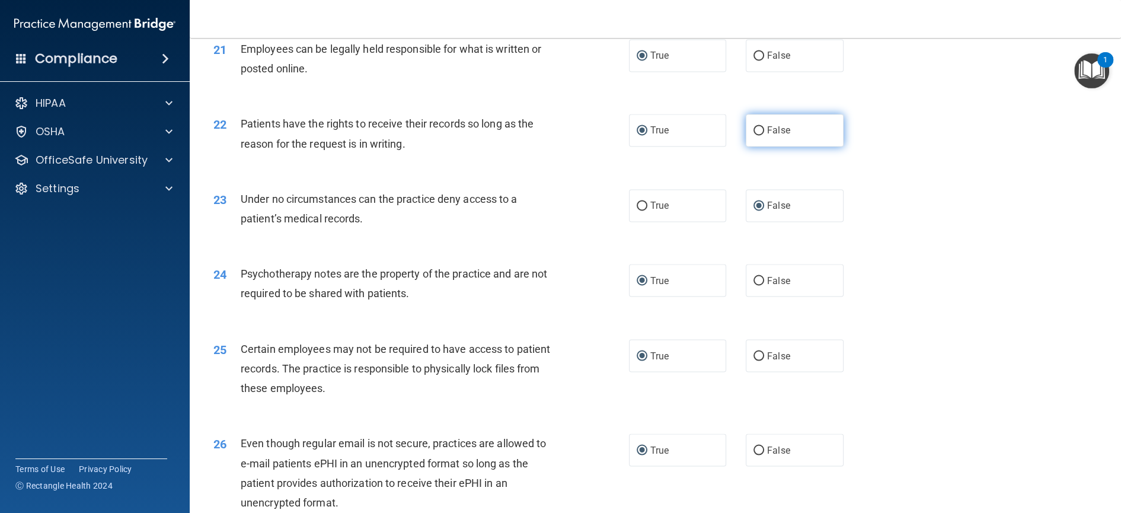
click at [755, 135] on input "False" at bounding box center [758, 130] width 11 height 9
radio input "true"
radio input "false"
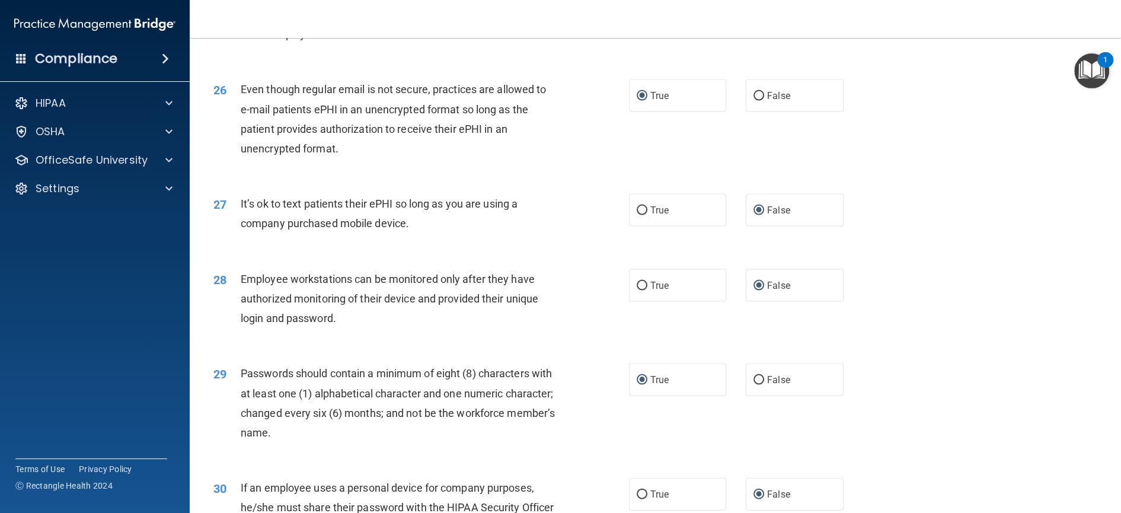
scroll to position [2481, 0]
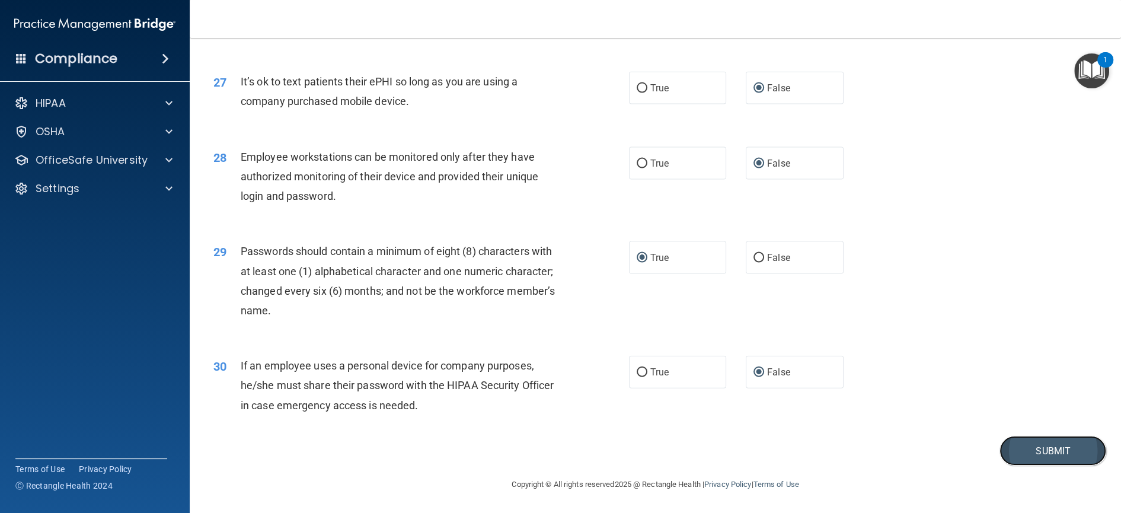
click at [1024, 446] on button "Submit" at bounding box center [1052, 451] width 107 height 30
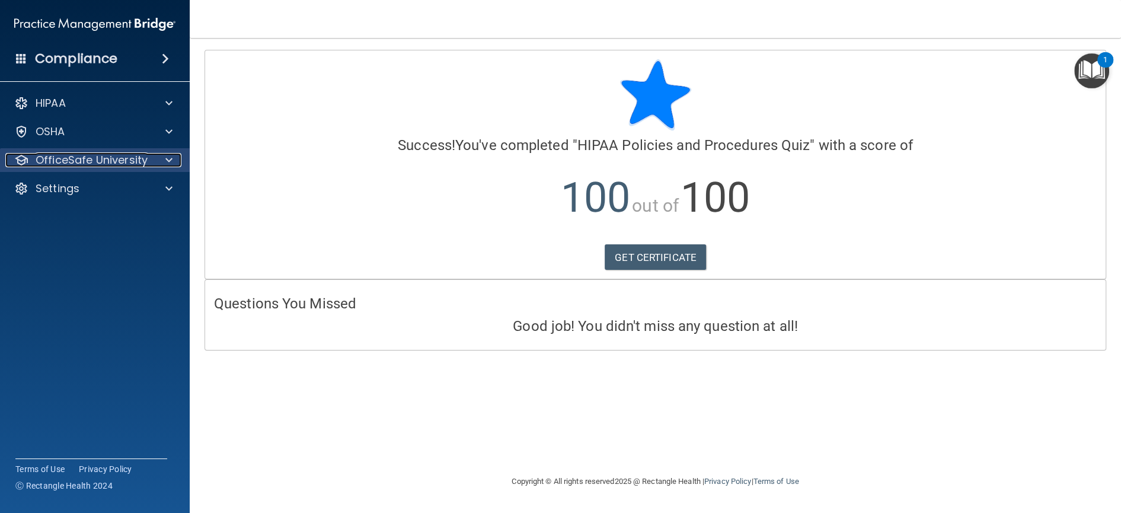
click at [101, 161] on p "OfficeSafe University" at bounding box center [92, 160] width 112 height 14
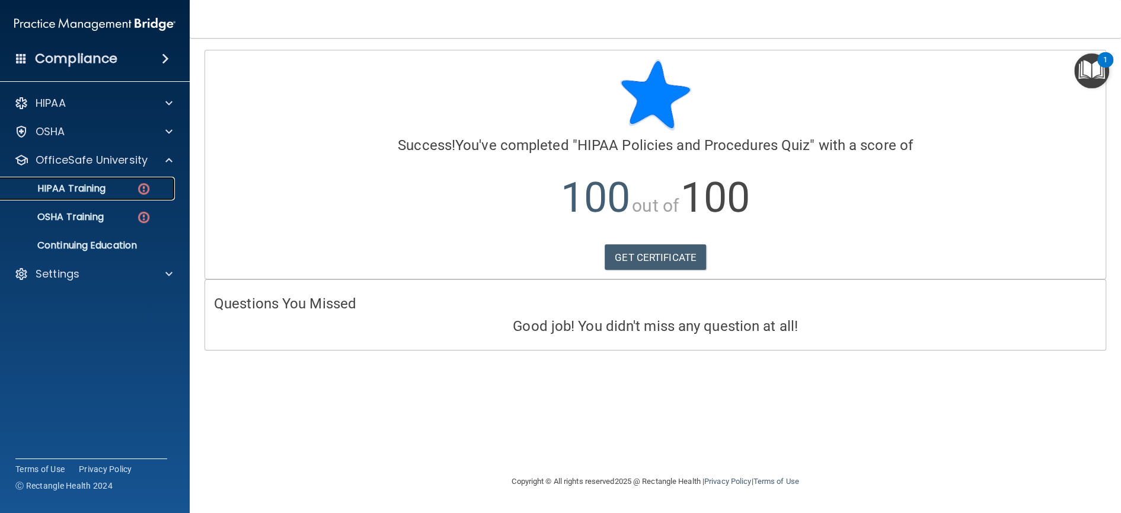
click at [98, 190] on p "HIPAA Training" at bounding box center [57, 189] width 98 height 12
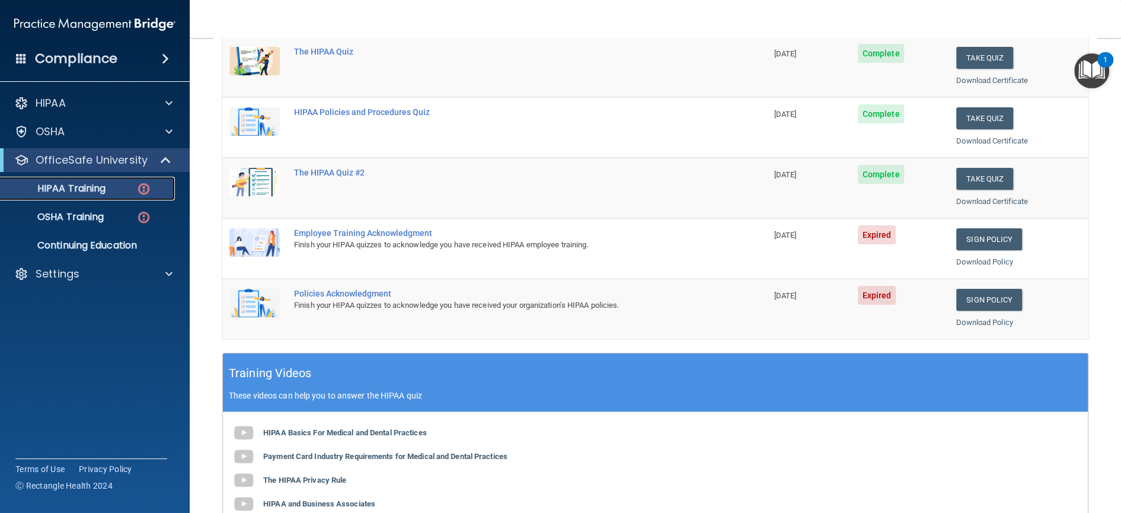
scroll to position [132, 0]
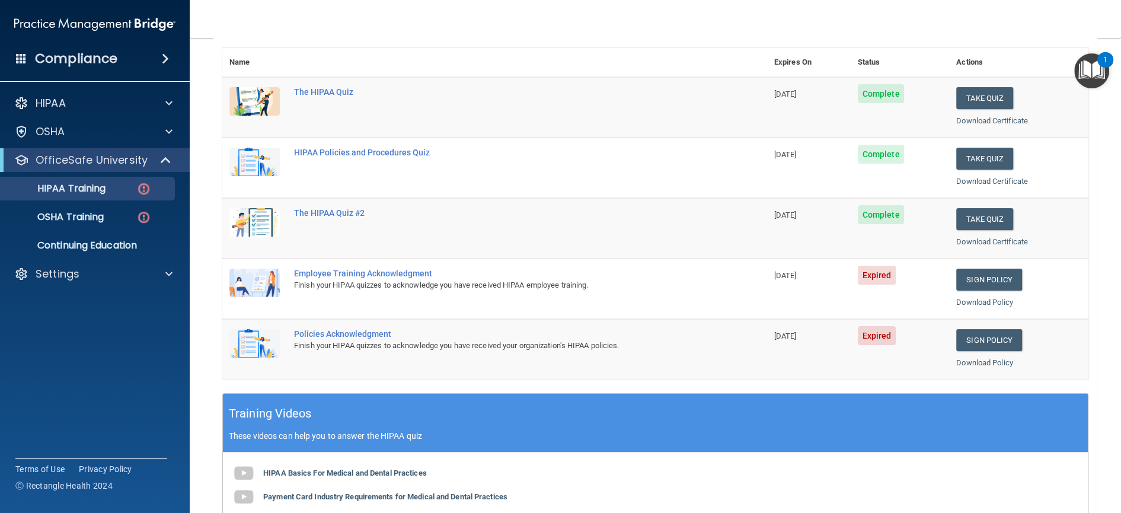
click at [698, 280] on td "Employee Training Acknowledgment Finish your HIPAA quizzes to acknowledge you h…" at bounding box center [527, 288] width 480 height 60
click at [981, 274] on link "Sign Policy" at bounding box center [989, 279] width 66 height 22
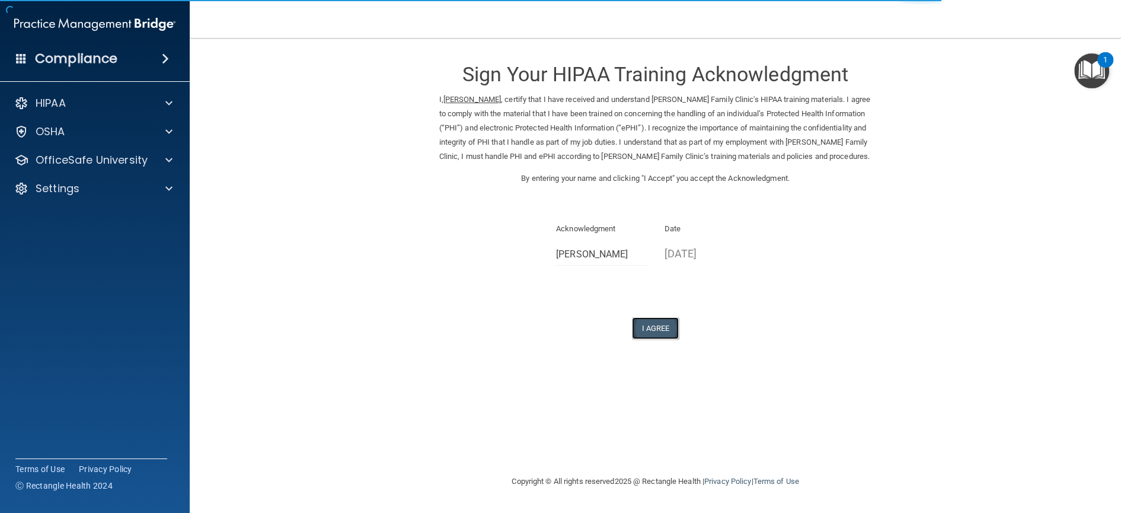
click at [660, 328] on button "I Agree" at bounding box center [655, 328] width 47 height 22
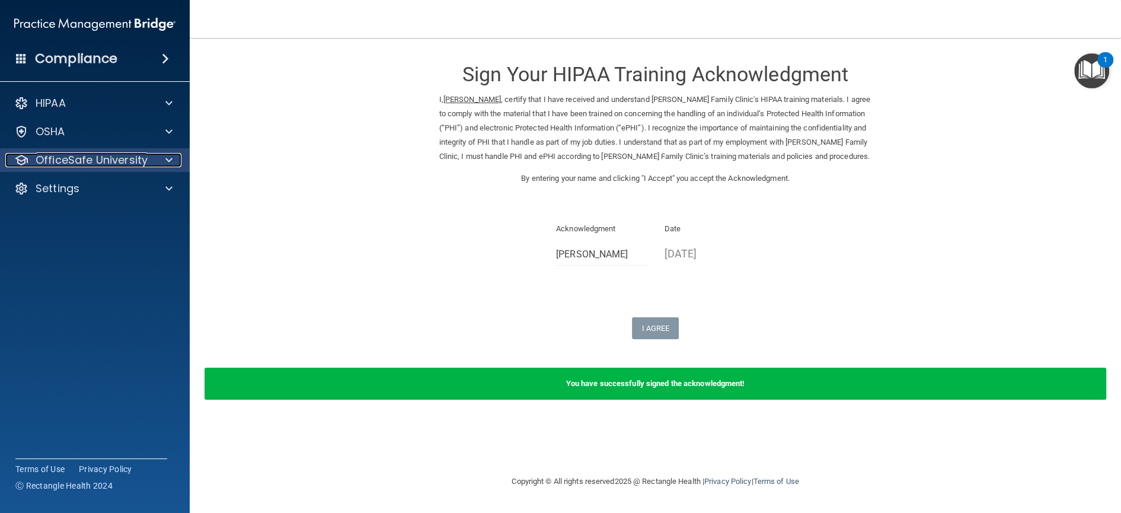
click at [140, 160] on p "OfficeSafe University" at bounding box center [92, 160] width 112 height 14
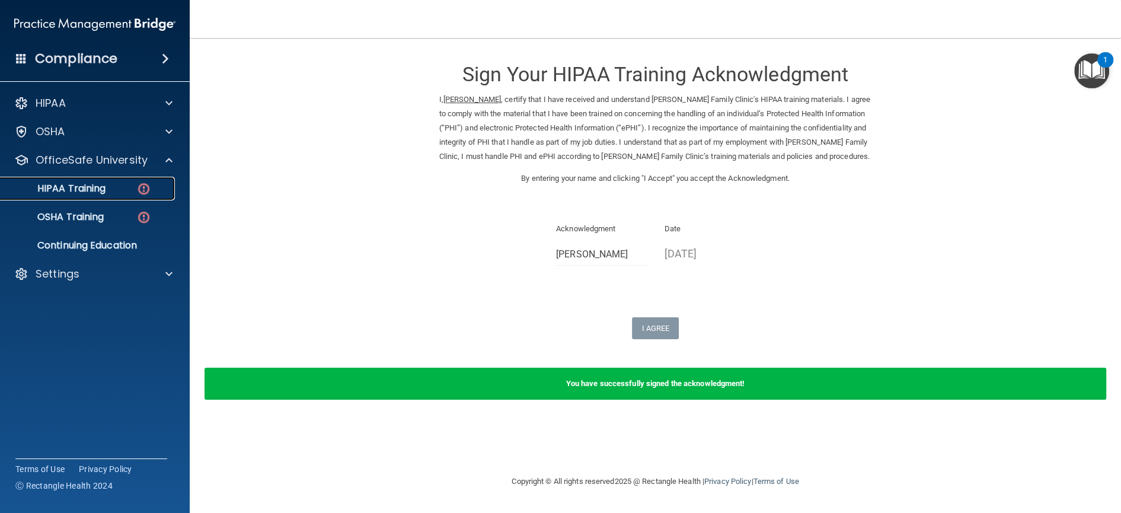
click at [129, 183] on div "HIPAA Training" at bounding box center [89, 189] width 162 height 12
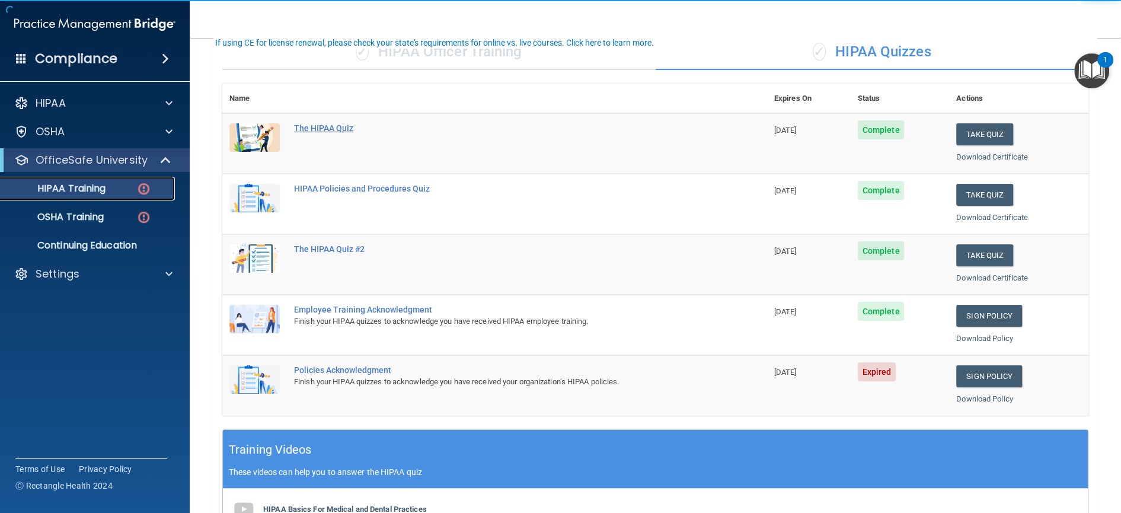
scroll to position [123, 0]
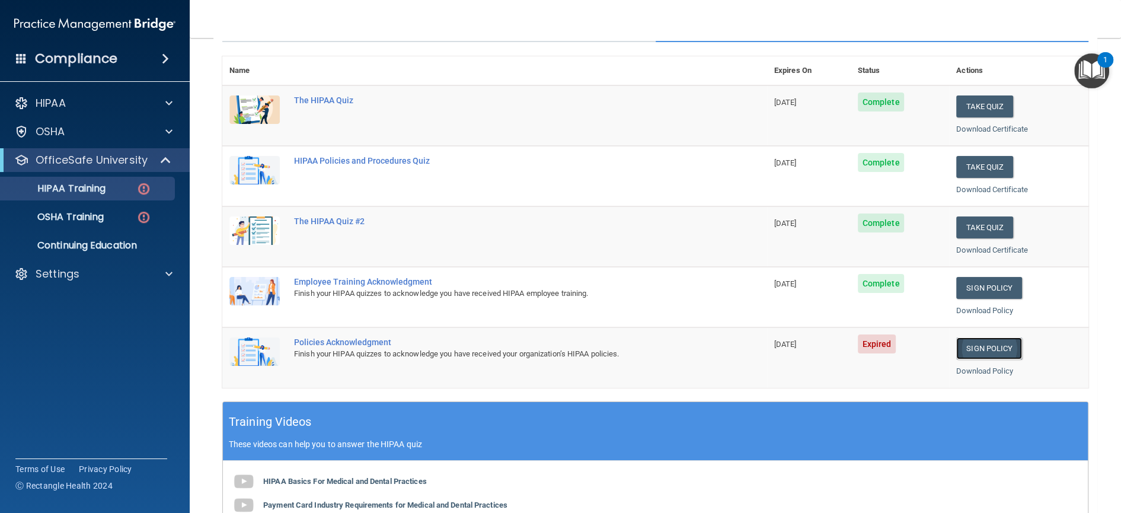
click at [971, 349] on link "Sign Policy" at bounding box center [989, 348] width 66 height 22
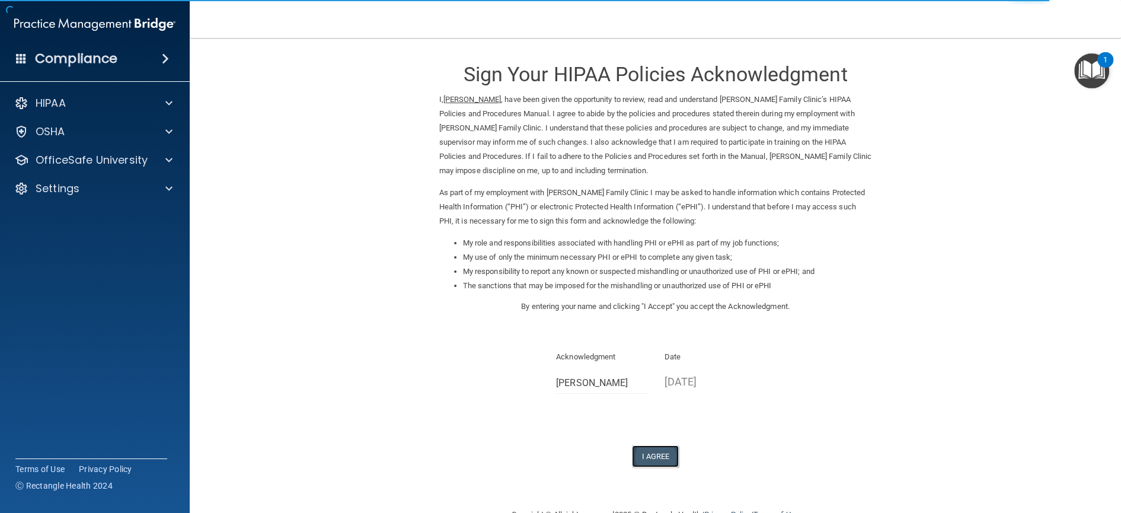
click at [655, 456] on button "I Agree" at bounding box center [655, 456] width 47 height 22
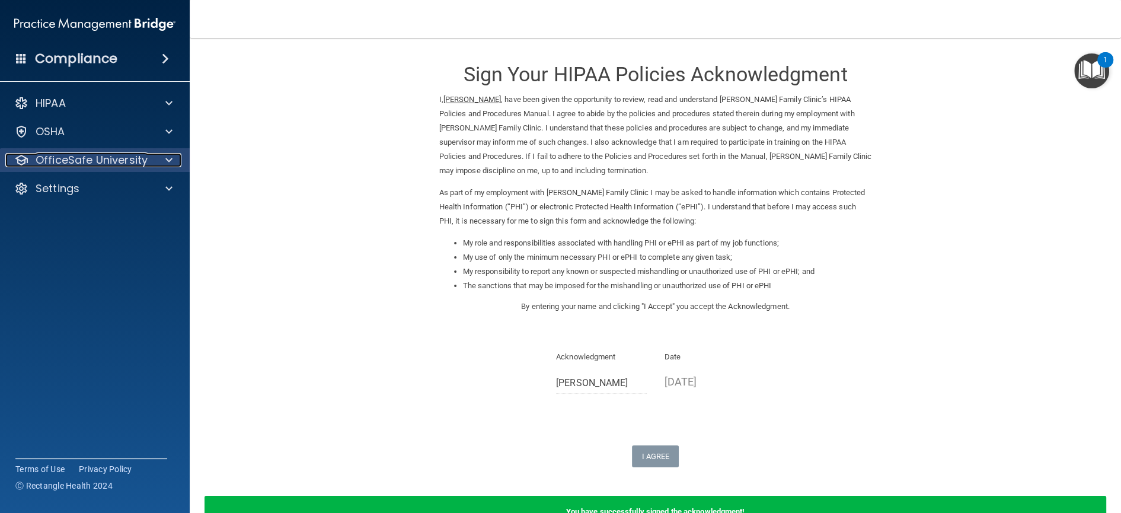
click at [101, 155] on p "OfficeSafe University" at bounding box center [92, 160] width 112 height 14
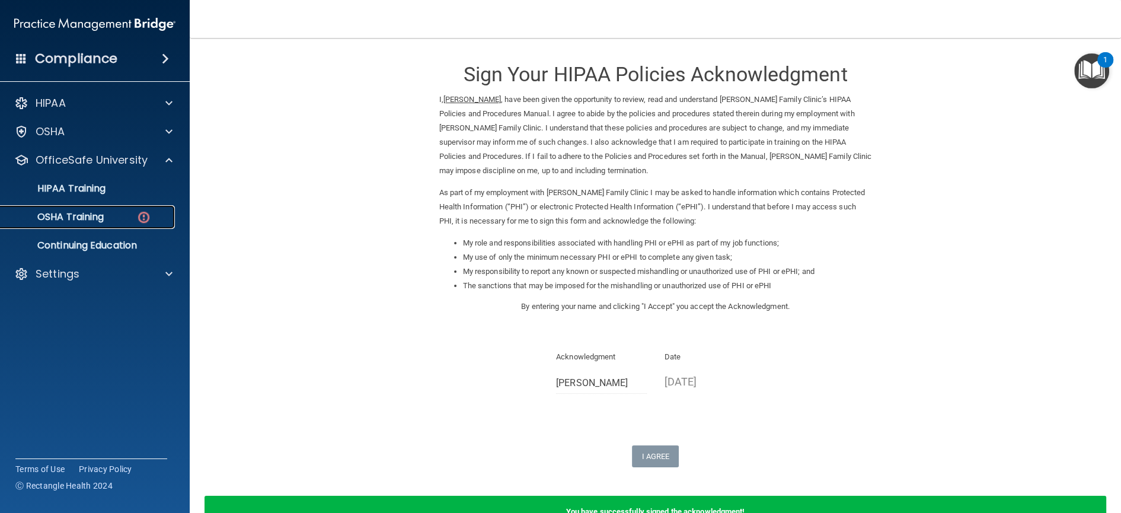
click at [110, 220] on div "OSHA Training" at bounding box center [89, 217] width 162 height 12
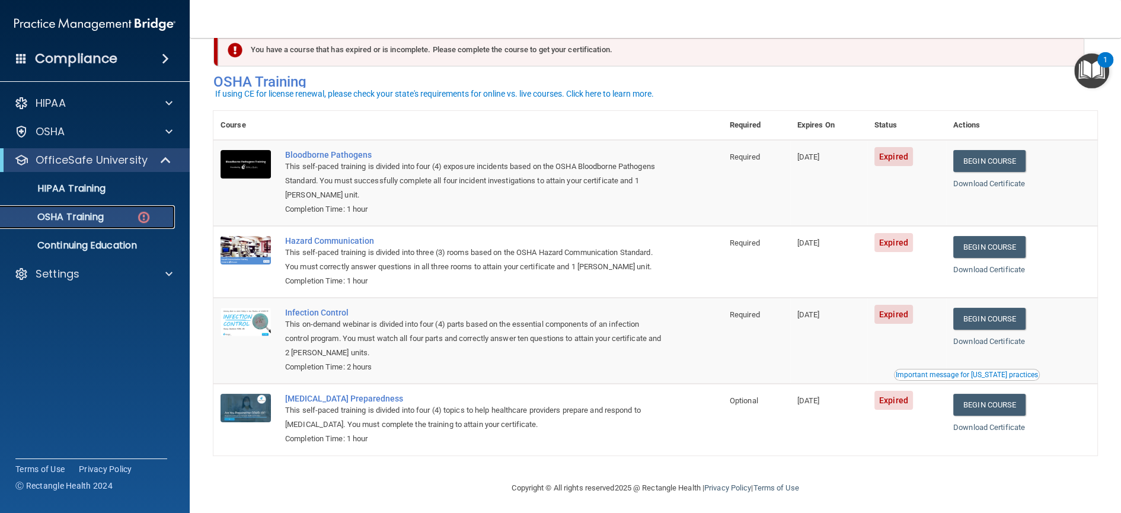
scroll to position [47, 0]
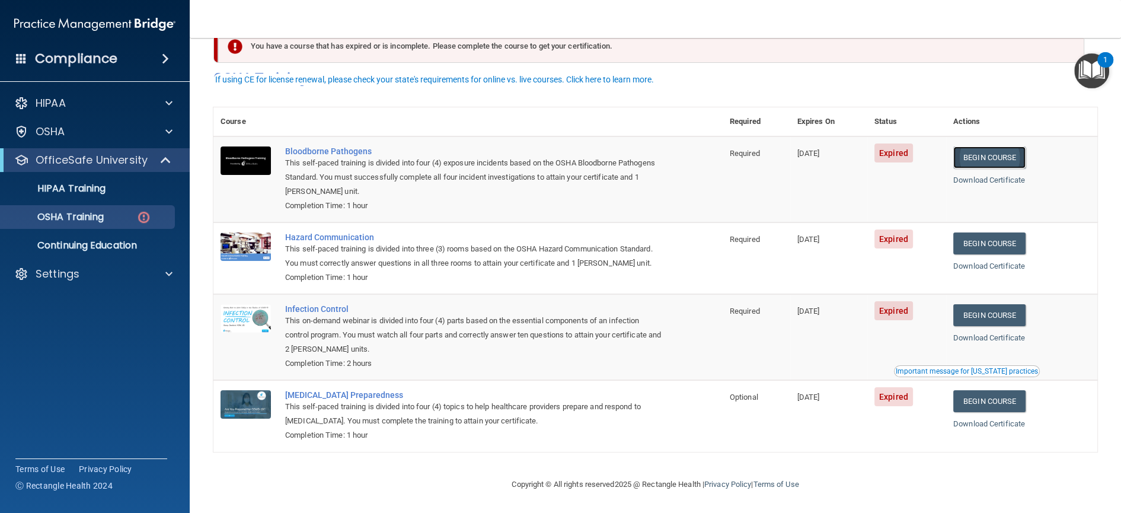
click at [1002, 146] on link "Begin Course" at bounding box center [989, 157] width 72 height 22
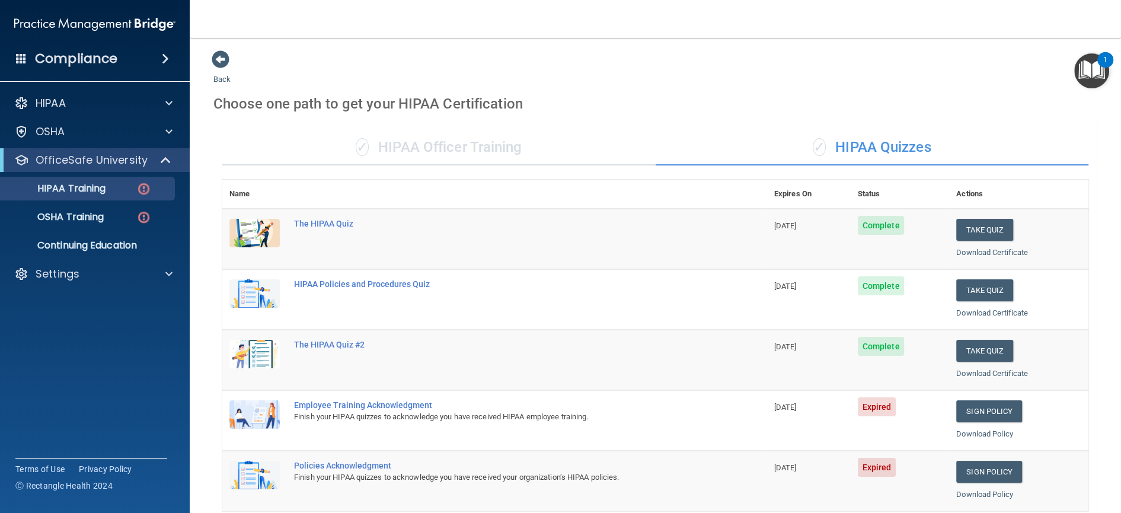
scroll to position [132, 0]
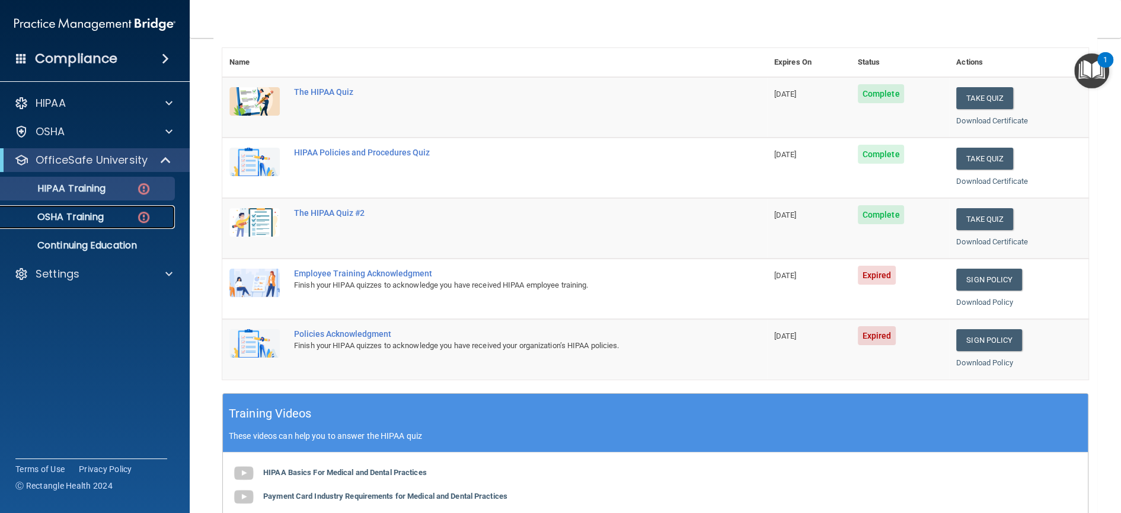
click at [85, 221] on p "OSHA Training" at bounding box center [56, 217] width 96 height 12
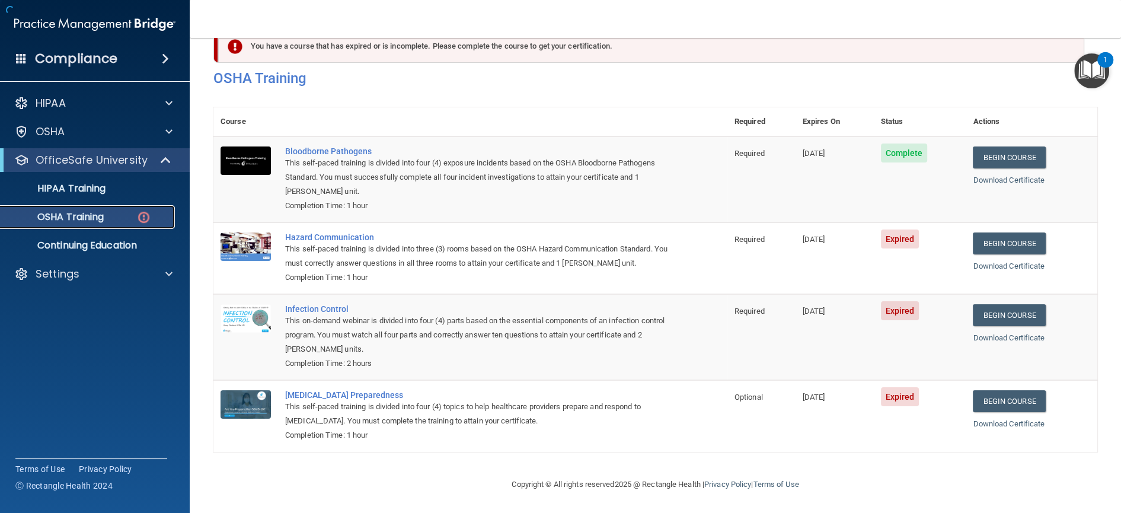
scroll to position [47, 0]
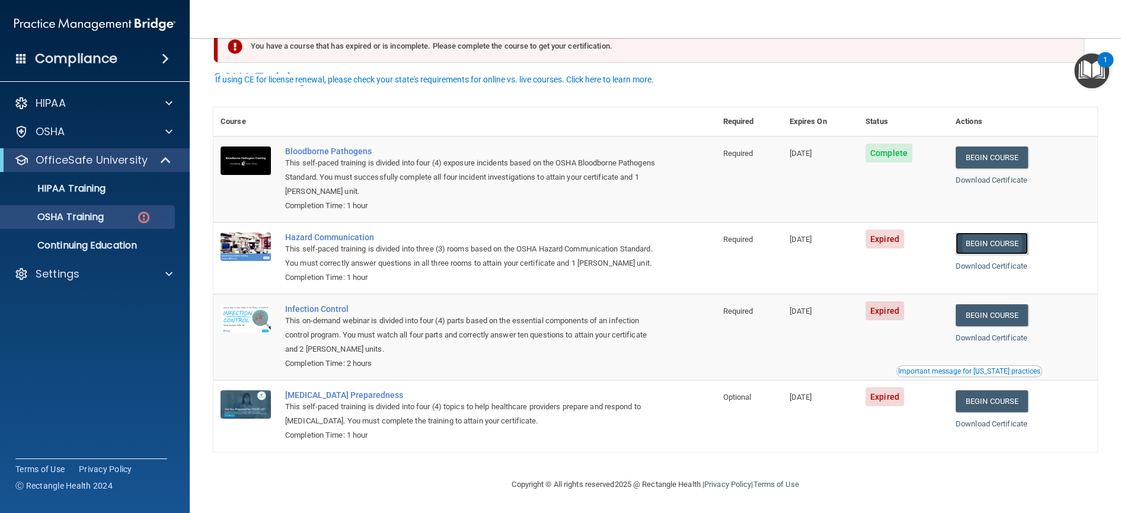
click at [1004, 232] on link "Begin Course" at bounding box center [991, 243] width 72 height 22
click at [996, 403] on link "Begin Course" at bounding box center [991, 401] width 72 height 22
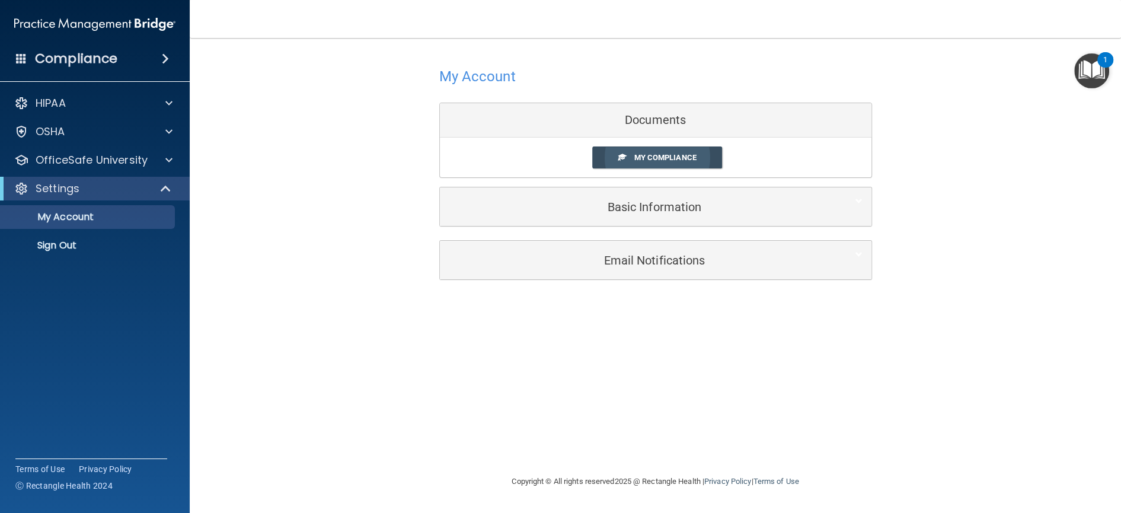
click at [672, 158] on span "My Compliance" at bounding box center [665, 157] width 62 height 9
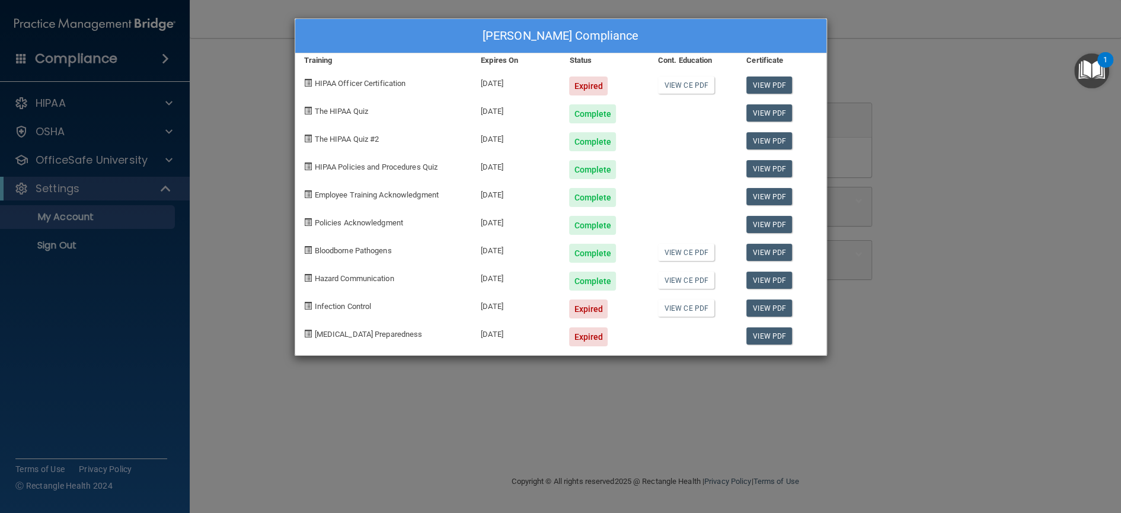
click at [593, 86] on div "Expired" at bounding box center [588, 85] width 39 height 19
click at [704, 85] on link "View CE PDF" at bounding box center [686, 84] width 56 height 17
click at [73, 155] on div "VAN NGUYEN's Compliance Training Expires On Status Cont. Education Certificate …" at bounding box center [560, 256] width 1121 height 513
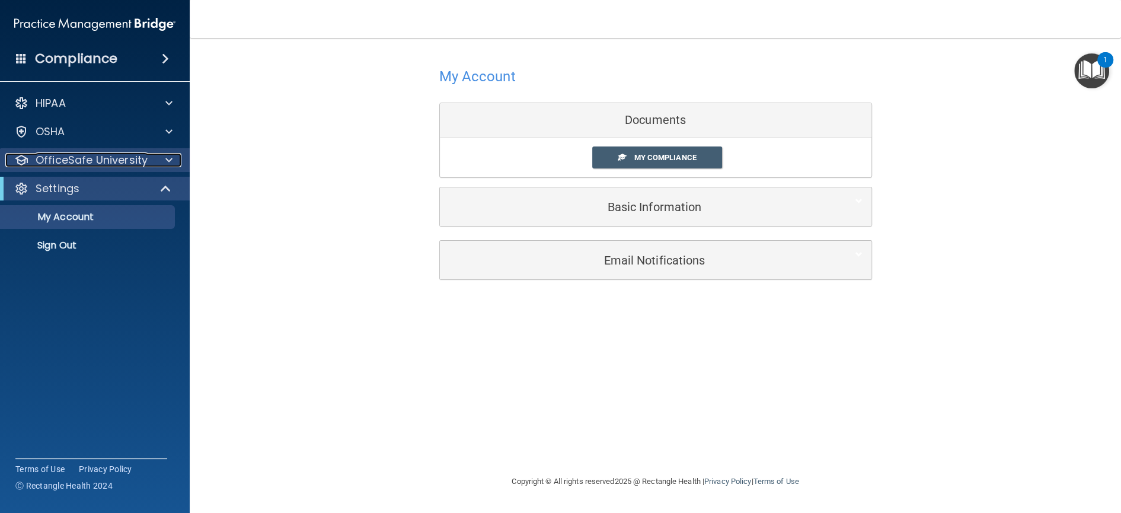
click at [73, 161] on p "OfficeSafe University" at bounding box center [92, 160] width 112 height 14
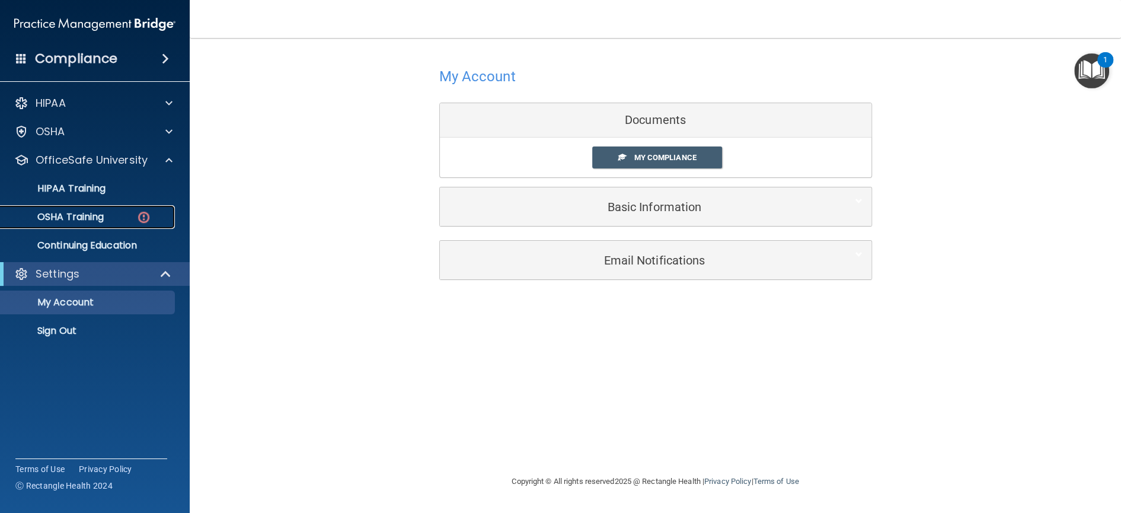
click at [72, 214] on p "OSHA Training" at bounding box center [56, 217] width 96 height 12
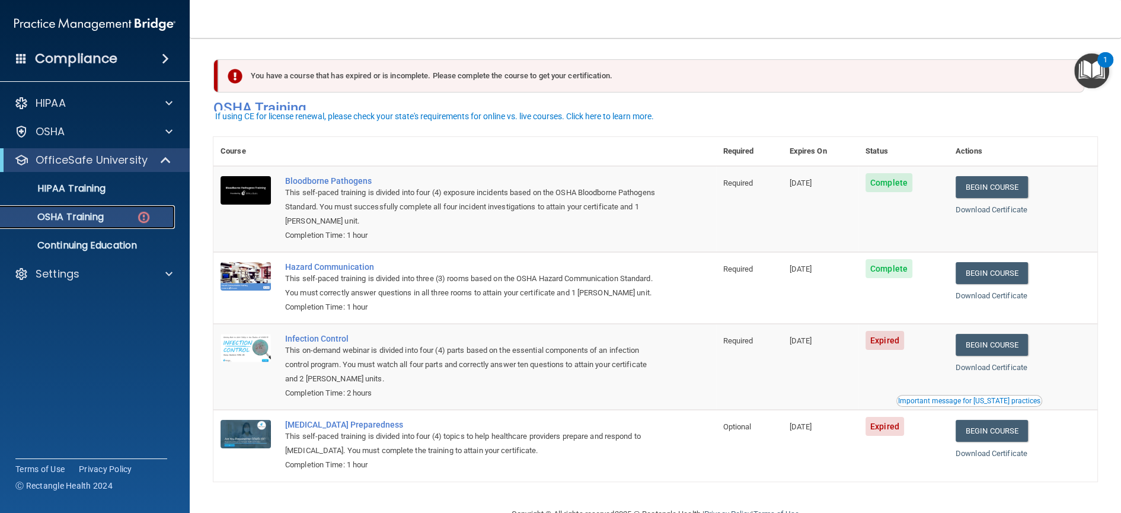
scroll to position [47, 0]
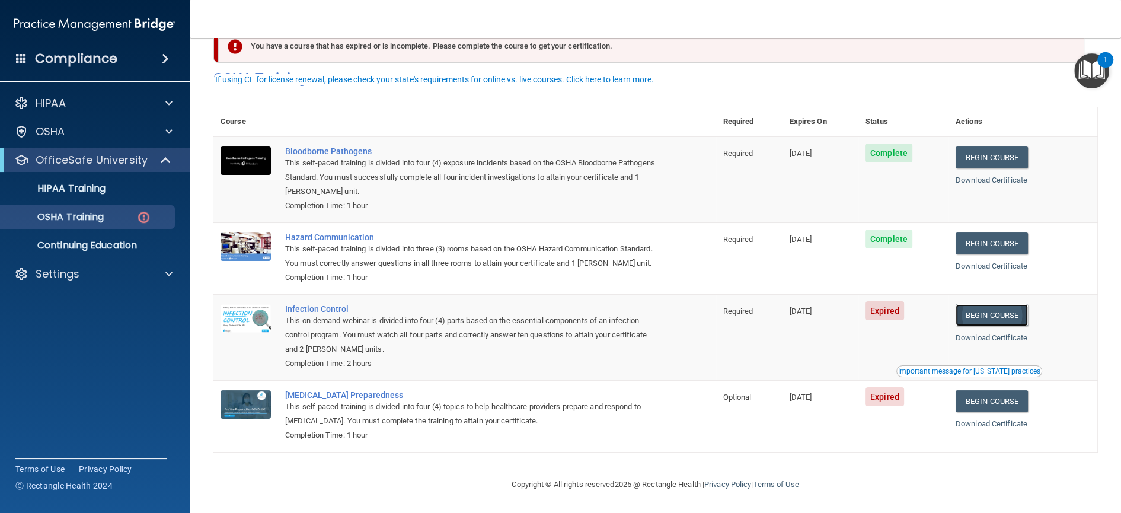
click at [989, 308] on link "Begin Course" at bounding box center [991, 315] width 72 height 22
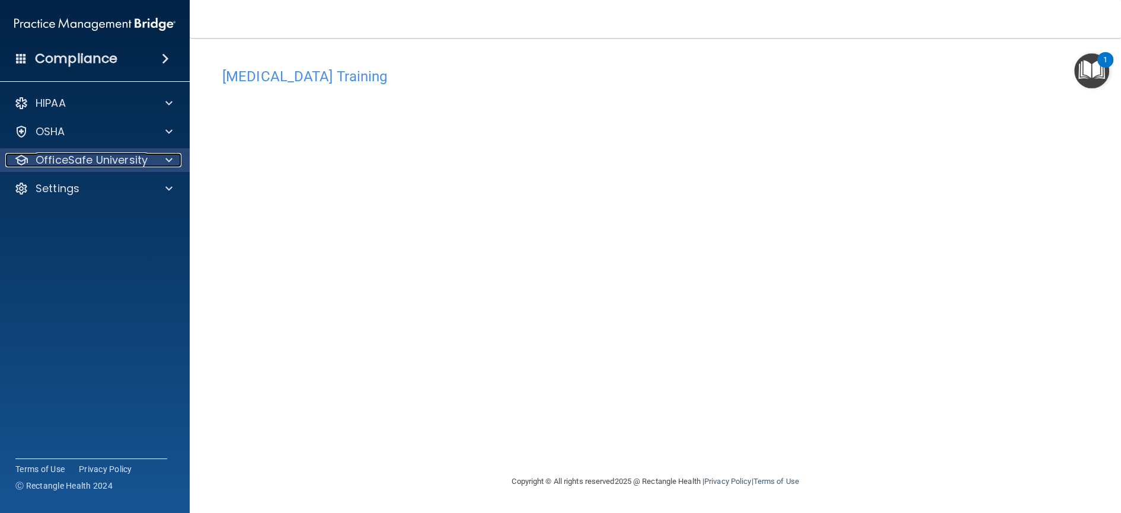
click at [102, 153] on p "OfficeSafe University" at bounding box center [92, 160] width 112 height 14
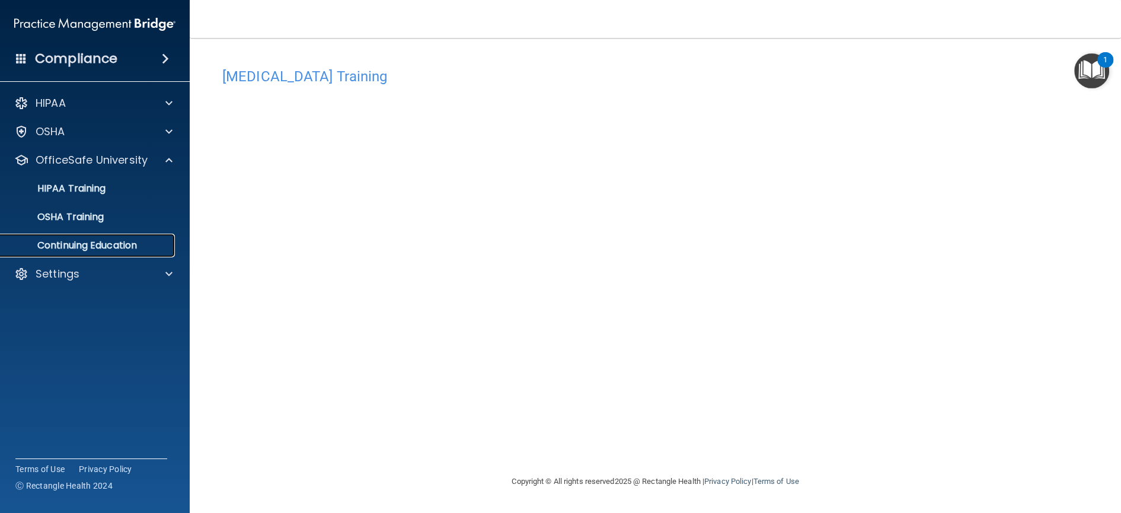
click at [102, 244] on p "Continuing Education" at bounding box center [89, 245] width 162 height 12
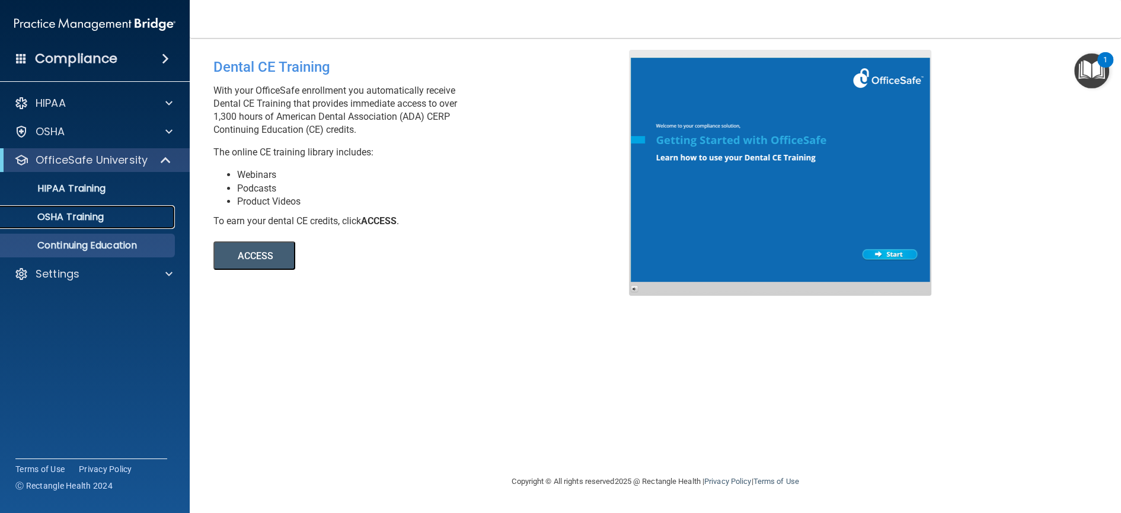
click at [72, 211] on p "OSHA Training" at bounding box center [56, 217] width 96 height 12
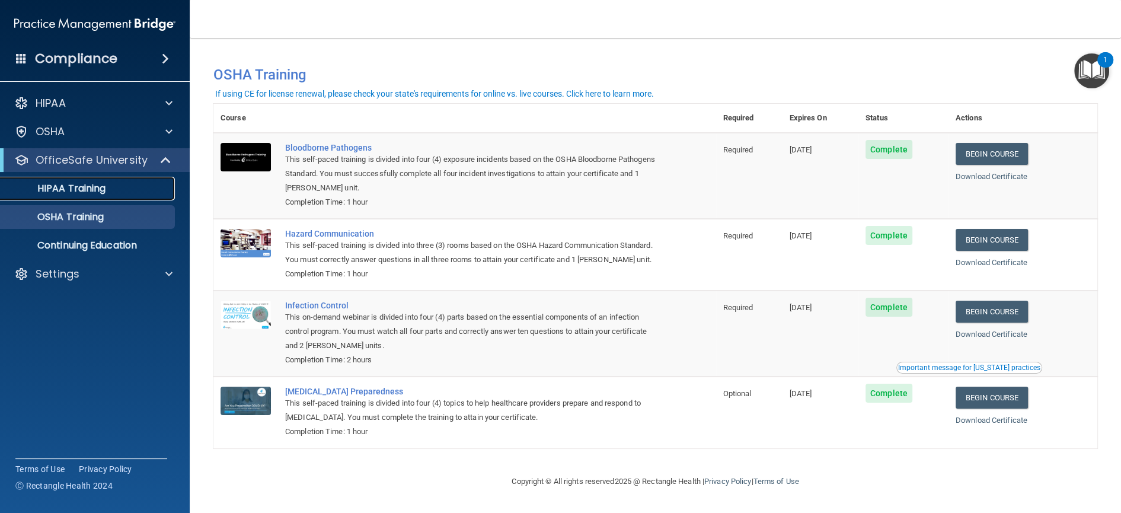
click at [79, 186] on p "HIPAA Training" at bounding box center [57, 189] width 98 height 12
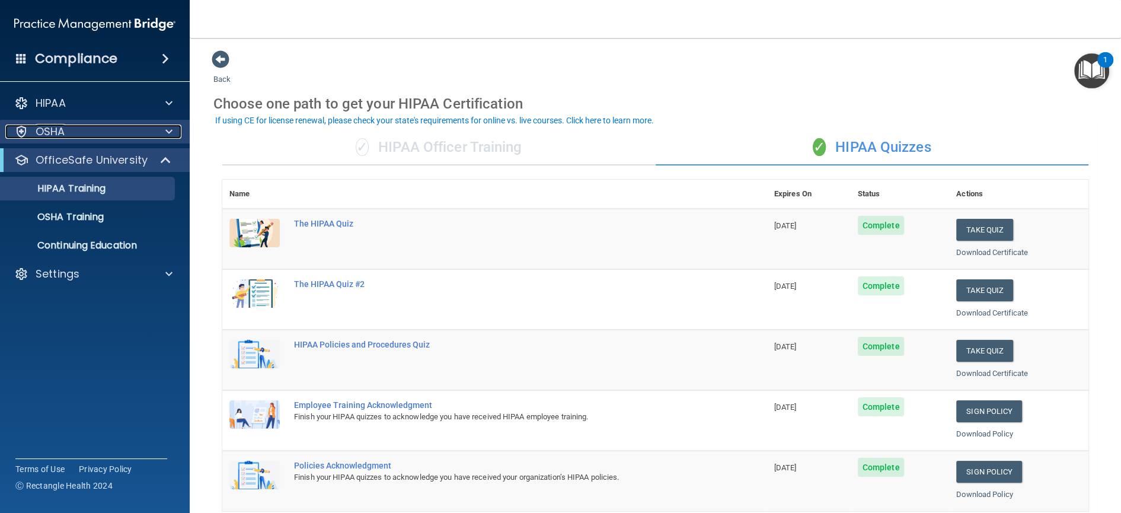
click at [69, 129] on div "OSHA" at bounding box center [78, 131] width 147 height 14
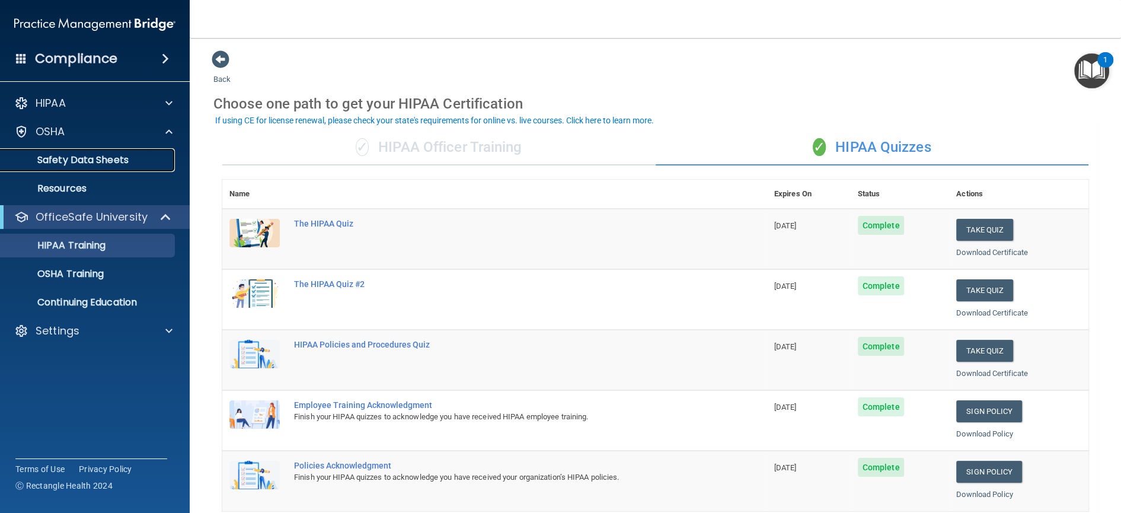
click at [76, 159] on p "Safety Data Sheets" at bounding box center [89, 160] width 162 height 12
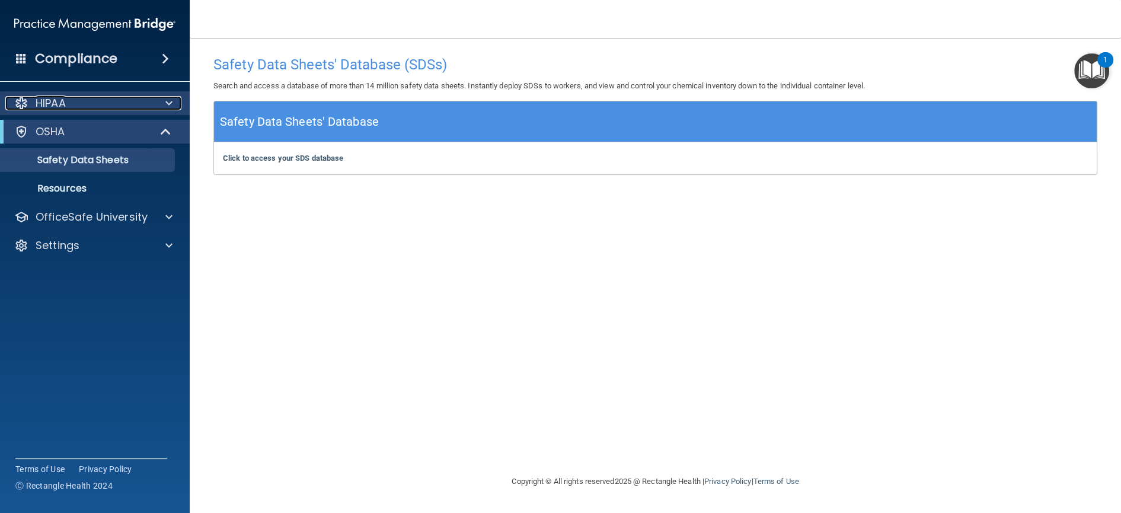
click at [63, 104] on p "HIPAA" at bounding box center [51, 103] width 30 height 14
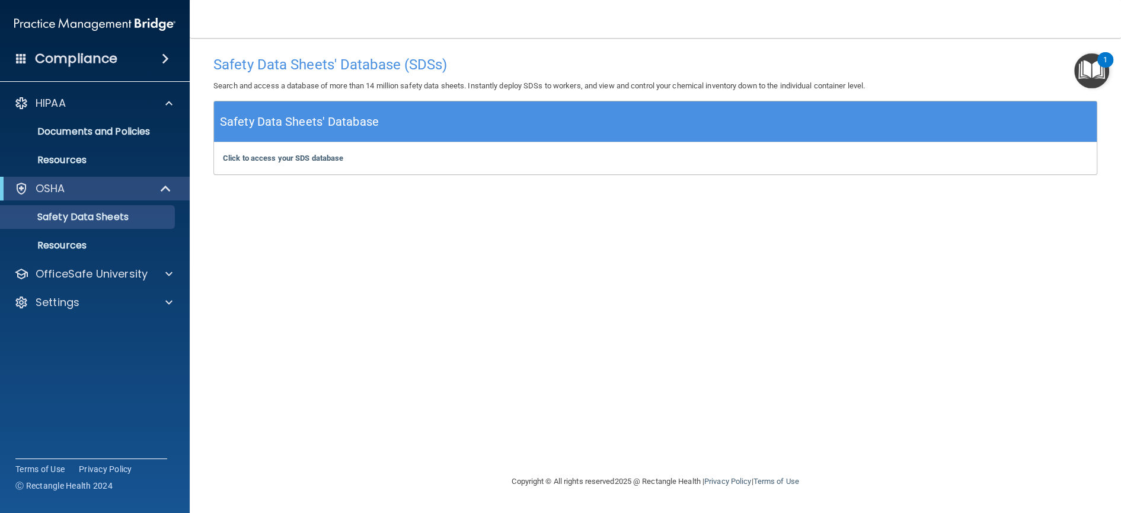
click at [98, 398] on div "Compliance HIPAA Documents and Policies Report an Incident Business Associates …" at bounding box center [95, 256] width 190 height 513
click at [162, 301] on div at bounding box center [167, 302] width 30 height 14
click at [71, 327] on p "My Account" at bounding box center [89, 331] width 162 height 12
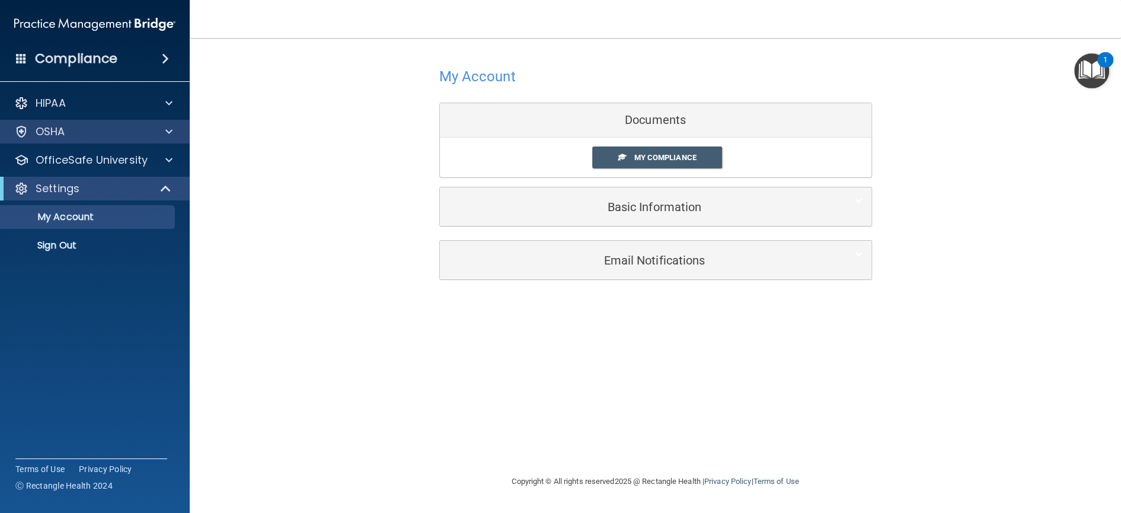
click at [82, 121] on div "OSHA" at bounding box center [95, 132] width 190 height 24
click at [1096, 67] on img "Open Resource Center, 1 new notification" at bounding box center [1091, 70] width 35 height 35
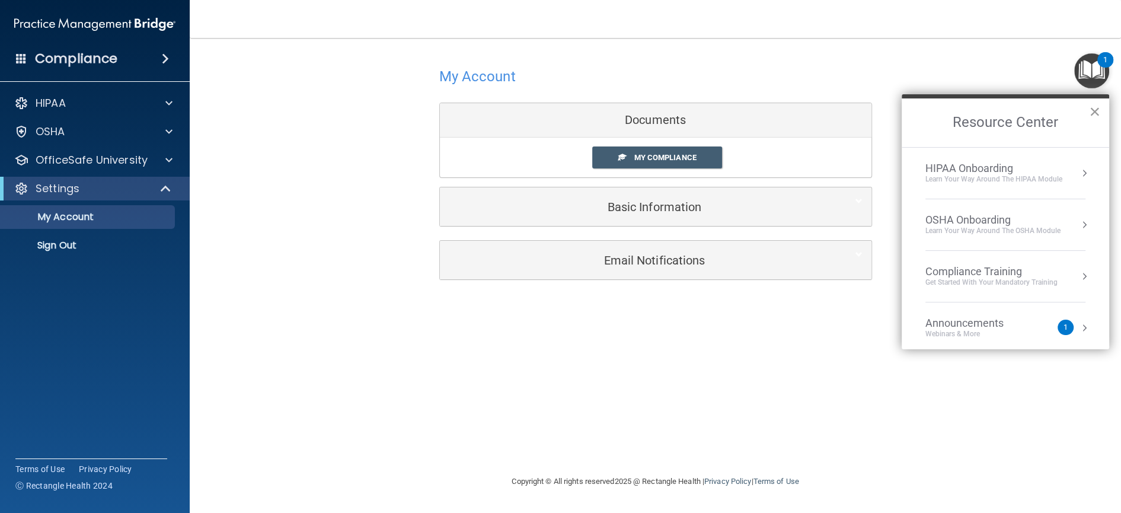
click at [1096, 111] on button "×" at bounding box center [1094, 111] width 11 height 19
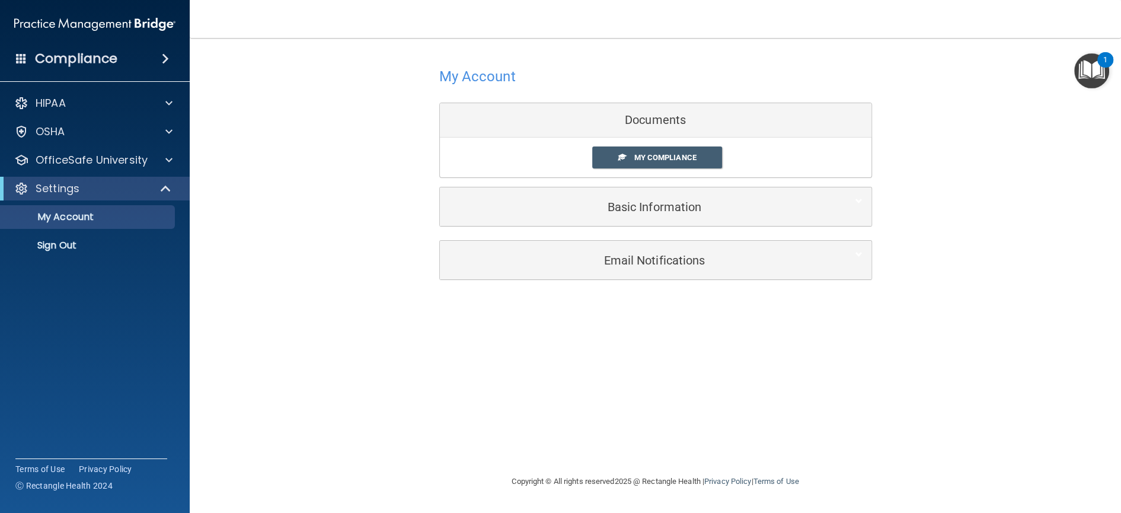
click at [737, 76] on div at bounding box center [655, 76] width 433 height 29
